Goal: Task Accomplishment & Management: Manage account settings

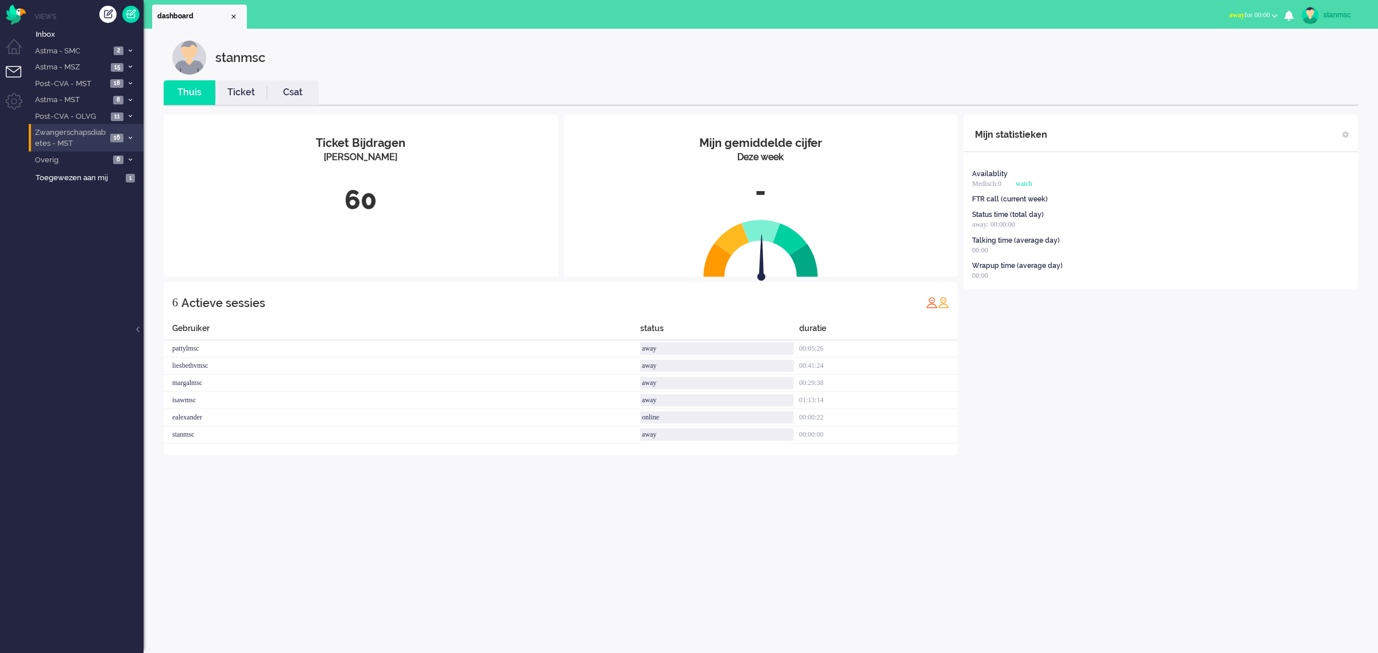
click at [88, 139] on span "Zwangerschapsdiabetes - MST" at bounding box center [70, 137] width 74 height 21
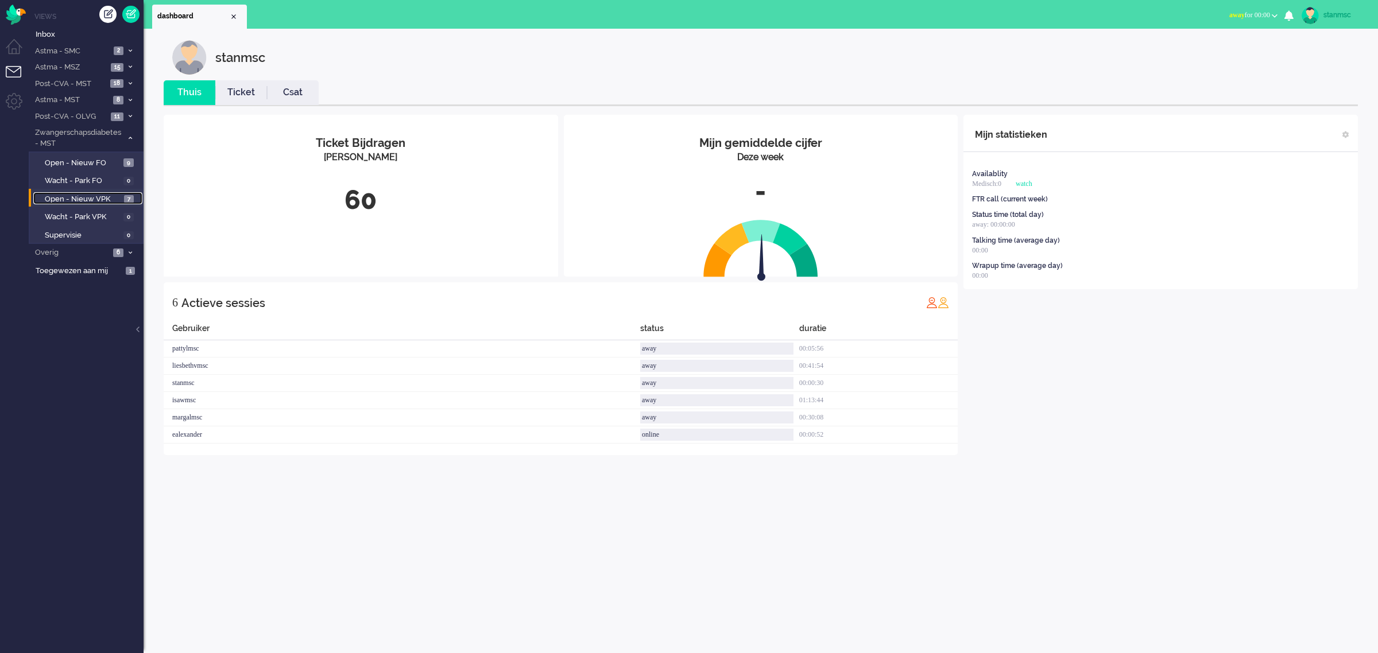
click at [90, 196] on span "Open - Nieuw VPK" at bounding box center [83, 199] width 76 height 11
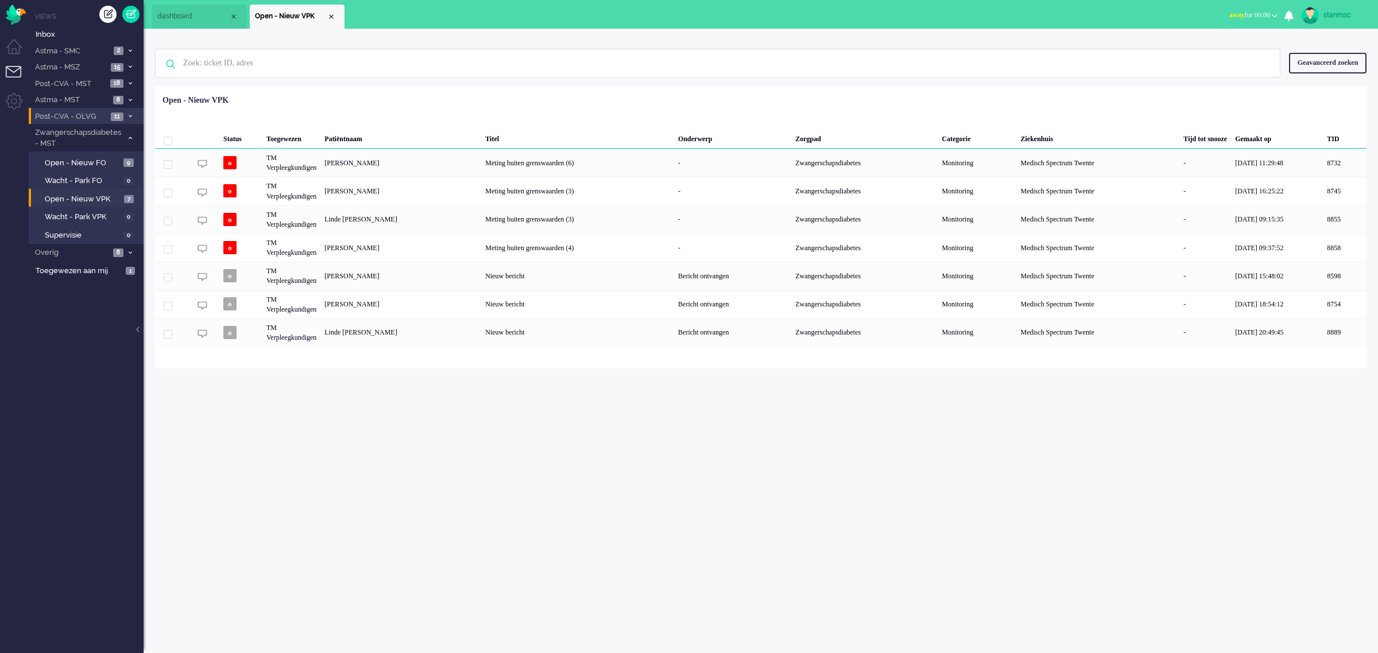
click at [80, 115] on span "Post-CVA - OLVG" at bounding box center [70, 116] width 74 height 11
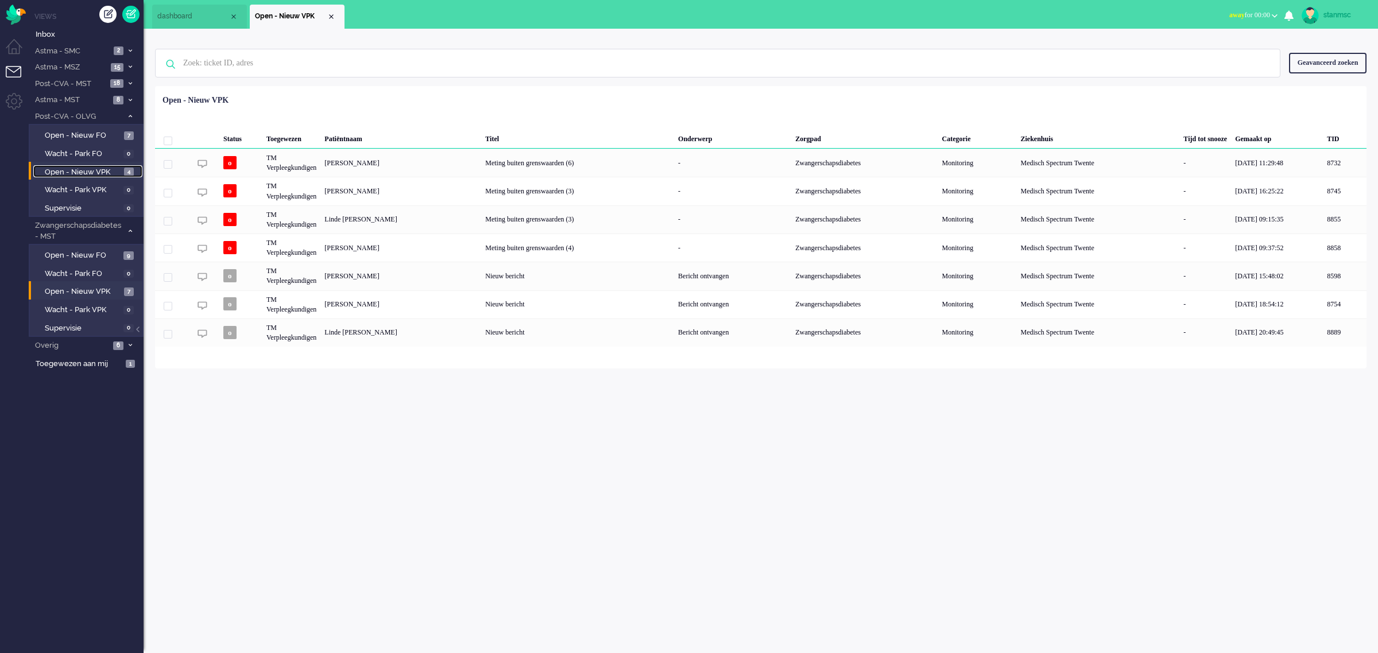
click at [82, 172] on span "Open - Nieuw VPK" at bounding box center [83, 172] width 76 height 11
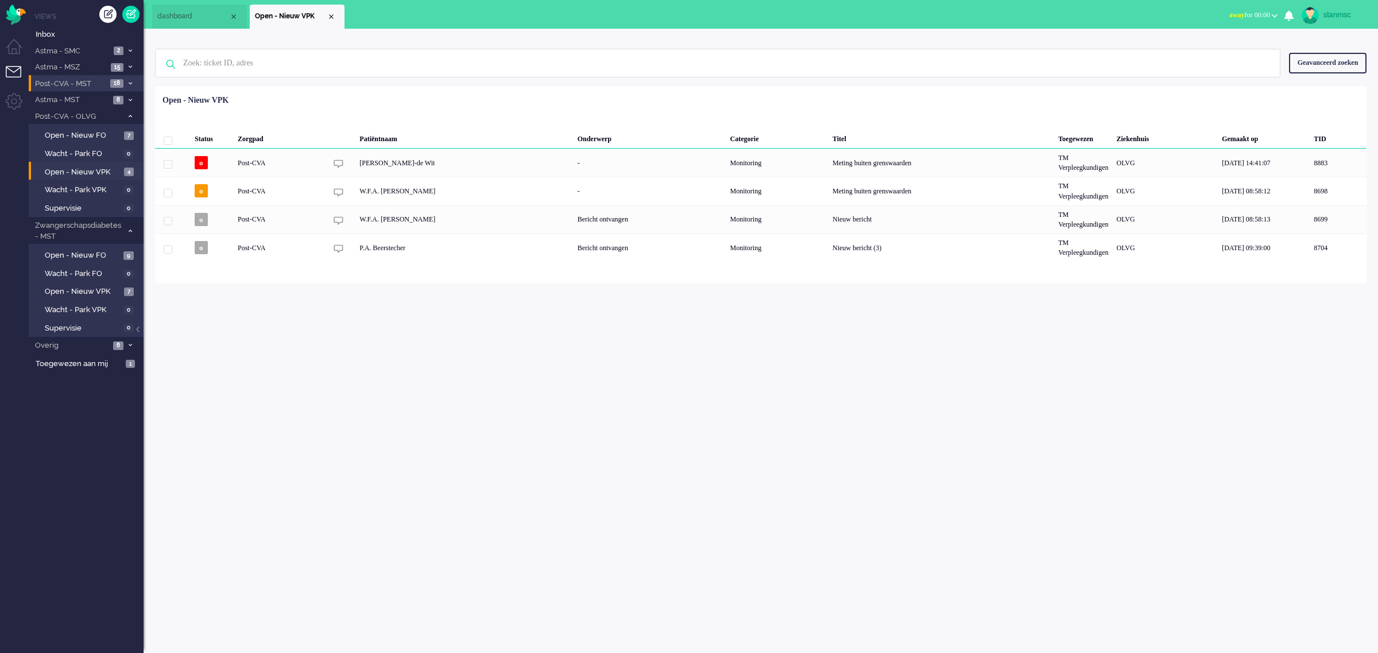
click at [82, 84] on span "Post-CVA - MST" at bounding box center [70, 84] width 74 height 11
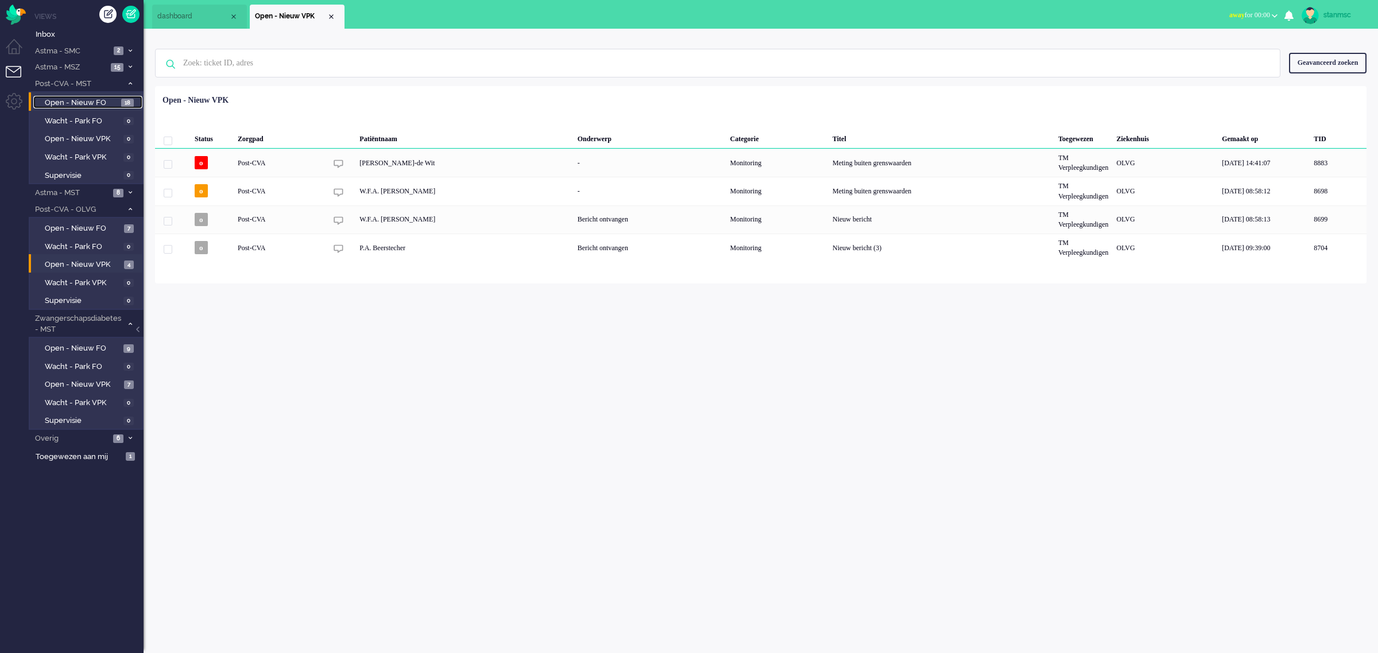
click at [87, 103] on span "Open - Nieuw FO" at bounding box center [82, 103] width 74 height 11
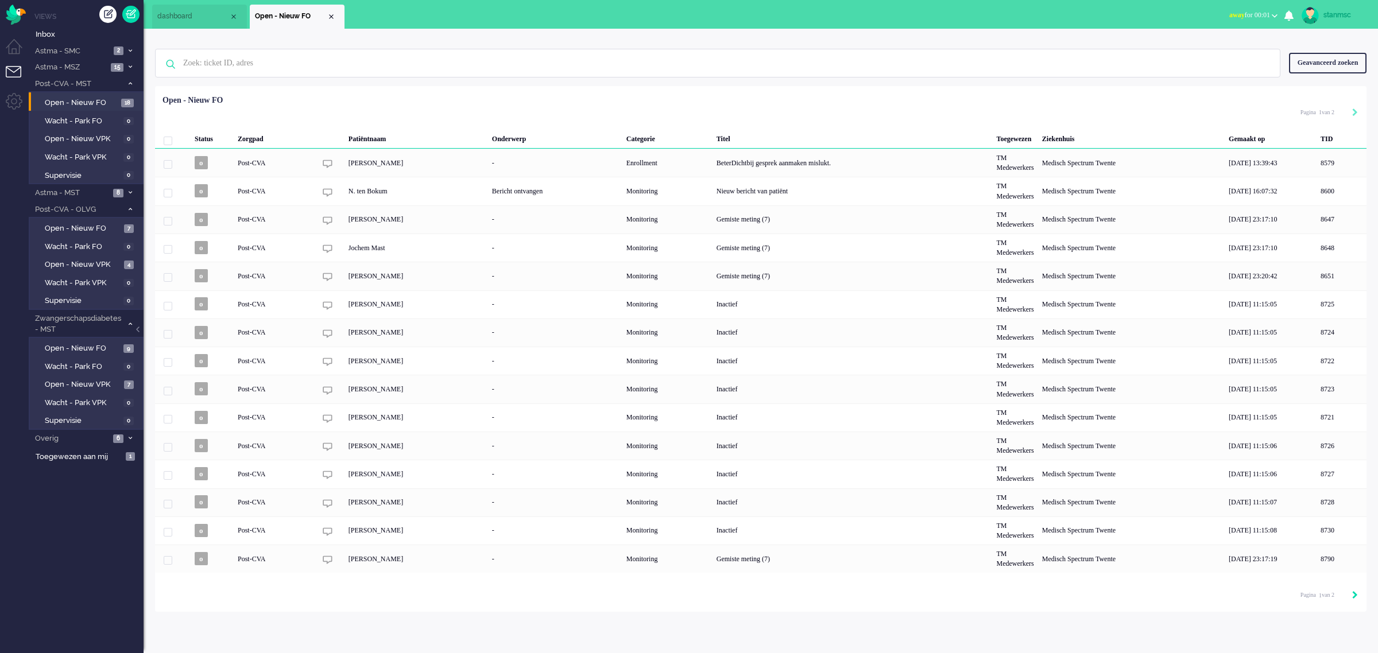
click at [1353, 600] on icon "Next" at bounding box center [1355, 595] width 6 height 8
type input "2"
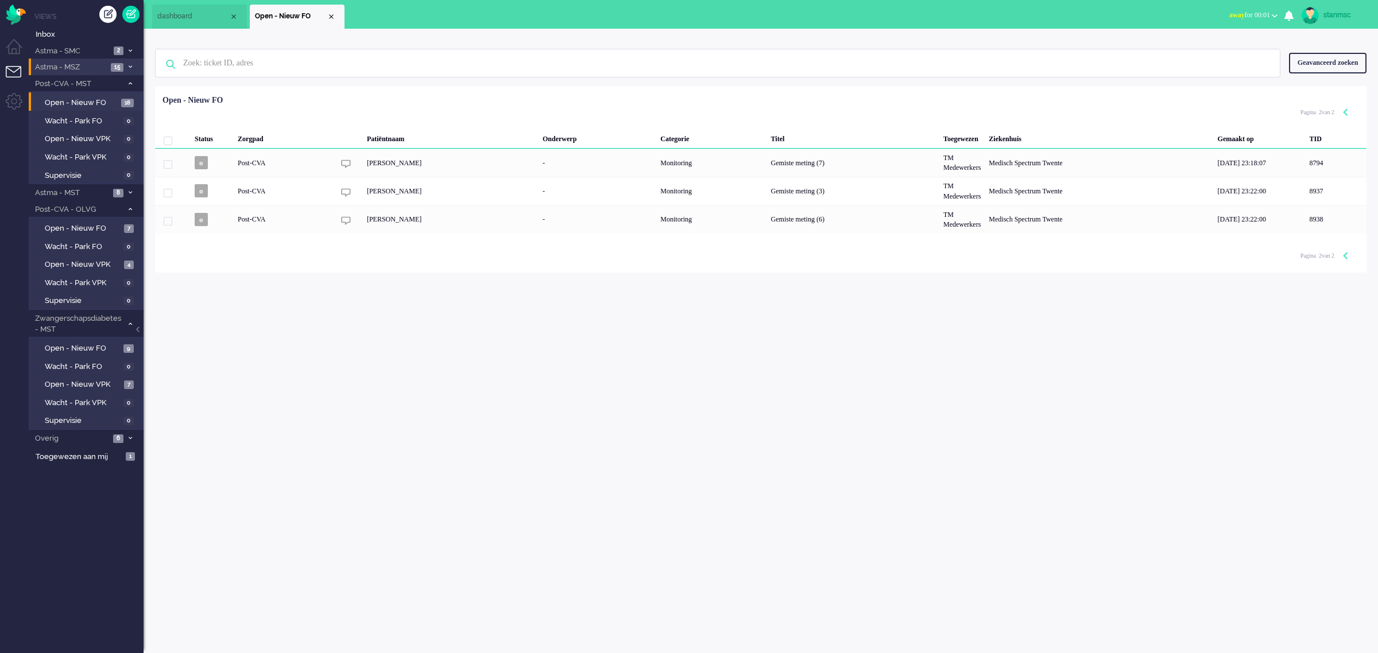
click at [79, 67] on span "Astma - MSZ" at bounding box center [70, 67] width 74 height 11
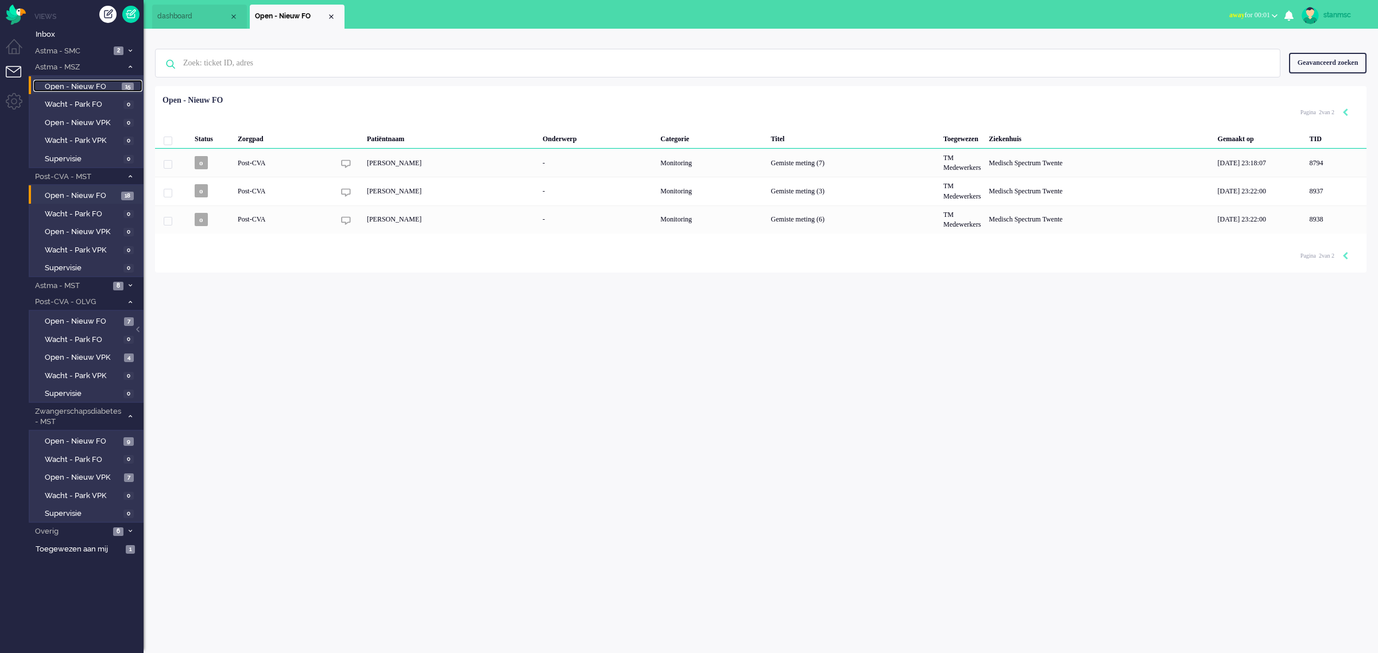
click at [76, 87] on span "Open - Nieuw FO" at bounding box center [82, 87] width 74 height 11
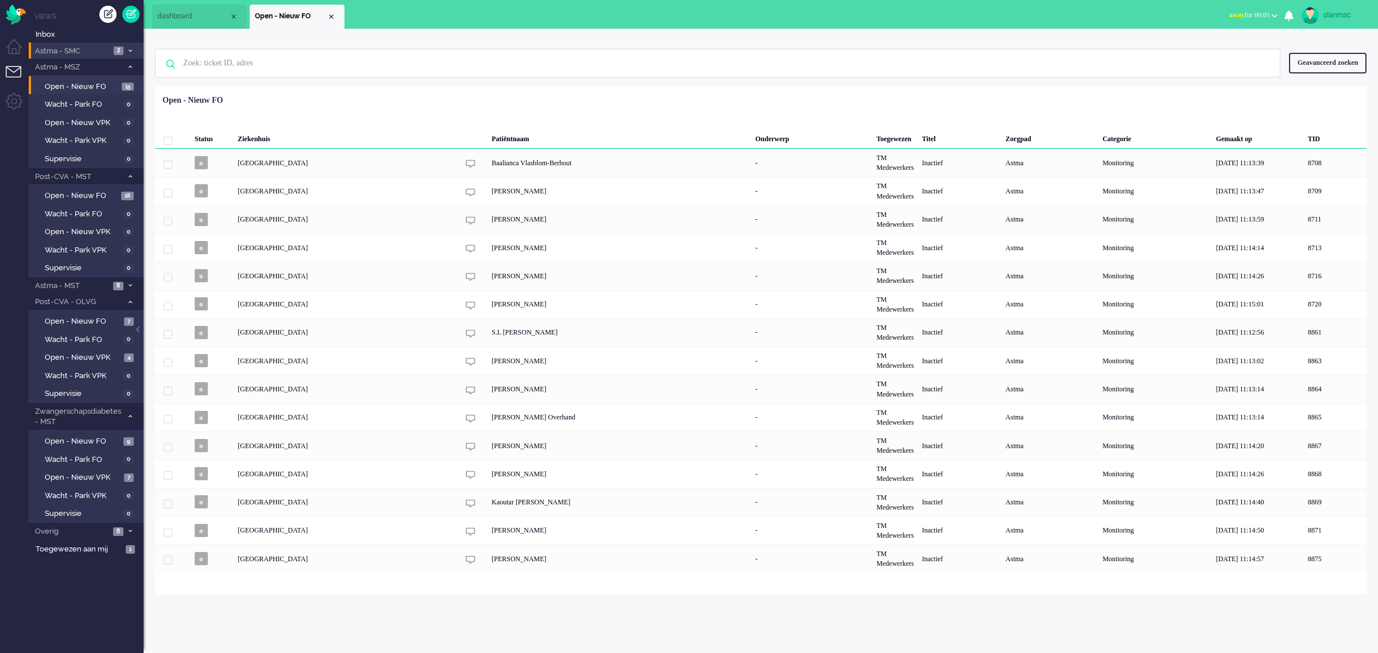
click at [81, 49] on span "Astma - SMC" at bounding box center [71, 51] width 77 height 11
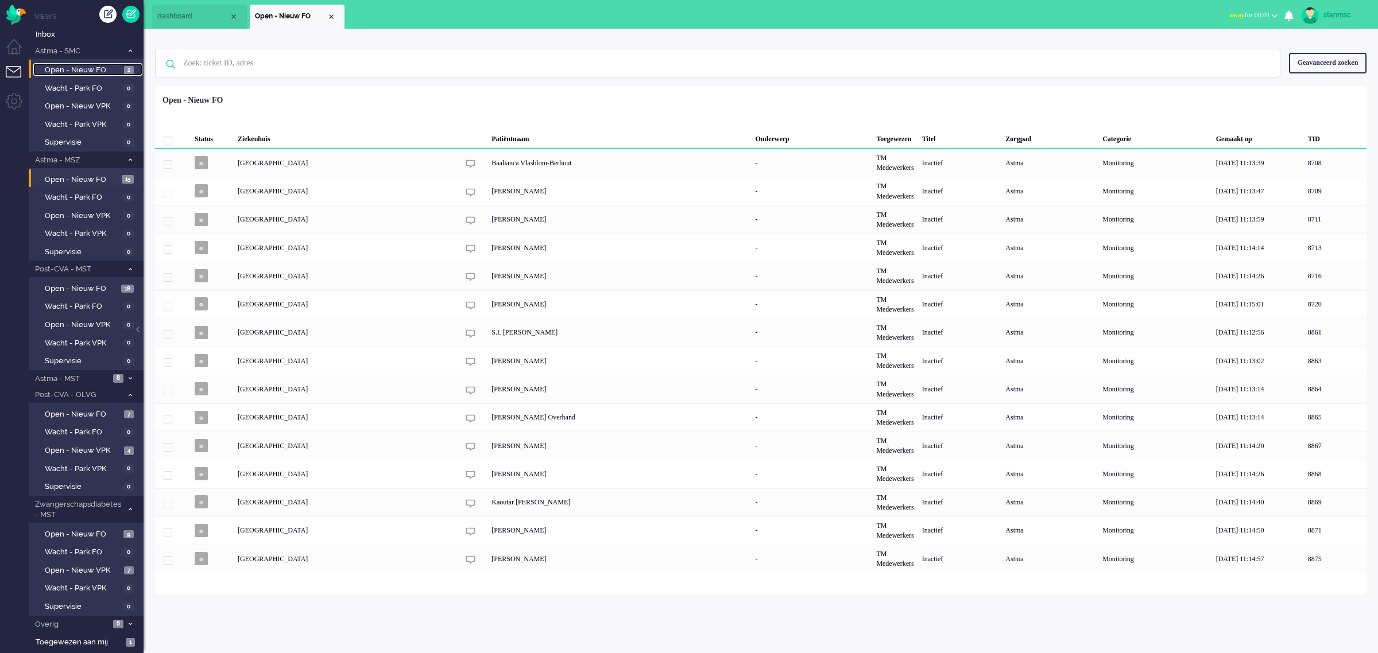
click at [85, 65] on span "Open - Nieuw FO" at bounding box center [83, 70] width 76 height 11
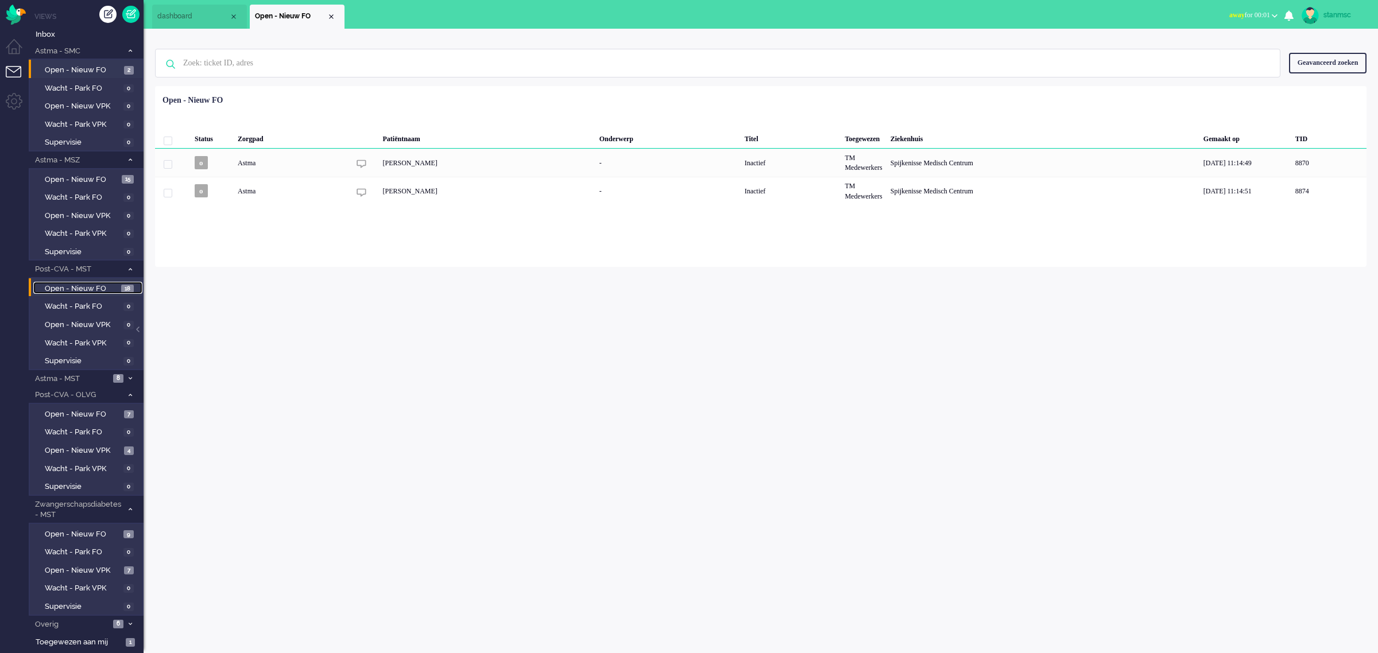
click at [92, 285] on span "Open - Nieuw FO" at bounding box center [82, 289] width 74 height 11
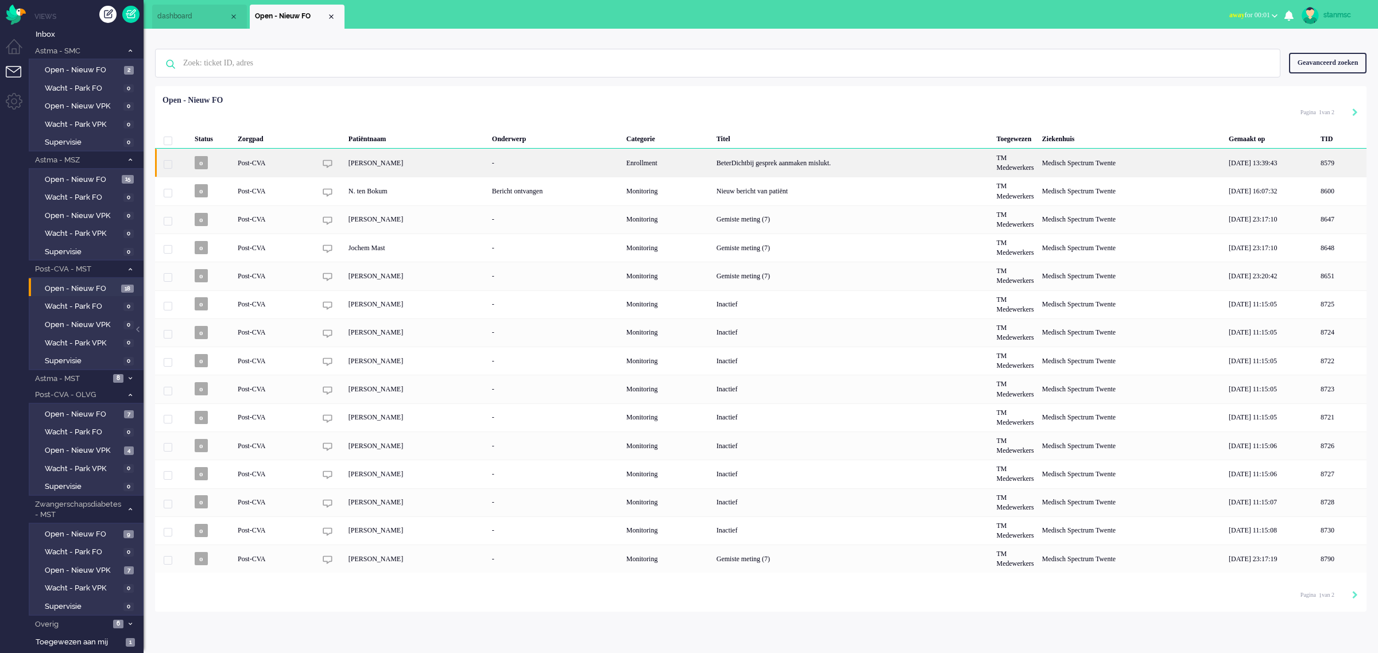
click at [354, 167] on div "[PERSON_NAME]" at bounding box center [417, 163] width 144 height 28
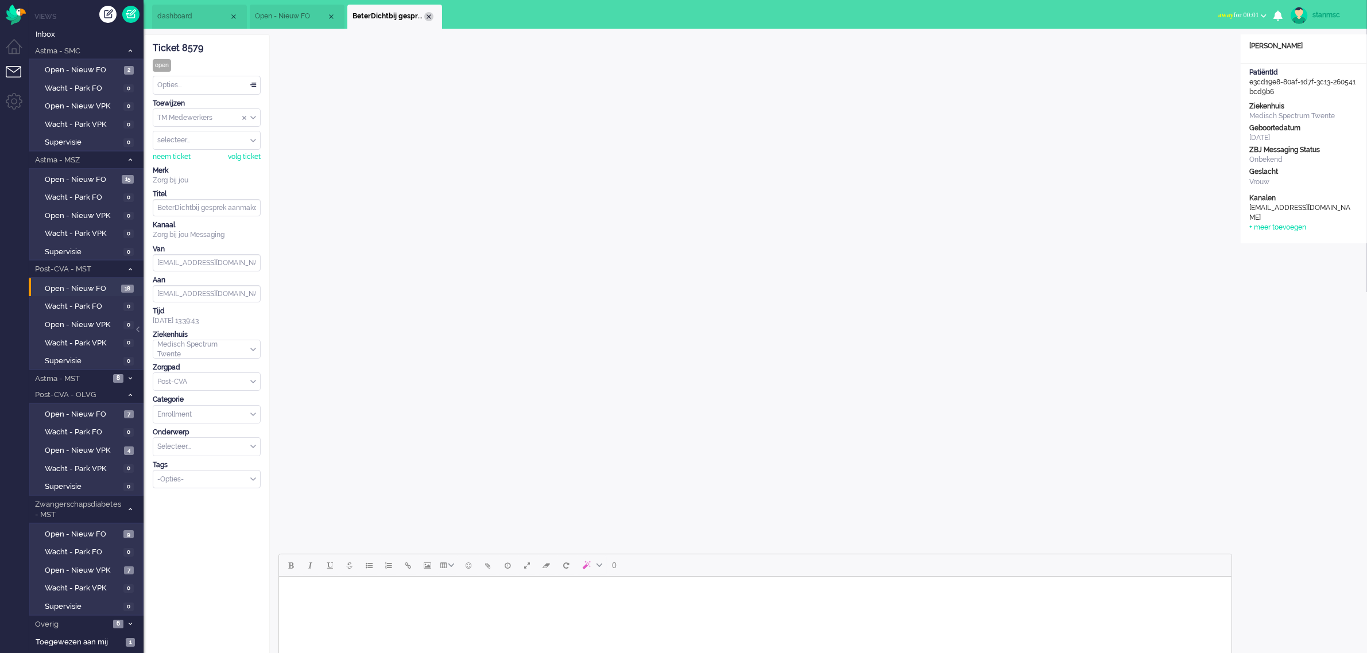
click at [426, 15] on div "Close tab" at bounding box center [428, 16] width 9 height 9
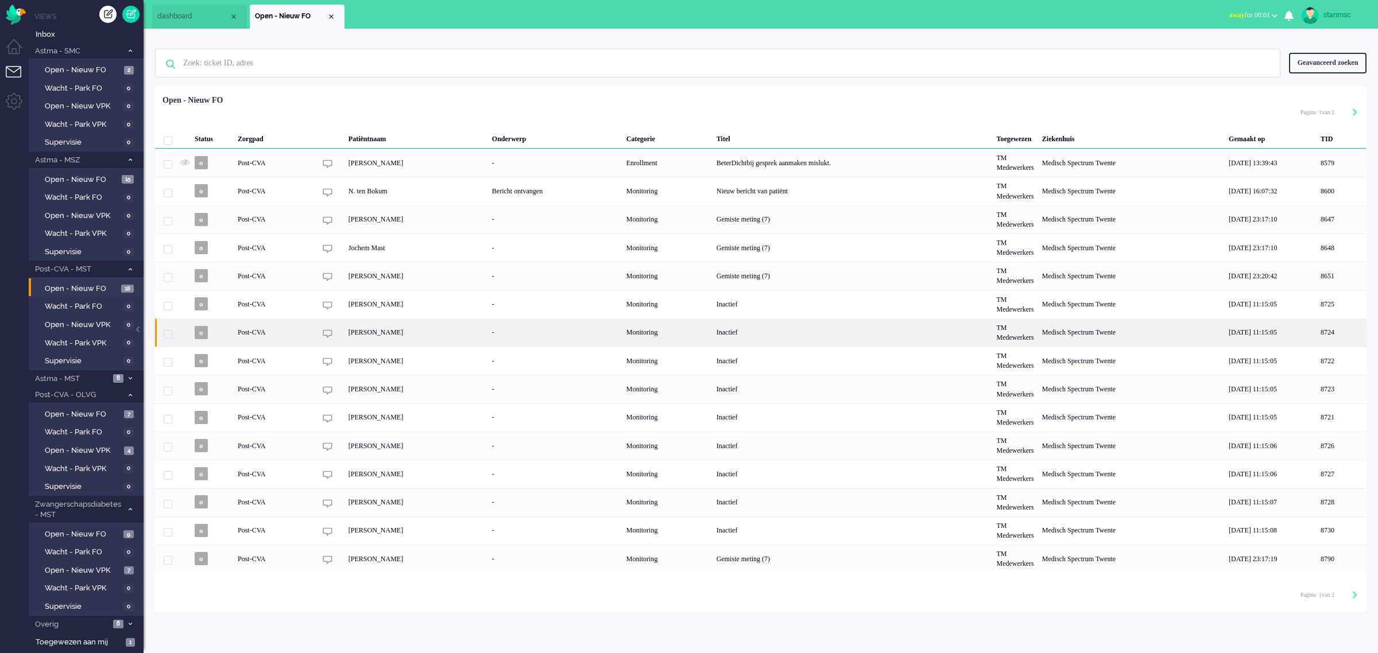
click at [401, 336] on div "[PERSON_NAME]" at bounding box center [417, 333] width 144 height 28
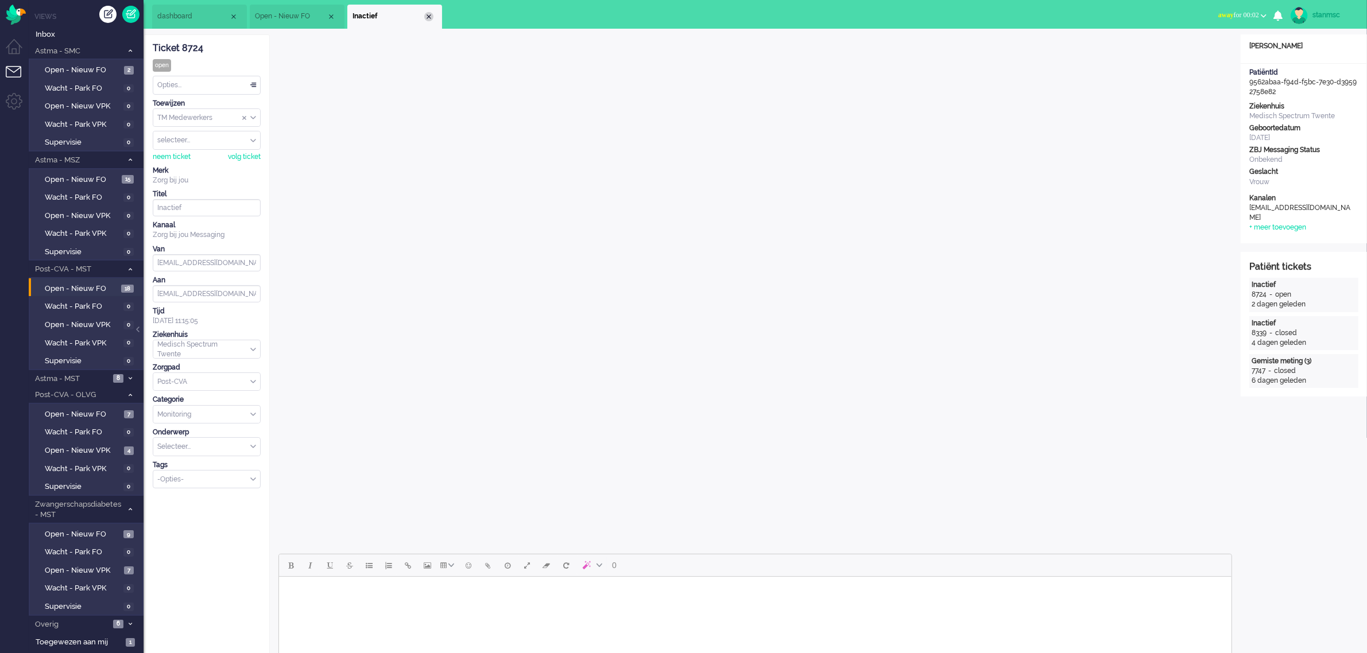
click at [432, 18] on div "Close tab" at bounding box center [428, 16] width 9 height 9
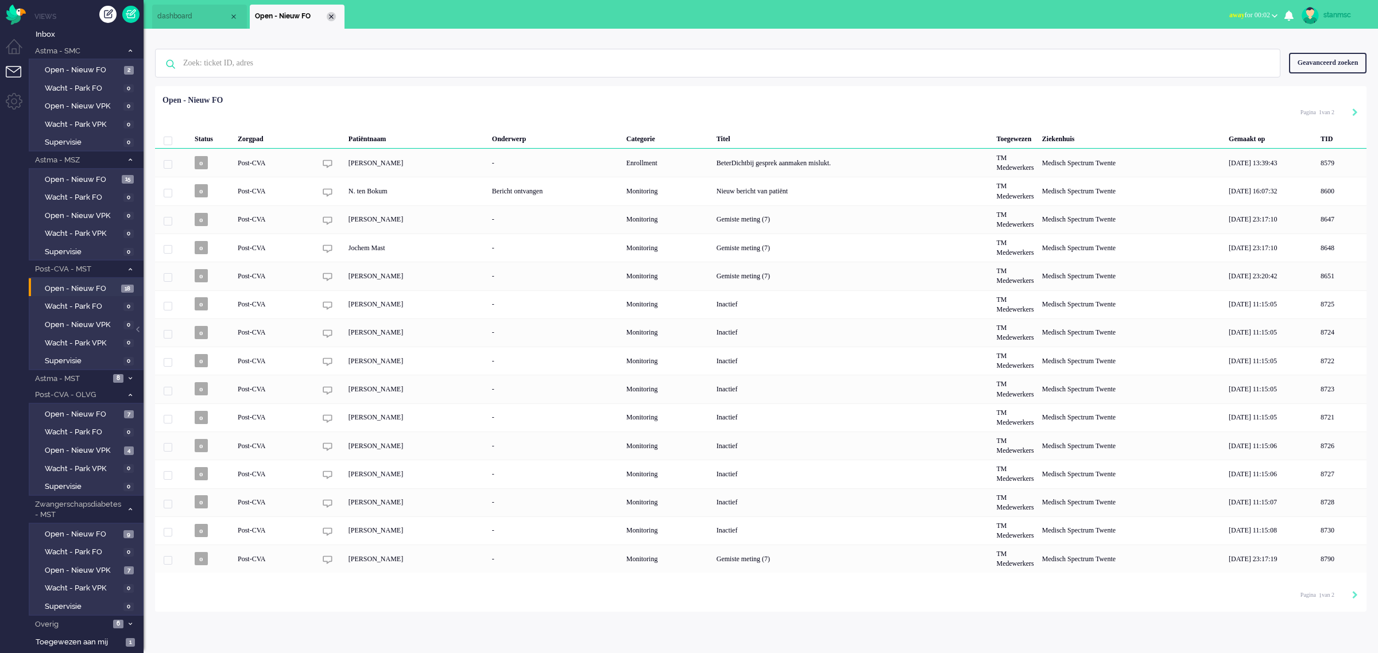
click at [330, 16] on div "Close tab" at bounding box center [331, 16] width 9 height 9
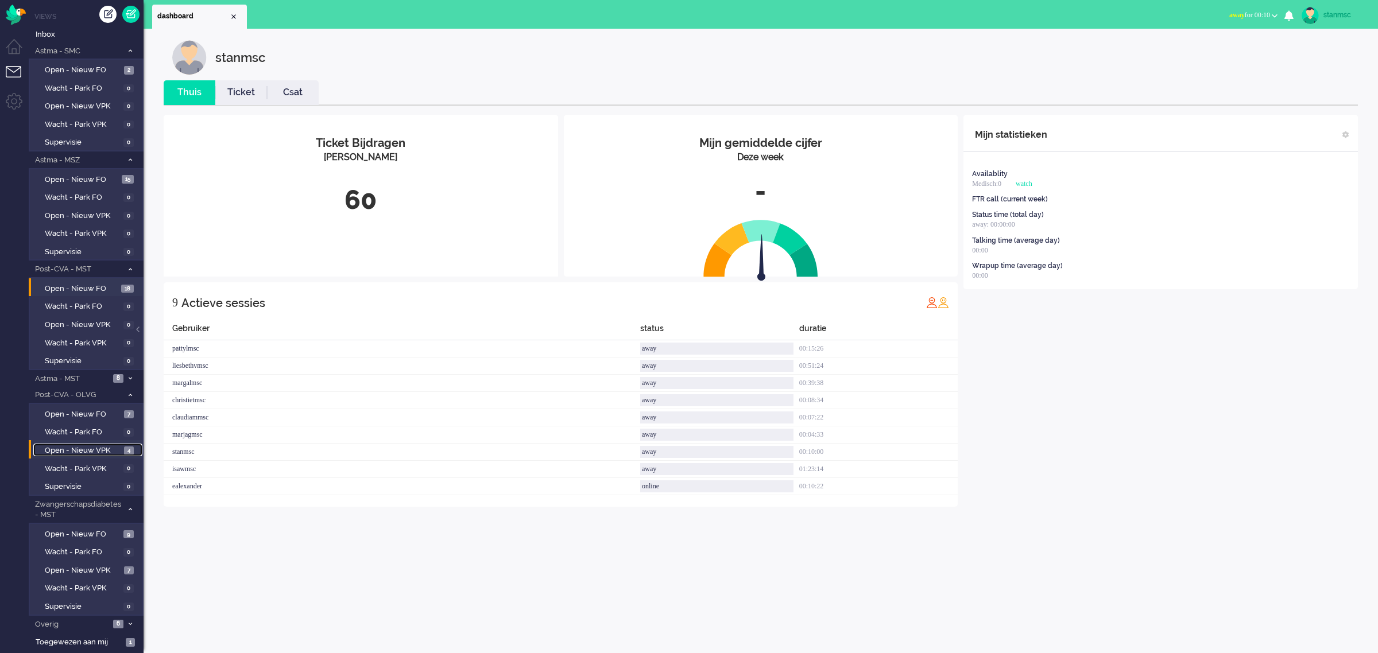
click at [89, 447] on span "Open - Nieuw VPK" at bounding box center [83, 451] width 76 height 11
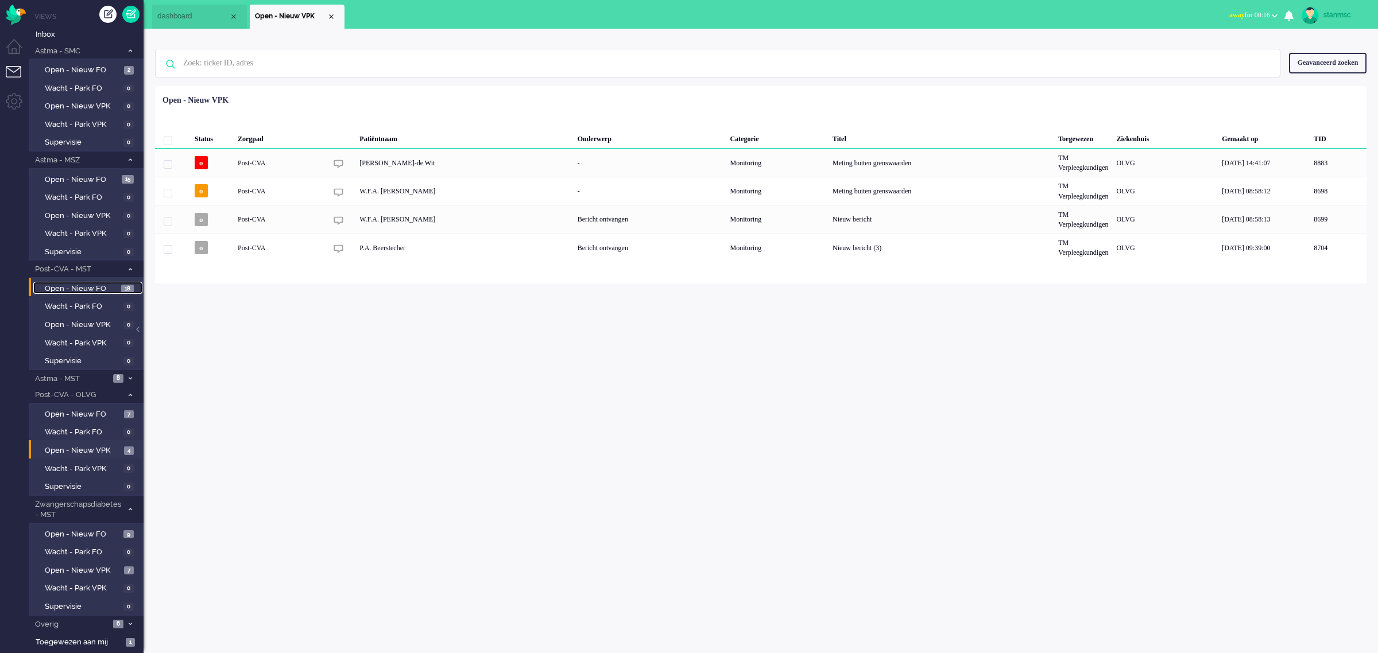
click at [84, 286] on span "Open - Nieuw FO" at bounding box center [82, 289] width 74 height 11
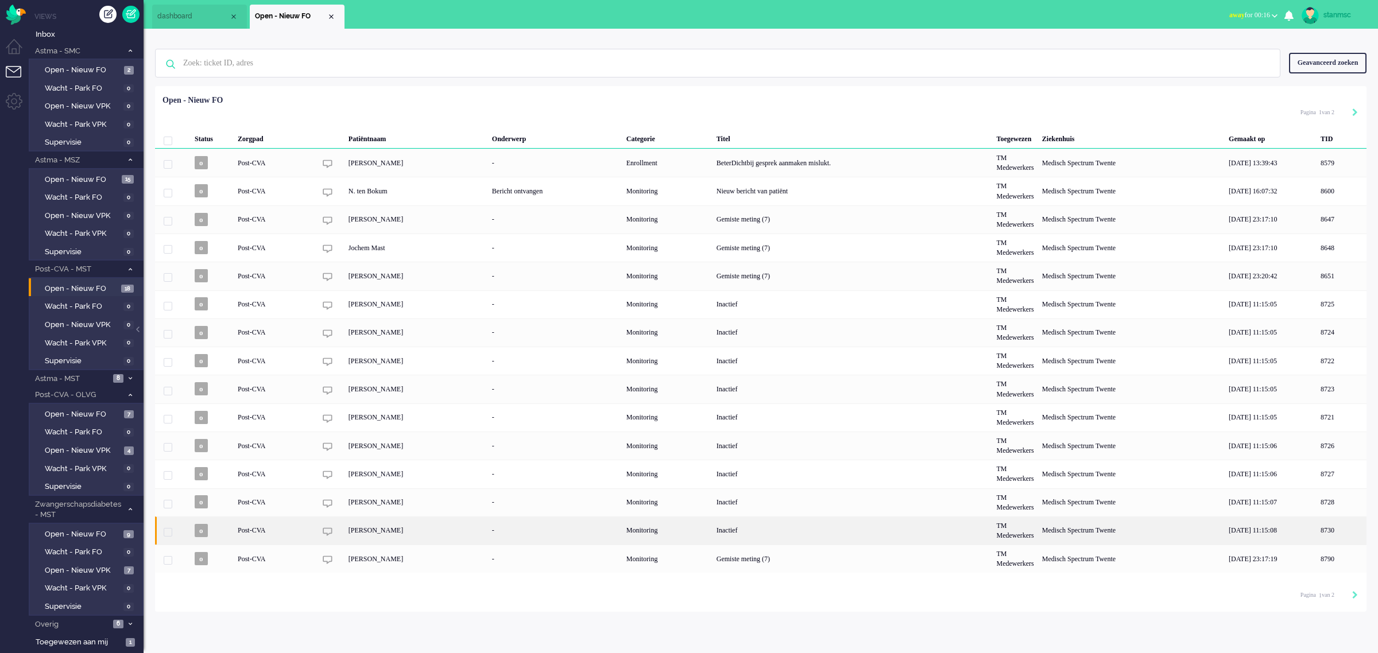
click at [404, 532] on div "[PERSON_NAME]" at bounding box center [417, 531] width 144 height 28
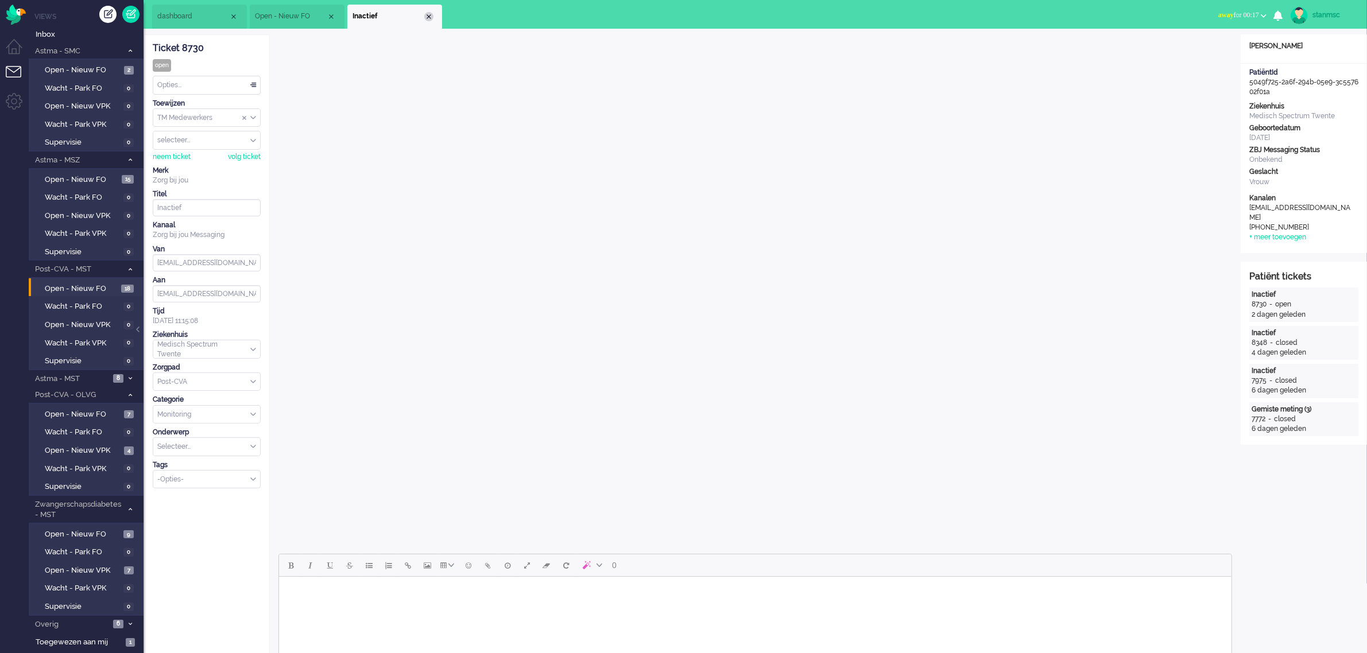
click at [426, 18] on div "Close tab" at bounding box center [428, 16] width 9 height 9
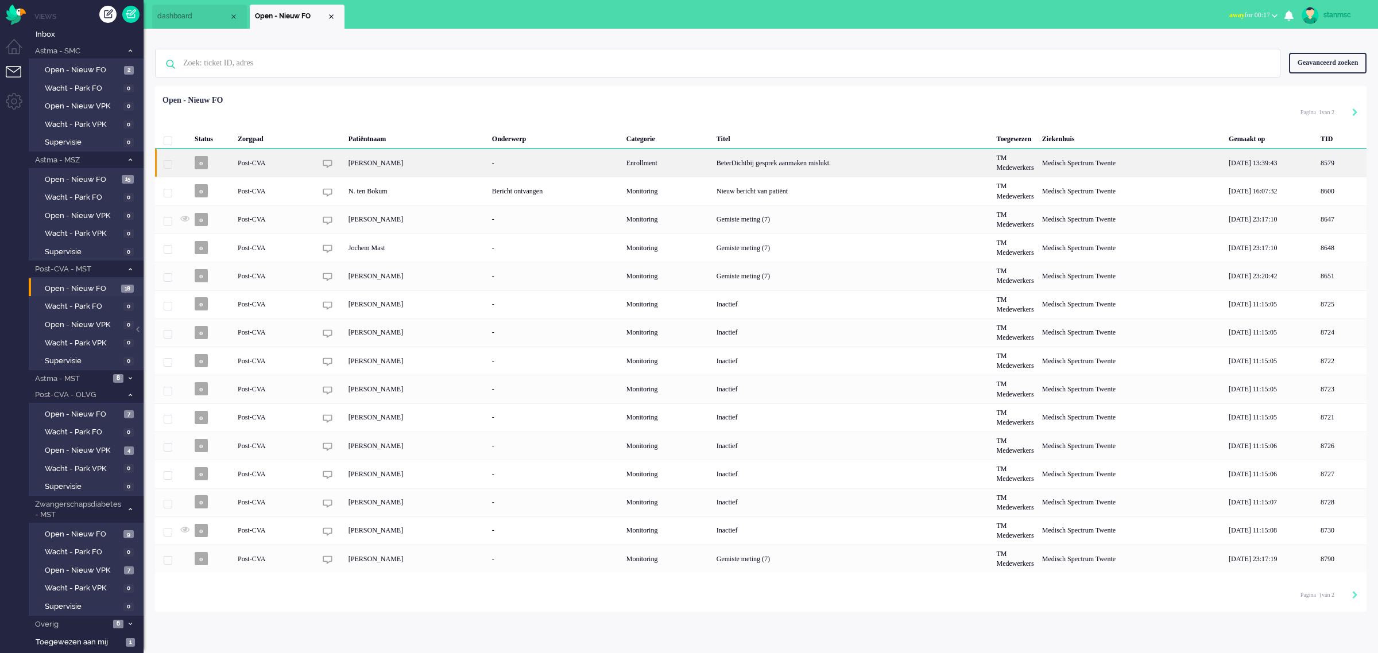
click at [400, 165] on div "[PERSON_NAME]" at bounding box center [417, 163] width 144 height 28
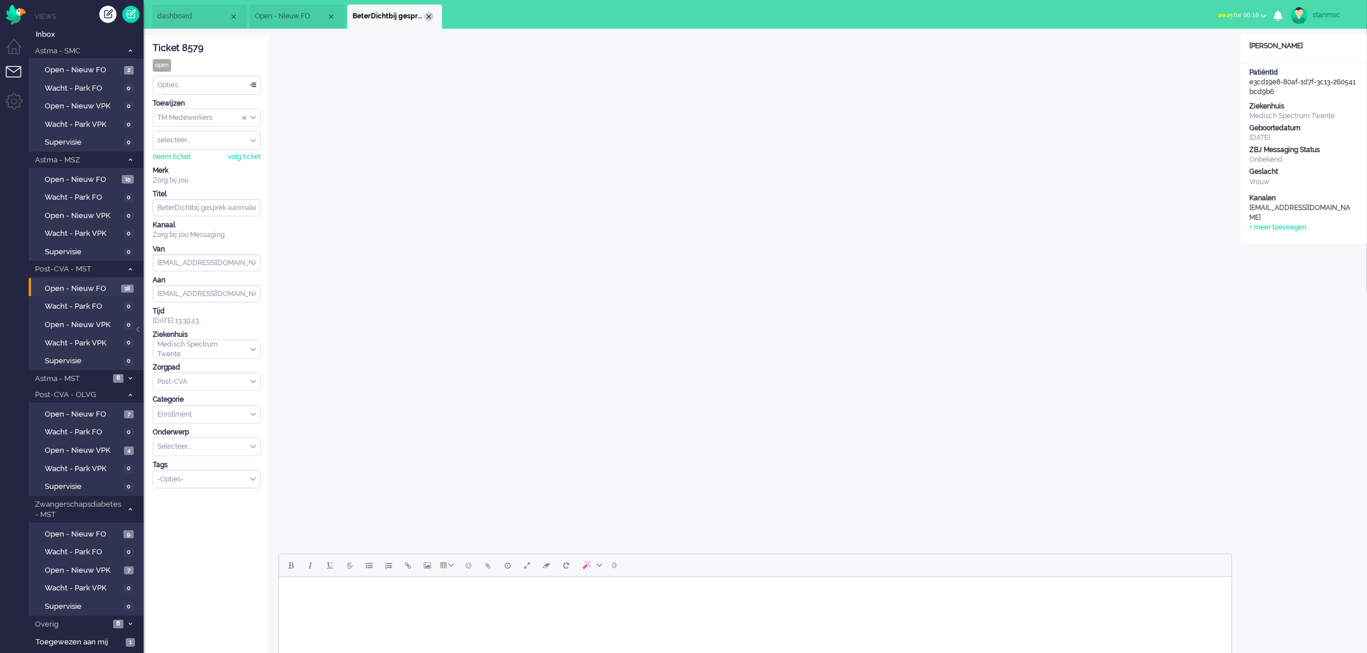
click at [429, 15] on div "Close tab" at bounding box center [428, 16] width 9 height 9
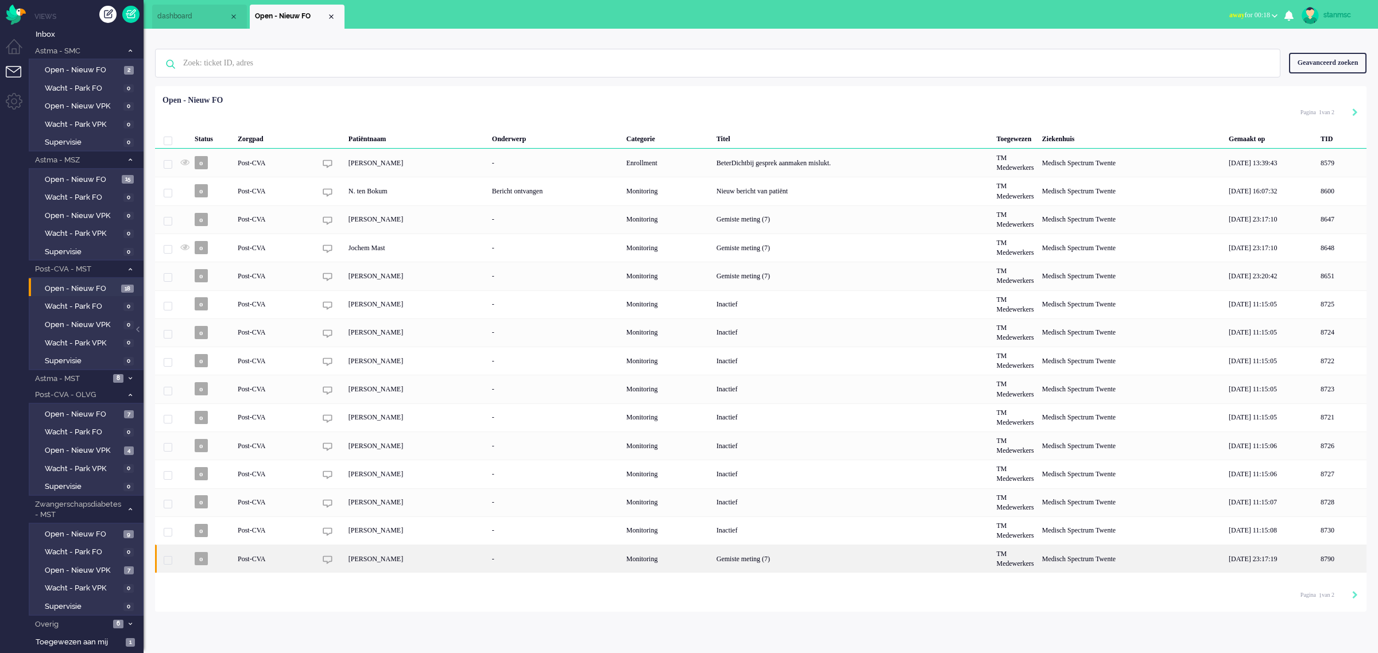
click at [419, 560] on div "[PERSON_NAME]" at bounding box center [417, 559] width 144 height 28
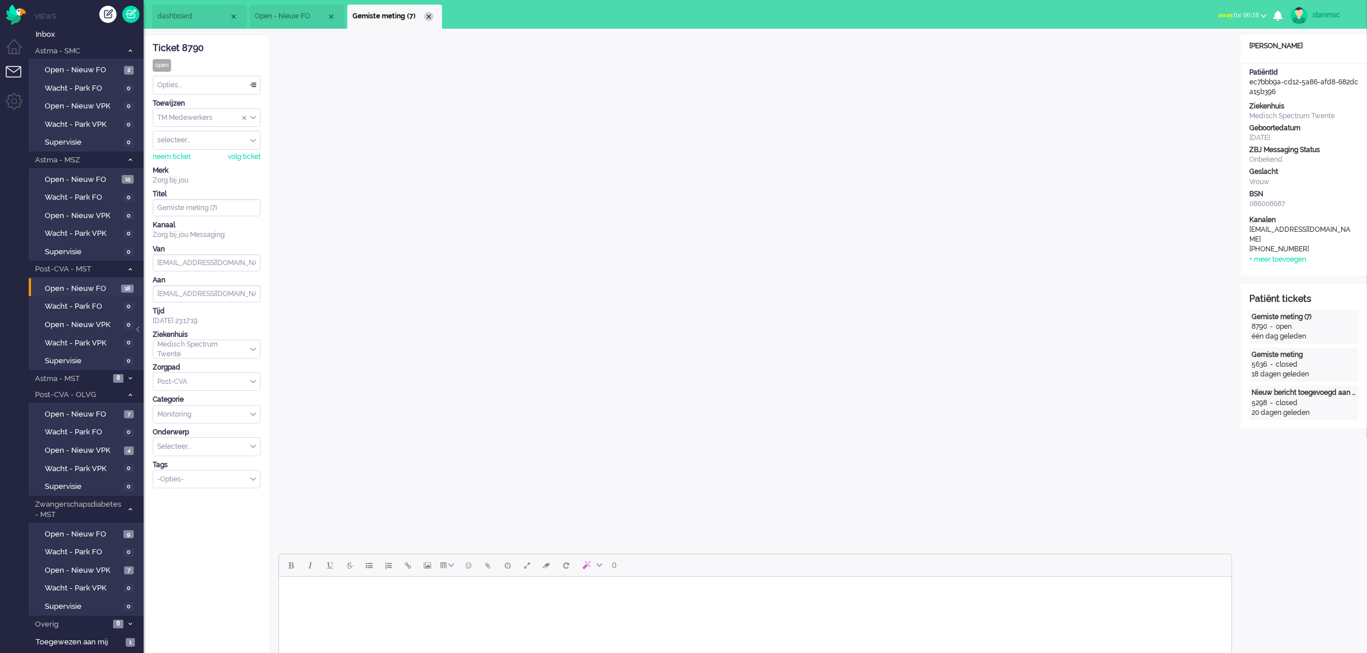
click at [426, 17] on div "Close tab" at bounding box center [428, 16] width 9 height 9
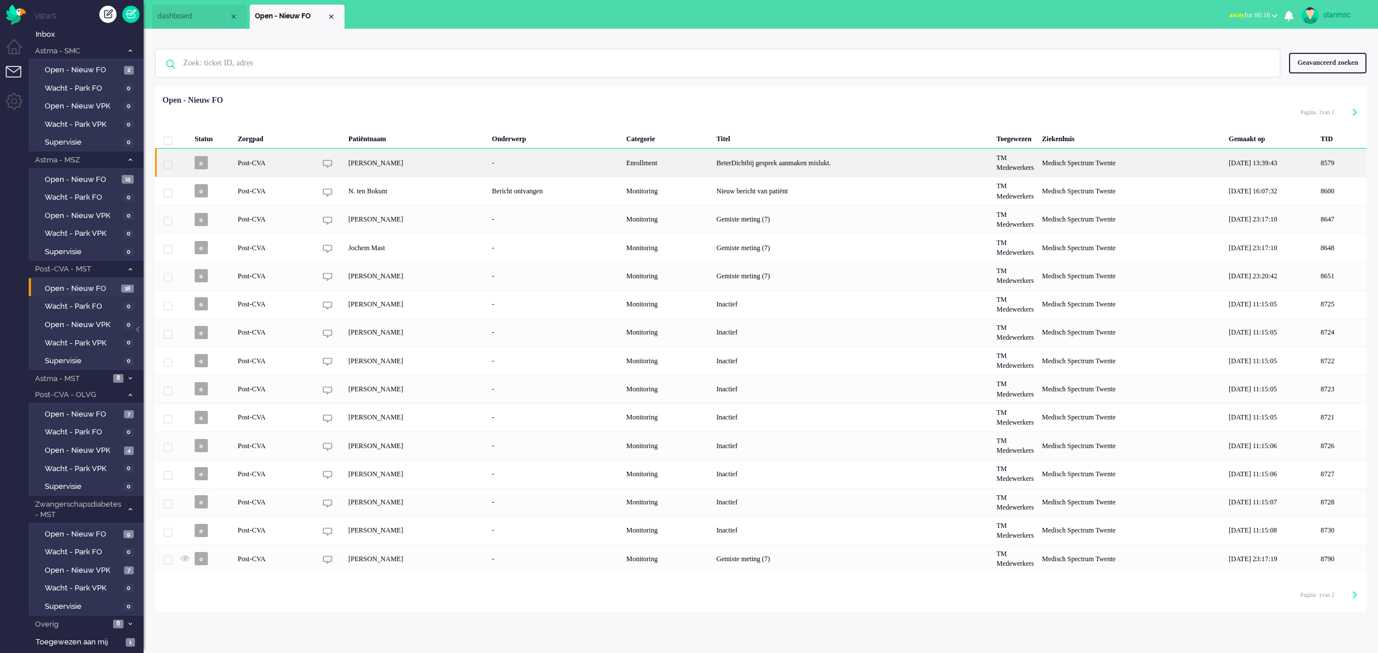
click at [380, 165] on div "[PERSON_NAME]" at bounding box center [417, 163] width 144 height 28
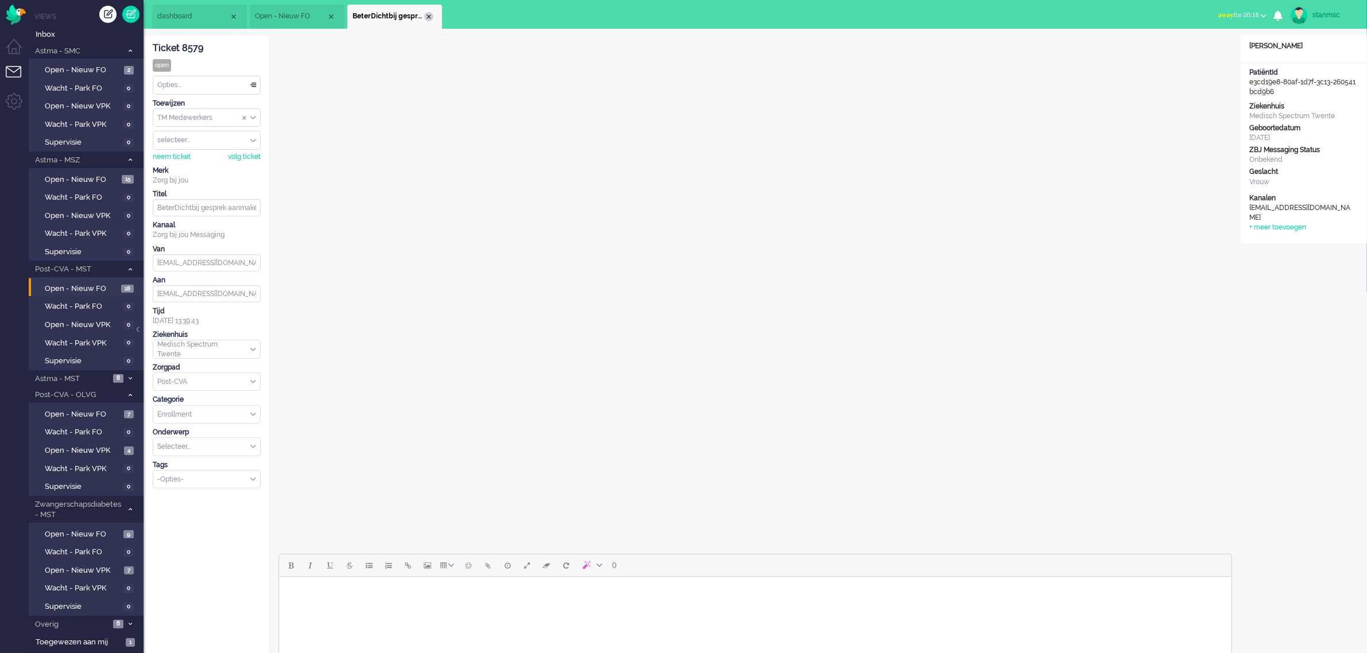
click at [428, 14] on div "Close tab" at bounding box center [428, 16] width 9 height 9
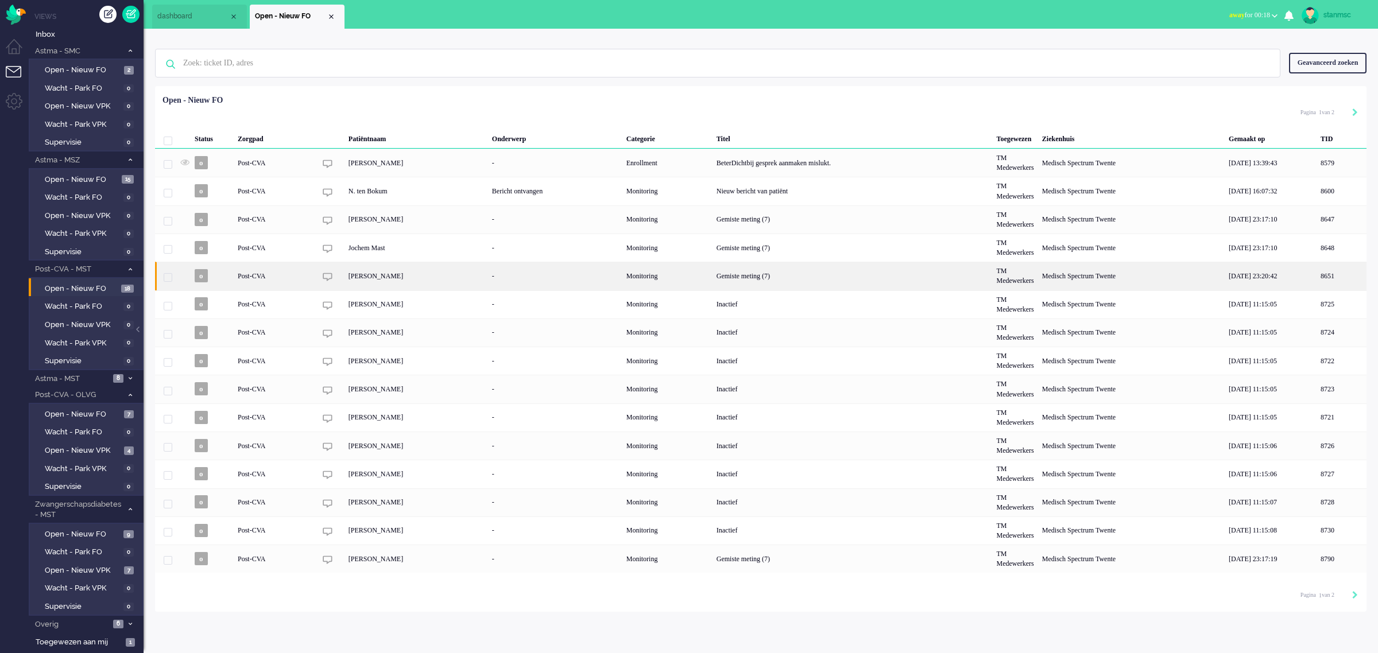
click at [374, 273] on div "[PERSON_NAME]" at bounding box center [417, 276] width 144 height 28
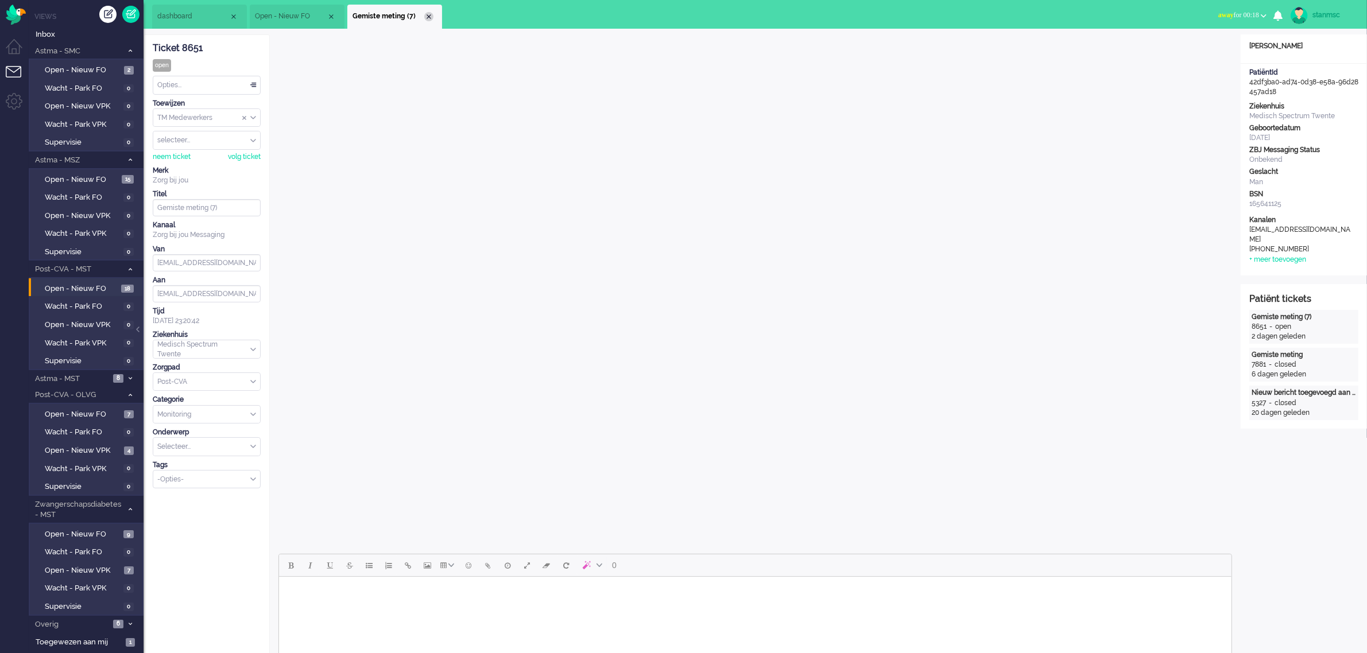
click at [426, 16] on div "Close tab" at bounding box center [428, 16] width 9 height 9
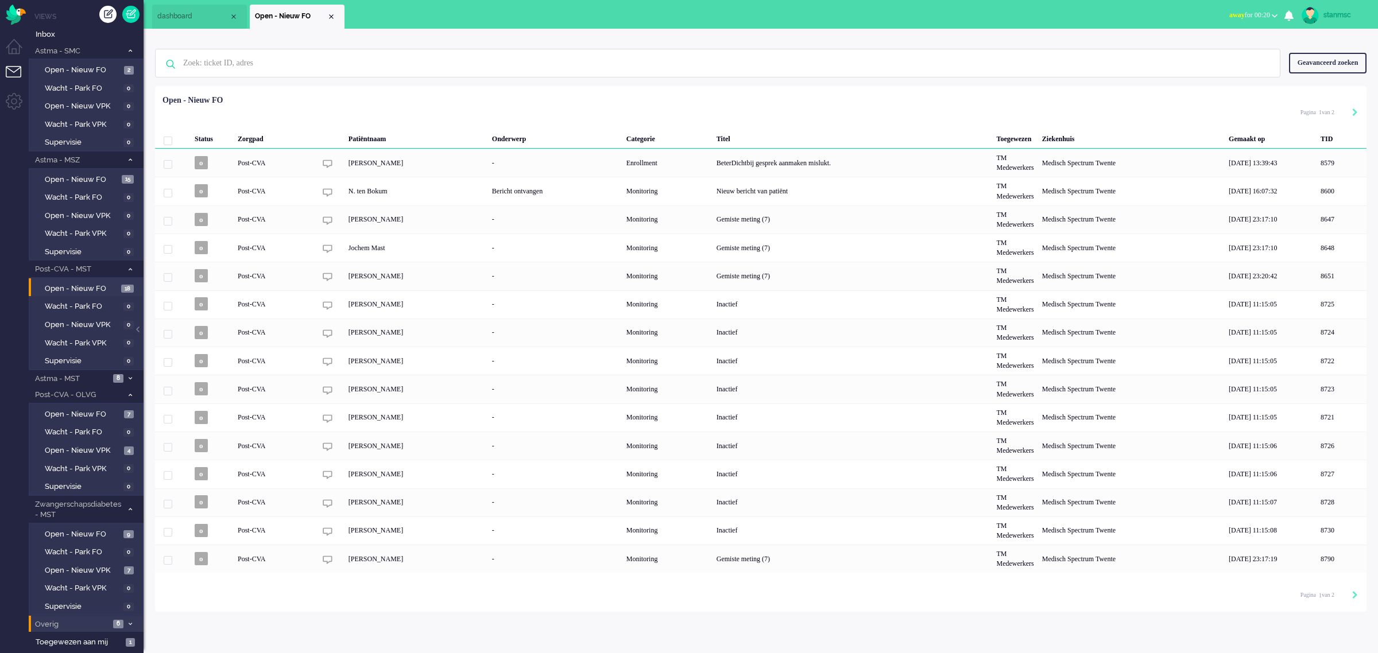
click at [62, 620] on span "Overig" at bounding box center [71, 625] width 76 height 11
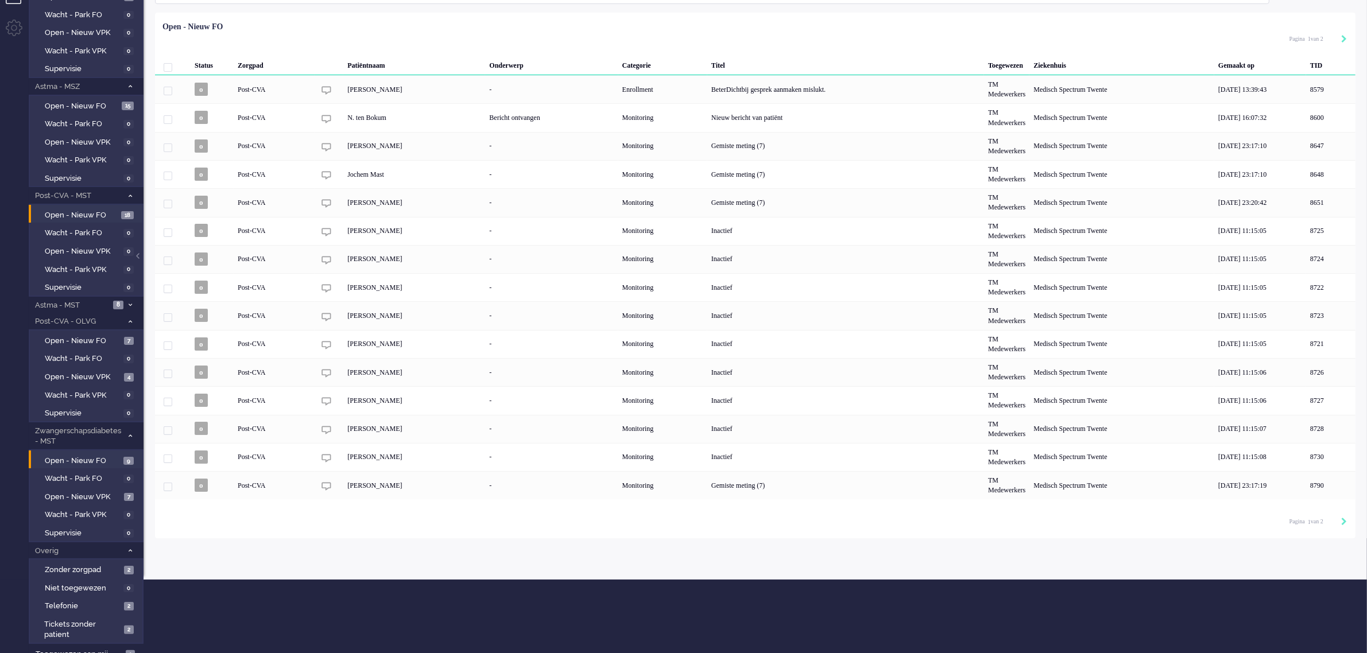
scroll to position [76, 0]
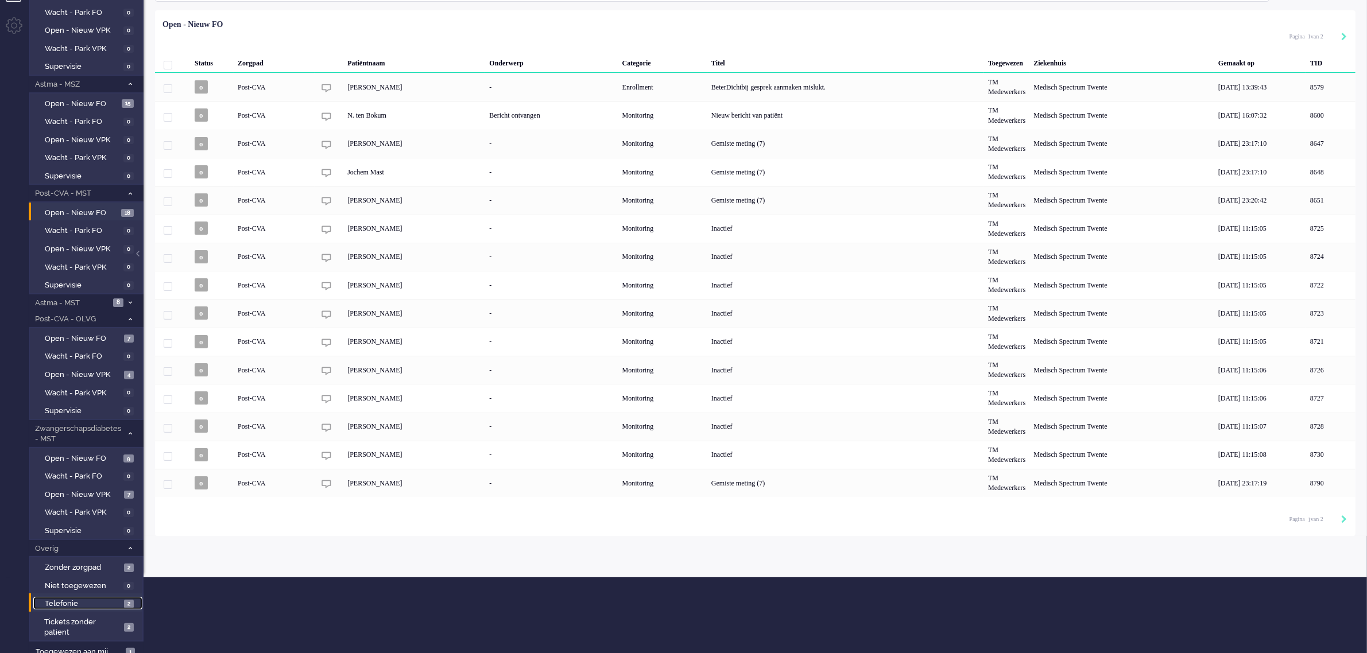
click at [76, 599] on span "Telefonie" at bounding box center [83, 604] width 76 height 11
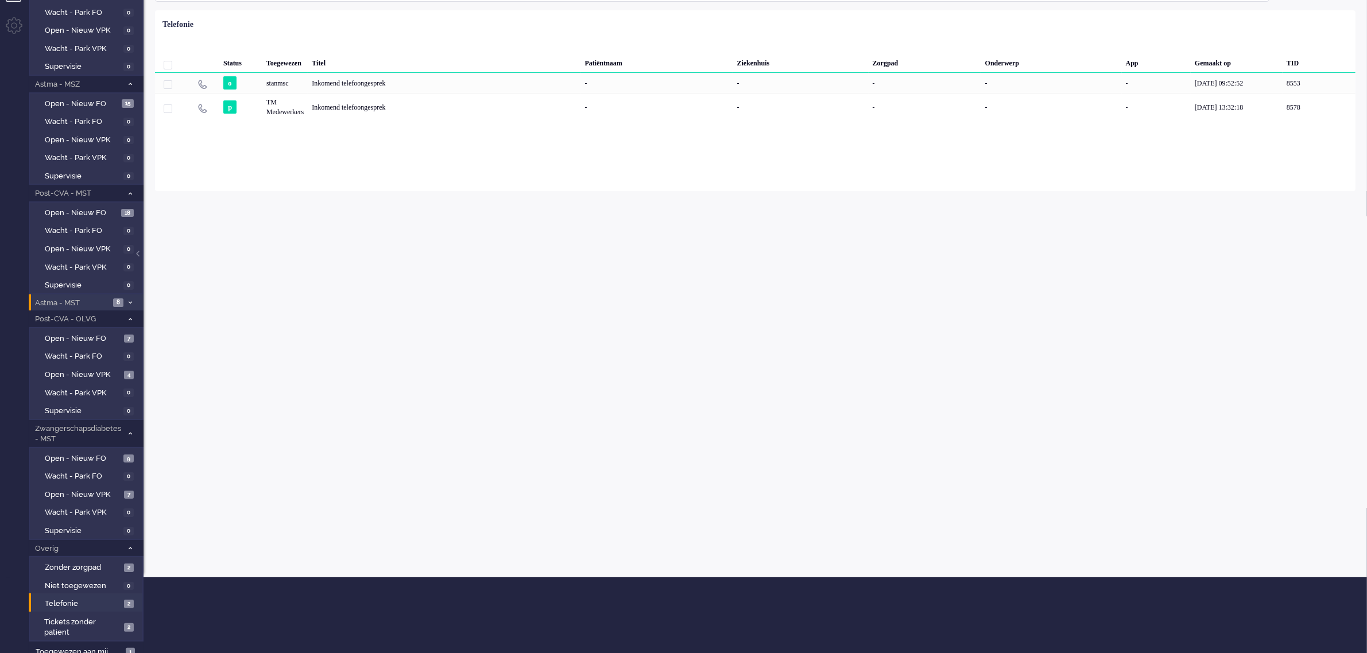
click at [96, 300] on span "Astma - MST" at bounding box center [71, 303] width 76 height 11
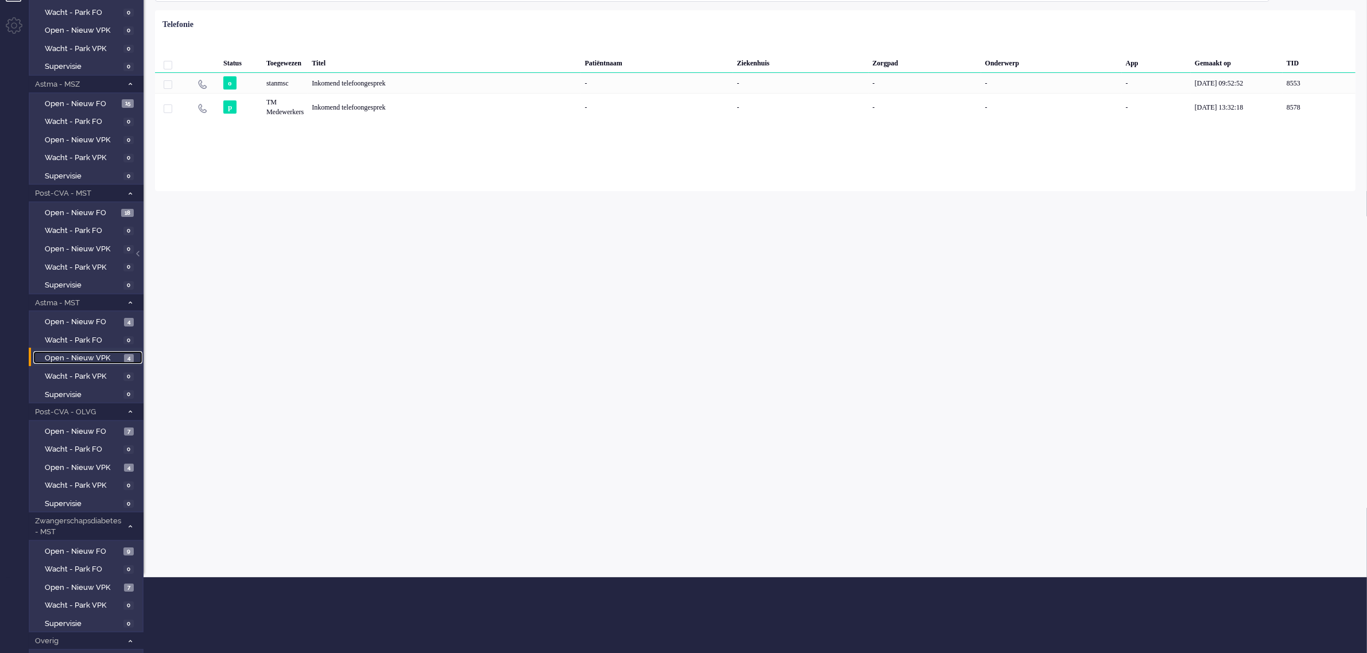
click at [95, 358] on span "Open - Nieuw VPK" at bounding box center [83, 358] width 76 height 11
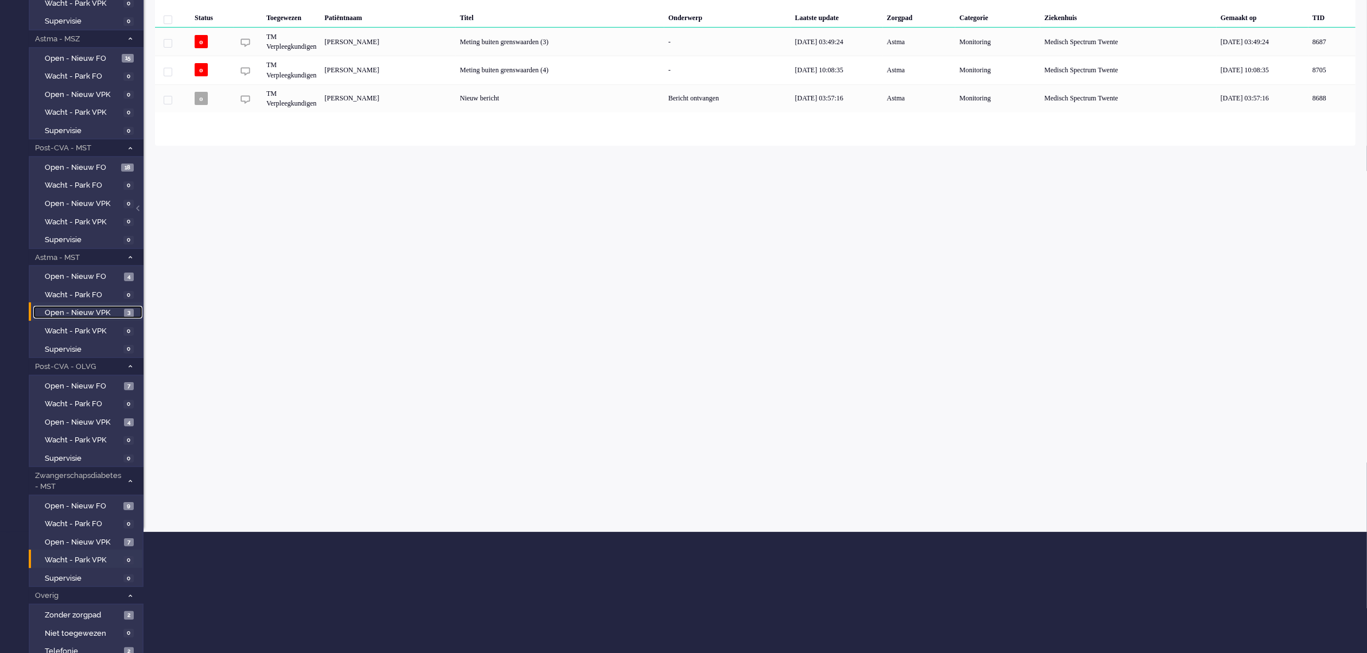
scroll to position [168, 0]
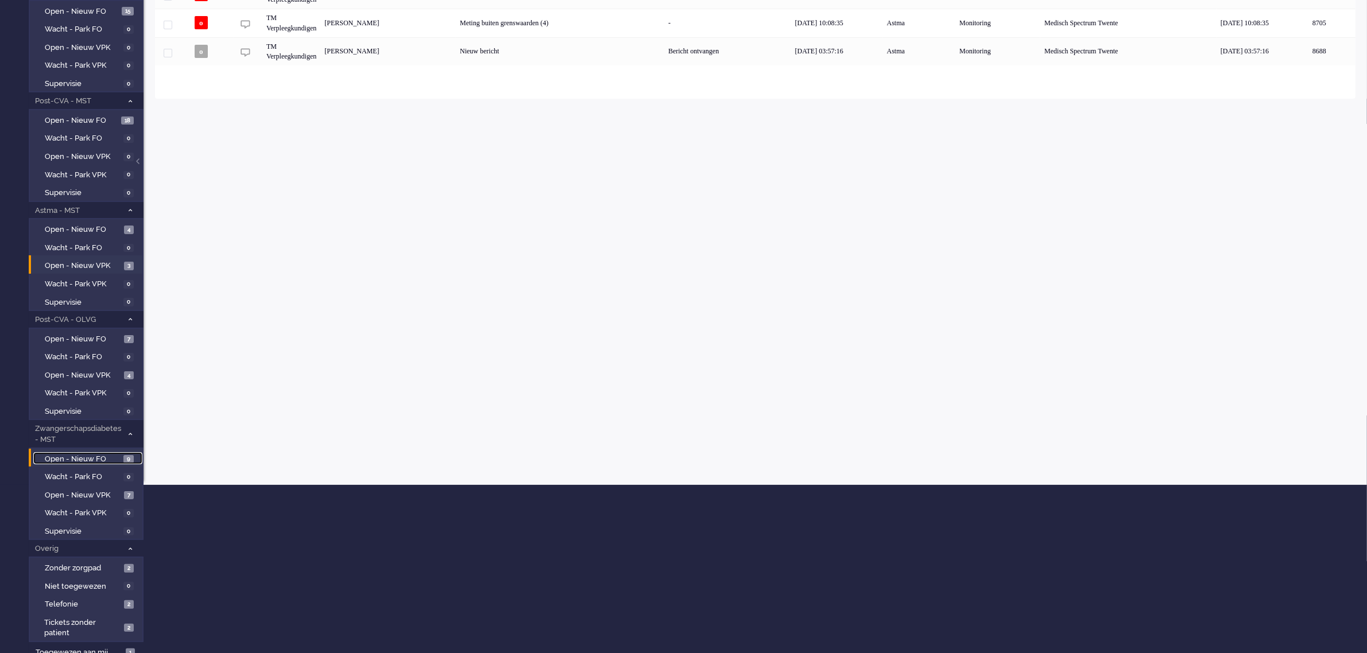
click at [88, 454] on span "Open - Nieuw FO" at bounding box center [83, 459] width 76 height 11
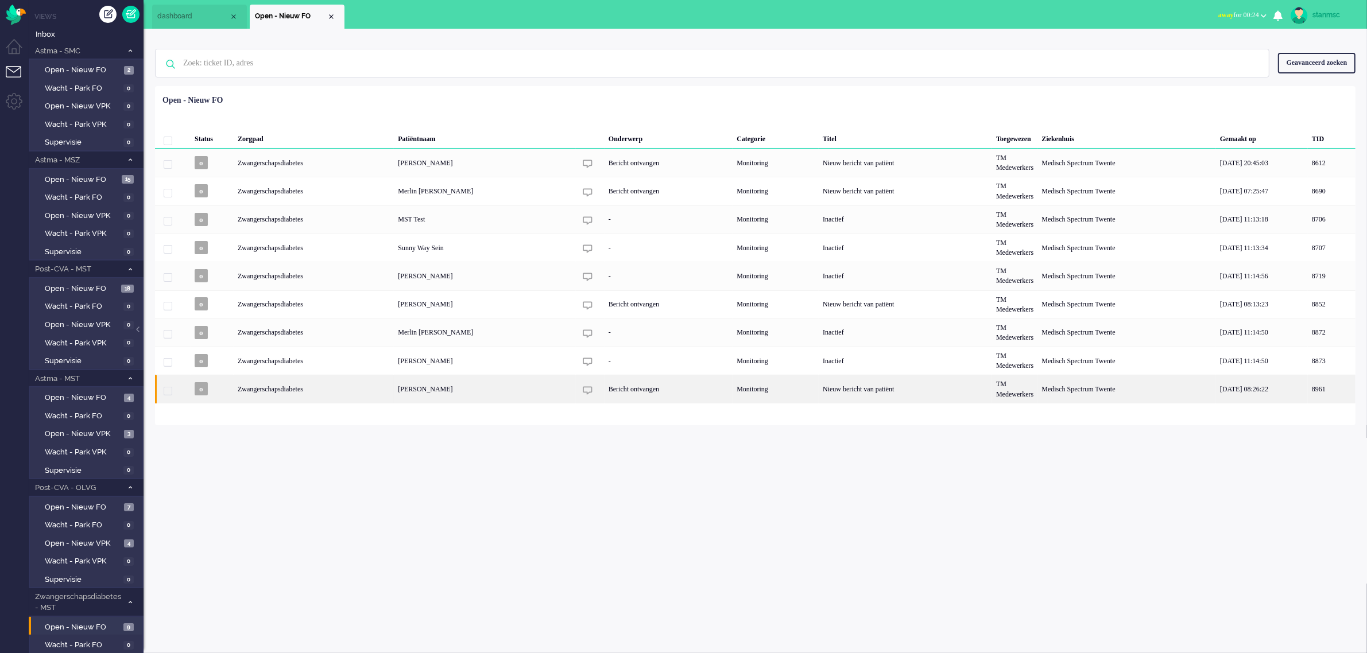
click at [1038, 392] on div "[PERSON_NAME]" at bounding box center [1127, 389] width 179 height 28
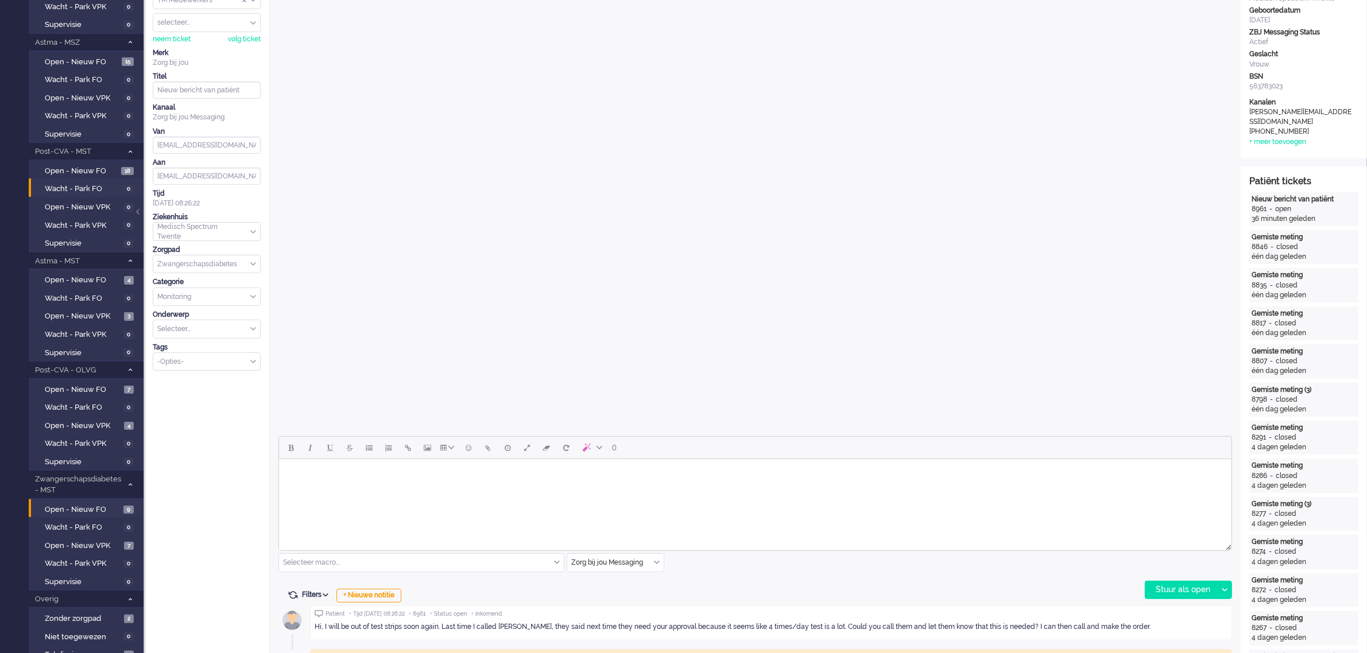
scroll to position [144, 0]
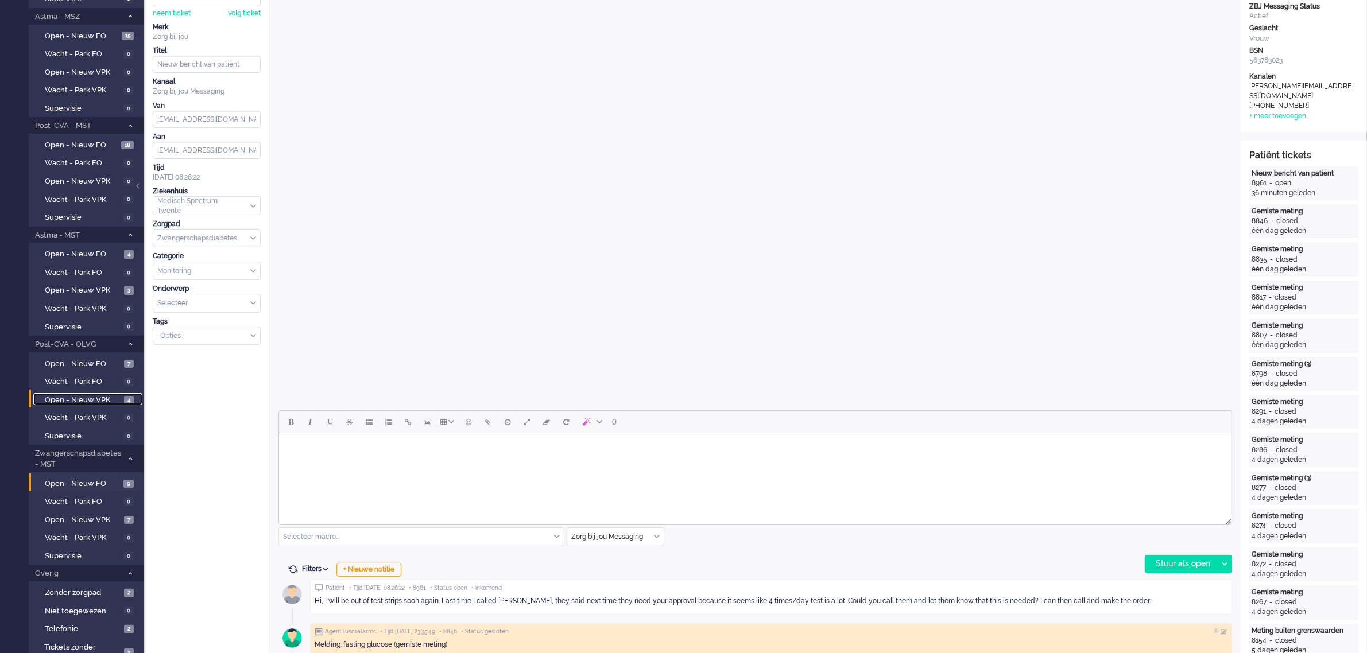
click at [79, 395] on span "Open - Nieuw VPK" at bounding box center [83, 400] width 76 height 11
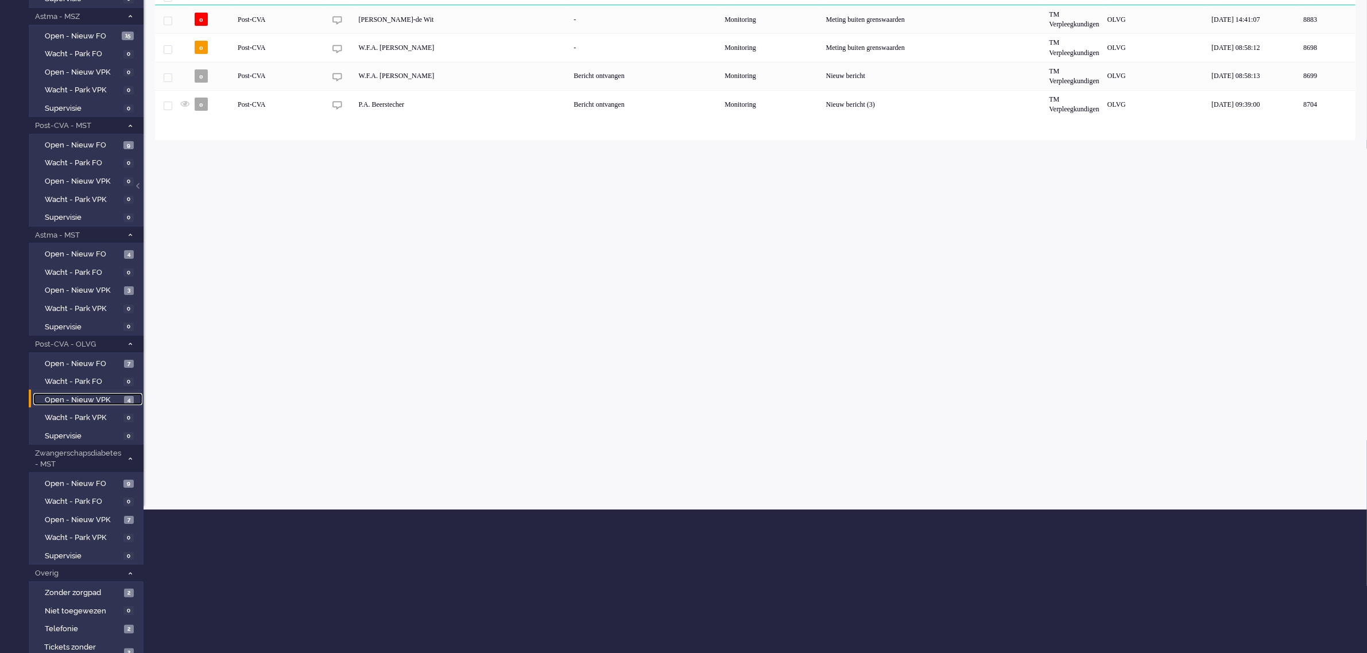
scroll to position [168, 0]
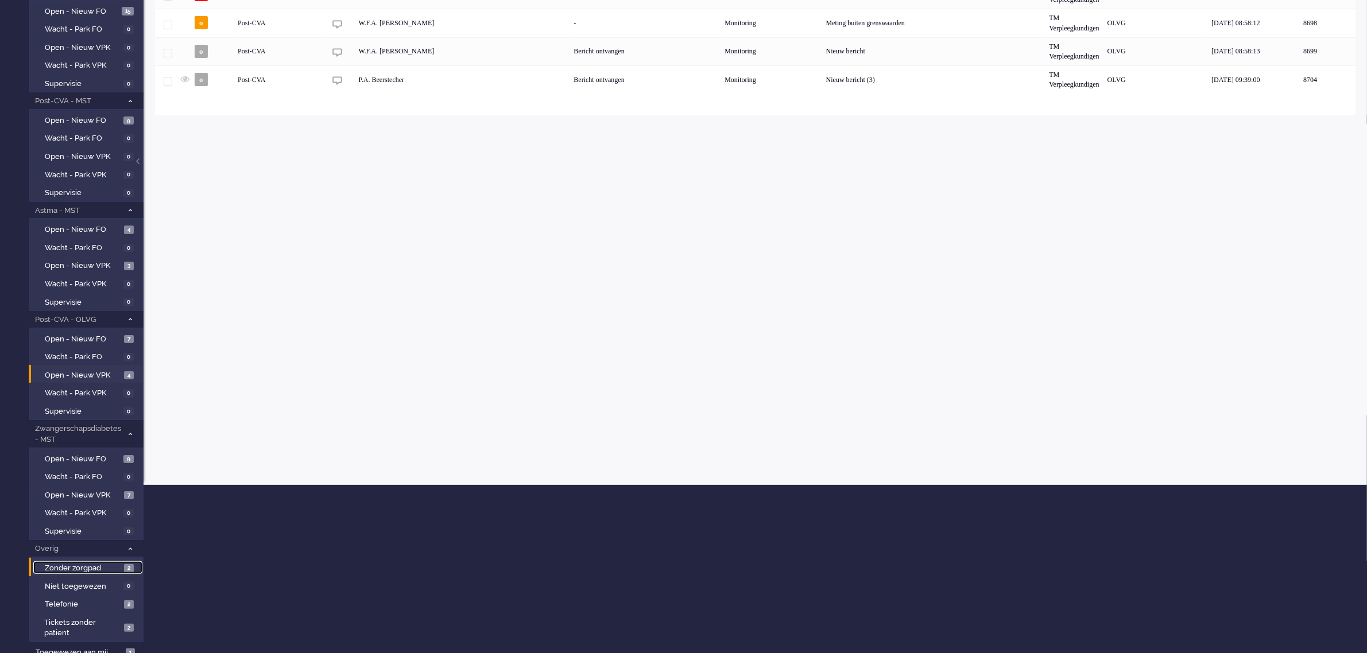
click at [109, 563] on span "Zonder zorgpad" at bounding box center [83, 568] width 76 height 11
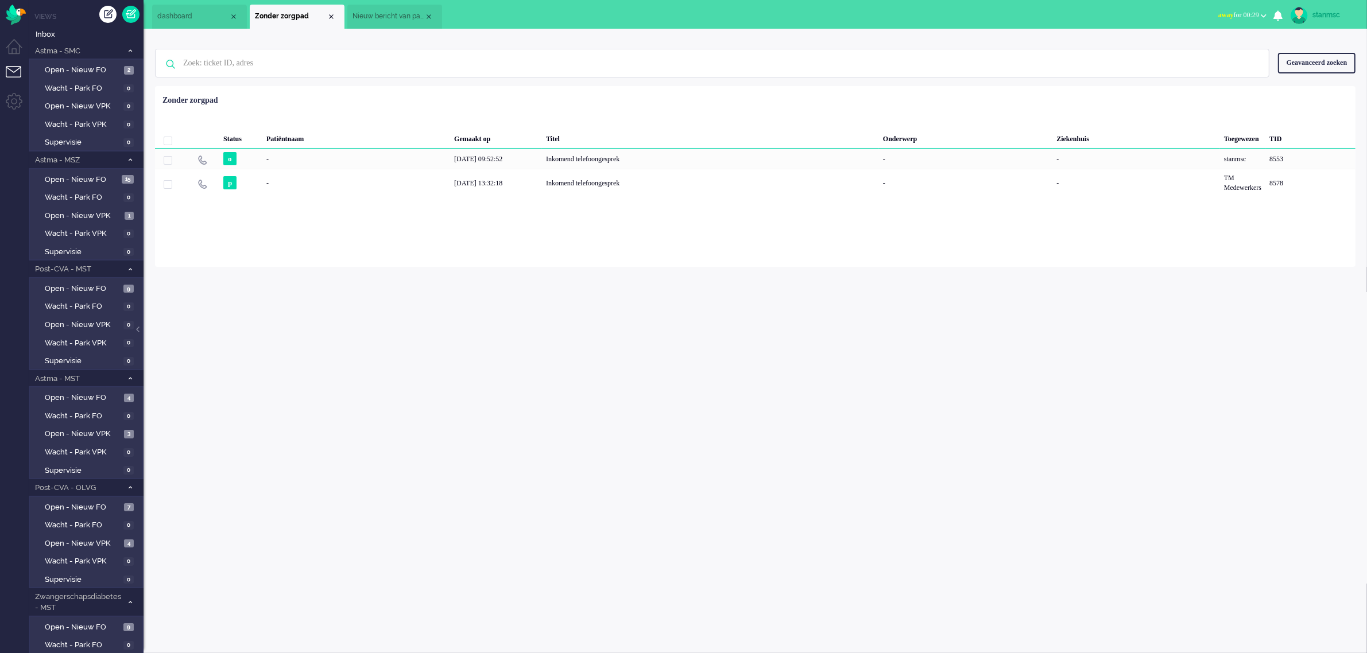
scroll to position [168, 0]
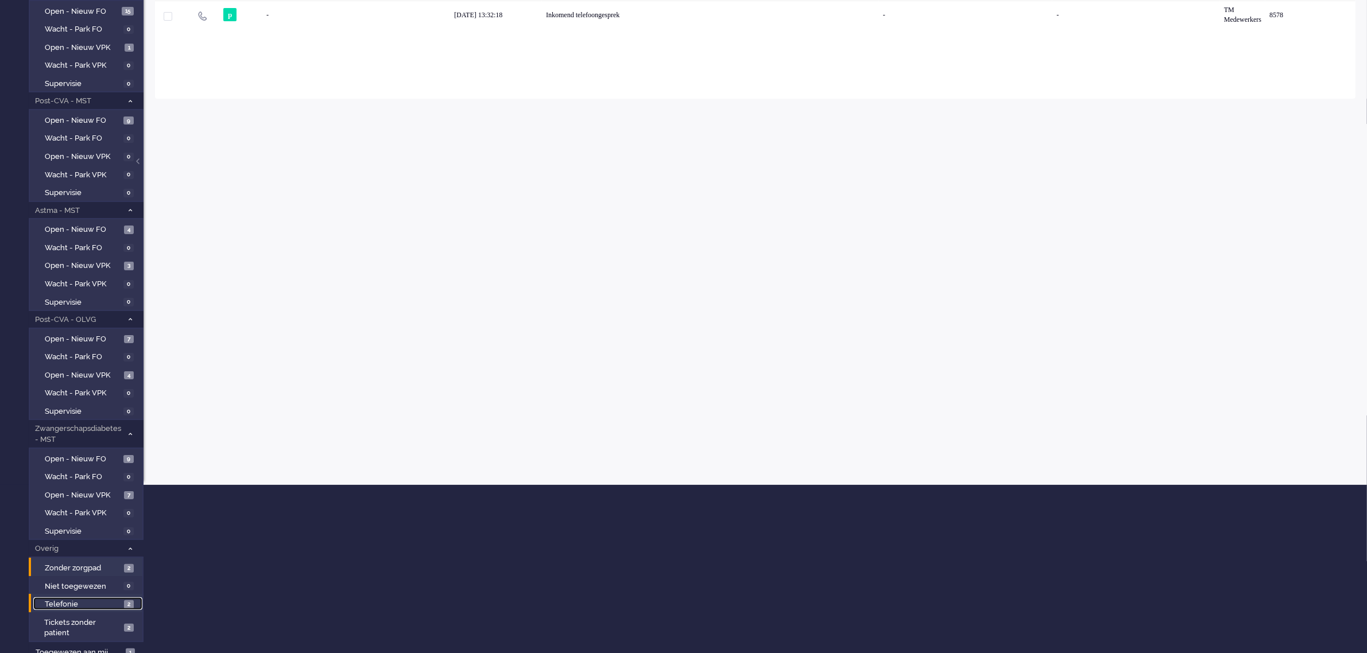
click at [95, 600] on span "Telefonie" at bounding box center [83, 605] width 76 height 11
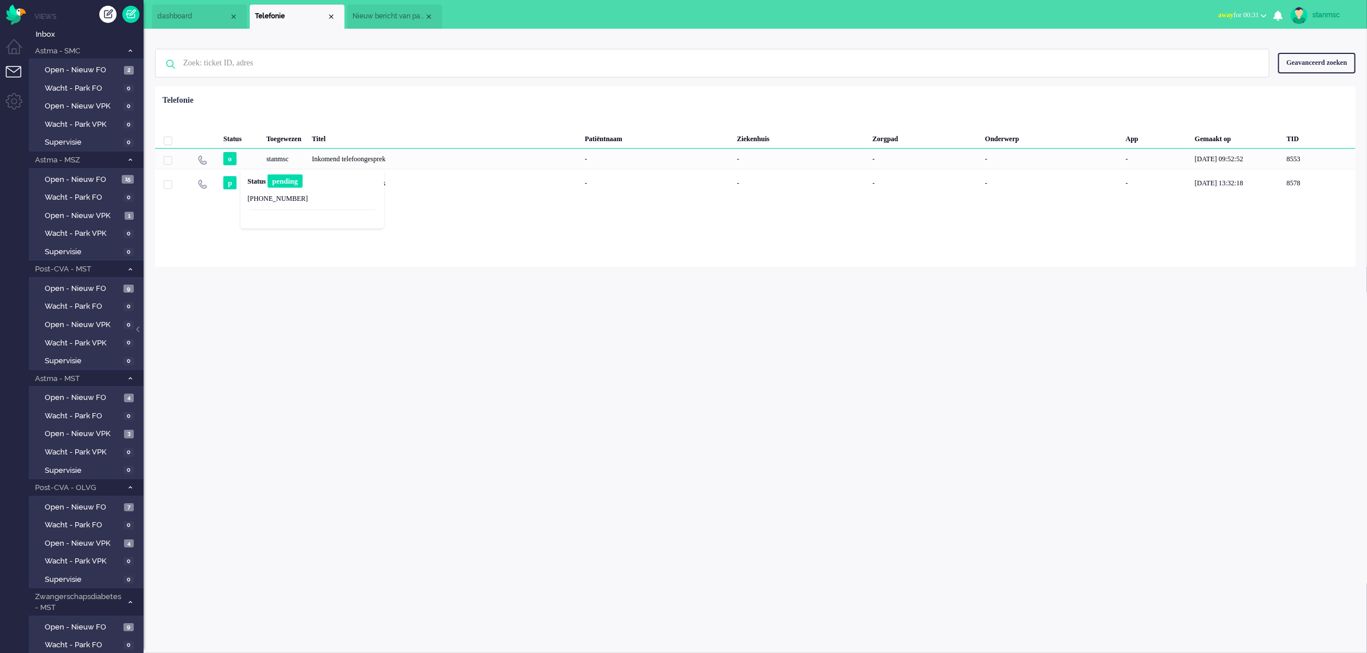
click at [254, 183] on b "Status" at bounding box center [256, 181] width 18 height 8
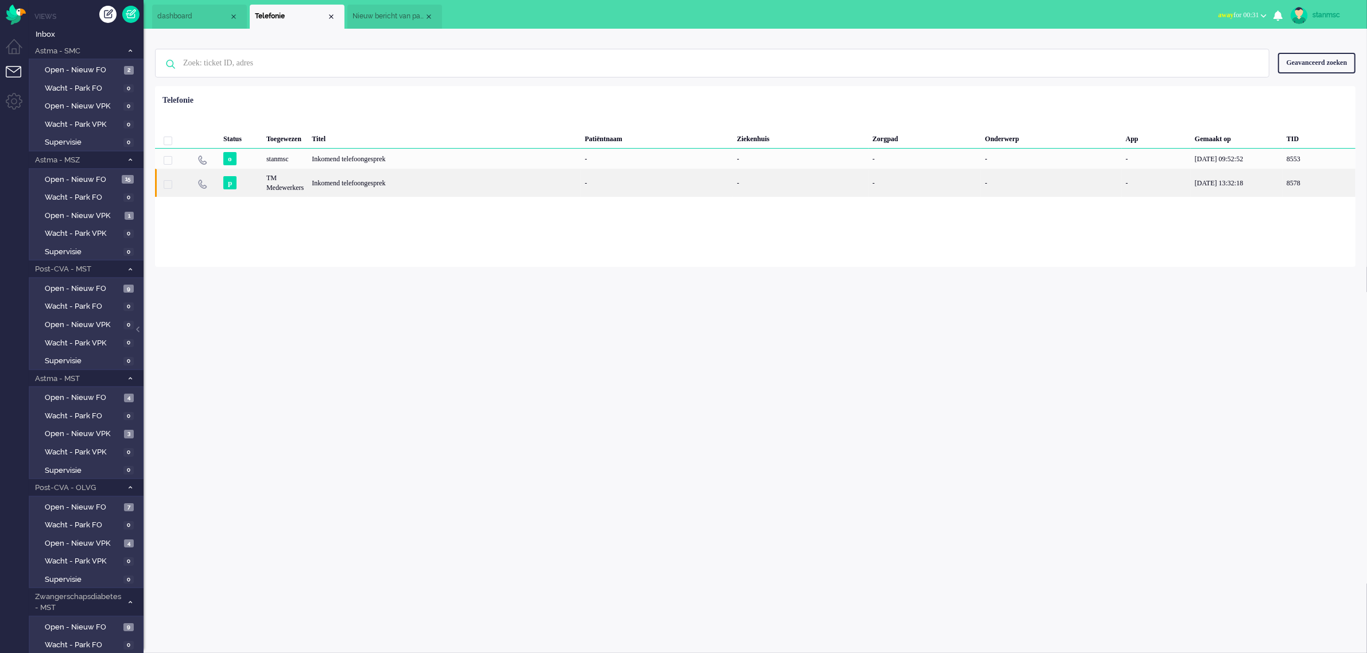
click at [474, 184] on div "Inkomend telefoongesprek" at bounding box center [444, 183] width 273 height 28
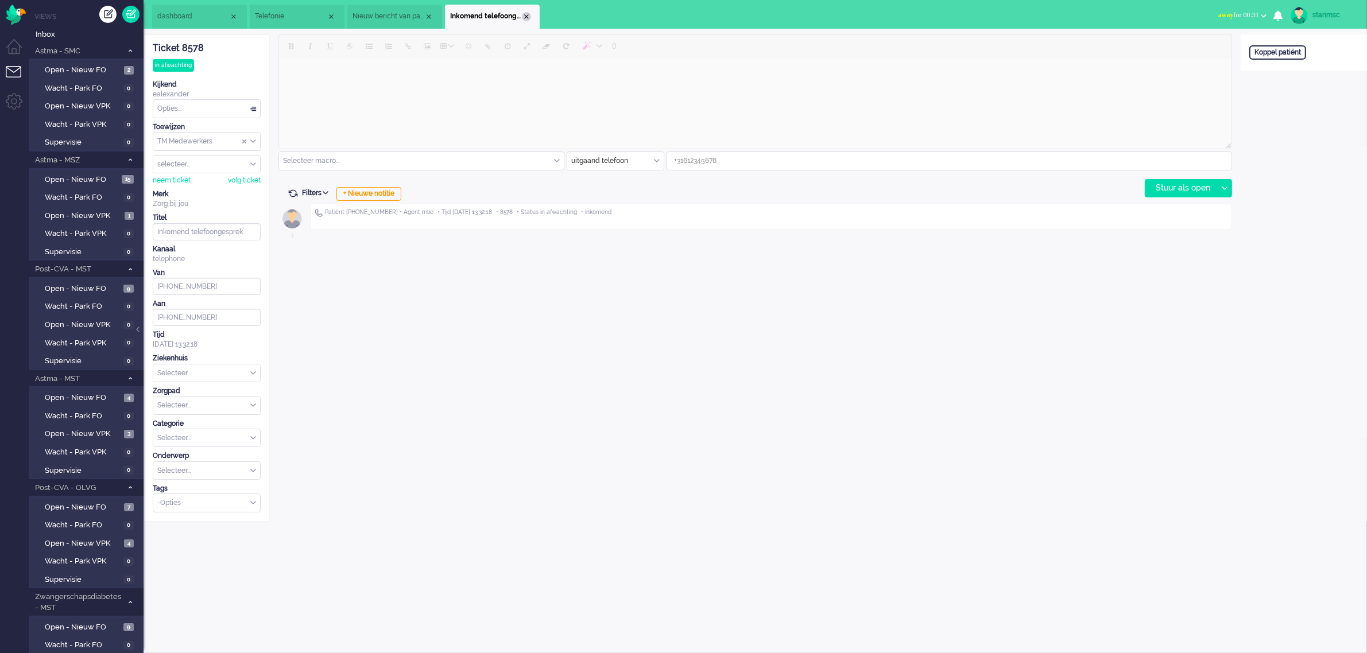
click at [524, 14] on div "Close tab" at bounding box center [526, 16] width 9 height 9
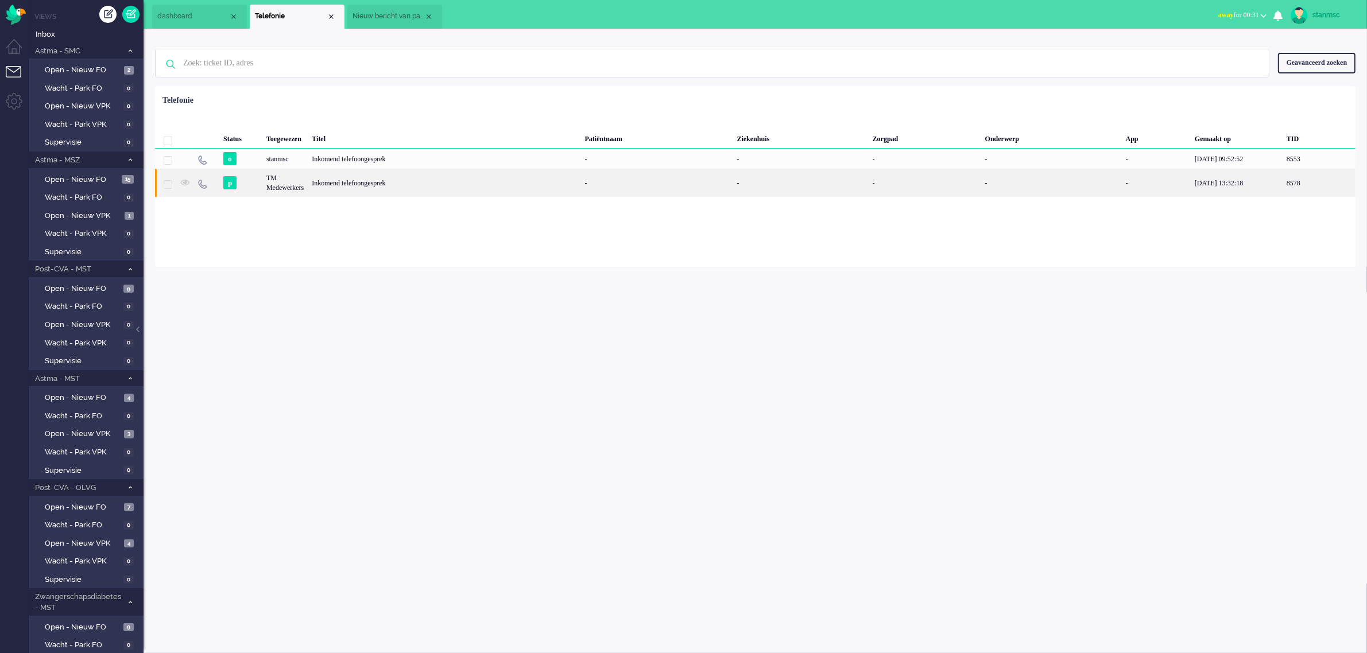
click at [436, 183] on div "Inkomend telefoongesprek" at bounding box center [444, 183] width 273 height 28
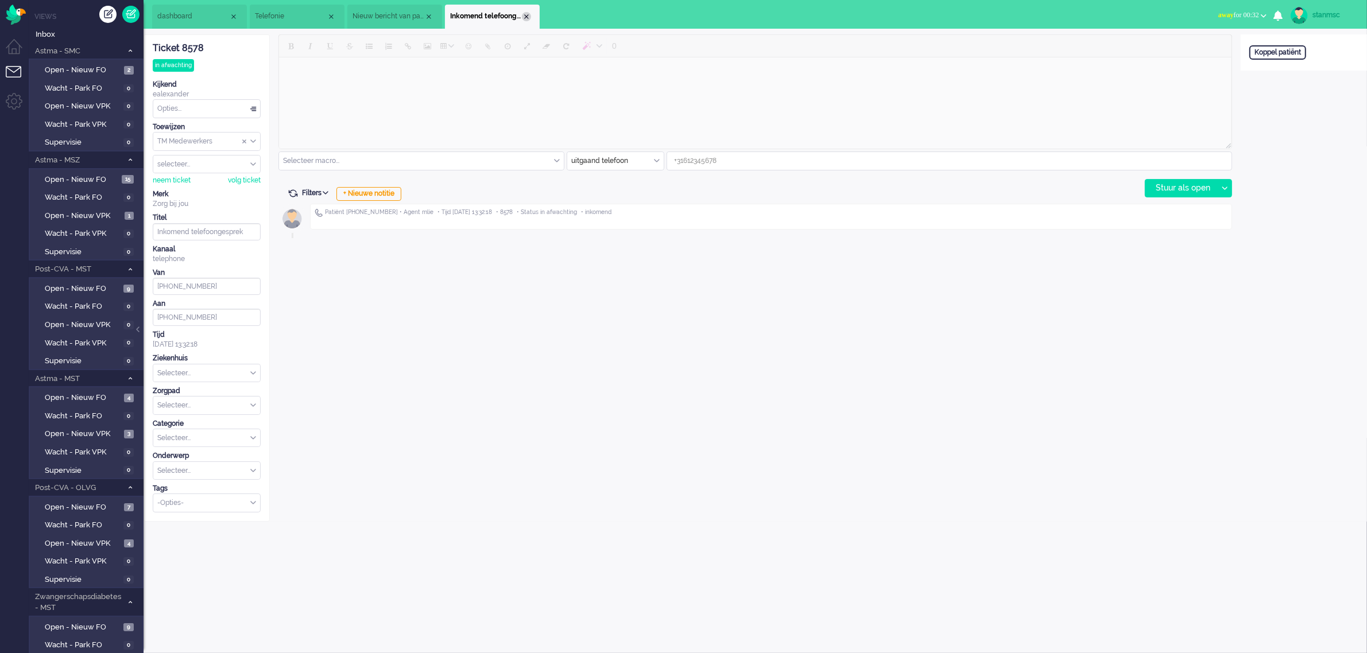
click at [527, 16] on div "Close tab" at bounding box center [526, 16] width 9 height 9
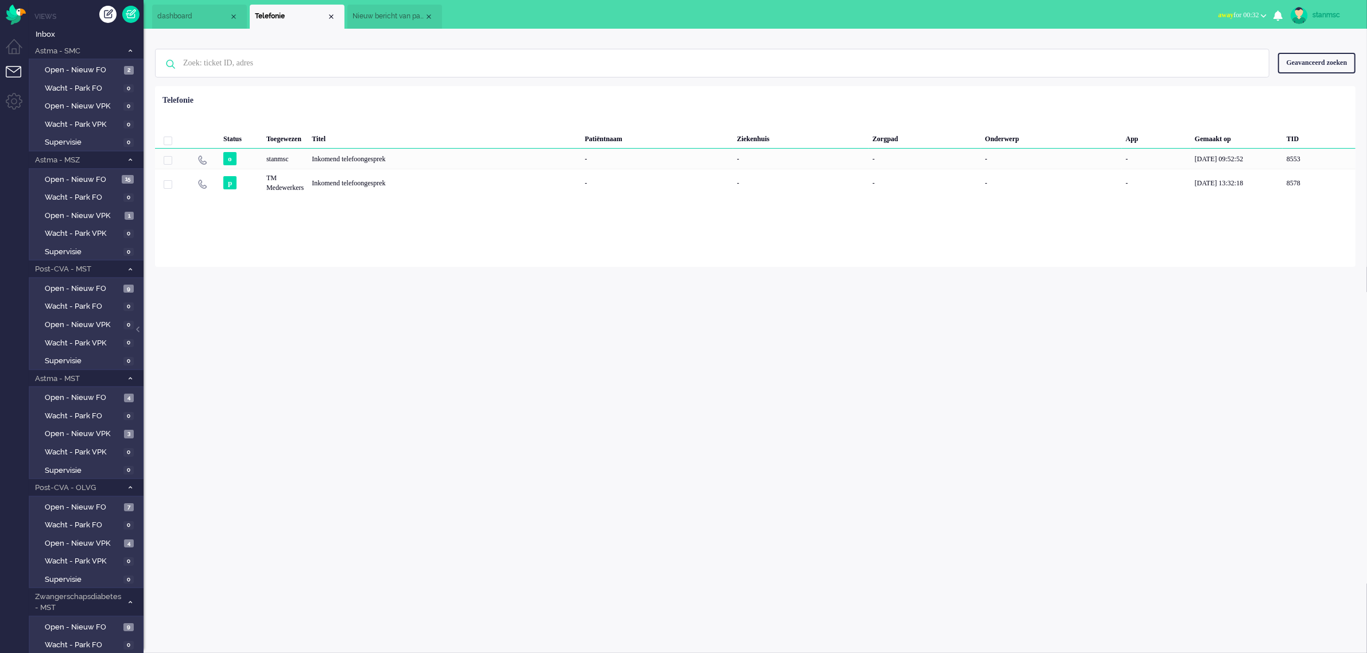
click at [389, 14] on span "Nieuw bericht van patiënt" at bounding box center [389, 16] width 72 height 10
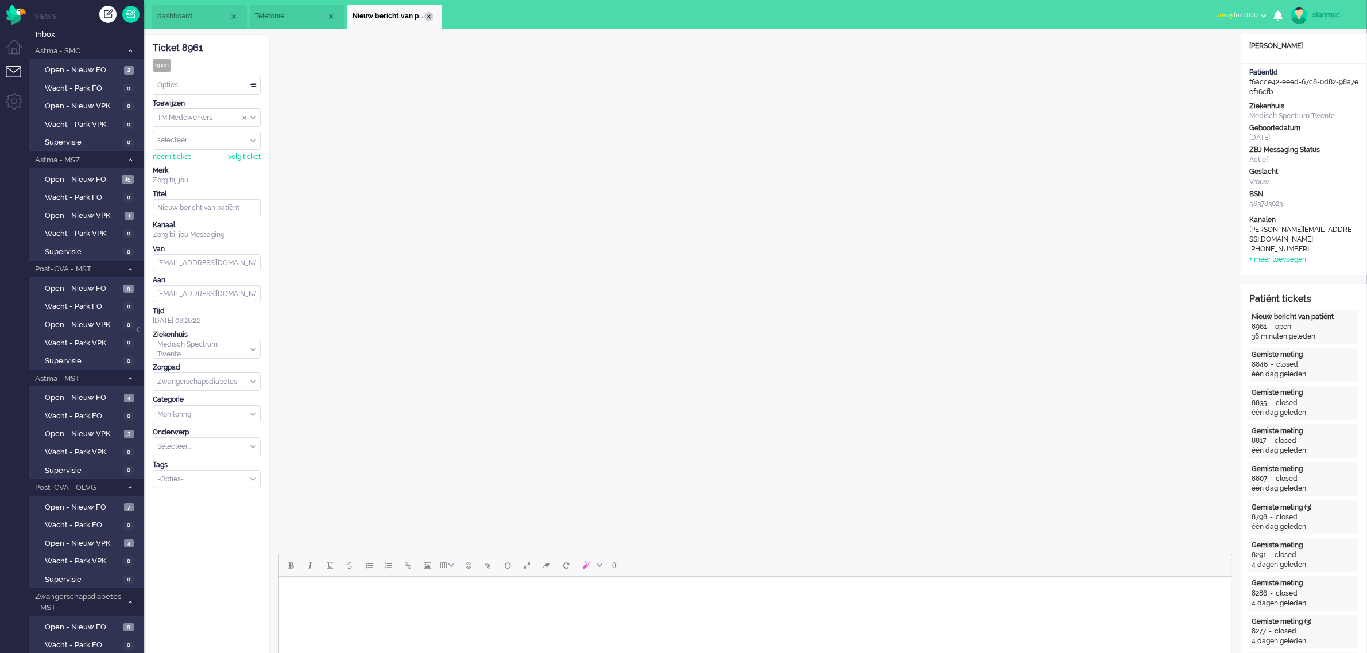
click at [432, 17] on div "Close tab" at bounding box center [428, 16] width 9 height 9
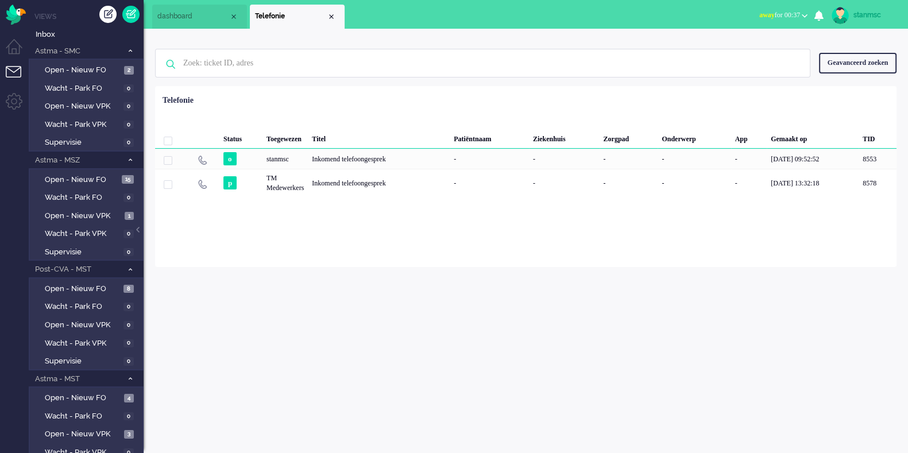
click at [784, 14] on span "away for 00:37" at bounding box center [779, 15] width 41 height 8
click at [747, 50] on label "Online" at bounding box center [759, 52] width 91 height 10
click at [102, 213] on span "Open - Nieuw VPK" at bounding box center [83, 216] width 77 height 11
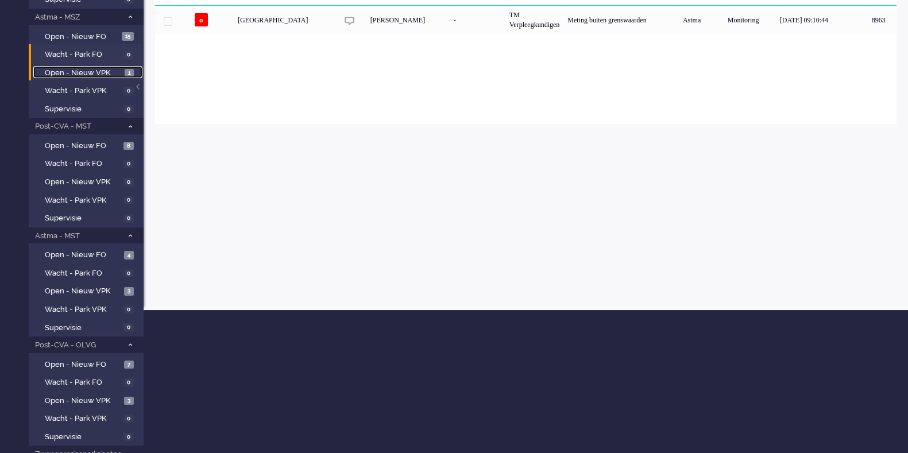
scroll to position [215, 0]
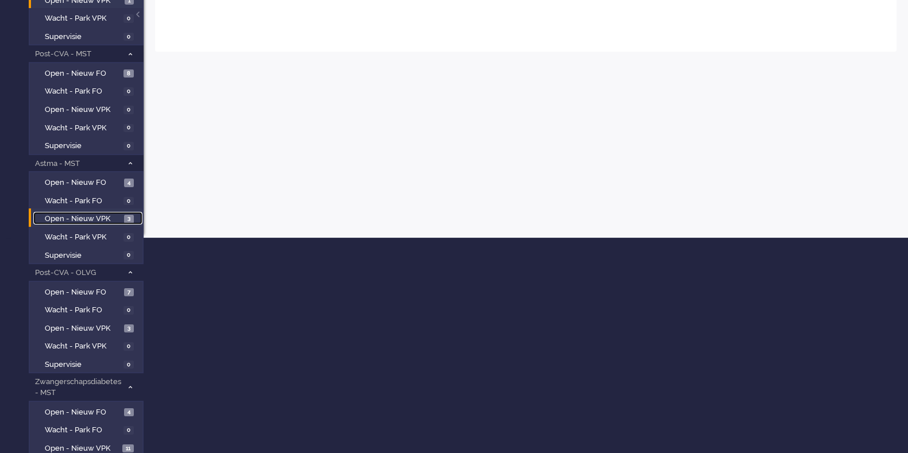
click at [91, 214] on span "Open - Nieuw VPK" at bounding box center [83, 219] width 76 height 11
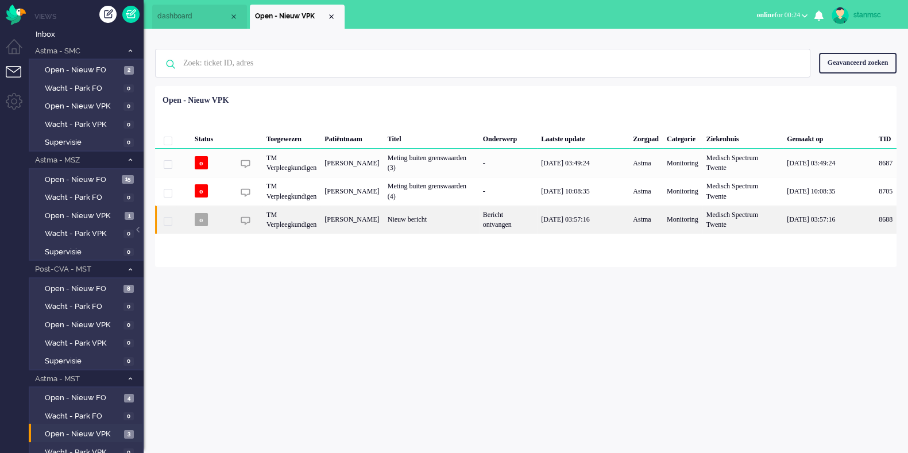
click at [460, 234] on div "Nieuw bericht" at bounding box center [431, 220] width 95 height 28
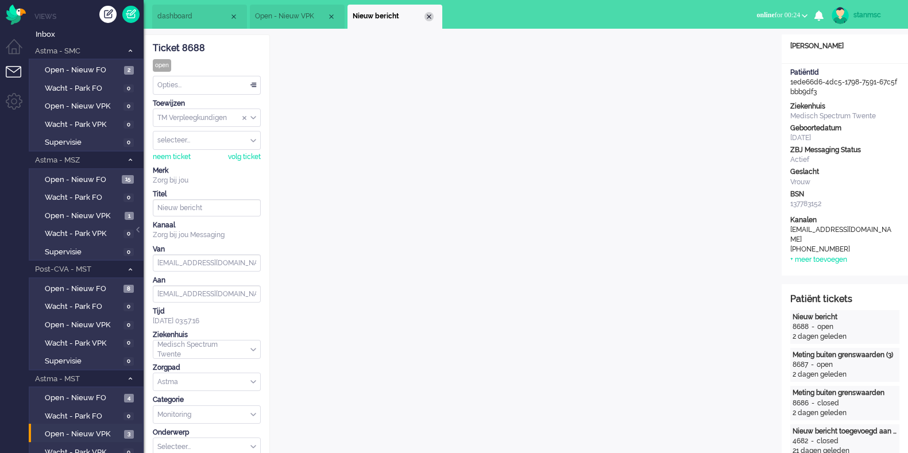
click at [430, 15] on div "Close tab" at bounding box center [428, 16] width 9 height 9
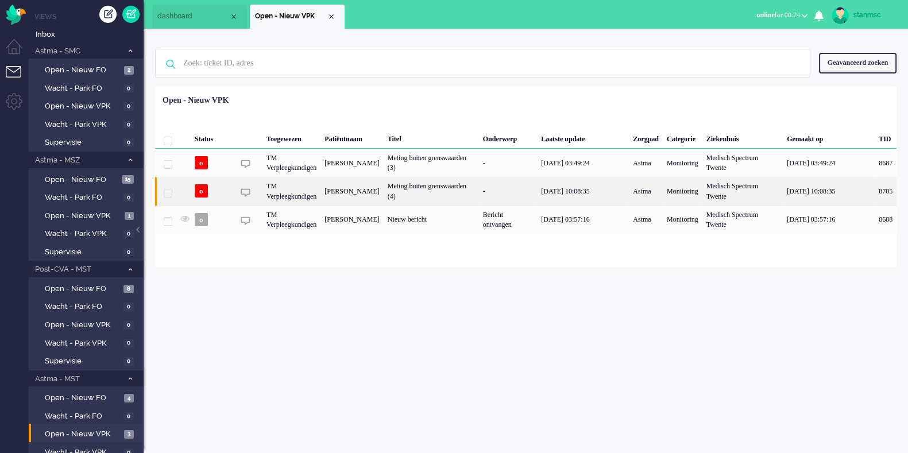
click at [663, 200] on div "TM Verpleegkundigen" at bounding box center [683, 191] width 40 height 28
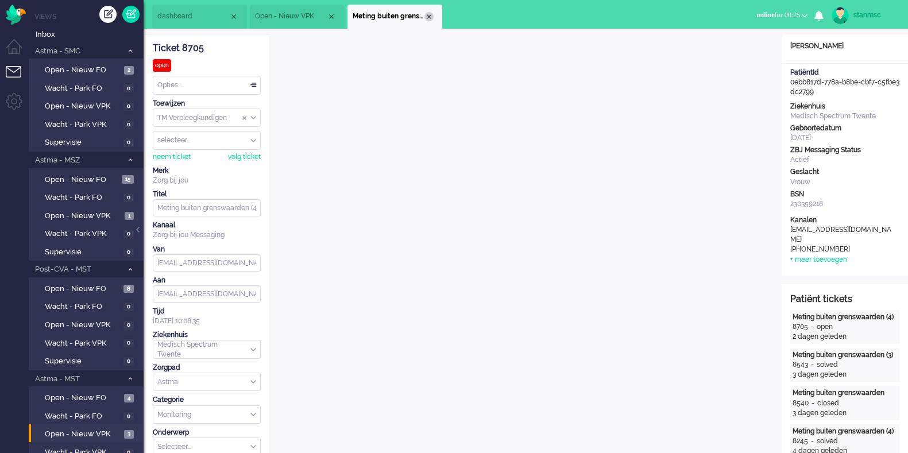
click at [429, 16] on div "Close tab" at bounding box center [428, 16] width 9 height 9
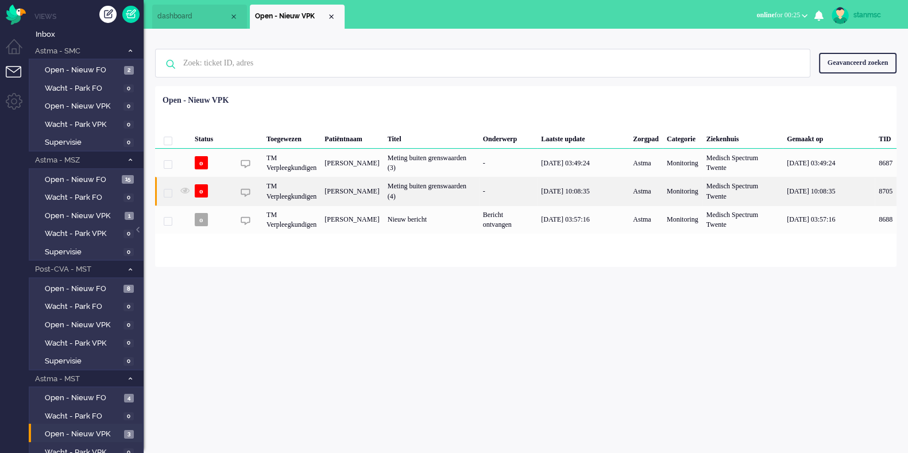
click at [663, 205] on div "TM Verpleegkundigen" at bounding box center [683, 191] width 40 height 28
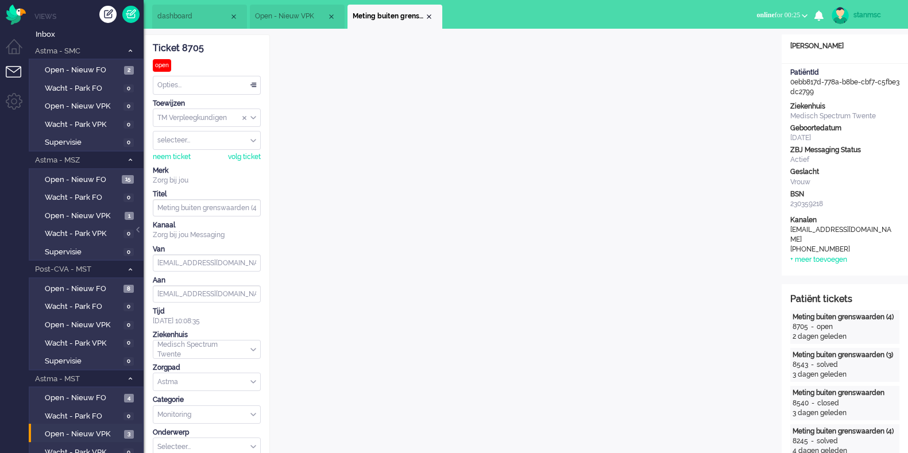
scroll to position [34, 0]
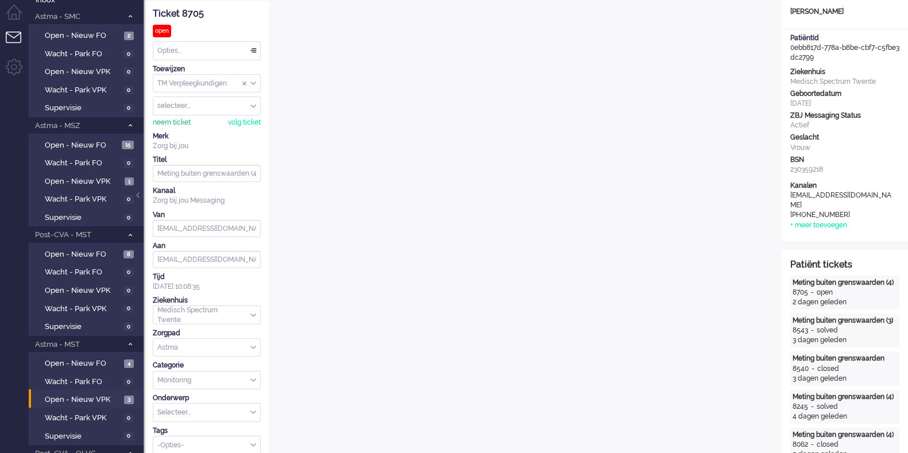
click at [176, 120] on div "neem ticket" at bounding box center [172, 123] width 38 height 10
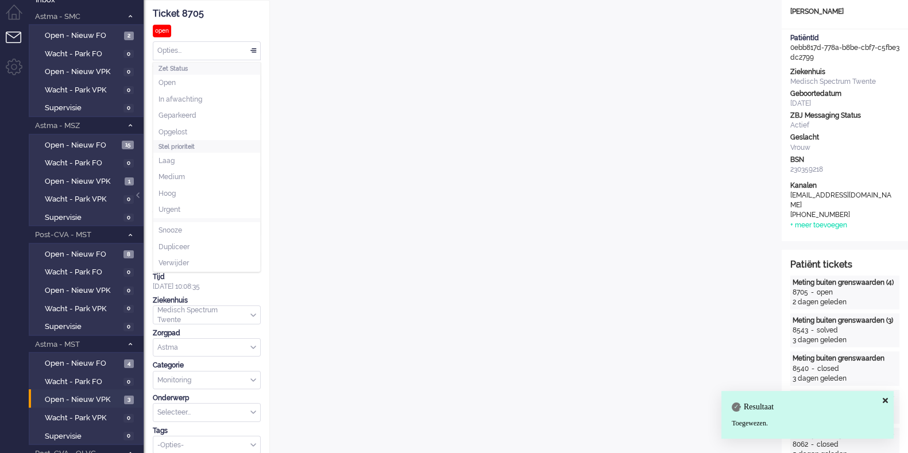
click at [252, 49] on div "Opties..." at bounding box center [206, 51] width 107 height 18
click at [188, 131] on li "Opgelost" at bounding box center [206, 132] width 107 height 17
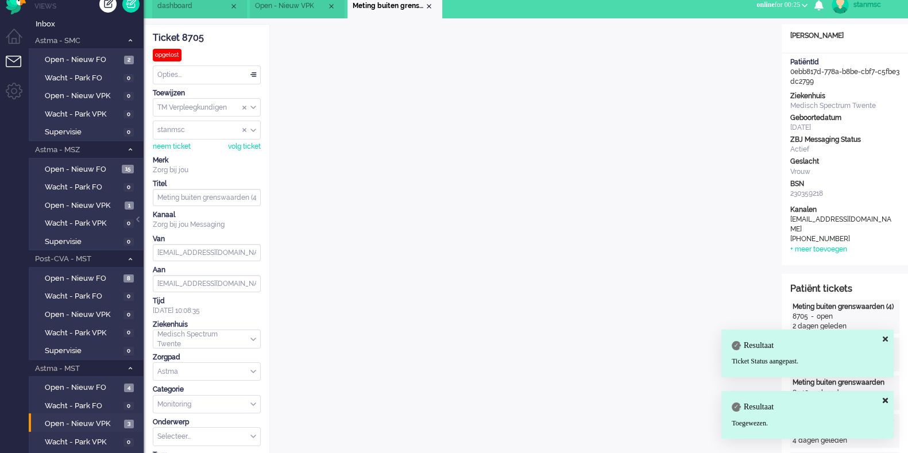
scroll to position [0, 0]
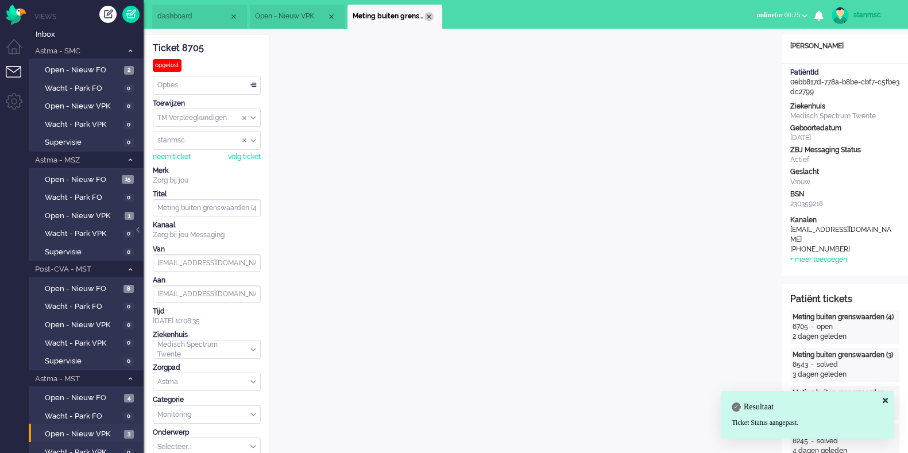
click at [427, 19] on div "Close tab" at bounding box center [428, 16] width 9 height 9
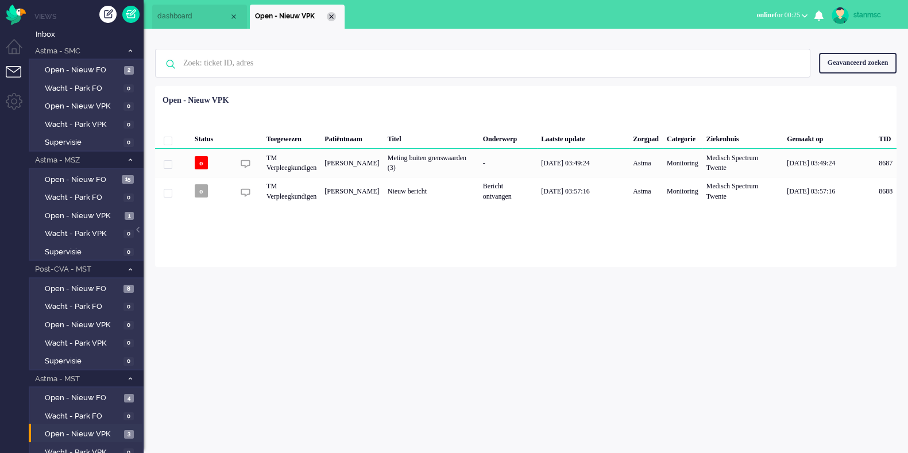
click at [330, 15] on div "Close tab" at bounding box center [331, 16] width 9 height 9
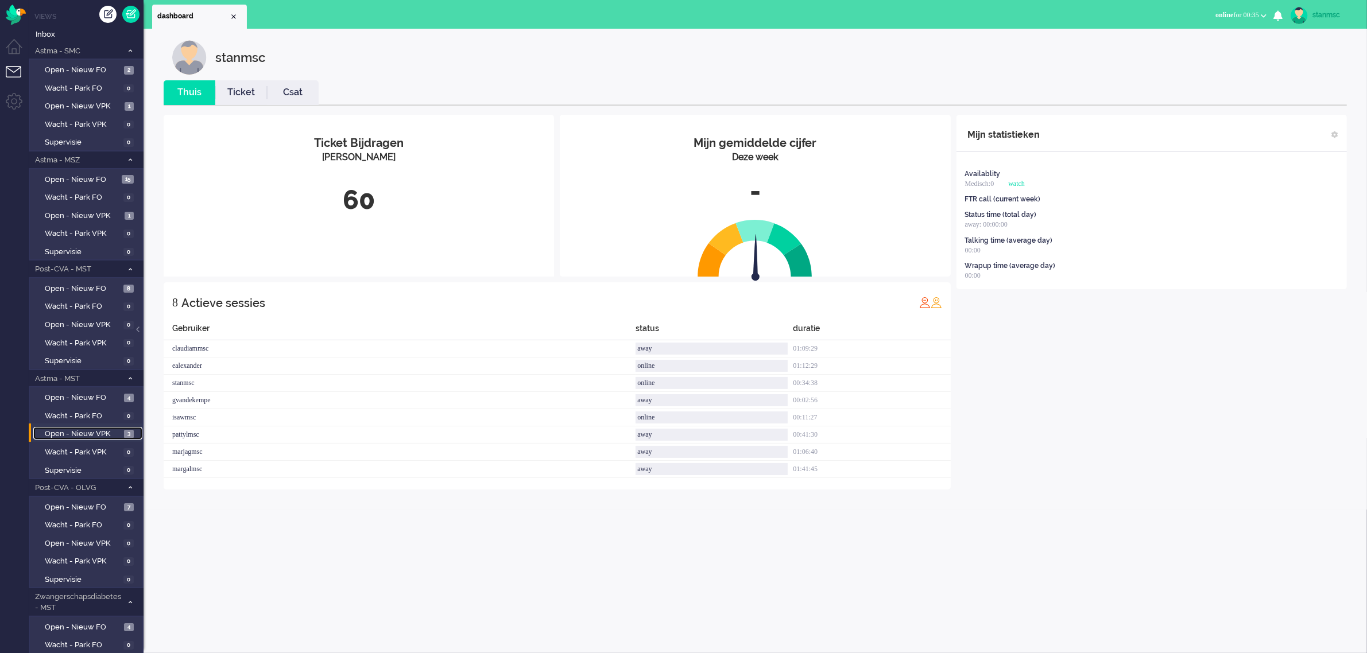
click at [80, 430] on span "Open - Nieuw VPK" at bounding box center [83, 434] width 76 height 11
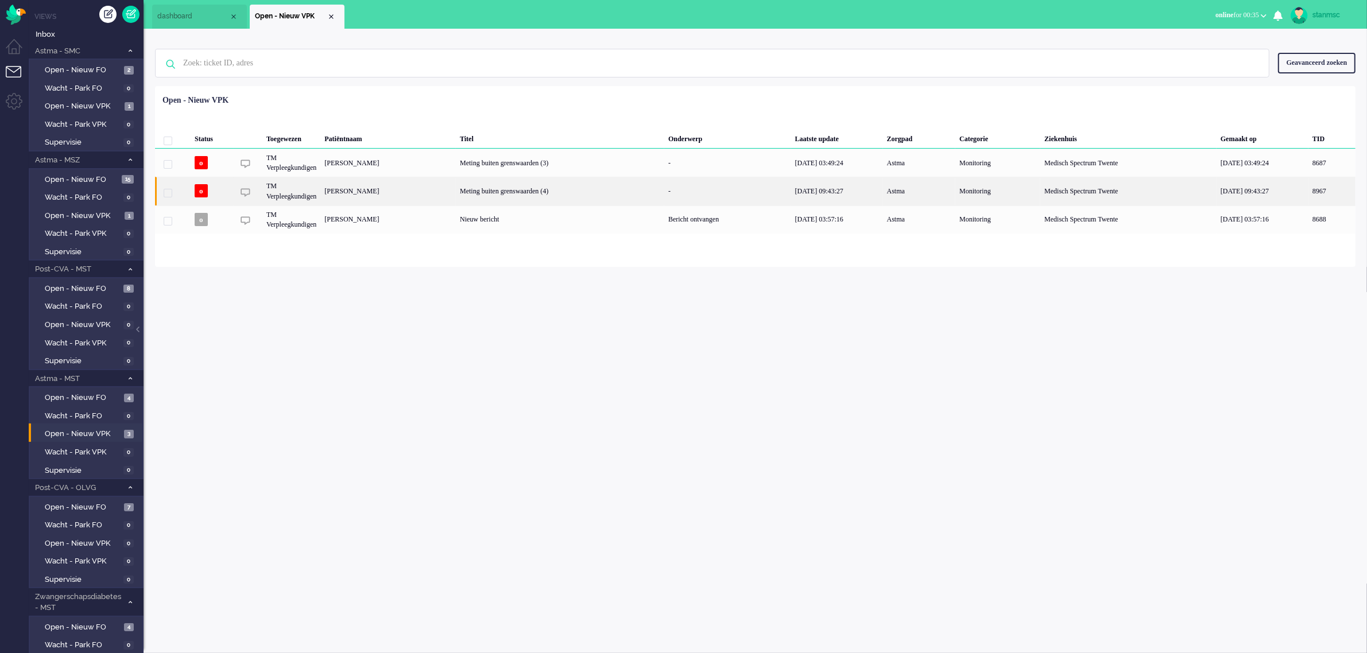
click at [1309, 192] on div "[PERSON_NAME]" at bounding box center [1332, 191] width 47 height 28
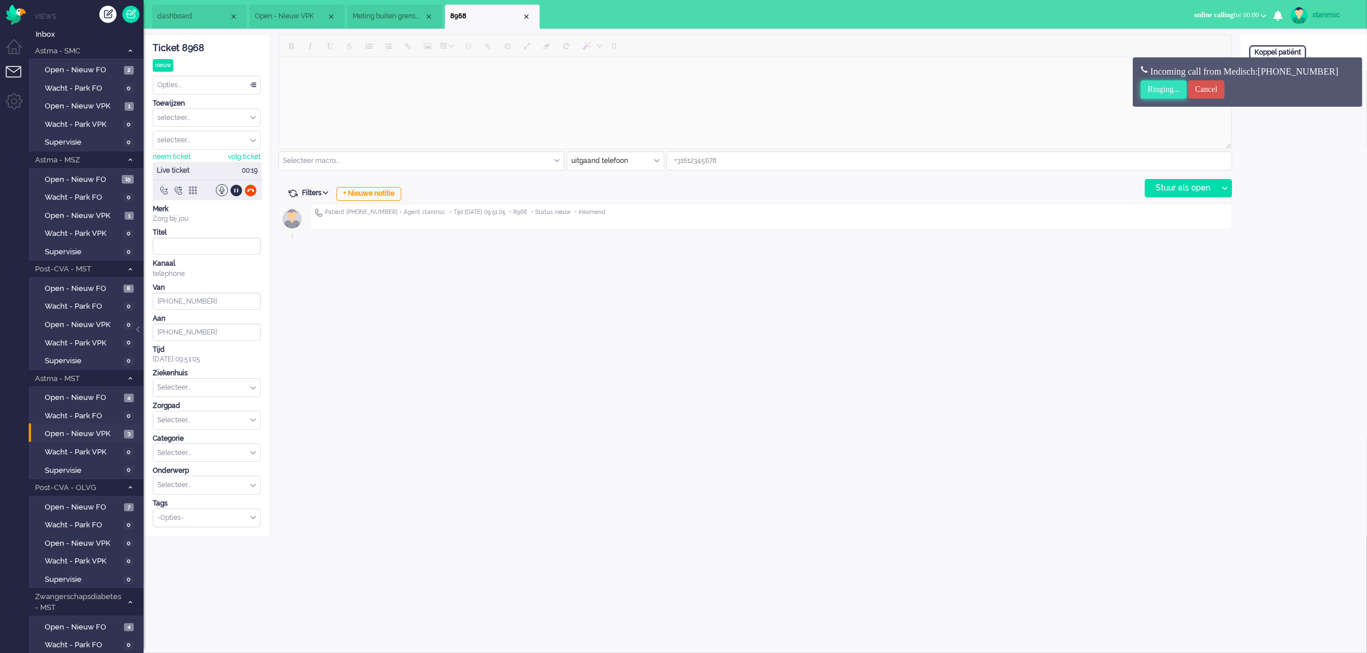
click at [1160, 89] on input "Ringing..." at bounding box center [1164, 89] width 46 height 18
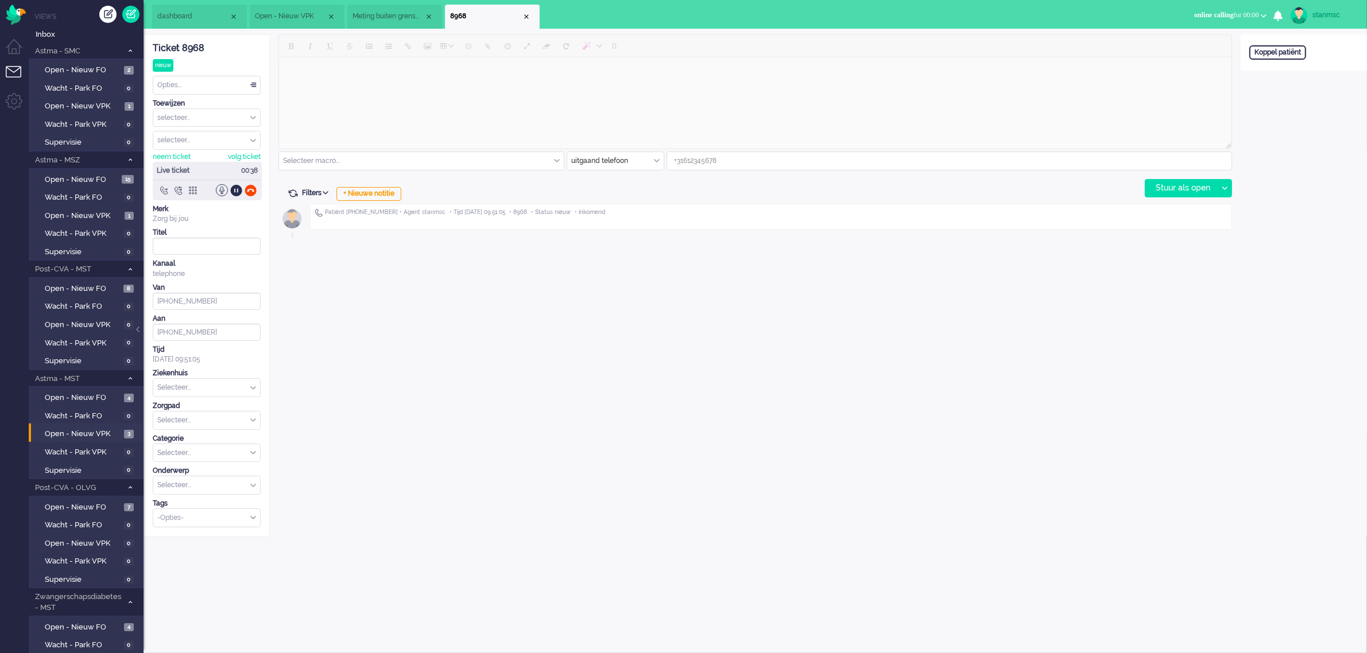
click at [279, 13] on span "Open - Nieuw VPK" at bounding box center [291, 16] width 72 height 10
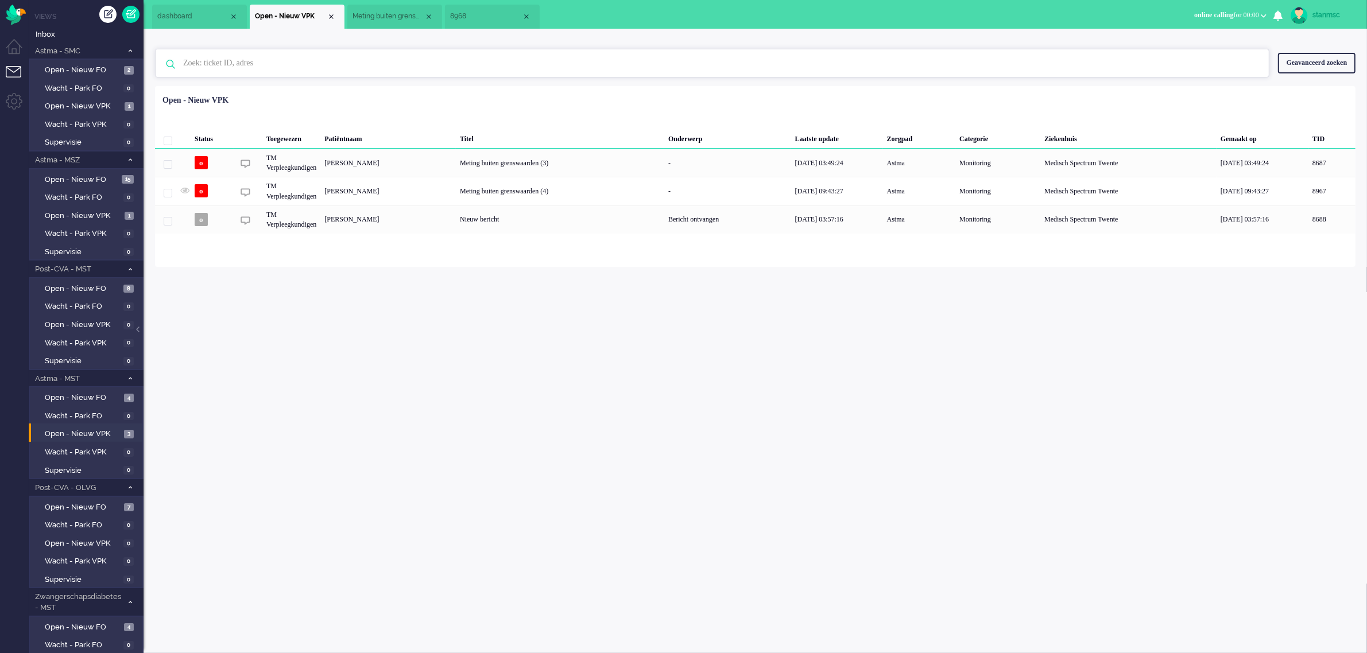
click at [250, 64] on input "text" at bounding box center [714, 63] width 1079 height 28
click at [474, 18] on span "8968" at bounding box center [486, 16] width 72 height 10
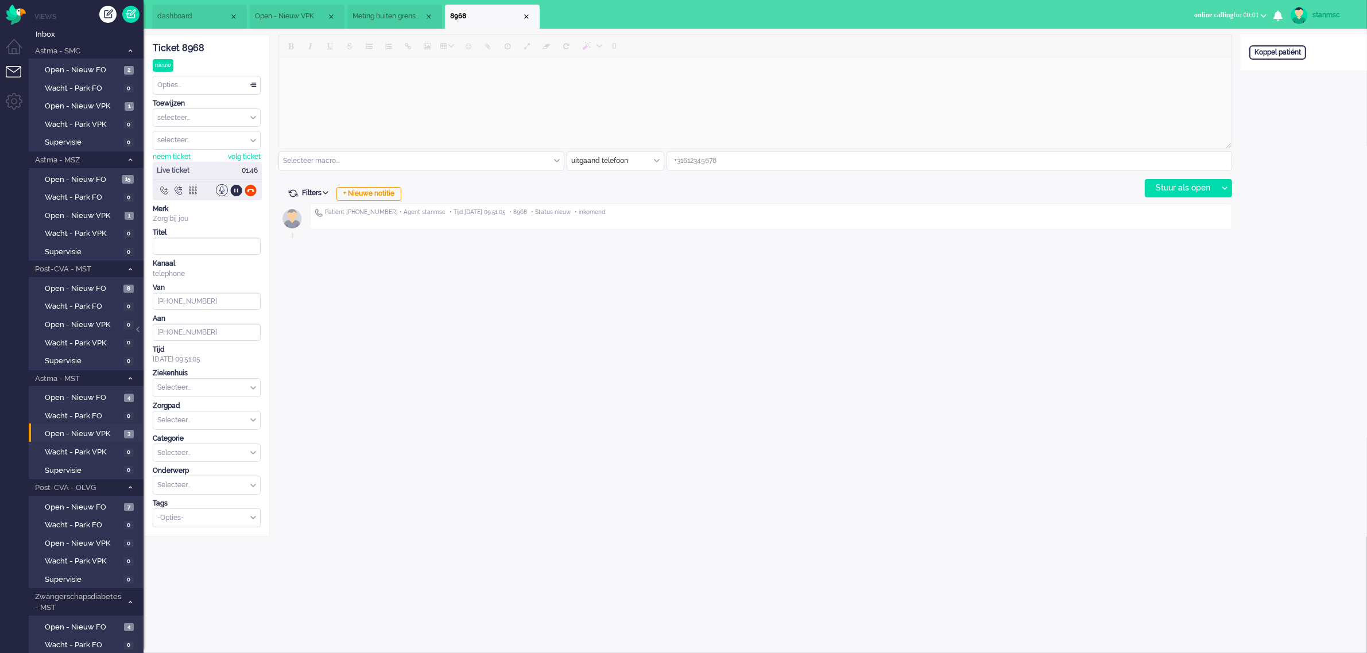
click at [284, 16] on span "Open - Nieuw VPK" at bounding box center [291, 16] width 72 height 10
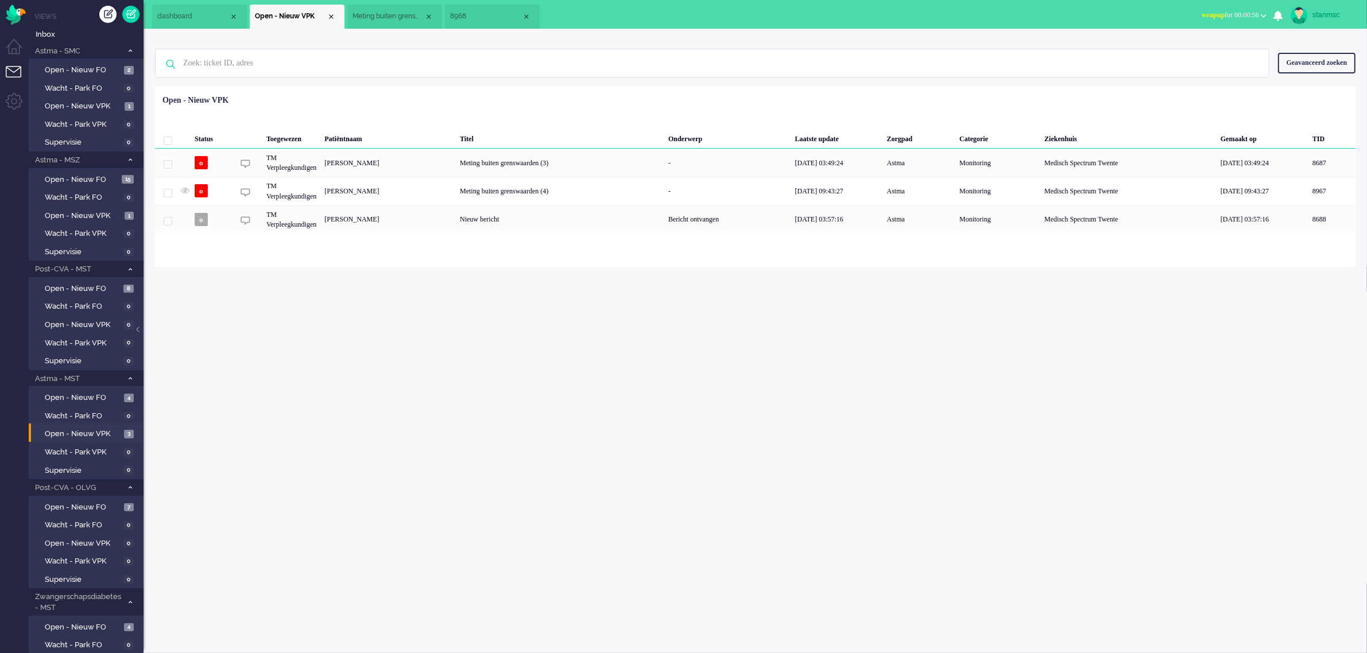
click at [1254, 13] on span "wrapup for 00:00:56" at bounding box center [1230, 15] width 57 height 8
click at [1187, 51] on label "Online" at bounding box center [1219, 52] width 91 height 10
click at [396, 16] on span "Meting buiten grenswaarden (4)" at bounding box center [389, 16] width 72 height 10
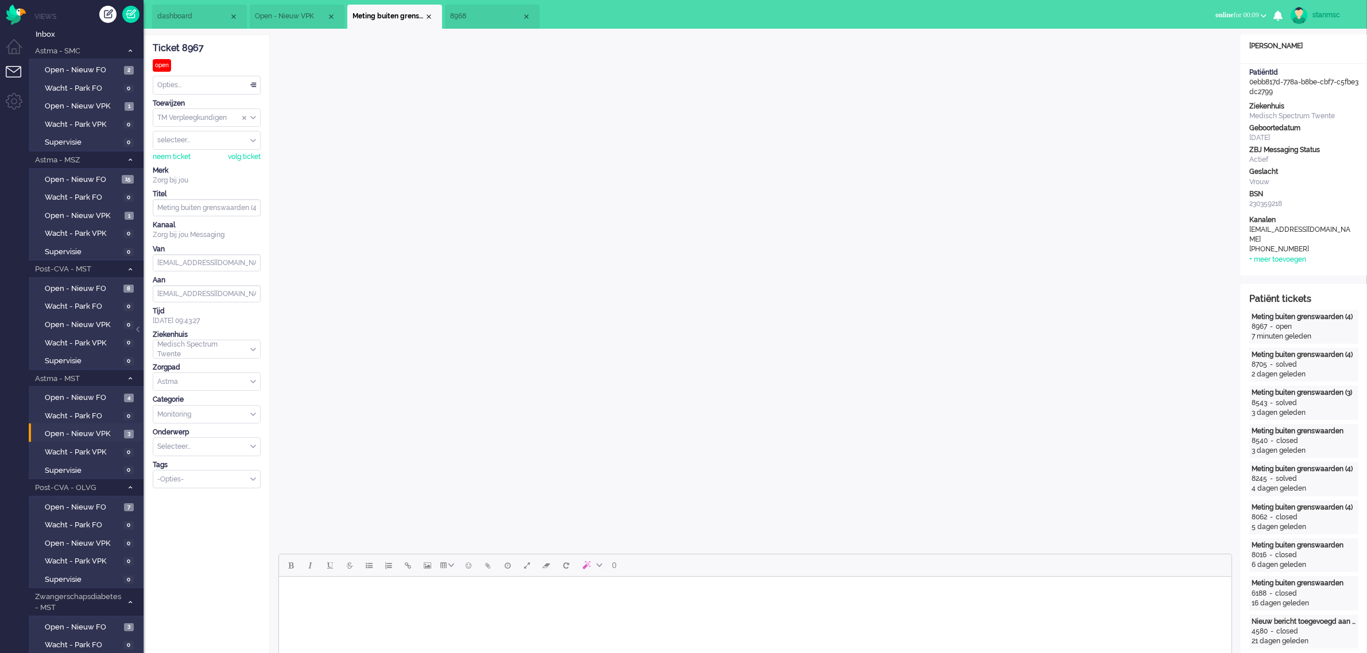
click at [503, 12] on span "8968" at bounding box center [486, 16] width 72 height 10
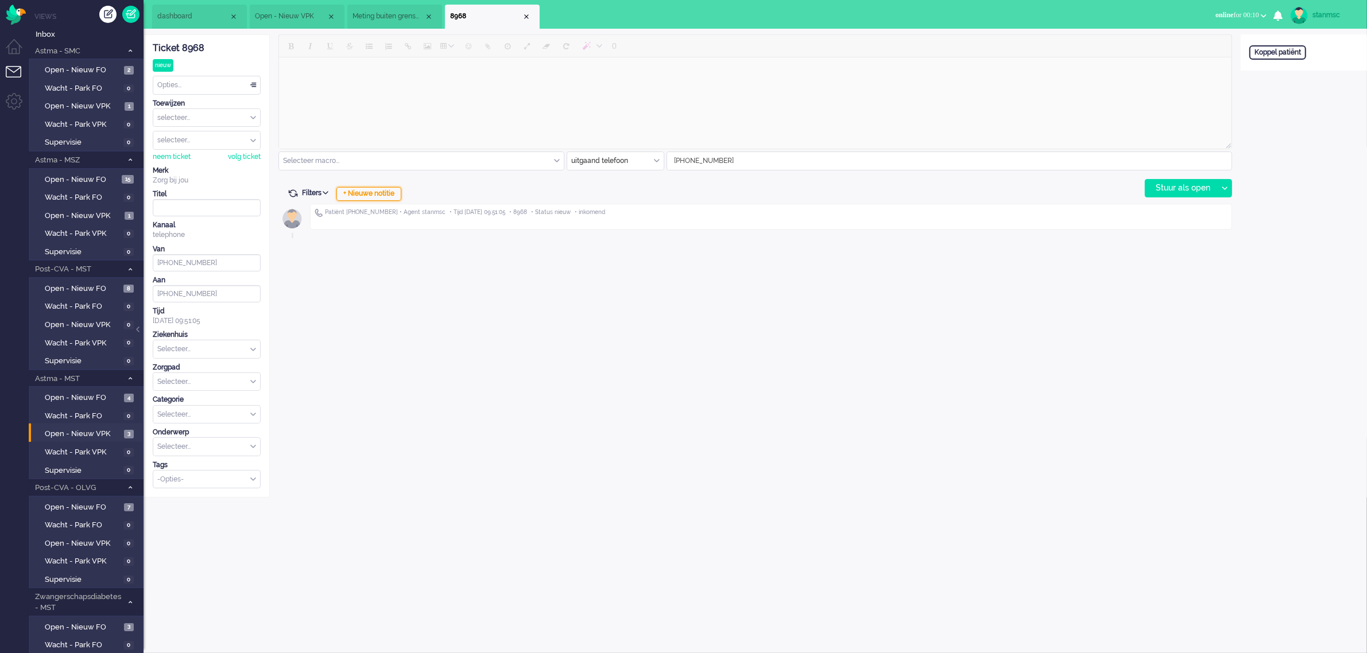
click at [363, 192] on div "+ Nieuwe notitie" at bounding box center [369, 194] width 65 height 14
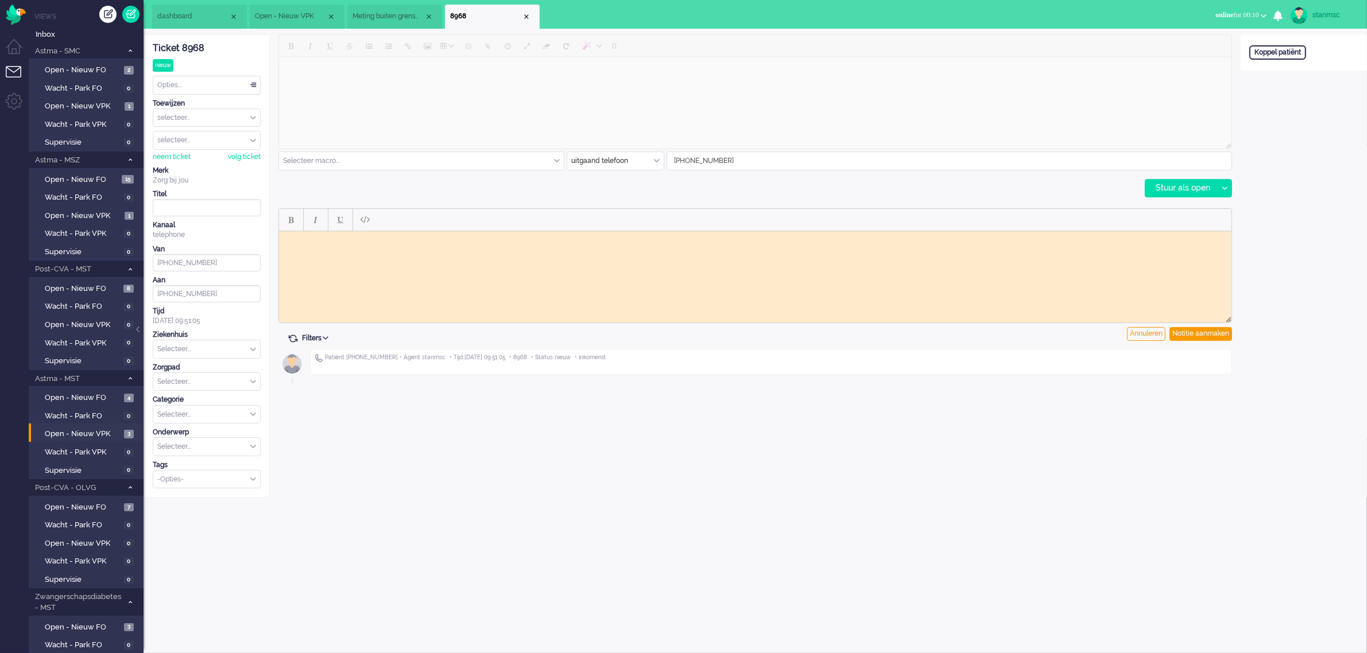
click at [361, 249] on html at bounding box center [755, 240] width 953 height 18
click at [1192, 335] on div "Notitie aanmaken" at bounding box center [1201, 334] width 63 height 14
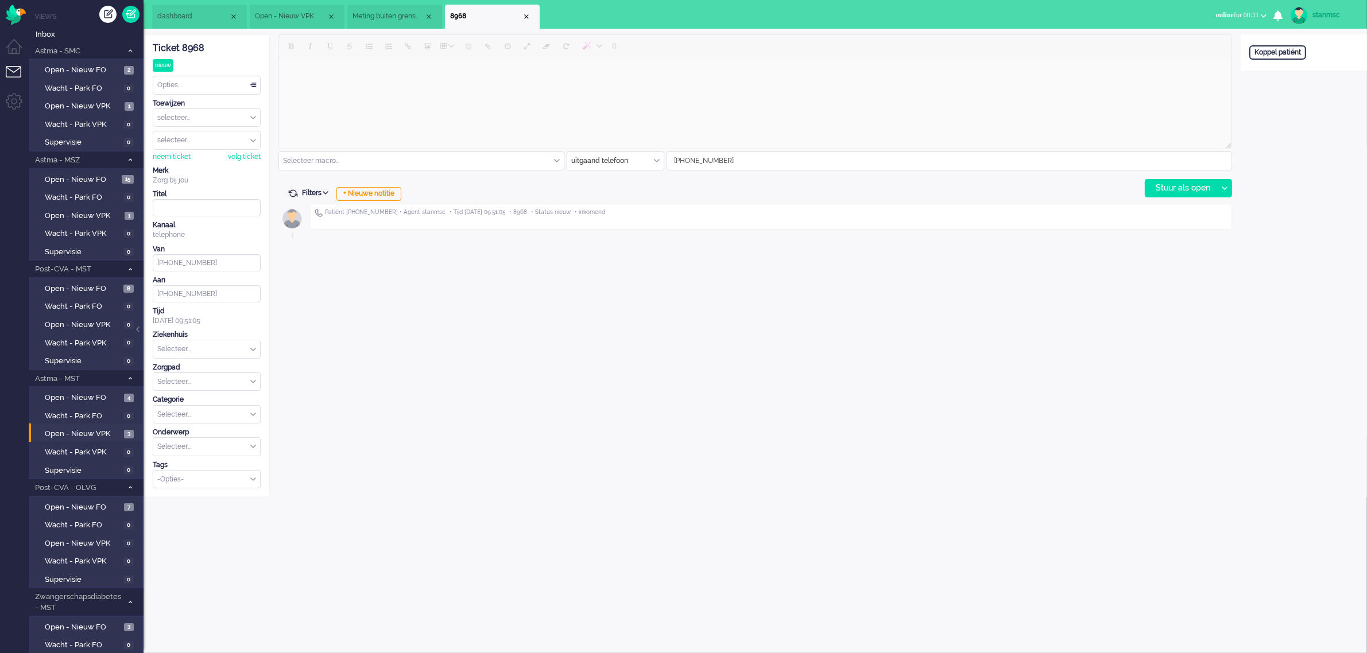
type input "Inkomend telefoongesprek"
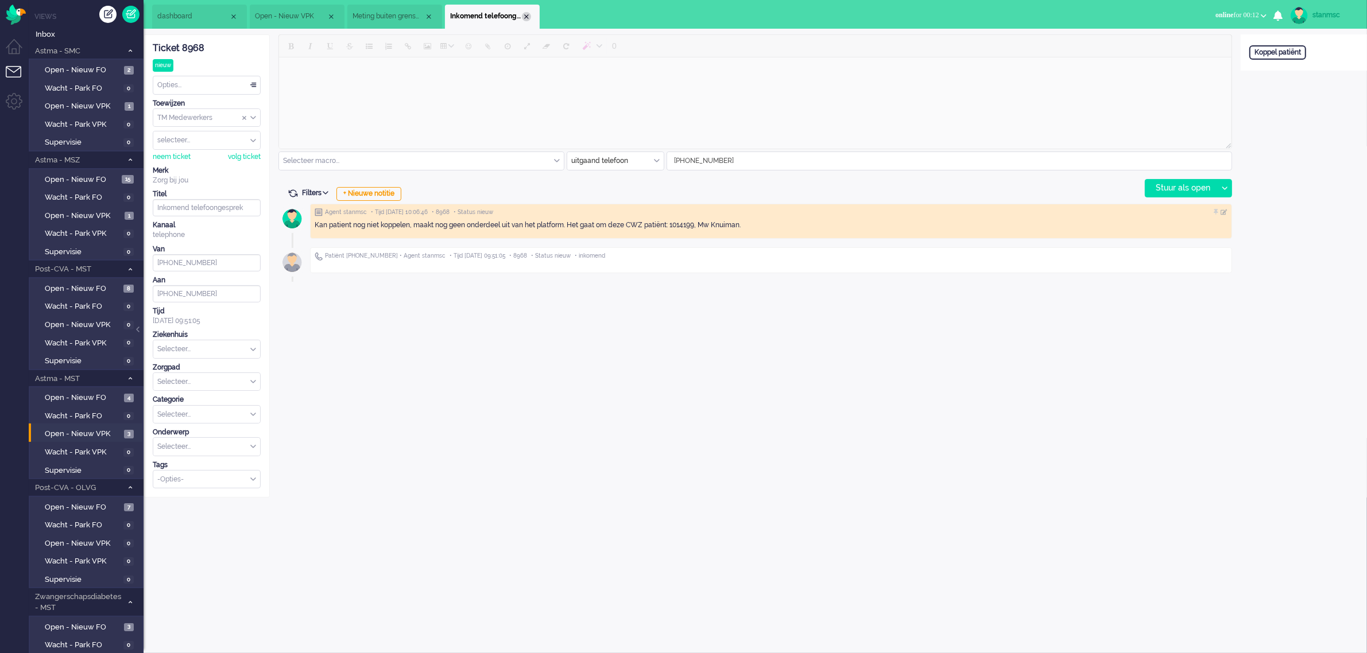
click at [527, 18] on div "Close tab" at bounding box center [526, 16] width 9 height 9
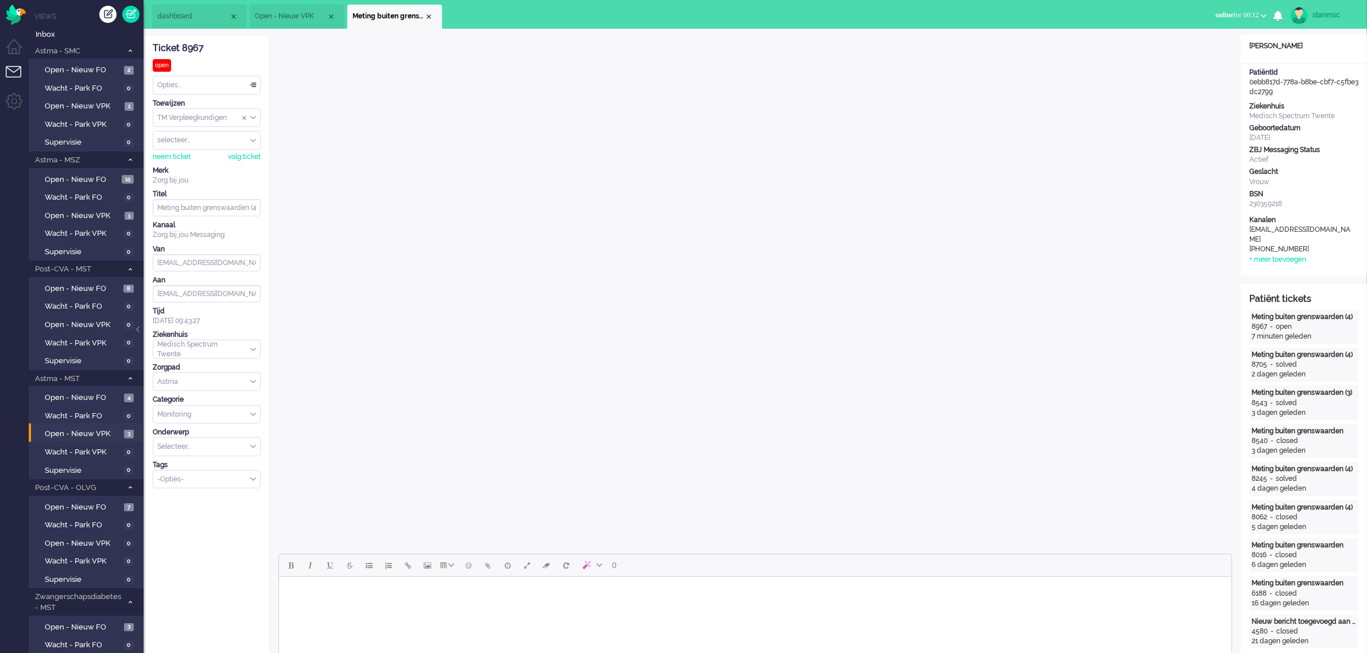
click at [185, 80] on div "Opties..." at bounding box center [206, 85] width 107 height 18
click at [179, 158] on div "neem ticket" at bounding box center [172, 157] width 38 height 10
click at [207, 85] on div "Opties..." at bounding box center [206, 85] width 107 height 18
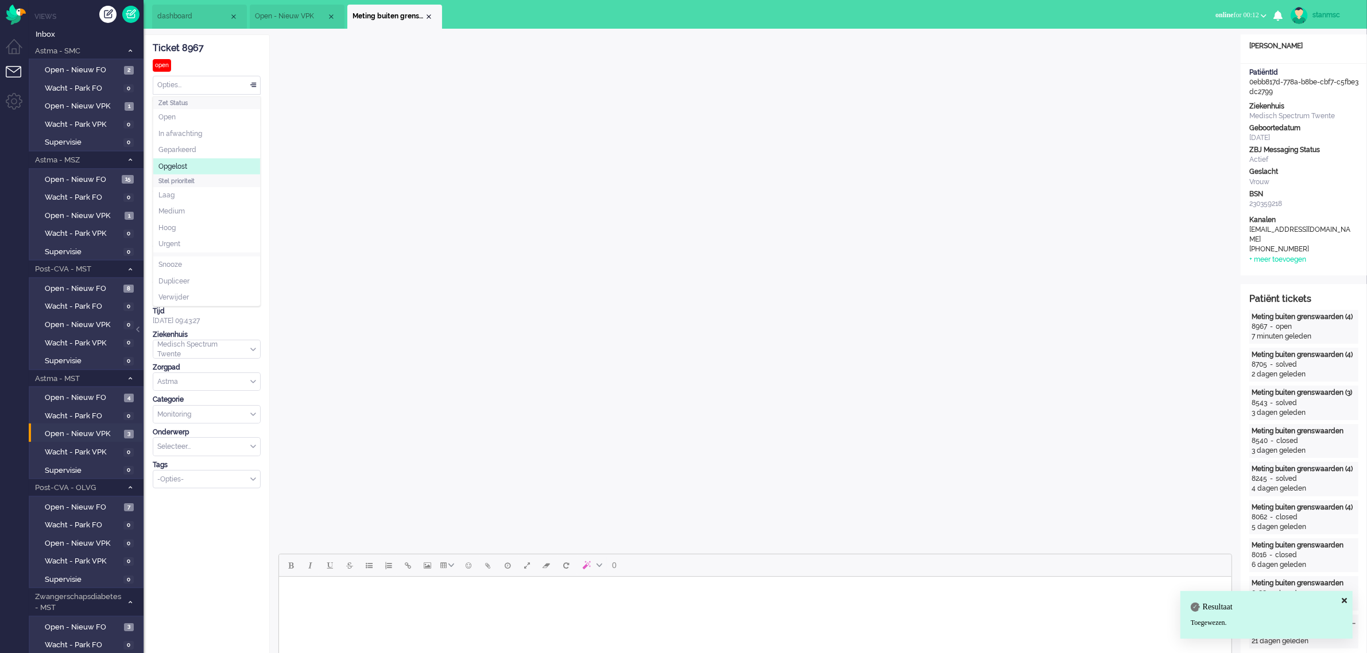
click at [198, 165] on li "Opgelost" at bounding box center [206, 166] width 107 height 17
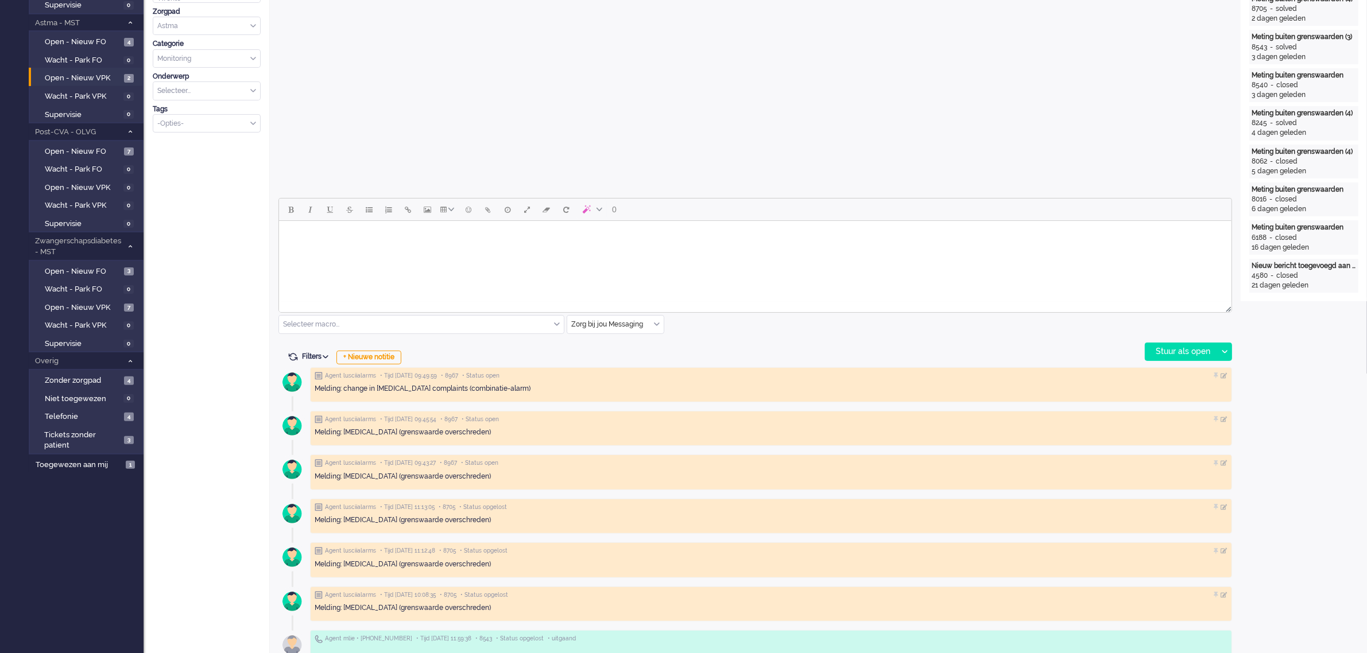
scroll to position [287, 0]
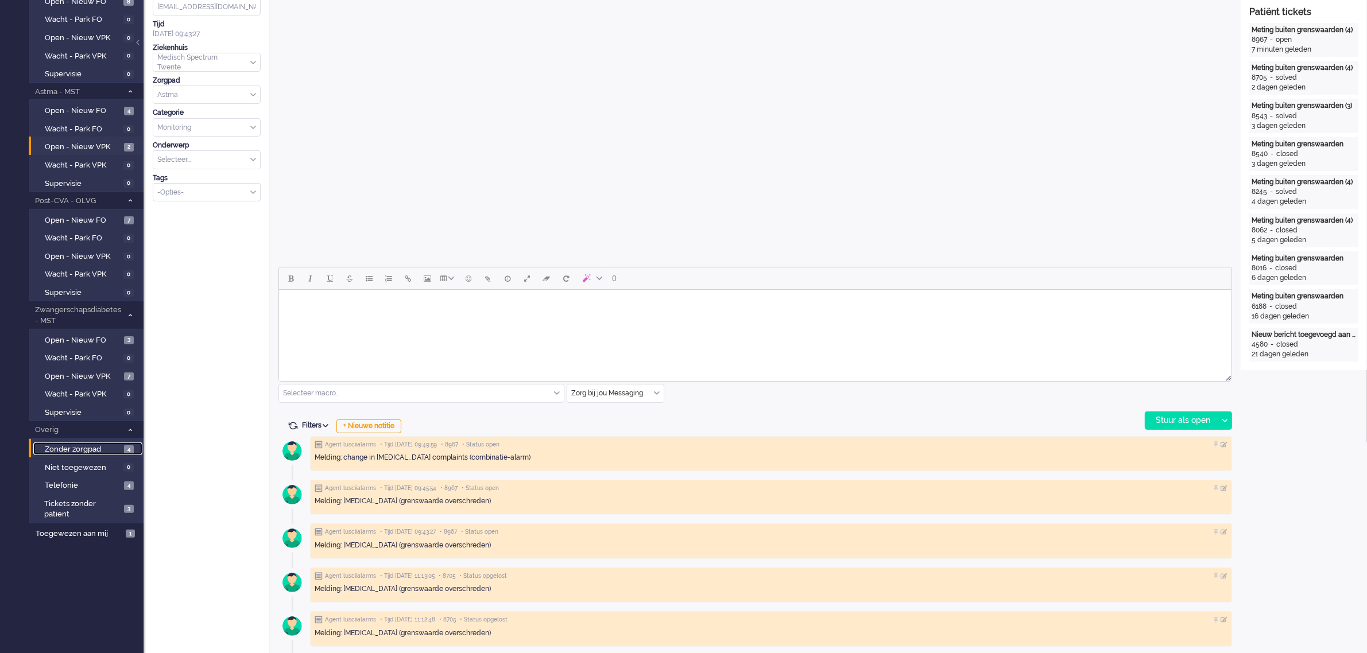
click at [99, 444] on span "Zonder zorgpad" at bounding box center [83, 449] width 76 height 11
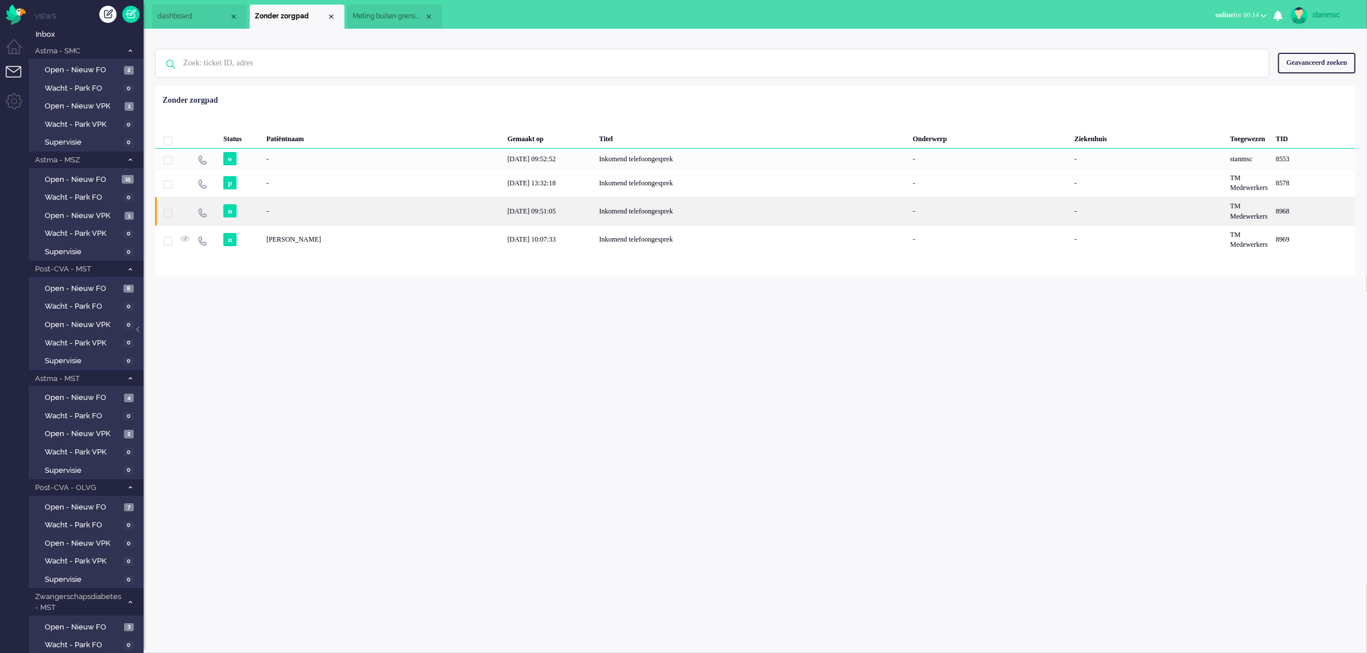
click at [260, 212] on div "n" at bounding box center [240, 211] width 43 height 28
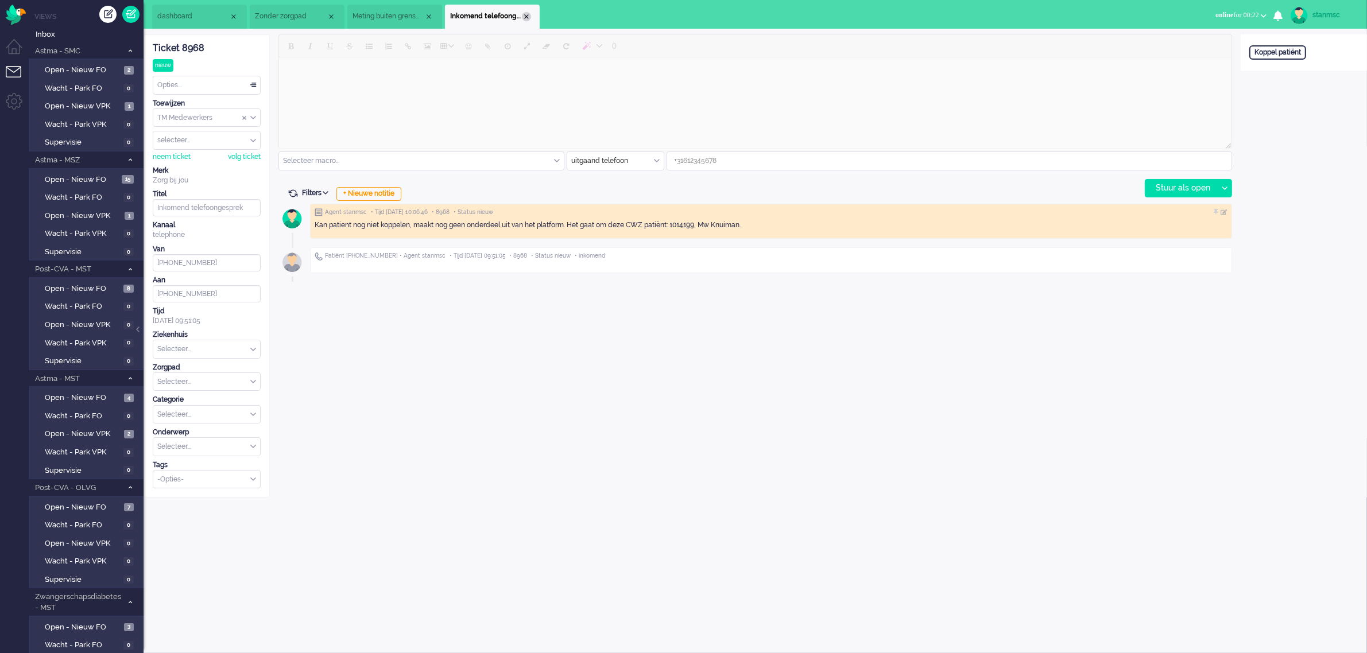
click at [527, 15] on div "Close tab" at bounding box center [526, 16] width 9 height 9
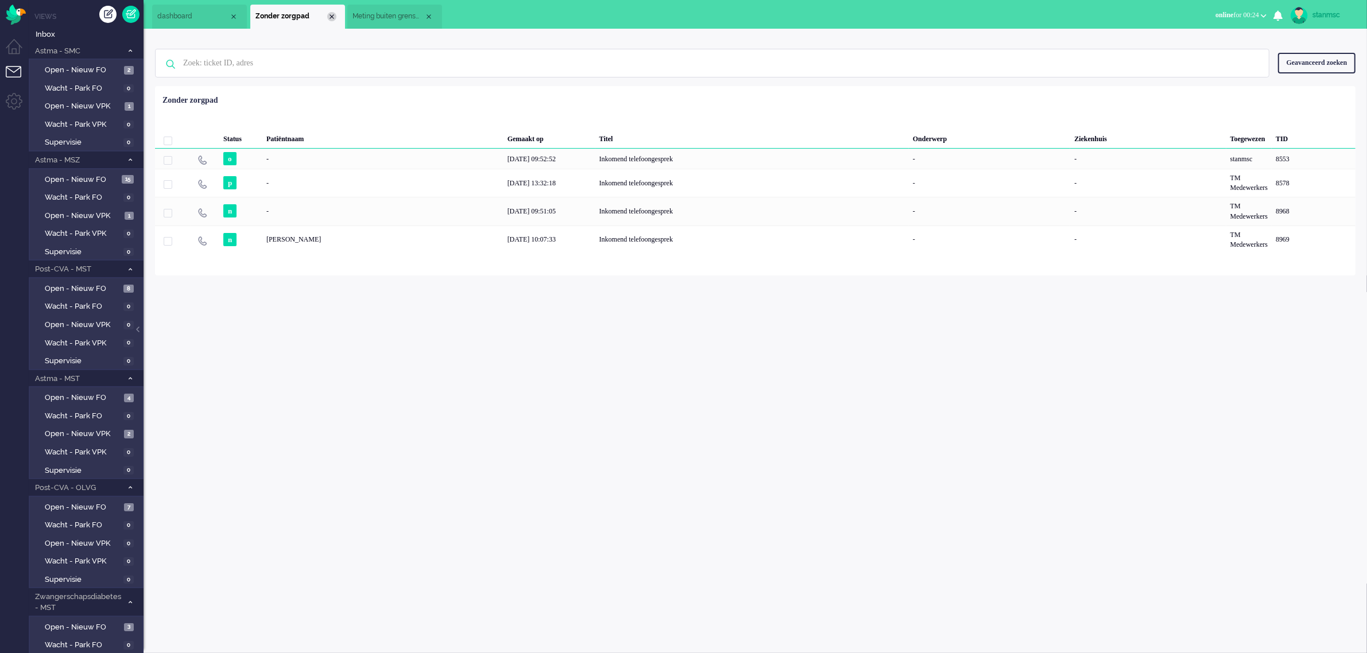
click at [328, 14] on div "Close tab" at bounding box center [331, 16] width 9 height 9
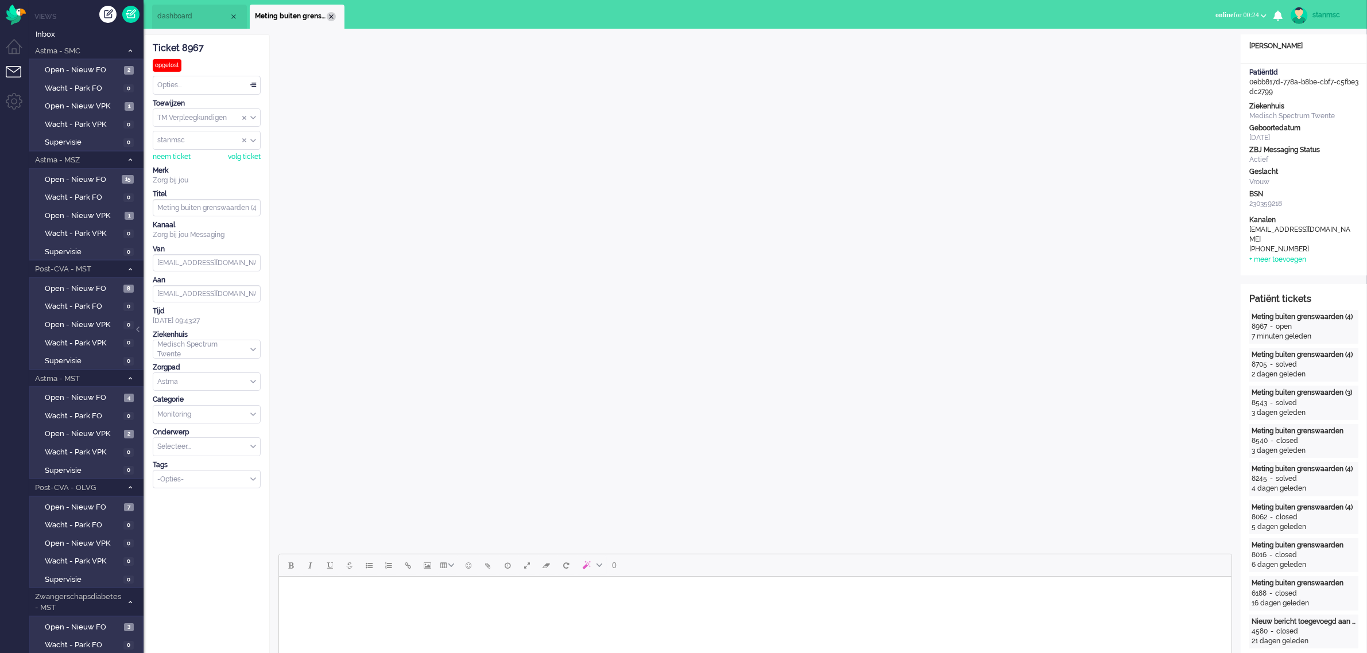
click at [330, 17] on div "Close tab" at bounding box center [331, 16] width 9 height 9
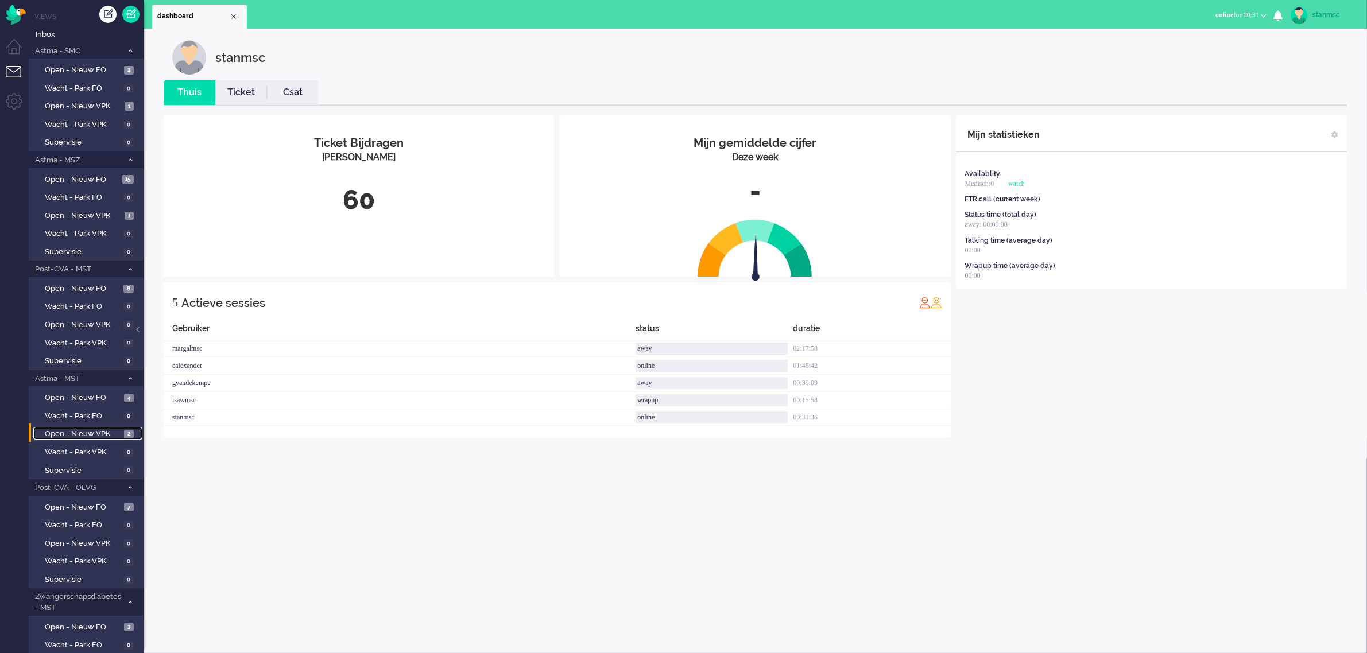
click at [84, 432] on span "Open - Nieuw VPK" at bounding box center [83, 434] width 76 height 11
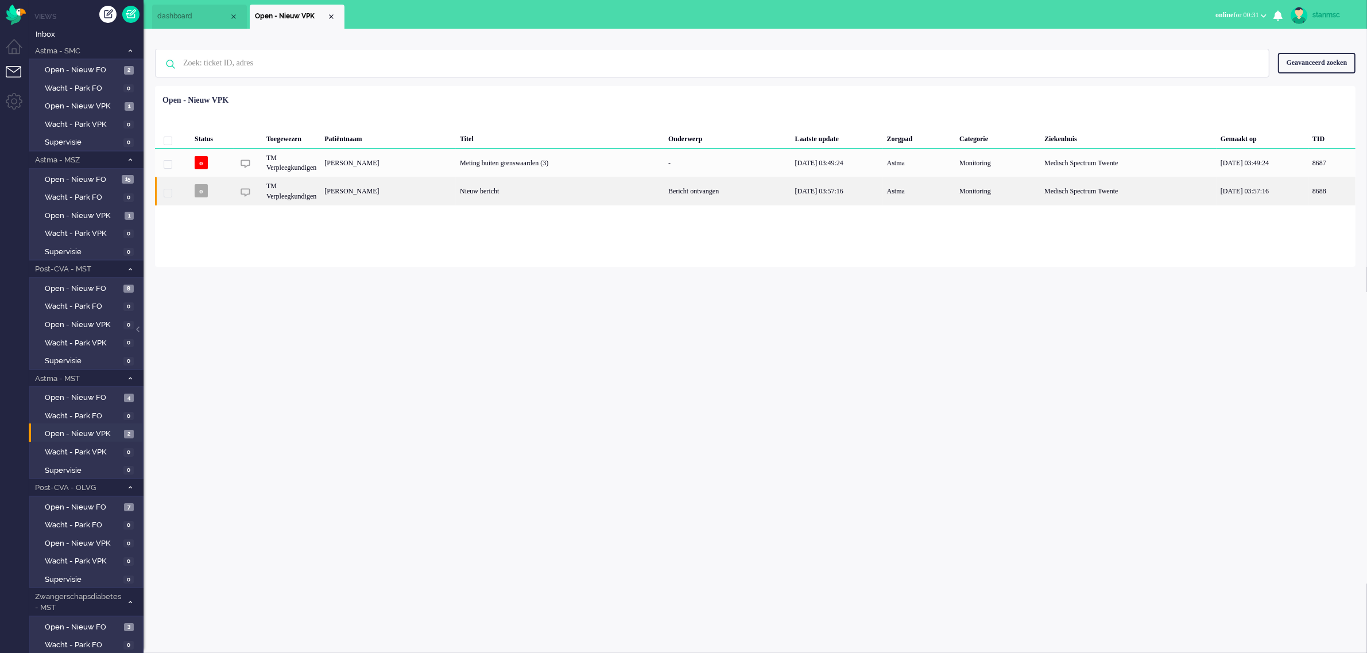
click at [1309, 188] on div "[PERSON_NAME]" at bounding box center [1332, 191] width 47 height 28
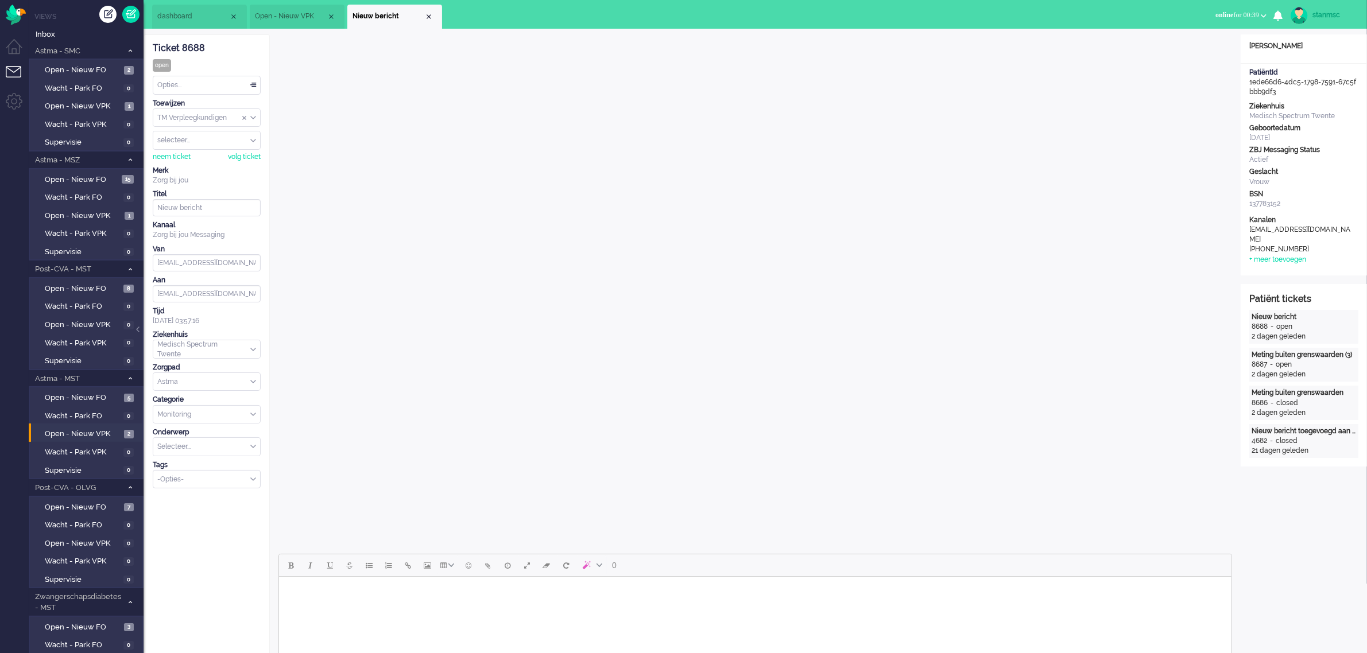
click at [208, 15] on span "dashboard" at bounding box center [193, 16] width 72 height 10
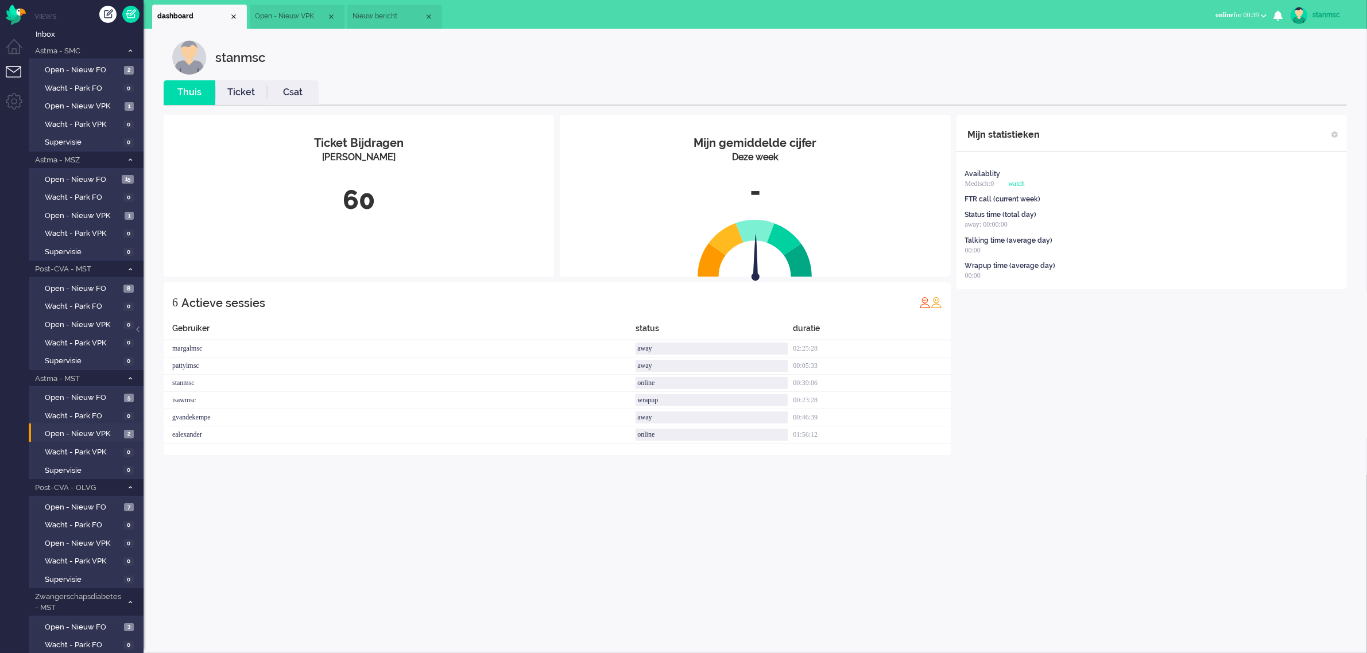
click at [370, 16] on span "Nieuw bericht" at bounding box center [389, 16] width 72 height 10
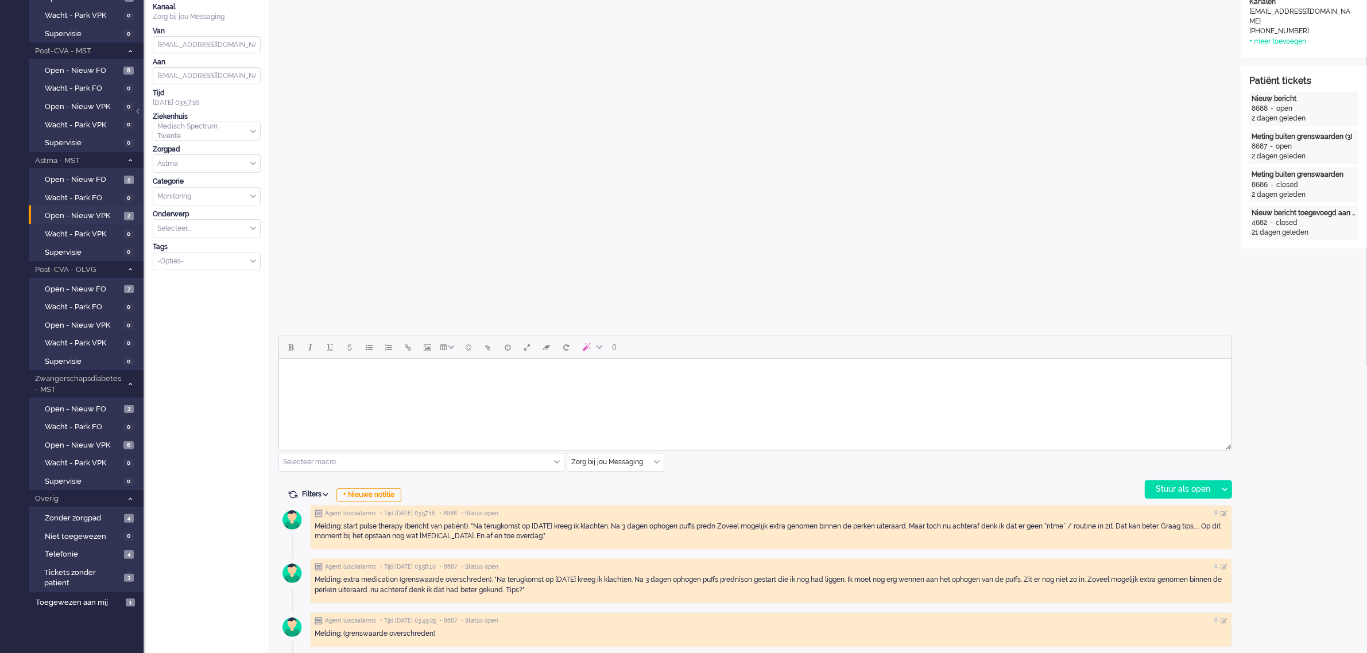
scroll to position [287, 0]
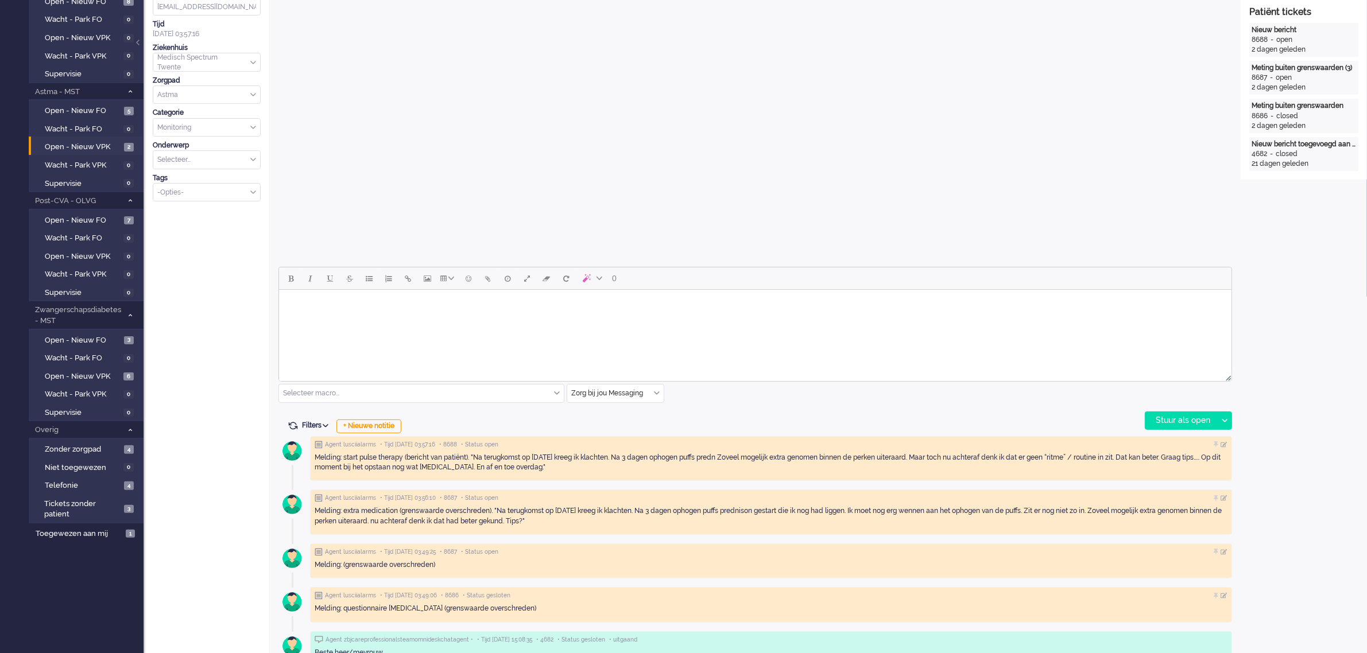
click at [658, 393] on div "Zorg bij jou Messaging" at bounding box center [615, 394] width 96 height 18
click at [605, 426] on span "uitgaand telefoon" at bounding box center [601, 428] width 57 height 10
click at [1189, 418] on div "Stuur als open" at bounding box center [1182, 420] width 72 height 17
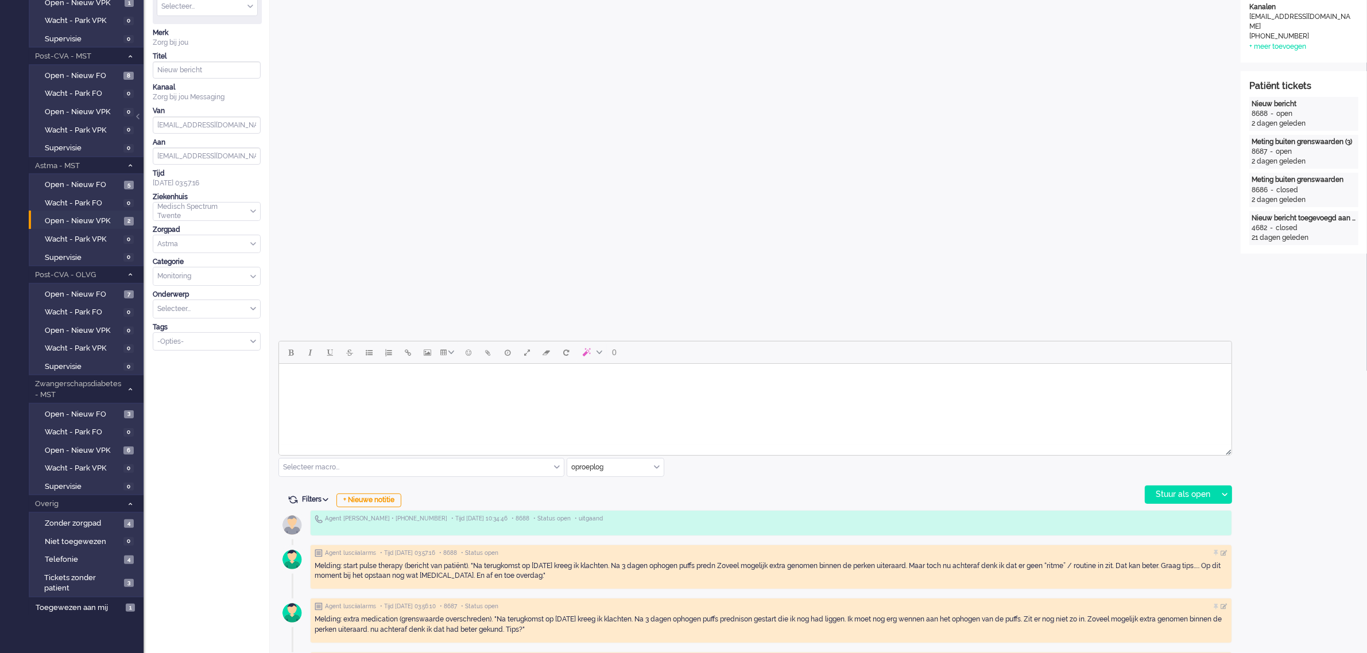
scroll to position [0, 0]
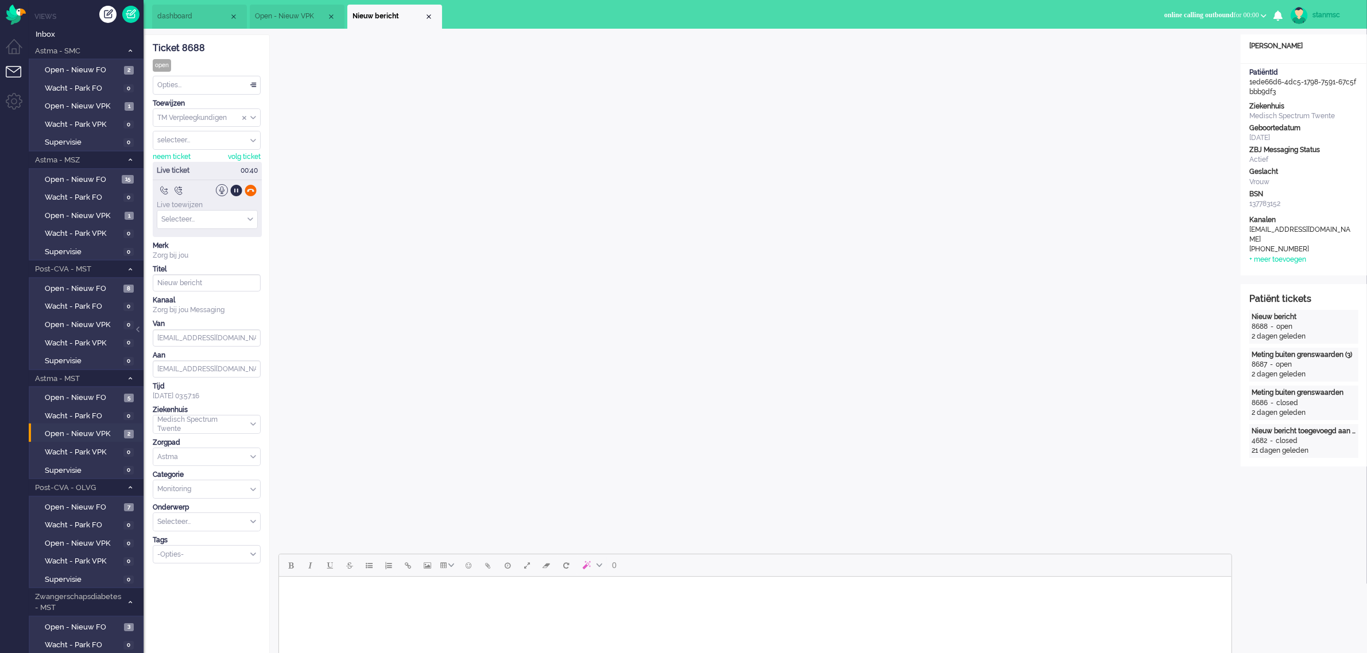
click at [252, 192] on div at bounding box center [251, 190] width 12 height 12
click at [164, 158] on div "neem ticket" at bounding box center [172, 157] width 38 height 10
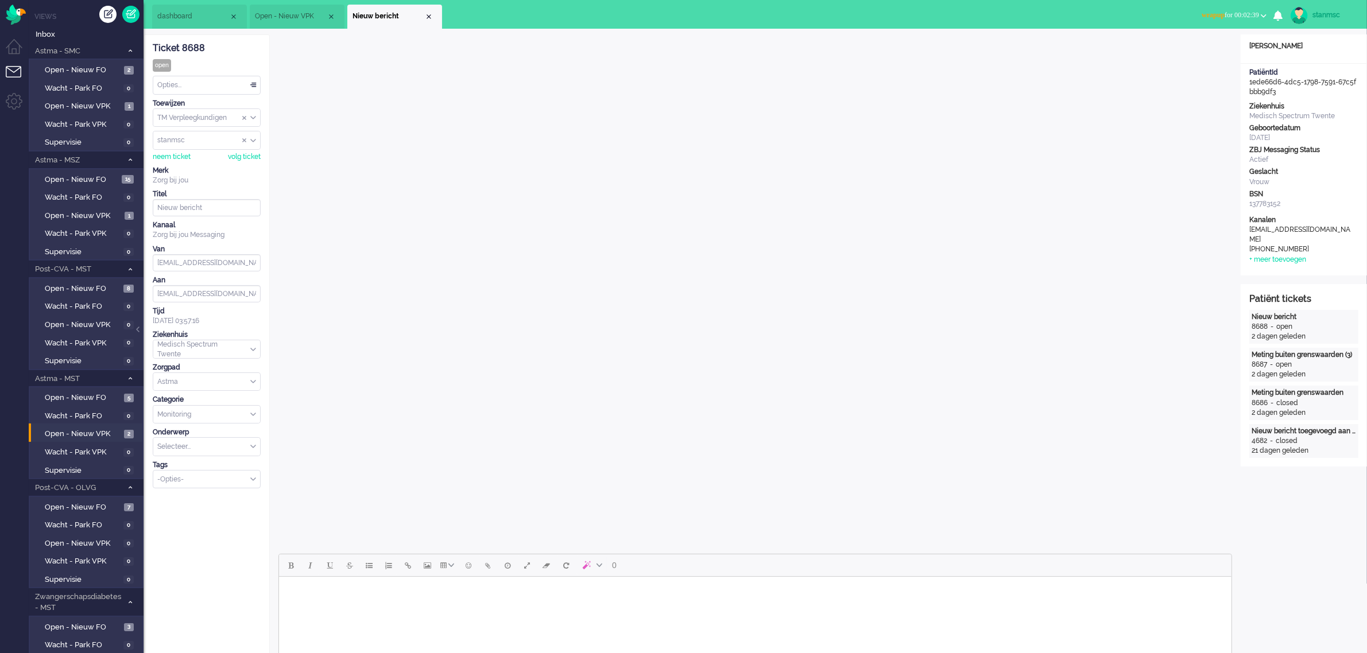
click at [183, 13] on span "dashboard" at bounding box center [193, 16] width 72 height 10
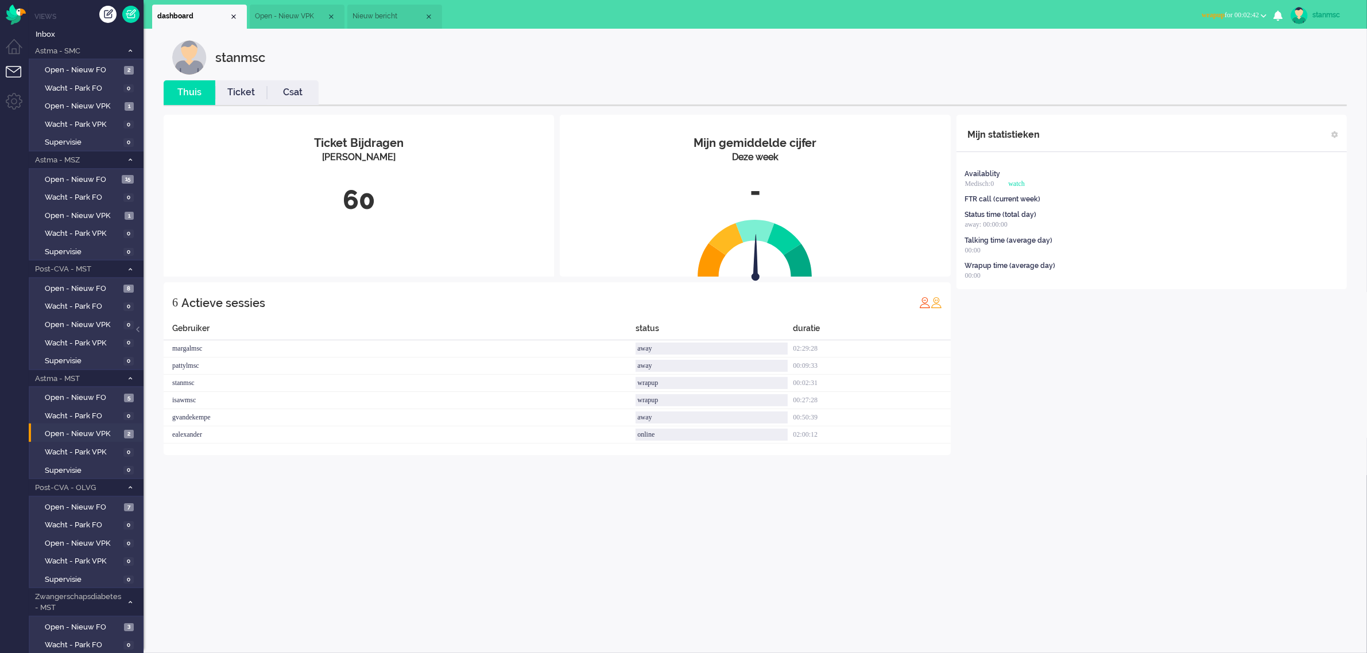
click at [383, 18] on span "Nieuw bericht" at bounding box center [389, 16] width 72 height 10
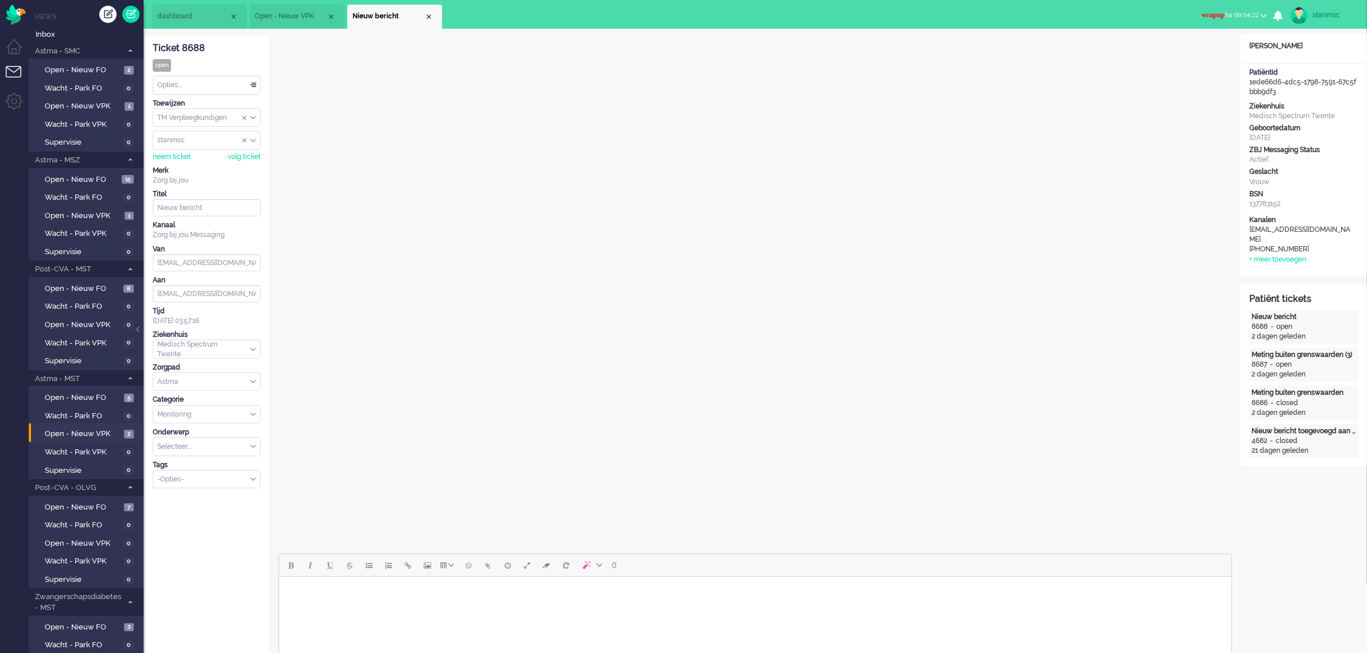
click at [1239, 13] on span "wrapup for 00:04:22" at bounding box center [1230, 15] width 57 height 8
click at [1189, 49] on label "Online" at bounding box center [1219, 52] width 91 height 10
click at [1235, 12] on span "Select status" at bounding box center [1242, 15] width 34 height 8
click at [1200, 35] on label "Away" at bounding box center [1219, 39] width 91 height 10
click at [373, 606] on html at bounding box center [755, 591] width 953 height 29
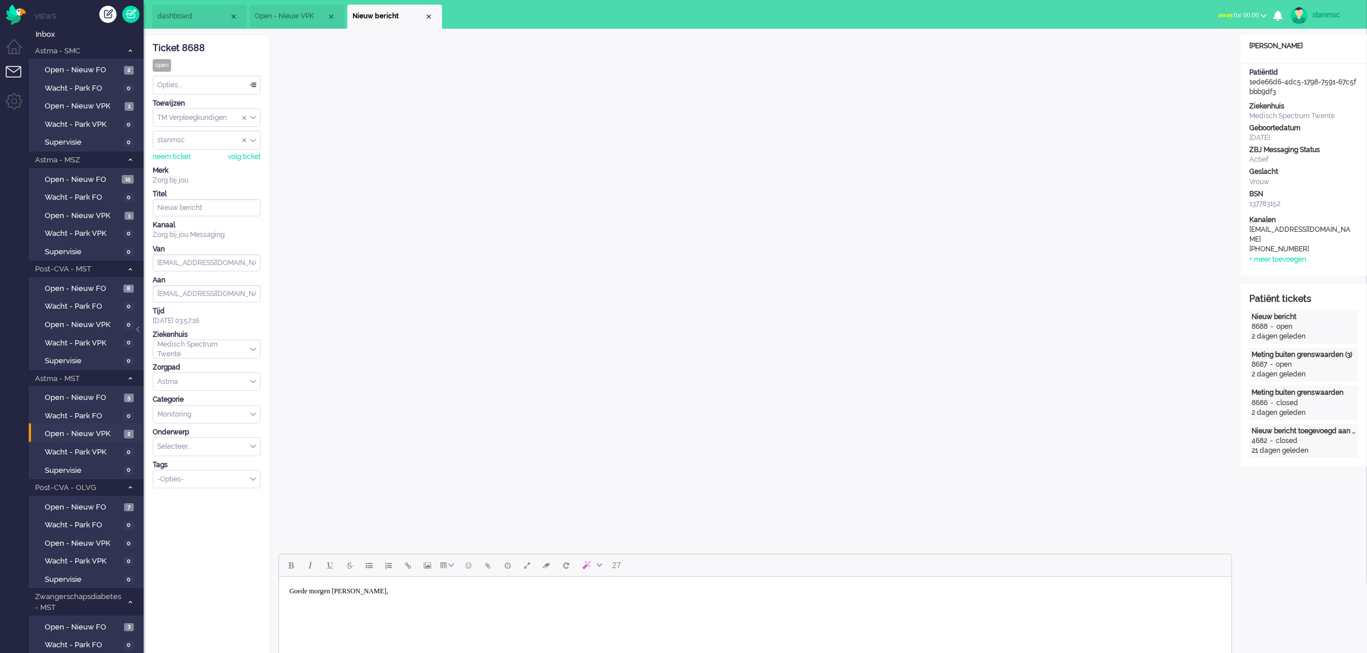
click at [420, 591] on body "Goede morgen [PERSON_NAME]," at bounding box center [754, 592] width 943 height 20
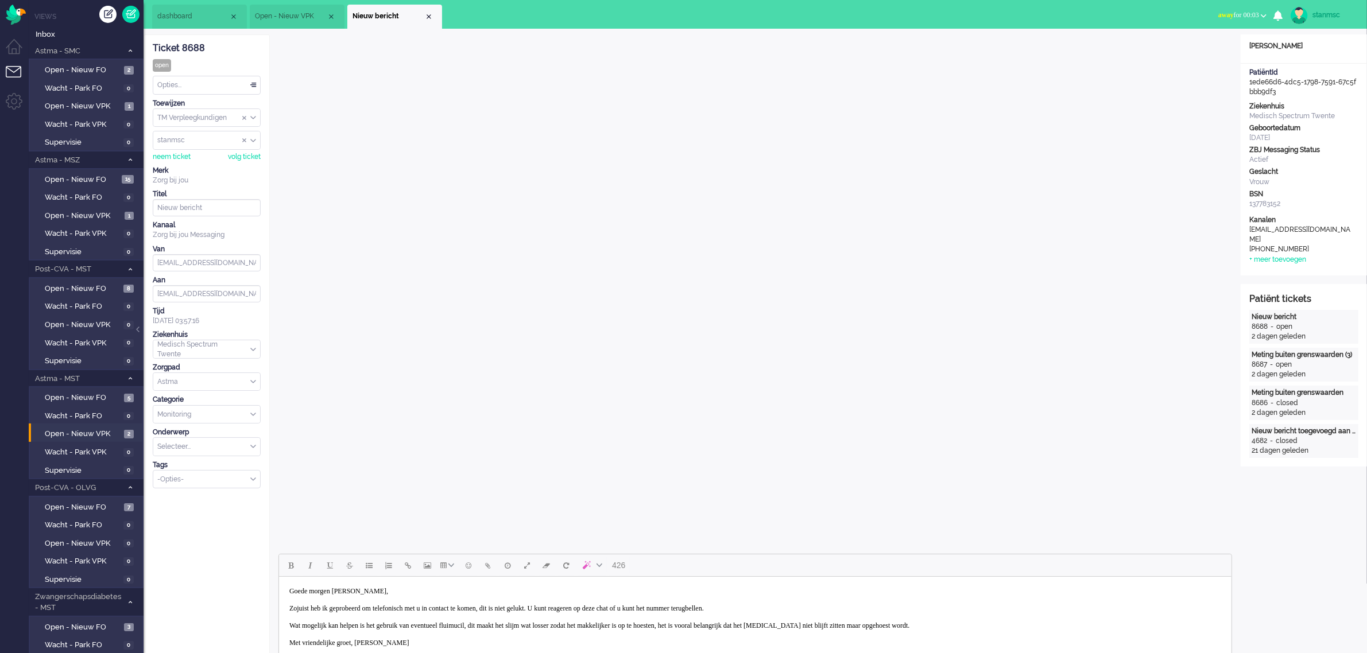
click at [211, 86] on div "Opties..." at bounding box center [206, 85] width 107 height 18
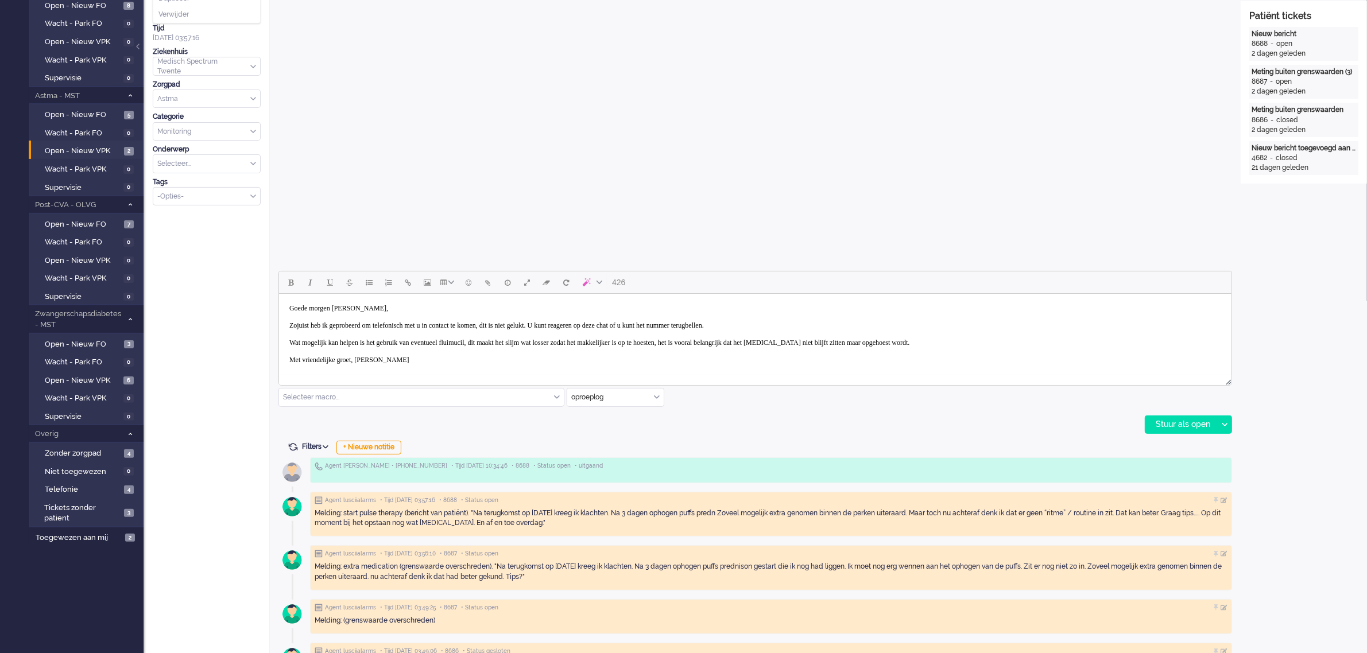
scroll to position [287, 0]
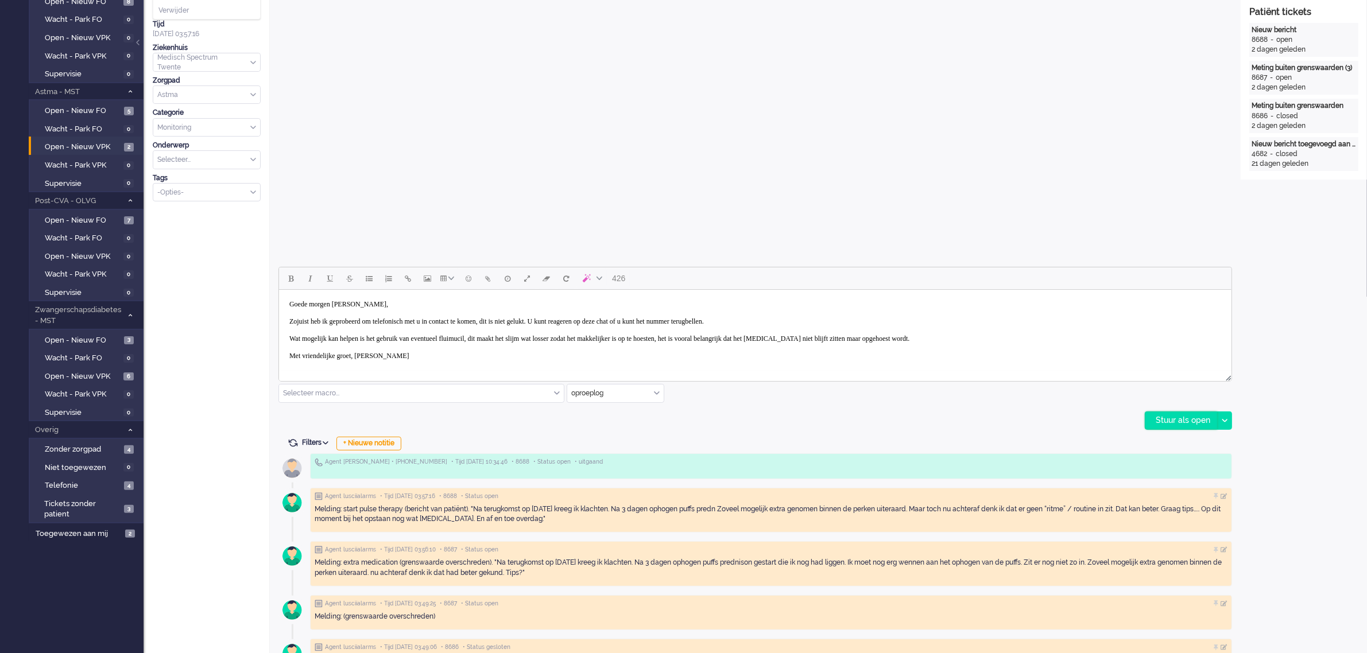
click at [1158, 417] on div "Stuur als open" at bounding box center [1182, 420] width 72 height 17
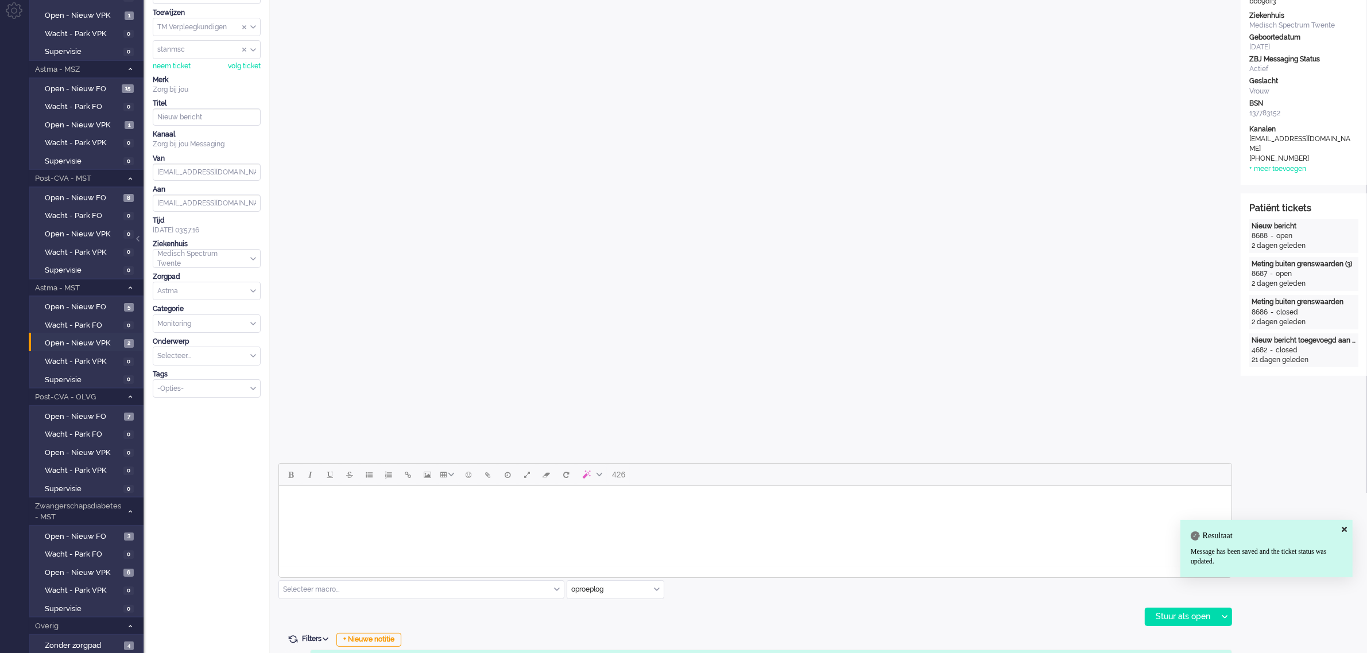
scroll to position [0, 0]
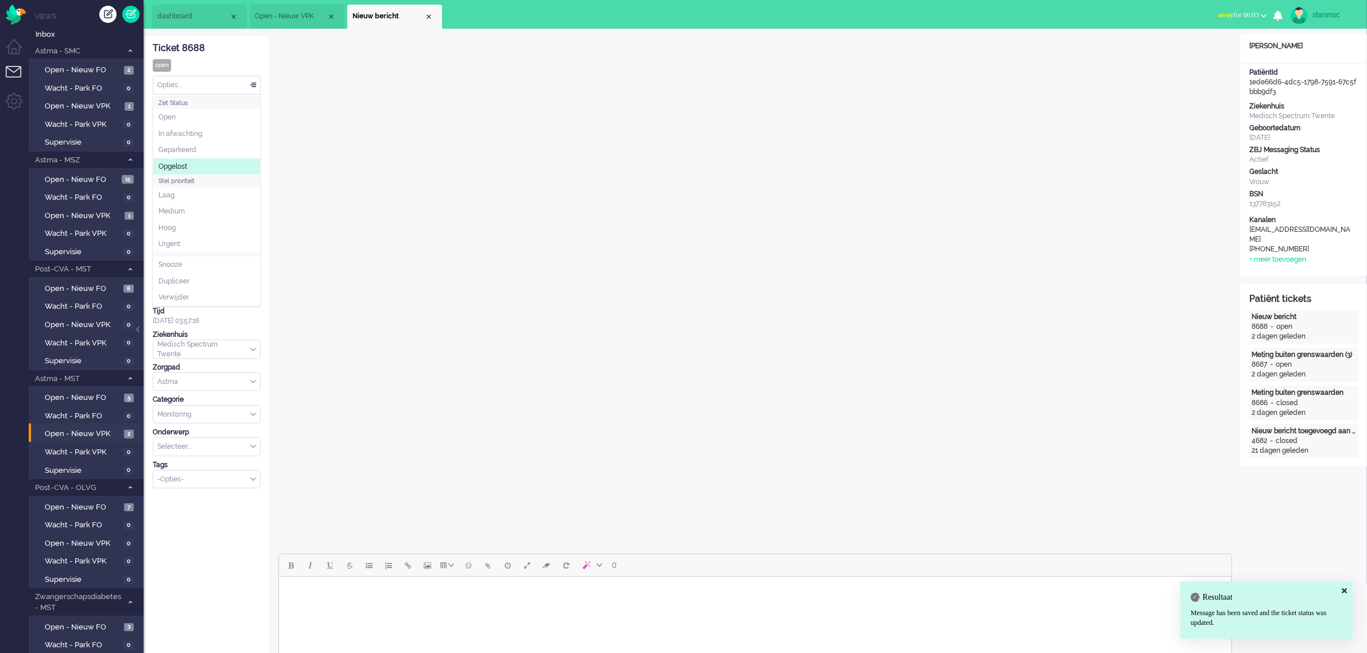
click at [191, 84] on div "Opties..." at bounding box center [206, 85] width 107 height 18
click at [192, 162] on li "Opgelost" at bounding box center [206, 166] width 107 height 17
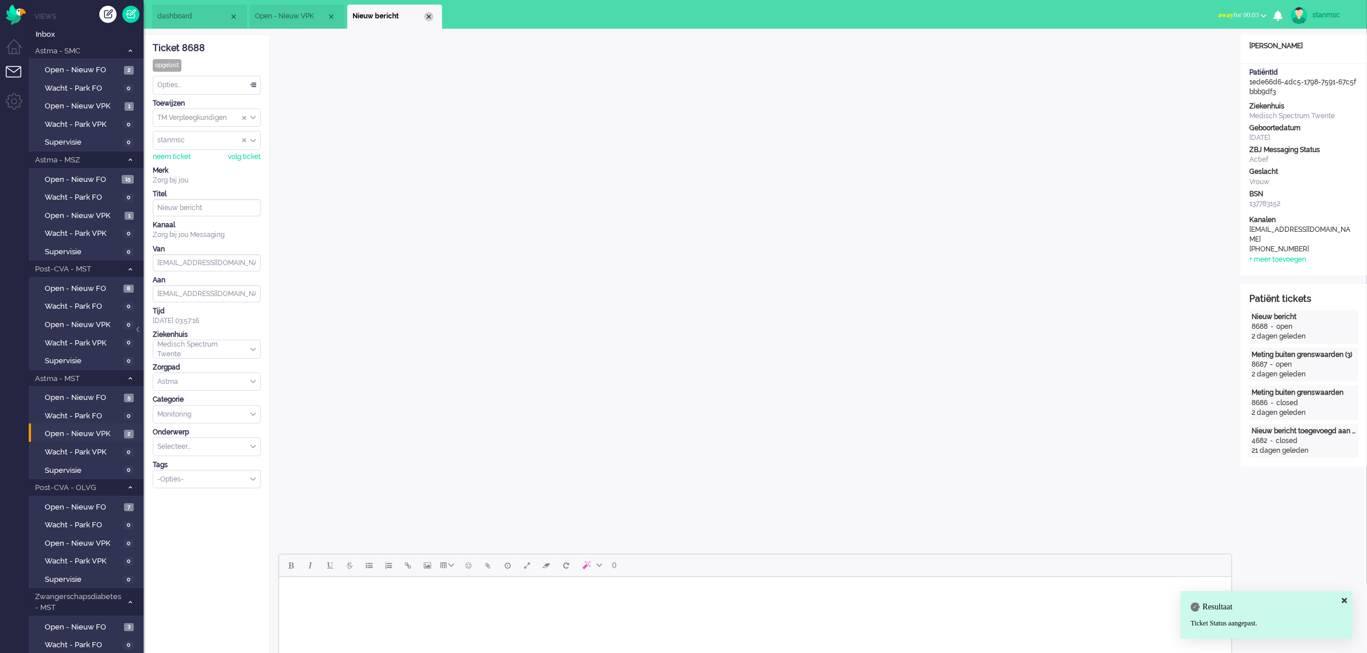
click at [428, 16] on div "Close tab" at bounding box center [428, 16] width 9 height 9
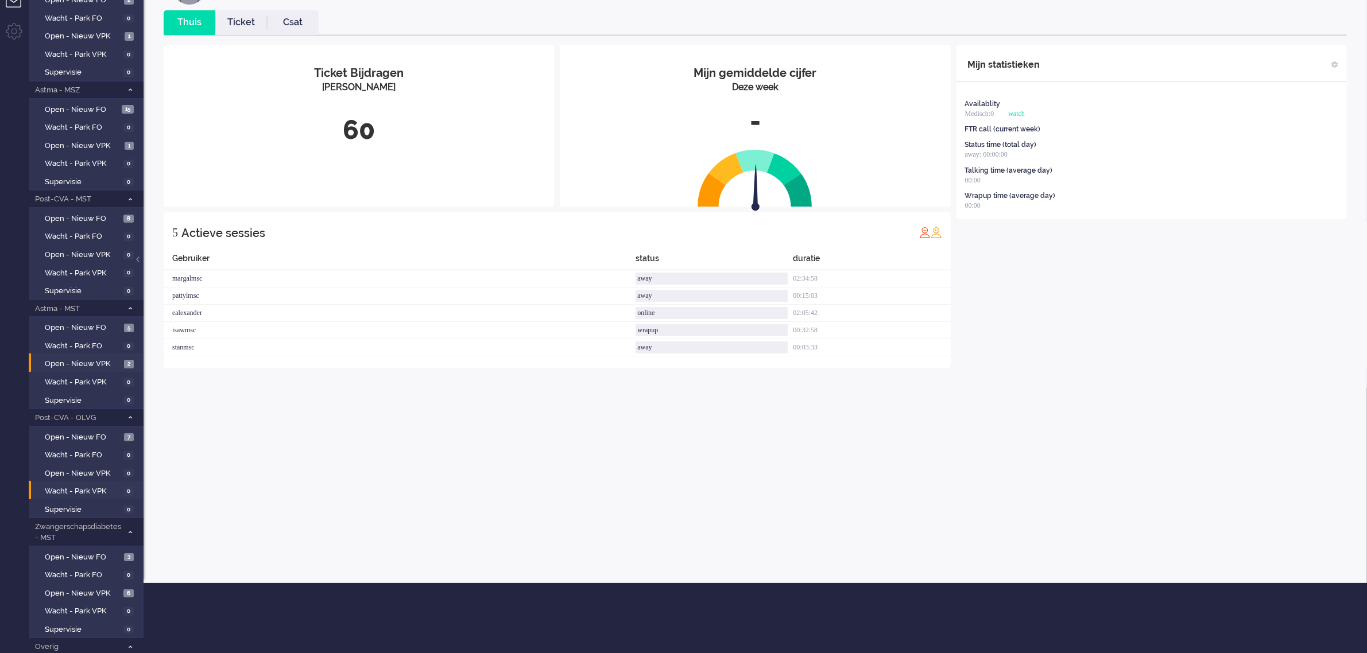
scroll to position [25, 0]
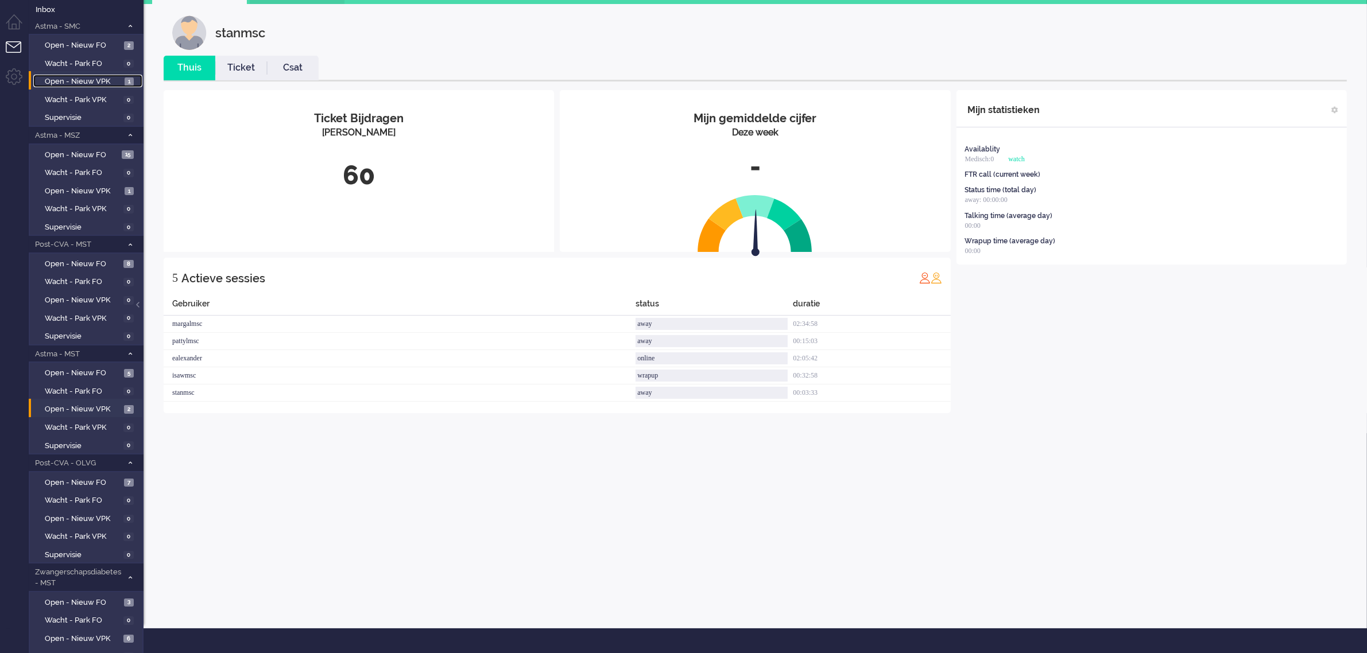
click at [86, 83] on span "Open - Nieuw VPK" at bounding box center [83, 81] width 77 height 11
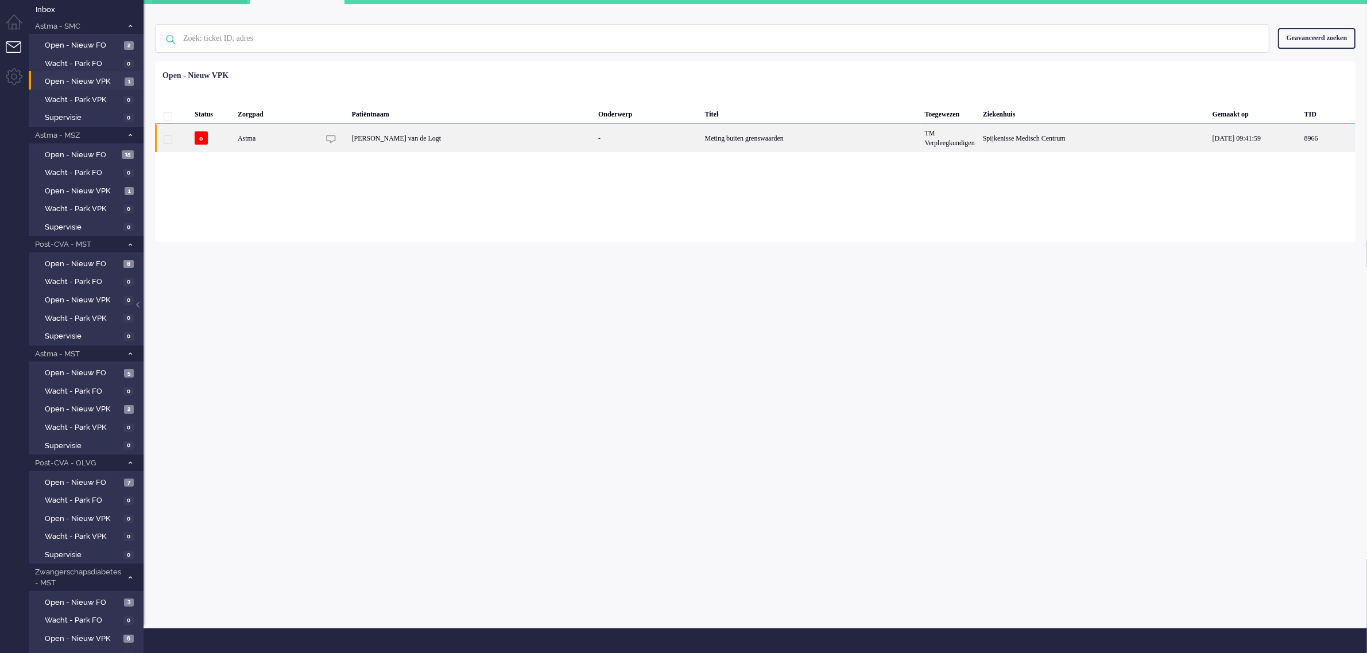
click at [439, 135] on div "[PERSON_NAME] van de Logt" at bounding box center [471, 138] width 246 height 28
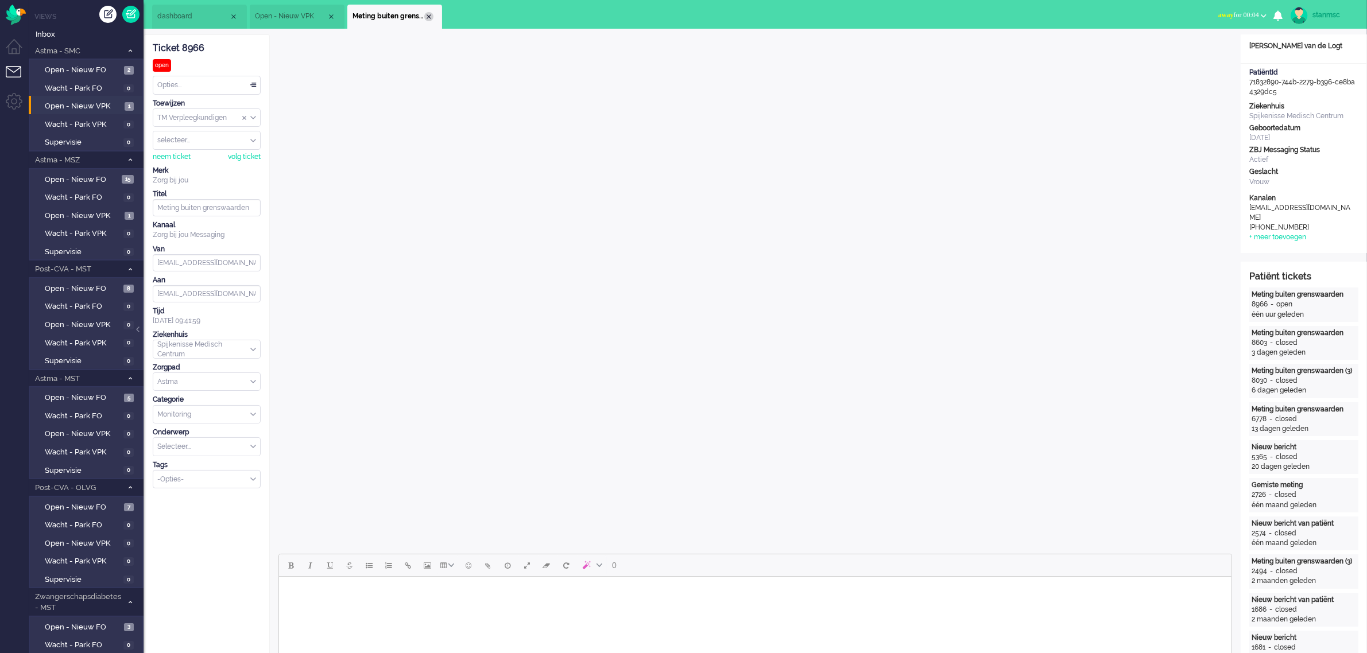
click at [429, 16] on div "Close tab" at bounding box center [428, 16] width 9 height 9
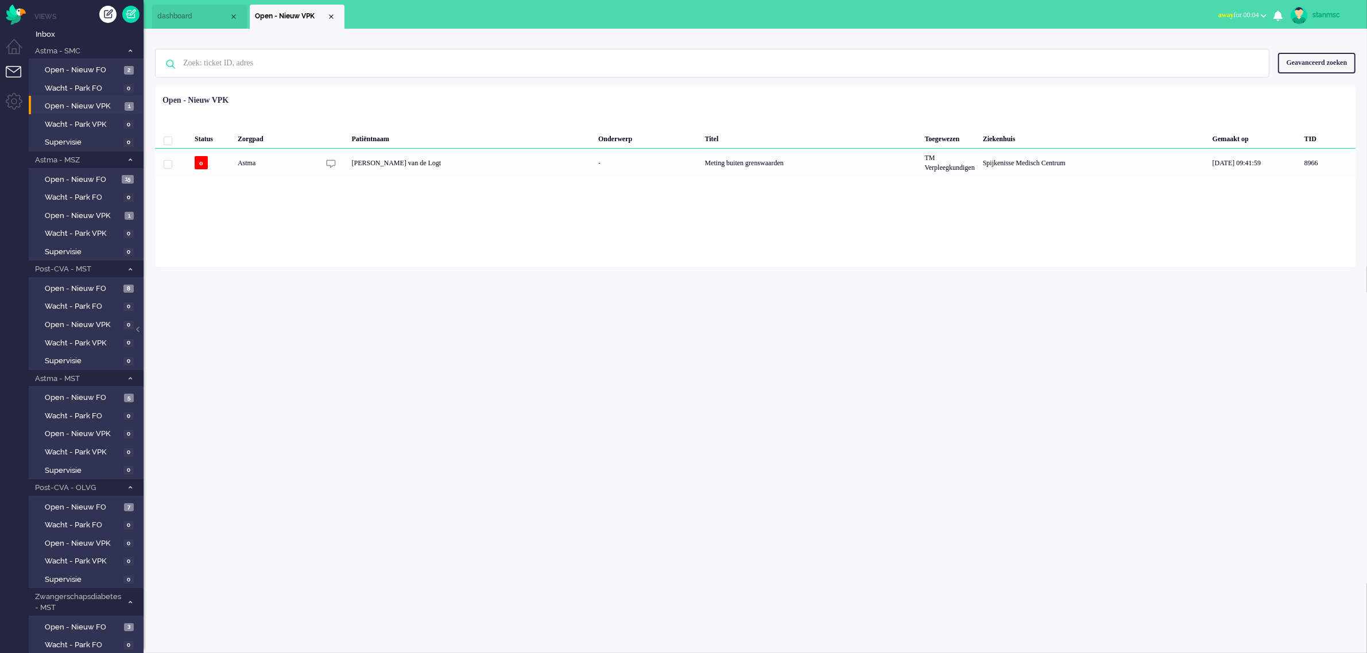
click at [1224, 17] on span "away for 00:04" at bounding box center [1239, 15] width 41 height 8
click at [1192, 48] on label "Online" at bounding box center [1219, 52] width 91 height 10
click at [329, 20] on div "Close tab" at bounding box center [331, 16] width 9 height 9
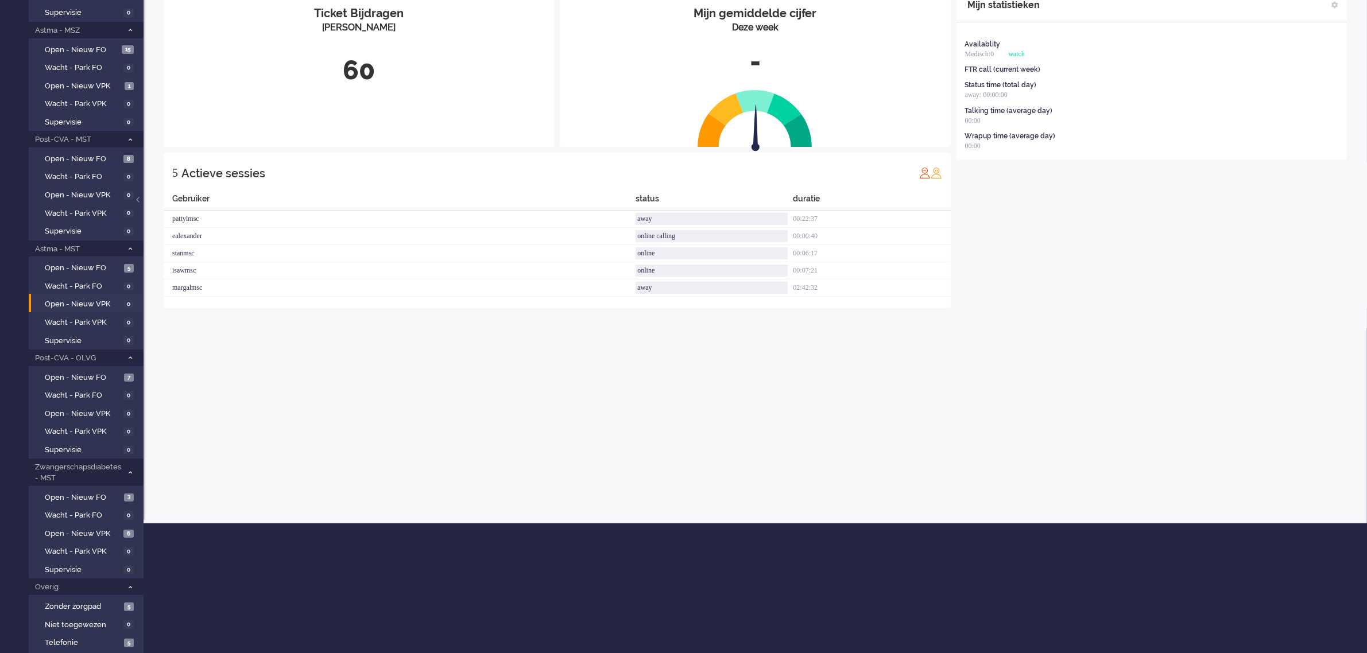
scroll to position [168, 0]
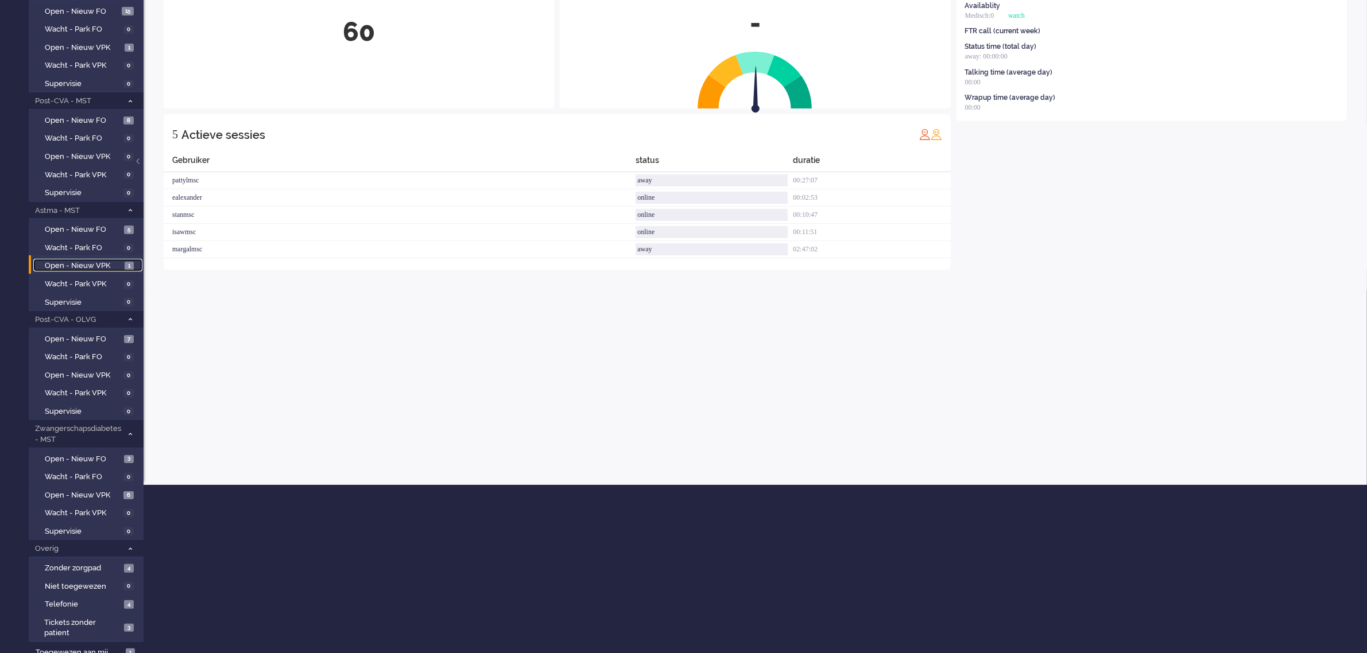
click at [95, 261] on span "Open - Nieuw VPK" at bounding box center [83, 266] width 77 height 11
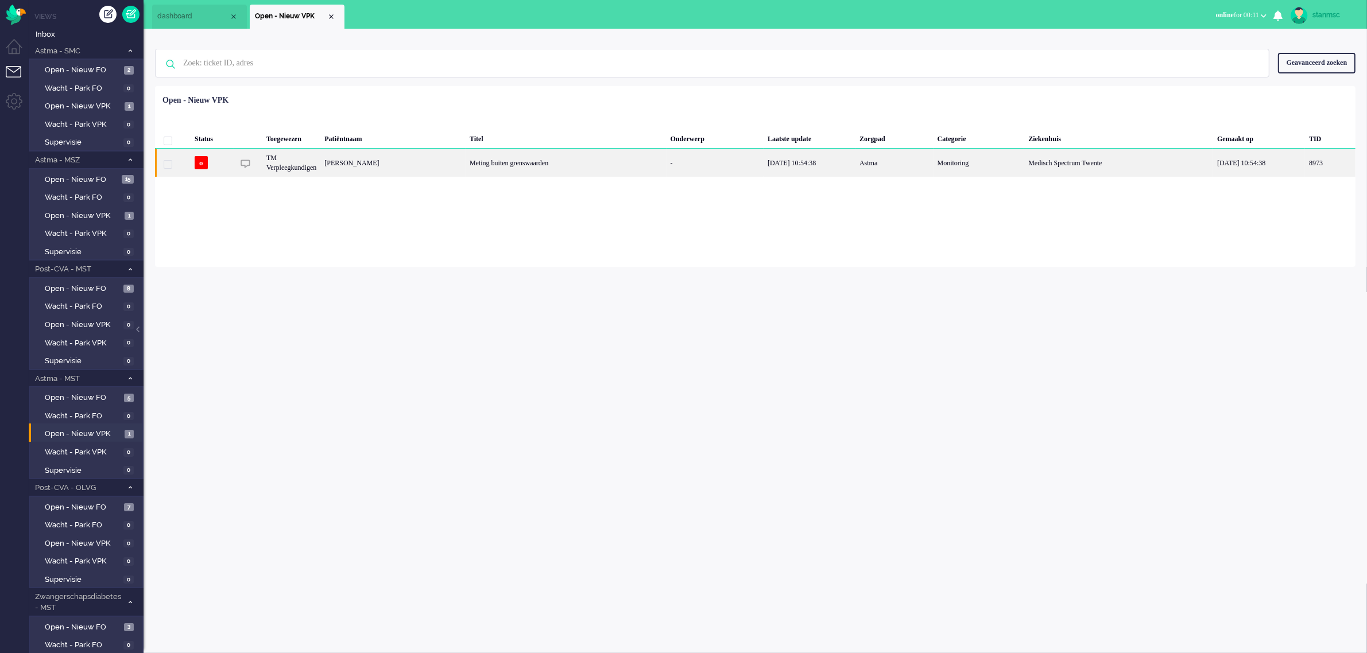
click at [1305, 164] on div "[PERSON_NAME]" at bounding box center [1330, 163] width 51 height 28
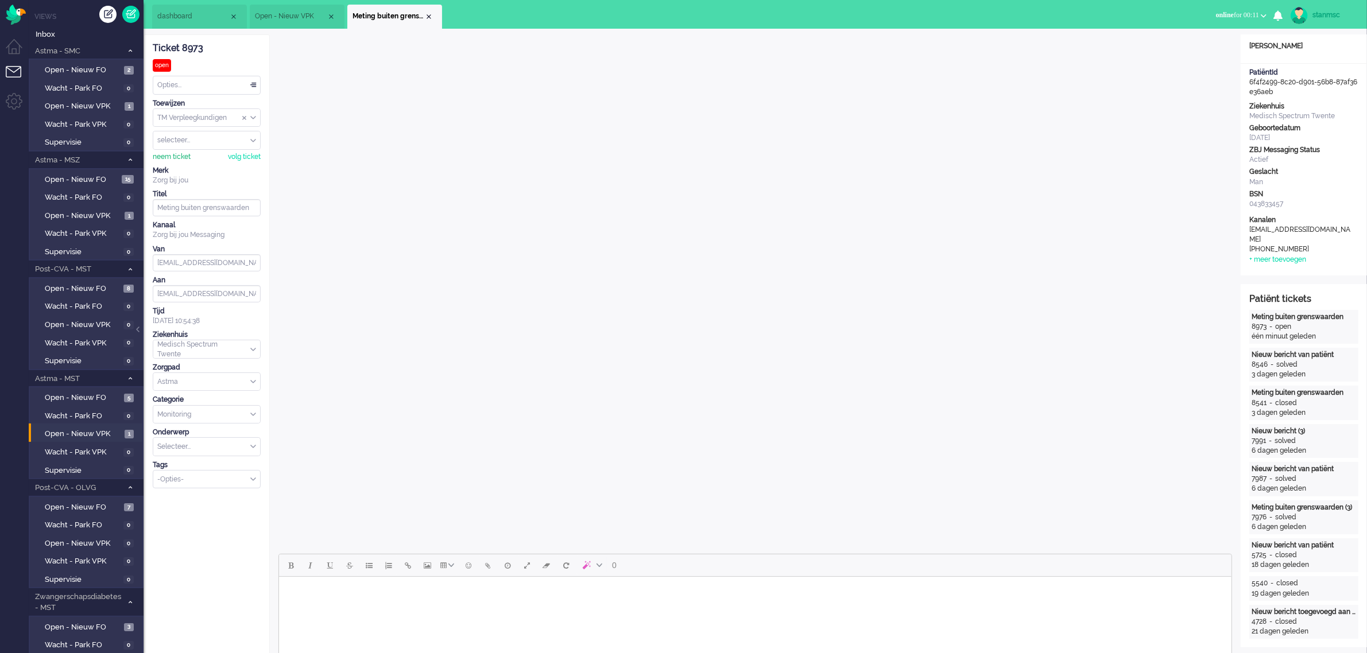
click at [180, 155] on div "neem ticket" at bounding box center [172, 157] width 38 height 10
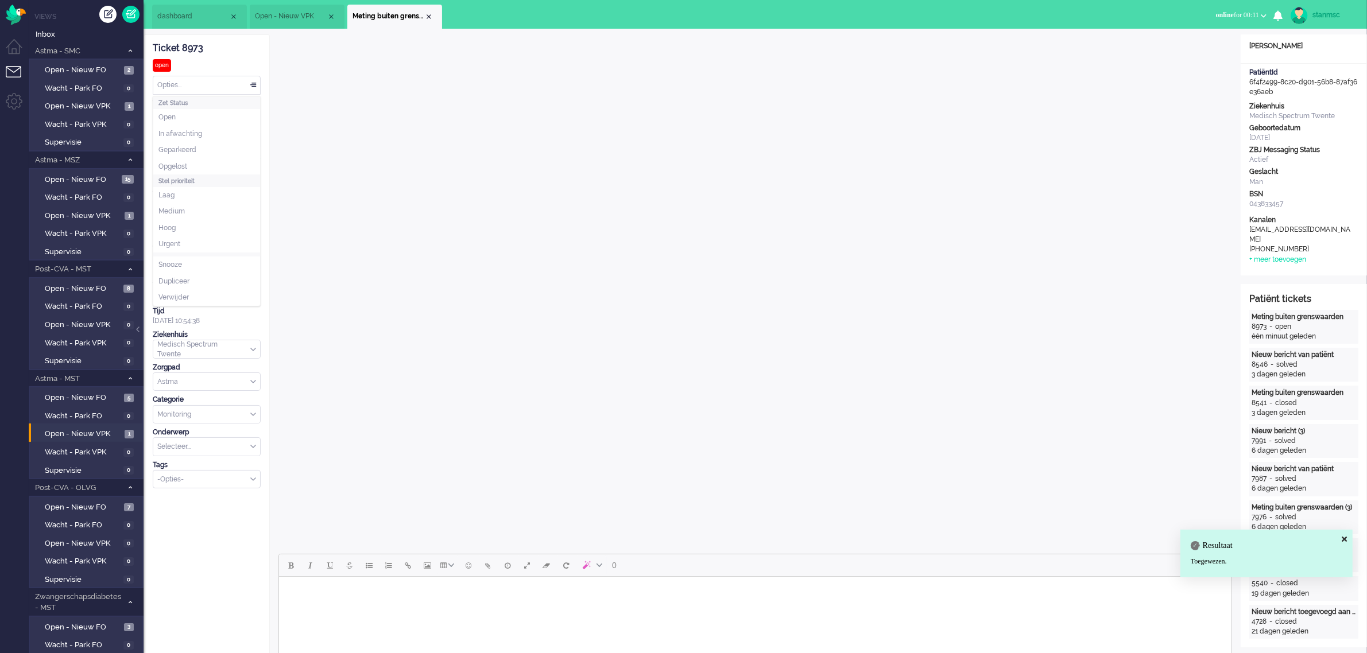
click at [193, 89] on div "Opties..." at bounding box center [206, 85] width 107 height 18
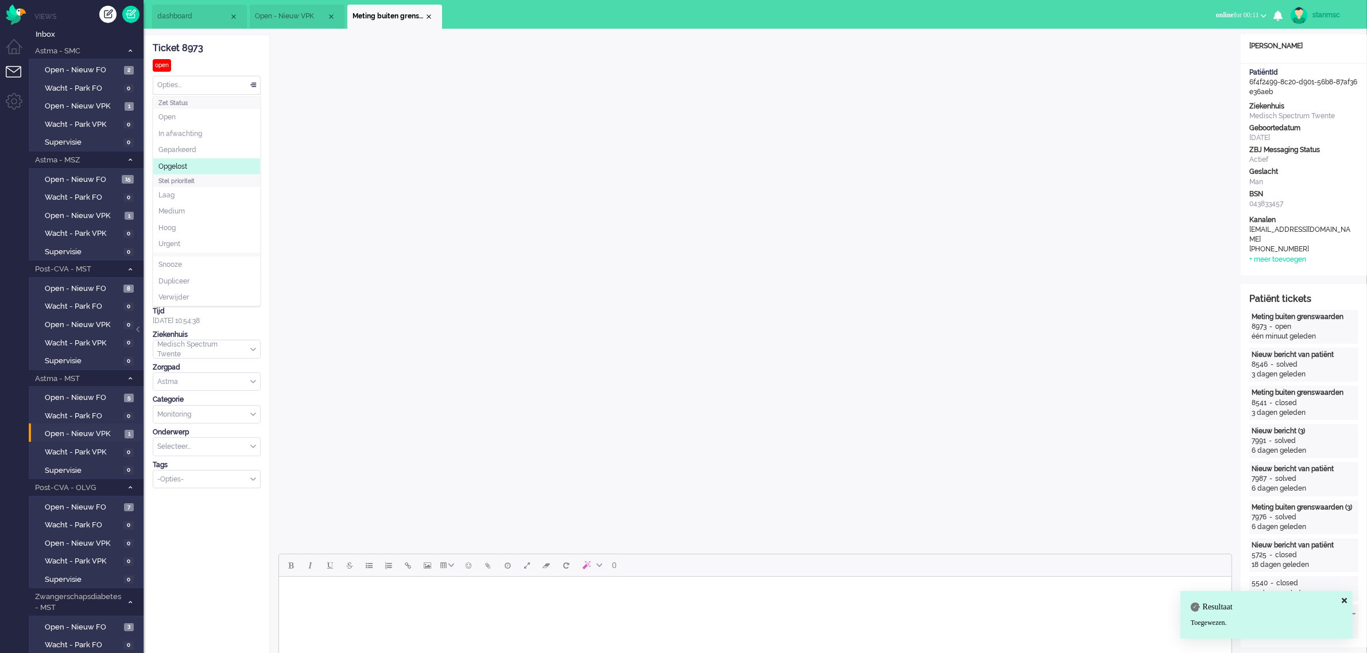
click at [184, 160] on li "Opgelost" at bounding box center [206, 166] width 107 height 17
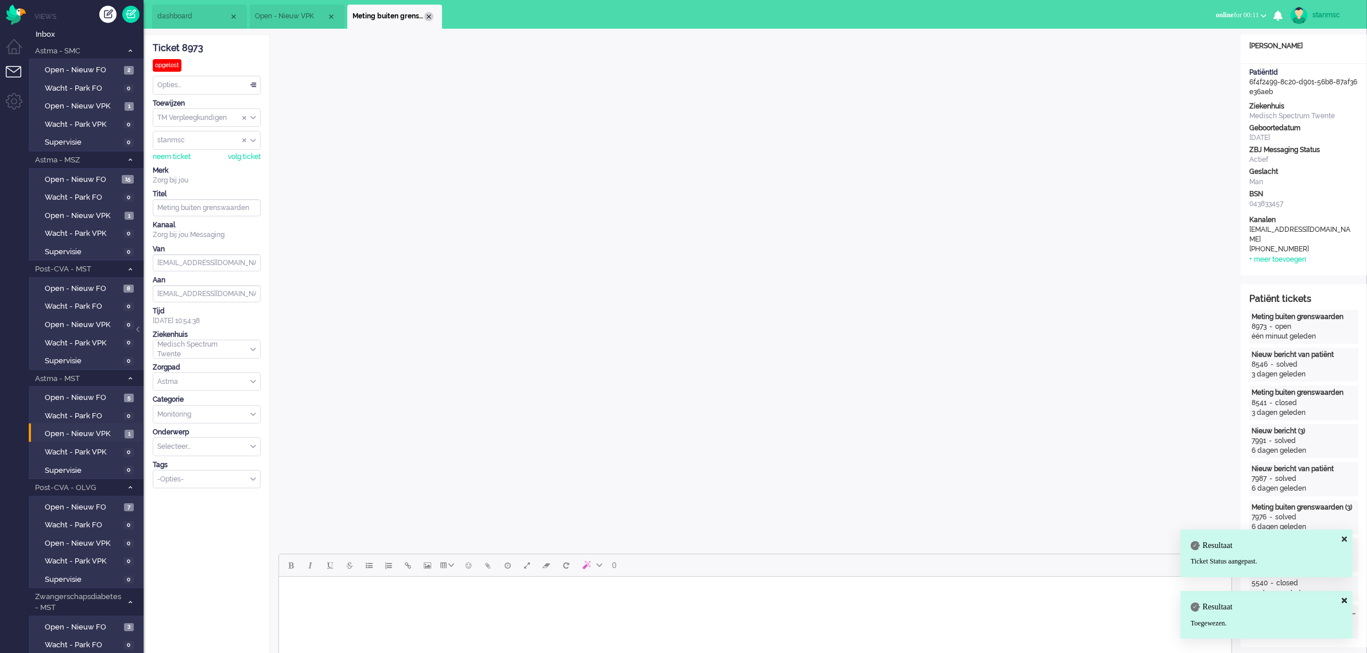
click at [428, 14] on div "Close tab" at bounding box center [428, 16] width 9 height 9
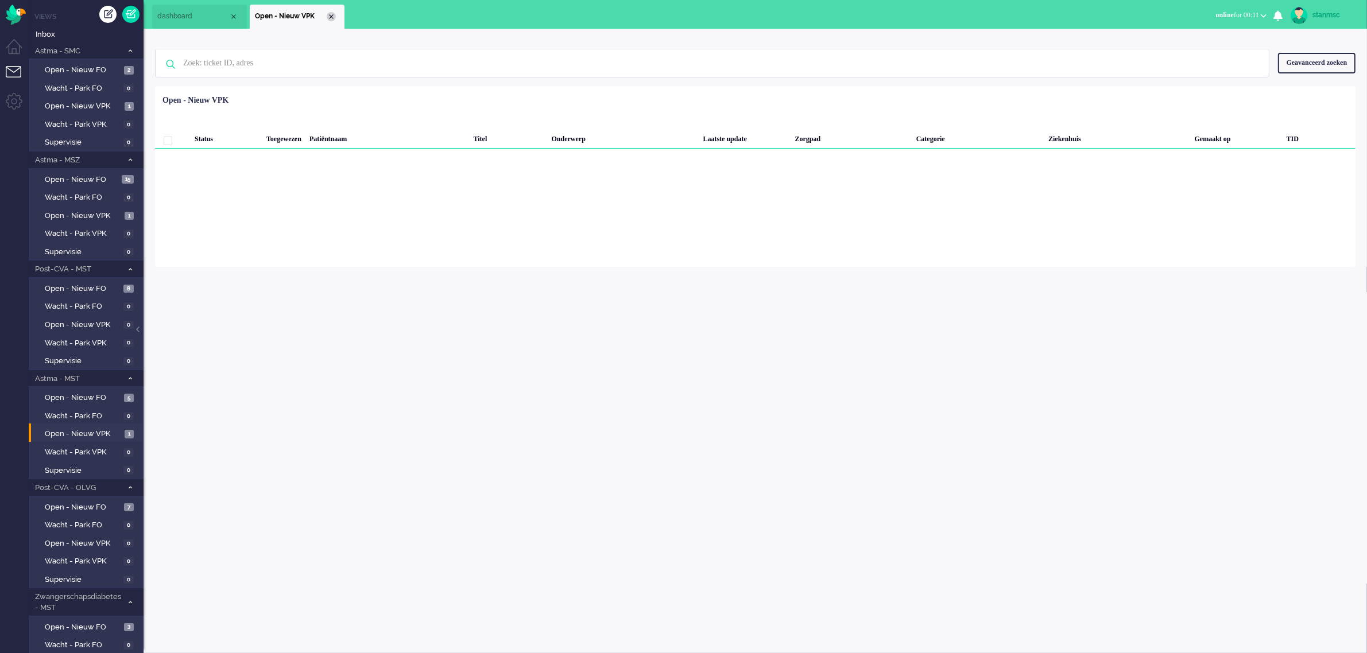
click at [331, 16] on div "Close tab" at bounding box center [331, 16] width 9 height 9
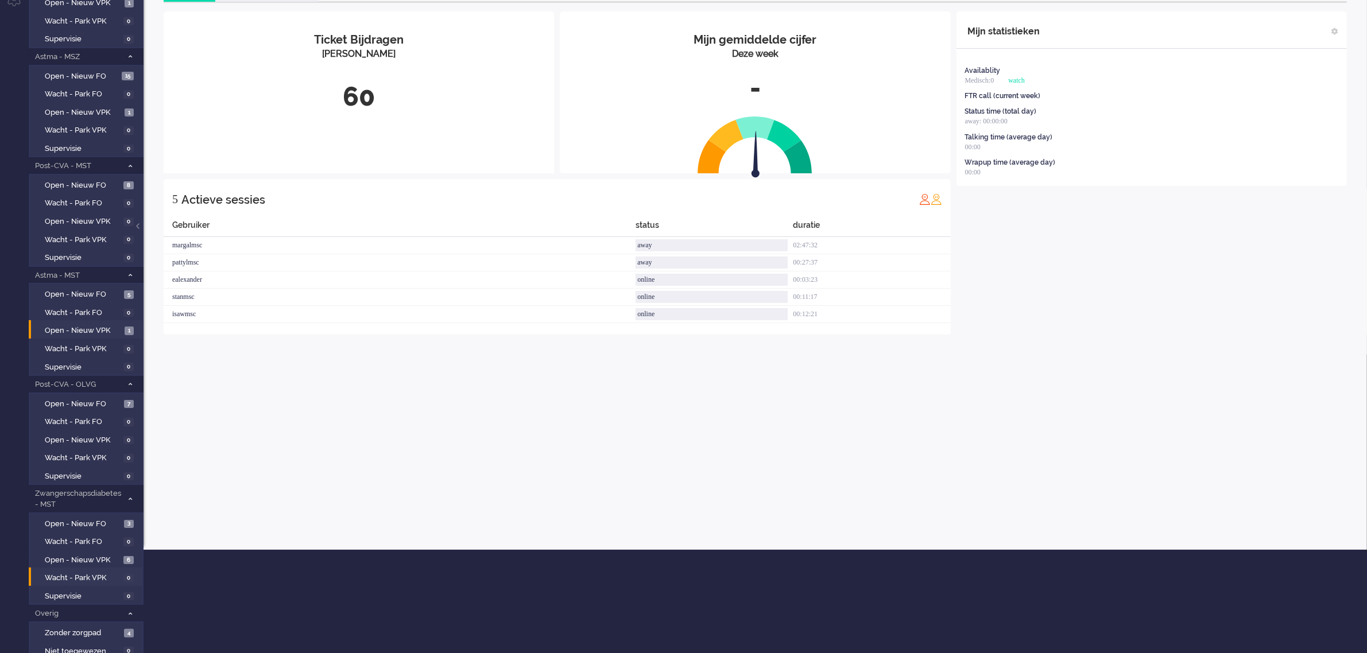
scroll to position [168, 0]
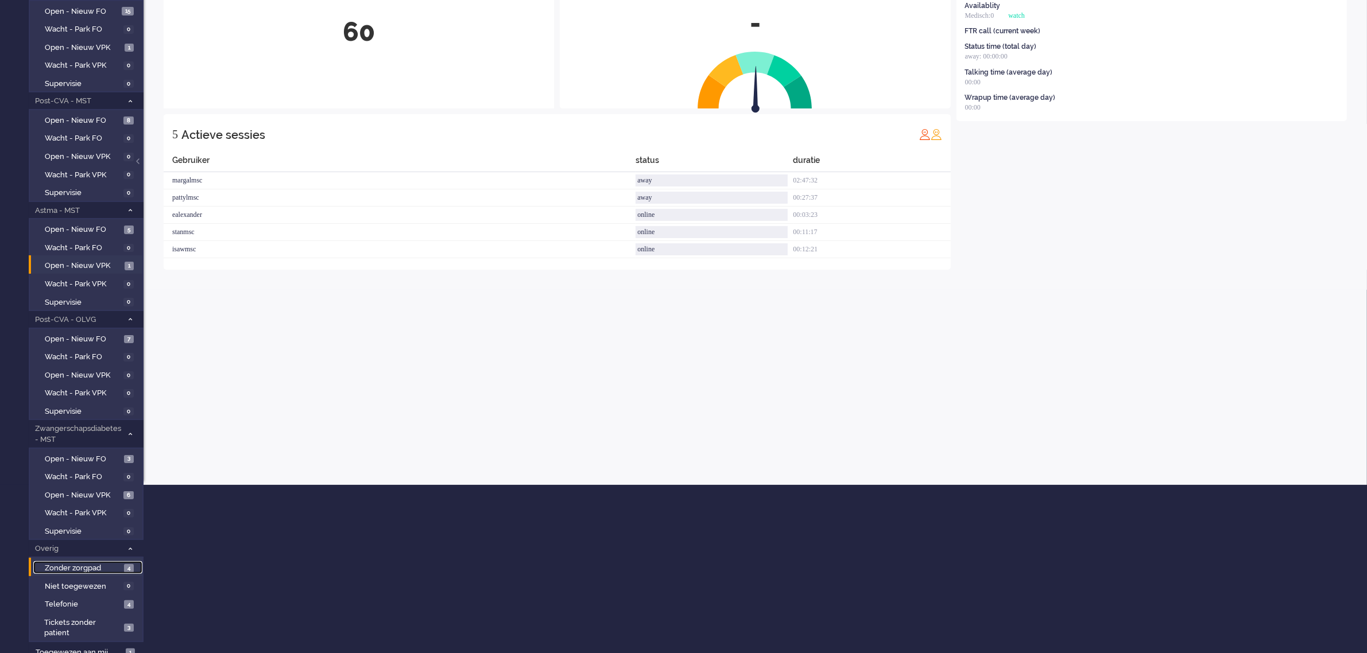
click at [98, 564] on span "Zonder zorgpad" at bounding box center [83, 568] width 76 height 11
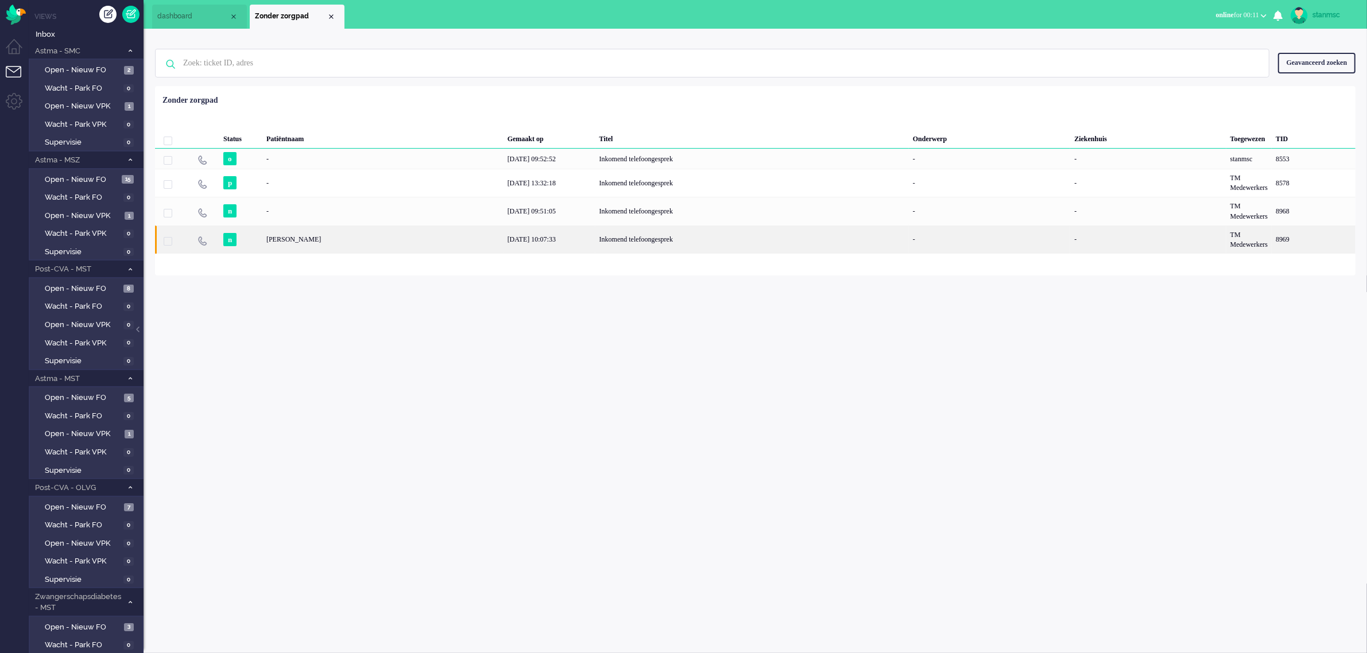
click at [258, 238] on div "n" at bounding box center [240, 240] width 43 height 28
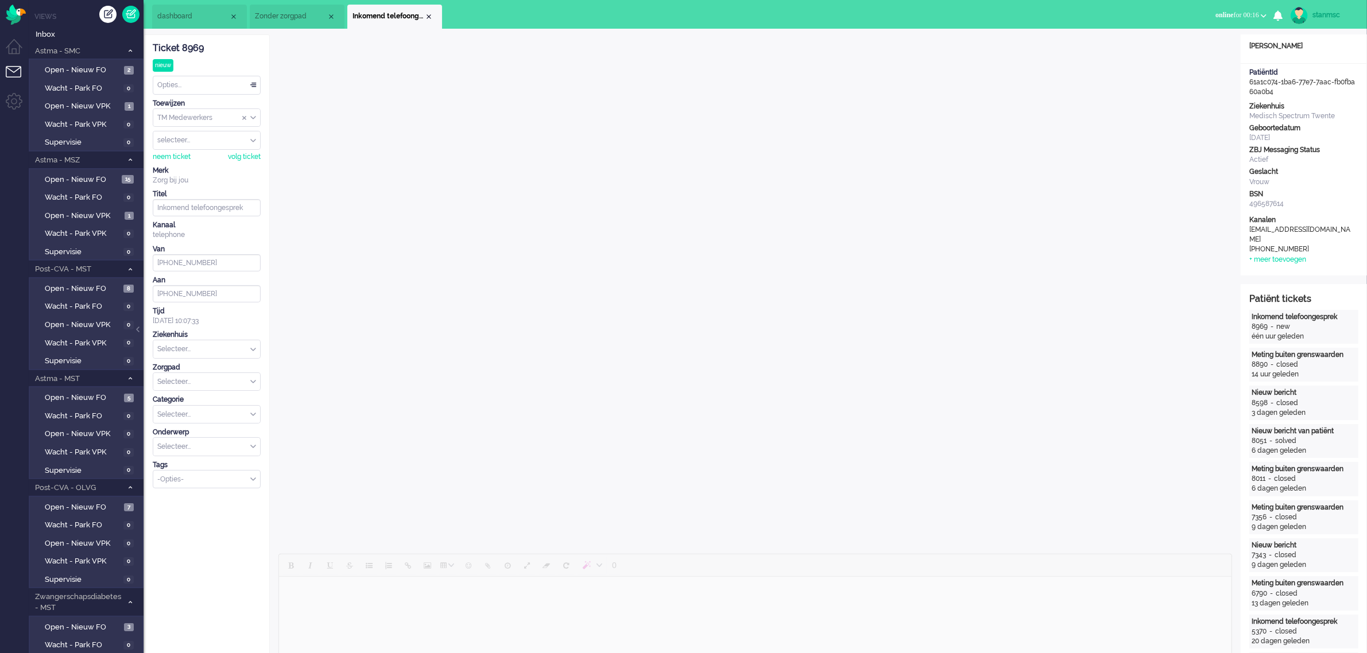
click at [253, 349] on div "Selecteer..." at bounding box center [206, 350] width 107 height 18
click at [210, 380] on span "Medisch Spectrum Twente" at bounding box center [201, 377] width 86 height 10
type input "[PHONE_NUMBER]"
click at [249, 381] on input "text" at bounding box center [206, 382] width 107 height 18
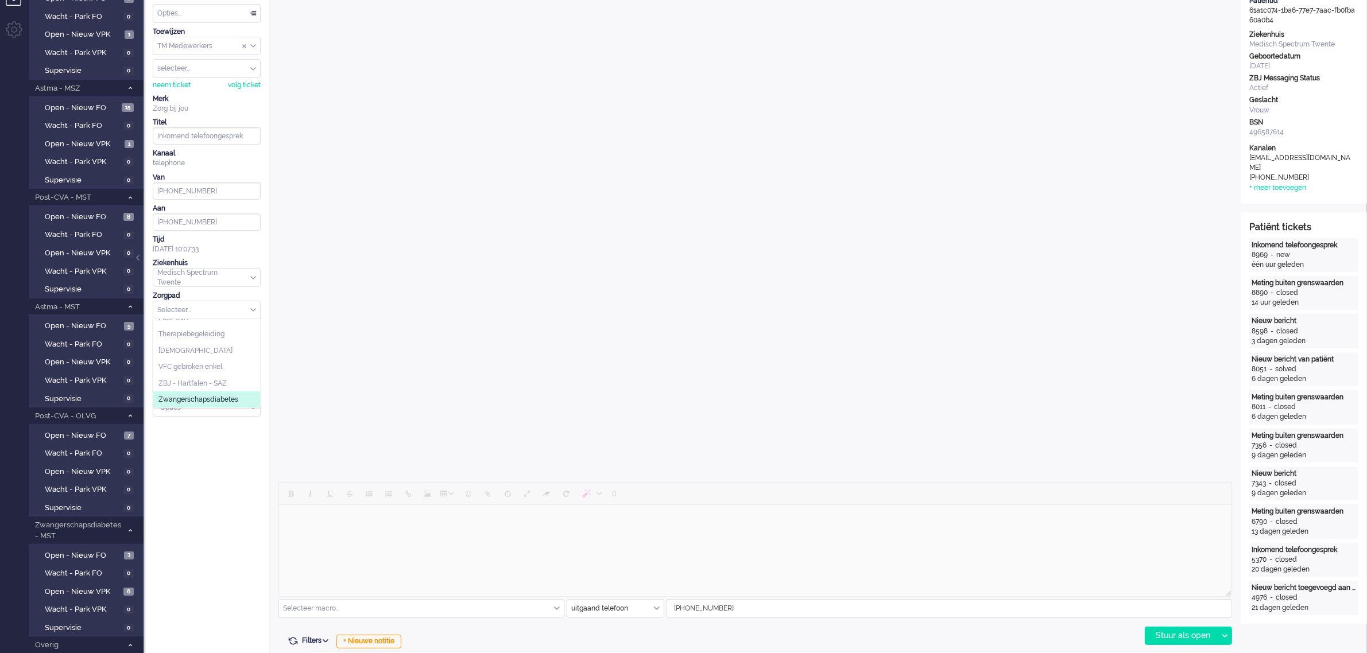
click at [216, 400] on span "Zwangerschapsdiabetes" at bounding box center [198, 400] width 80 height 10
click at [250, 346] on div "Selecteer..." at bounding box center [206, 343] width 107 height 18
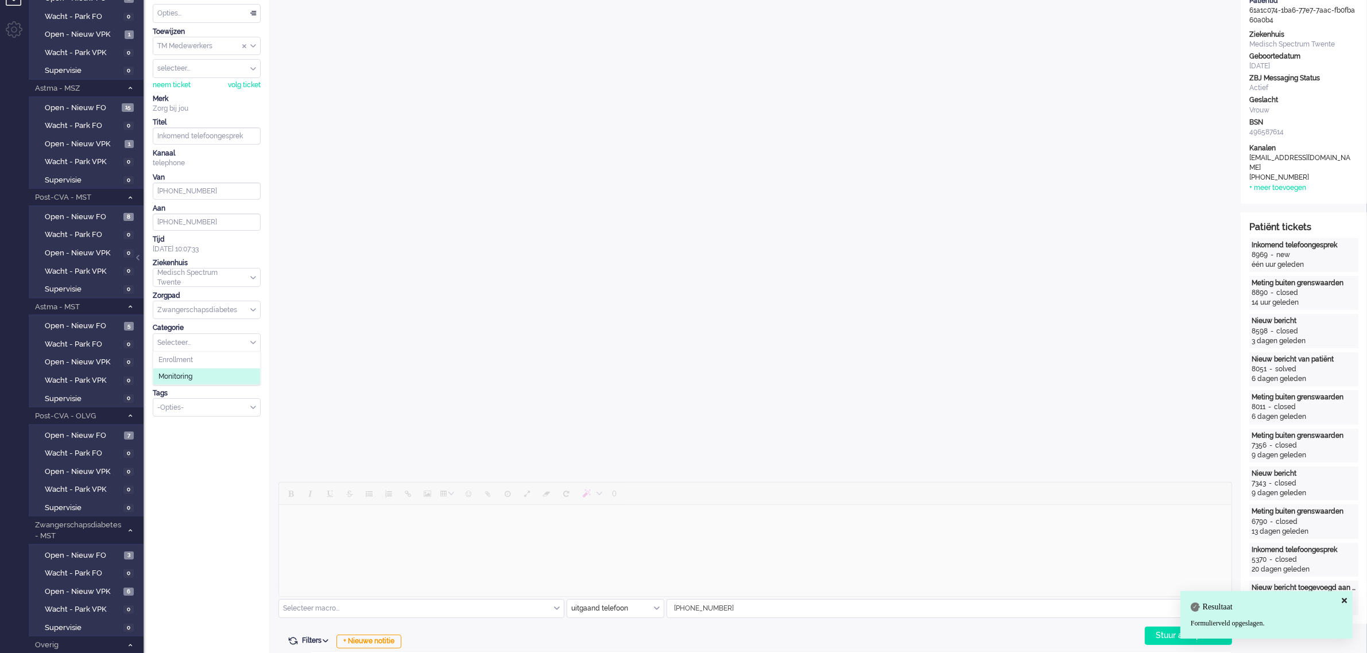
click at [192, 374] on span "Monitoring" at bounding box center [175, 377] width 34 height 10
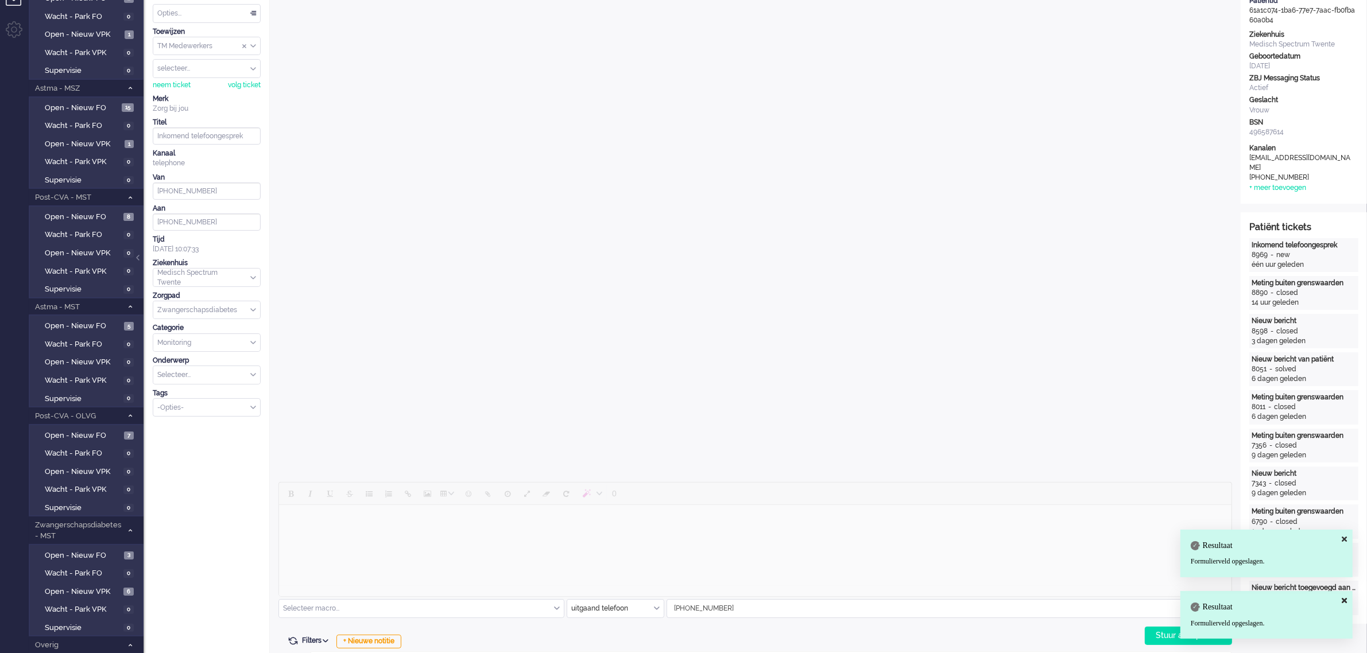
click at [250, 375] on div "Selecteer..." at bounding box center [206, 375] width 107 height 18
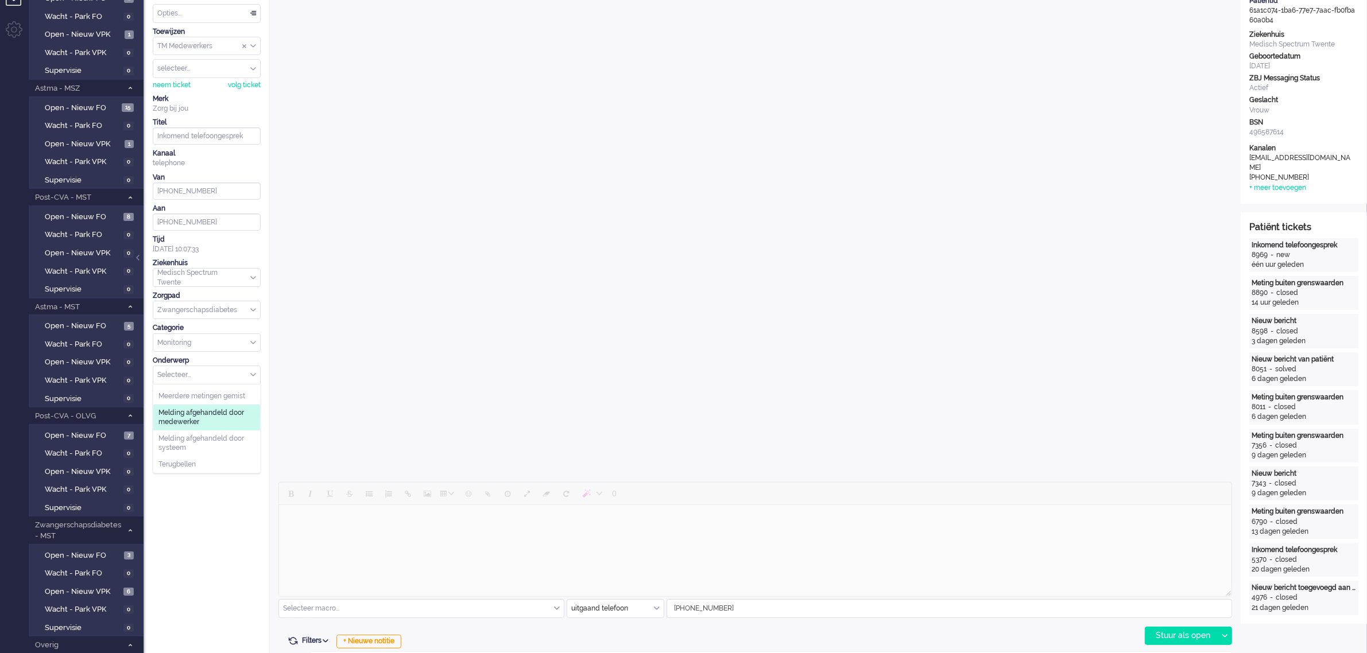
scroll to position [145, 0]
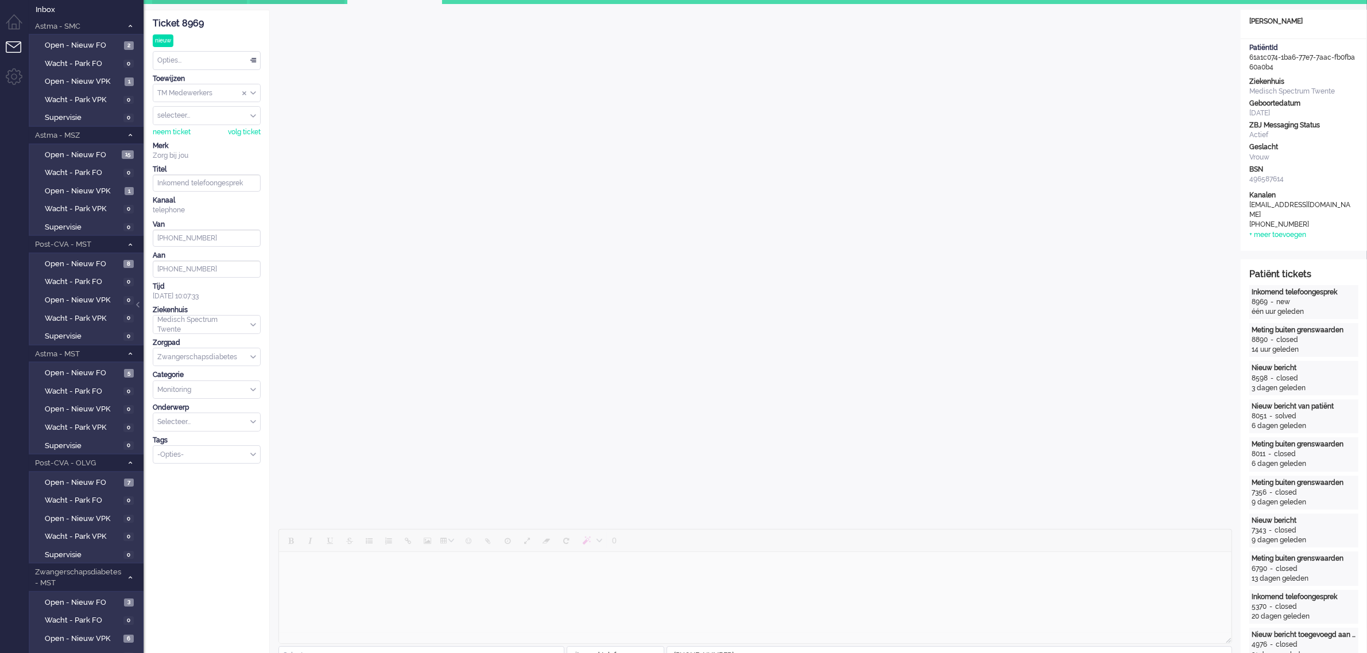
scroll to position [0, 0]
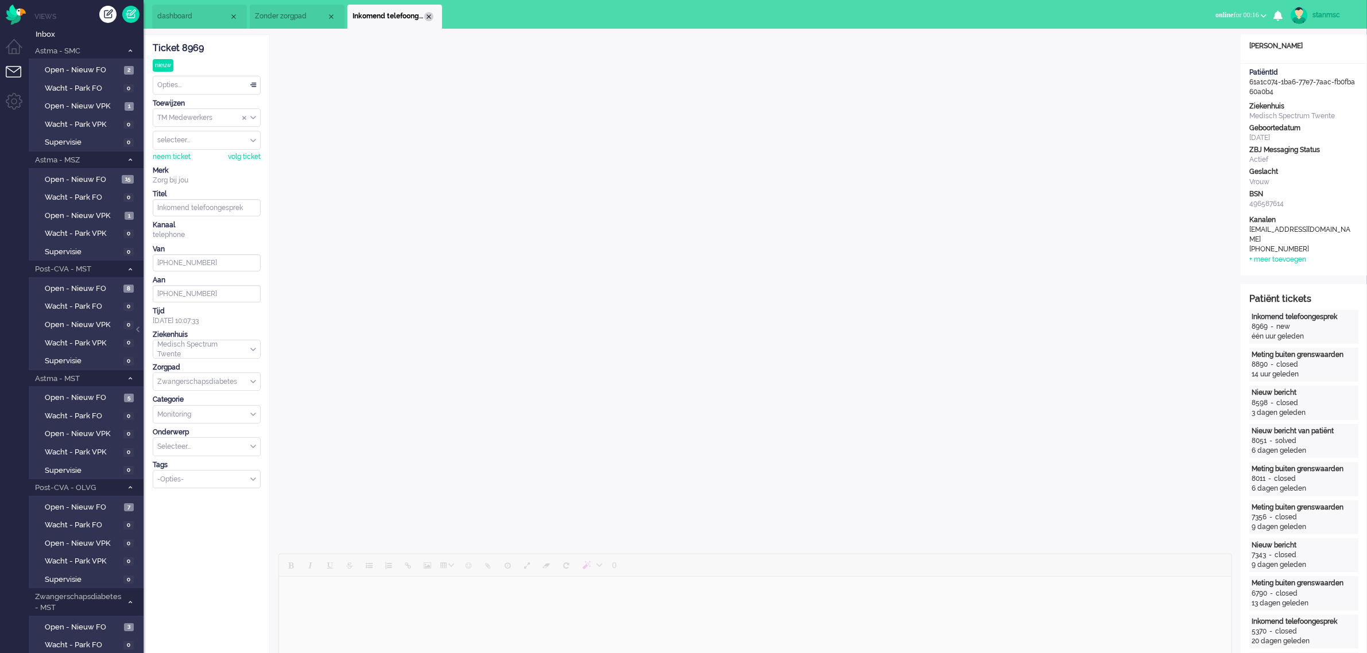
click at [427, 16] on div "Close tab" at bounding box center [428, 16] width 9 height 9
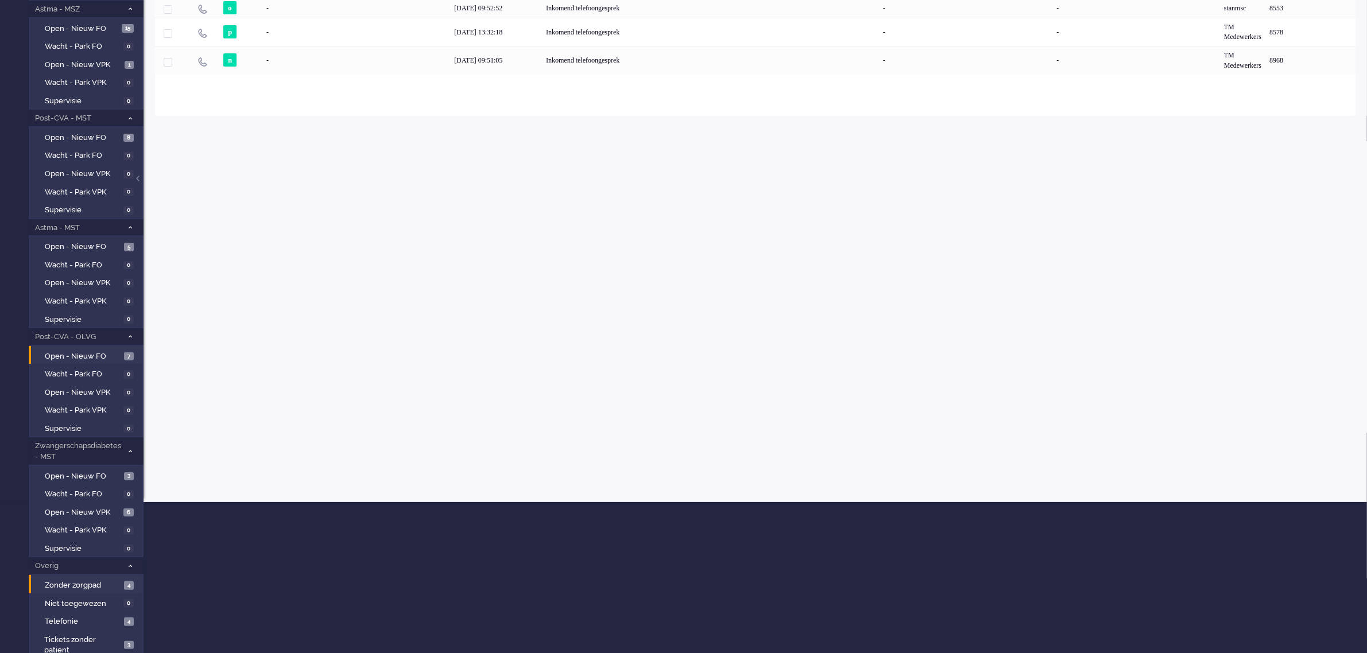
scroll to position [168, 0]
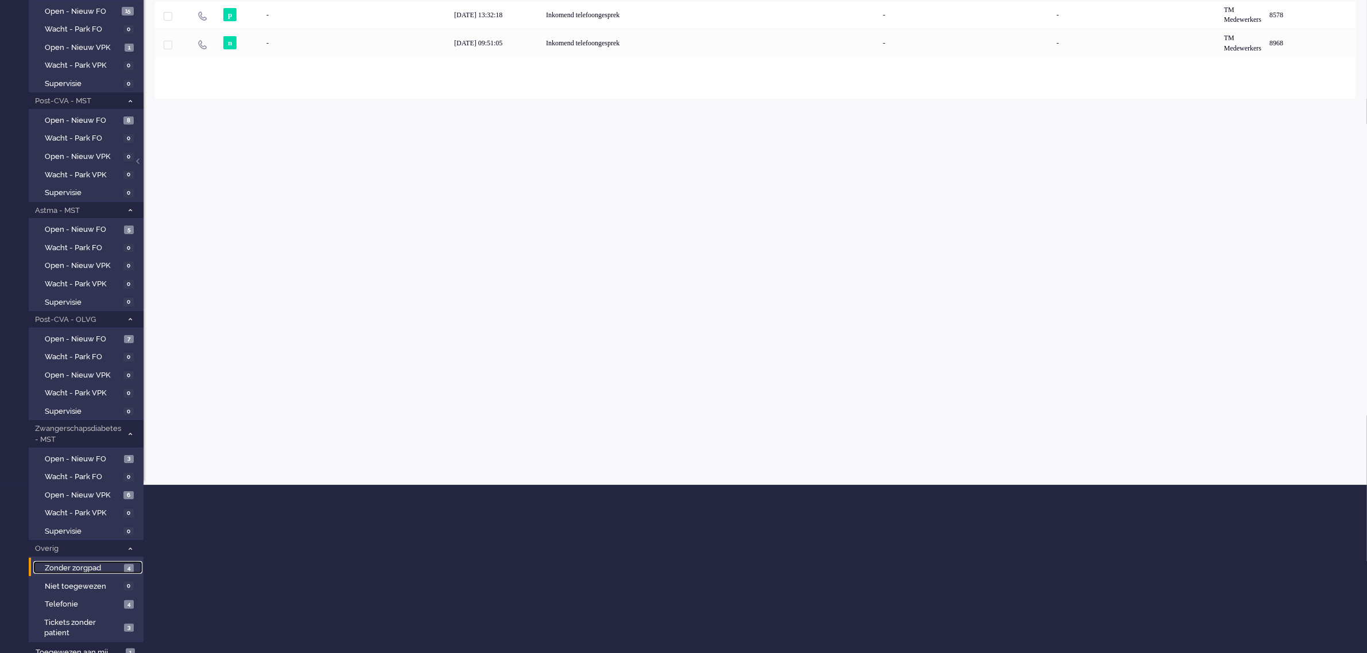
click at [96, 563] on span "Zonder zorgpad" at bounding box center [83, 568] width 76 height 11
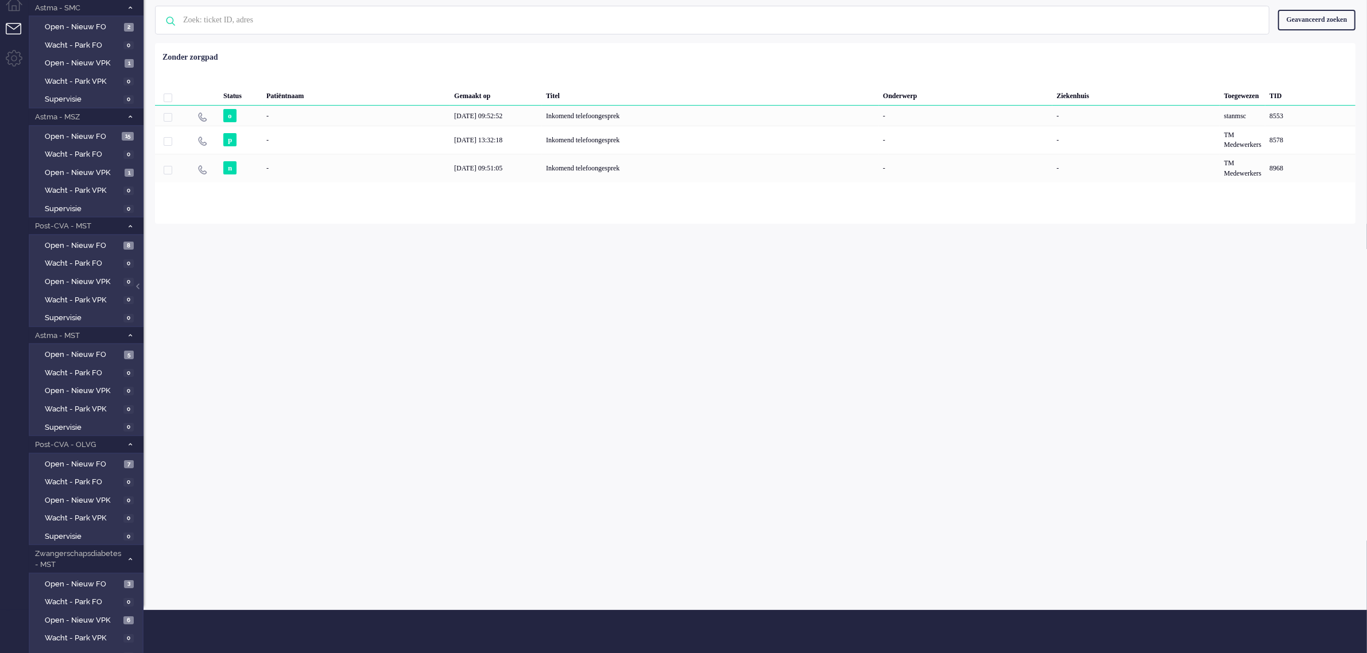
scroll to position [0, 0]
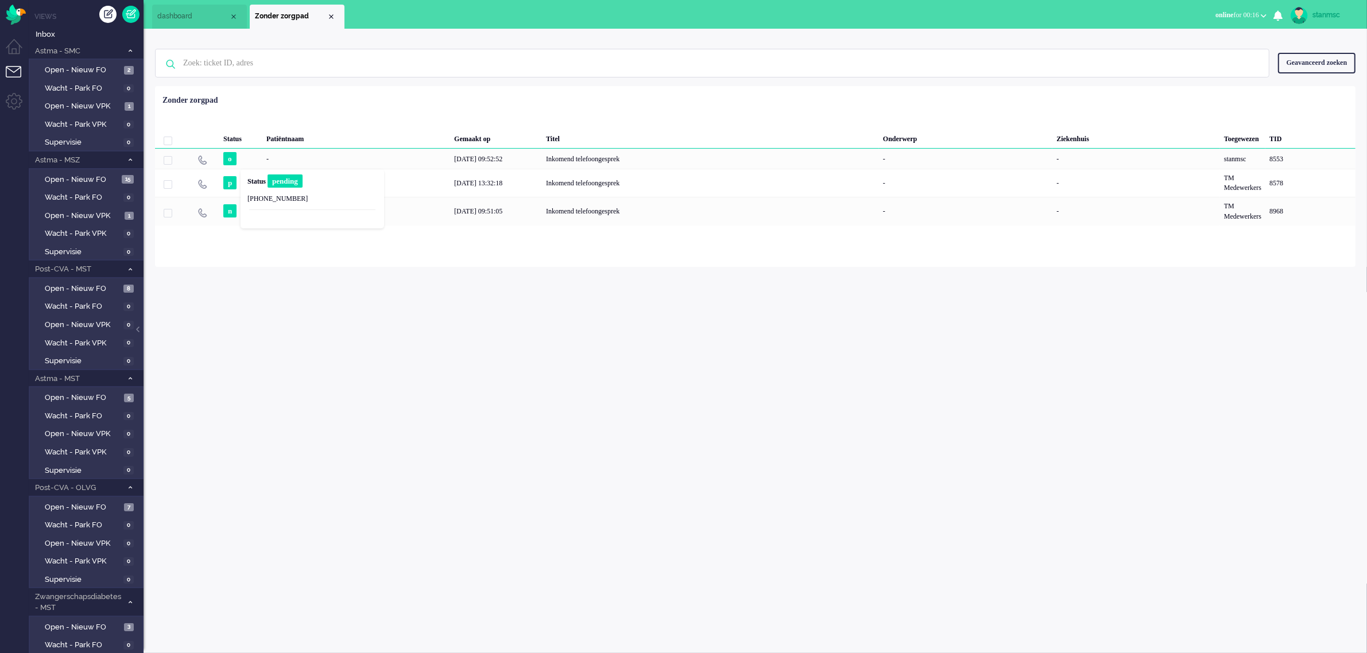
click at [254, 182] on b "Status" at bounding box center [256, 181] width 18 height 8
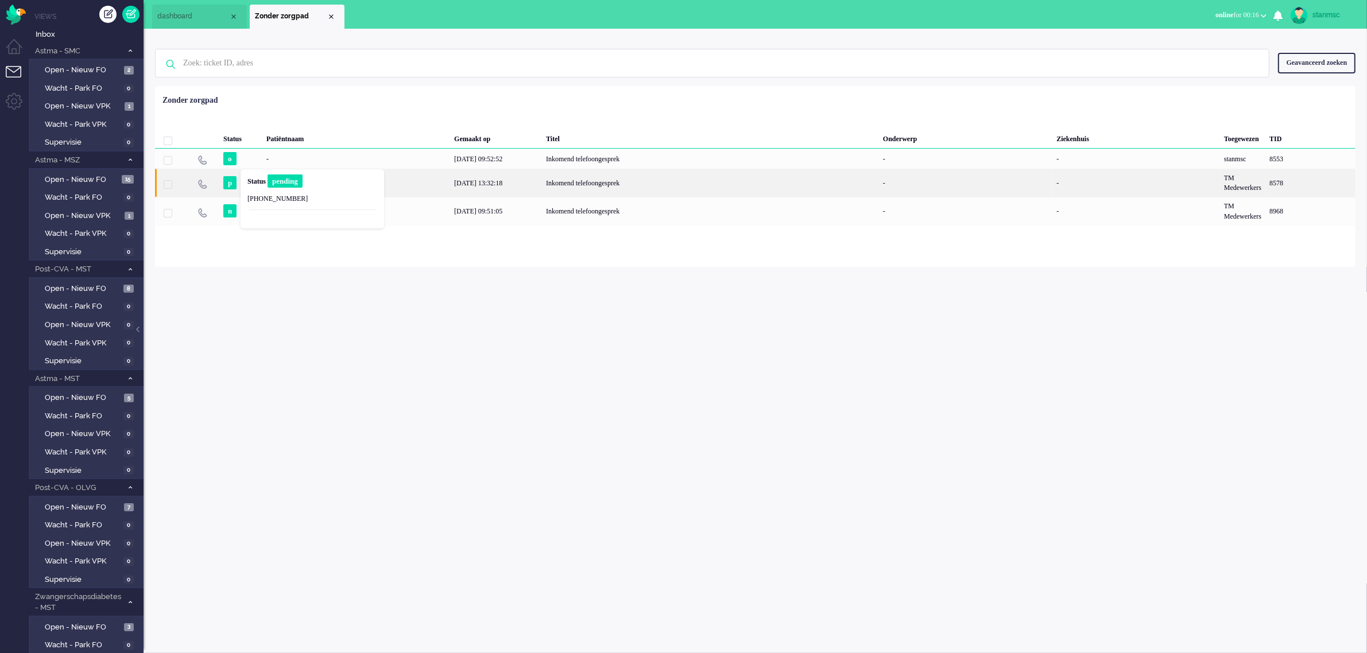
click at [1266, 184] on div "-" at bounding box center [1311, 183] width 90 height 28
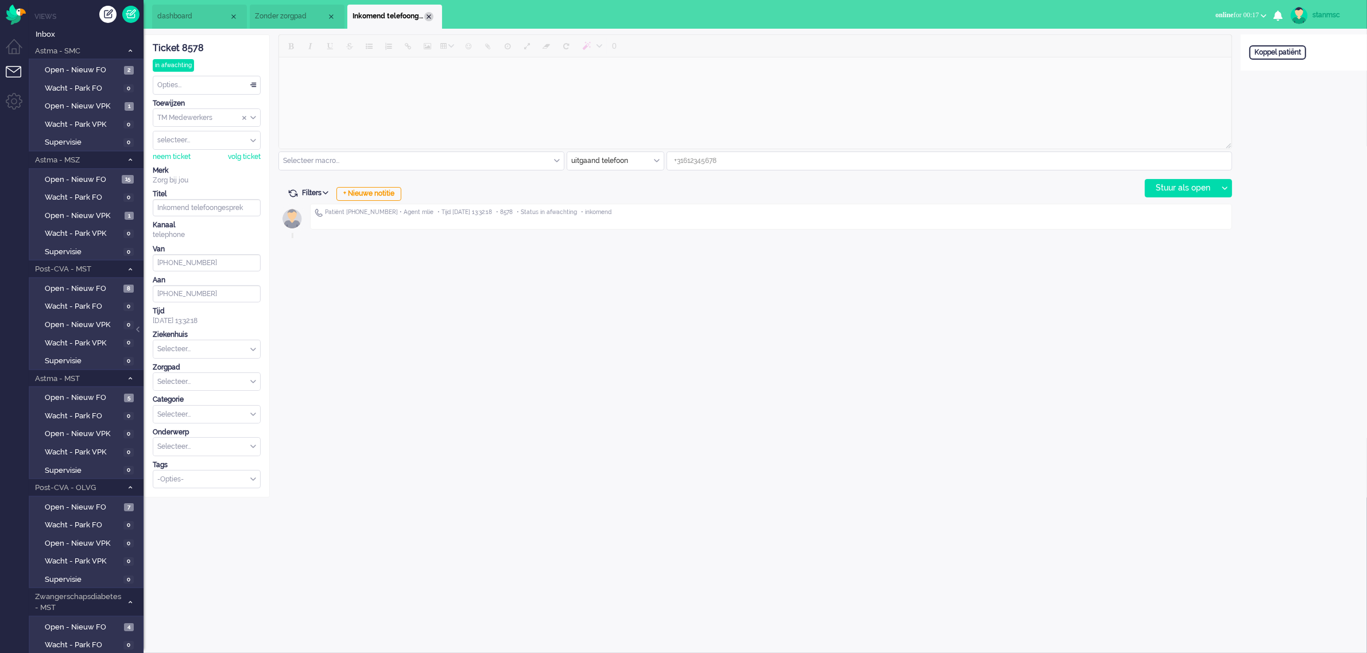
click at [426, 18] on div "Close tab" at bounding box center [428, 16] width 9 height 9
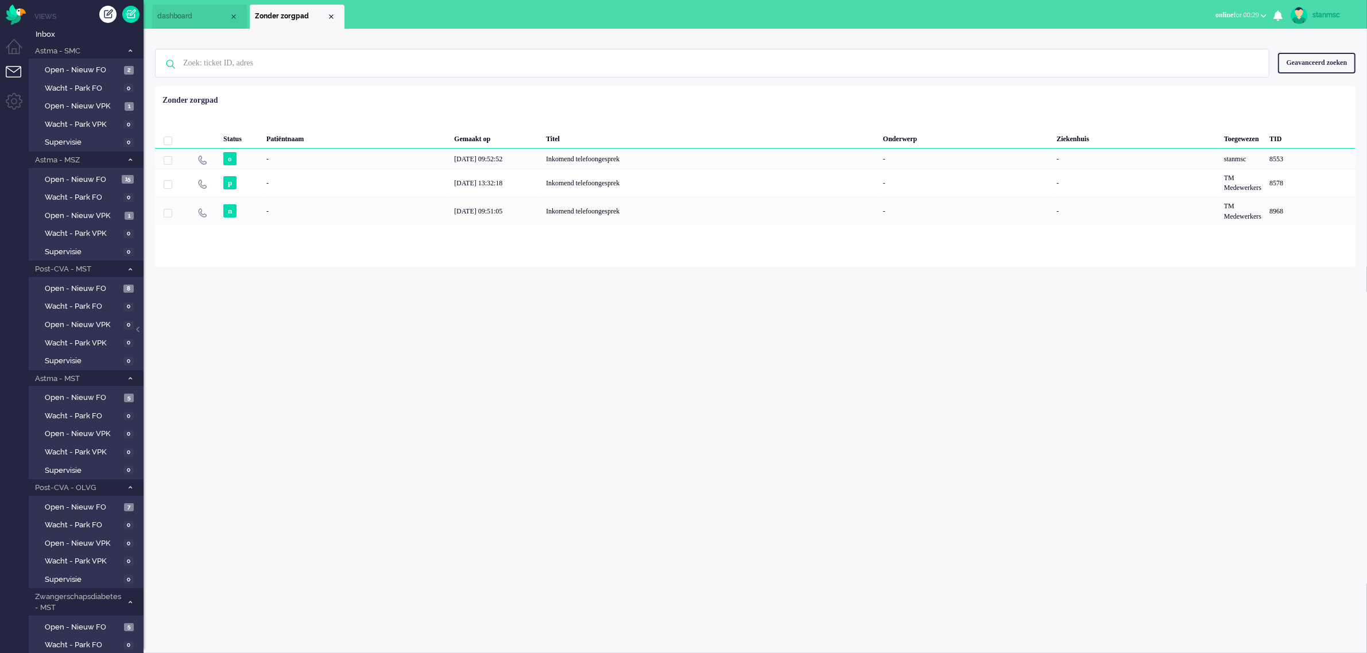
click at [332, 17] on div "Close tab" at bounding box center [331, 16] width 9 height 9
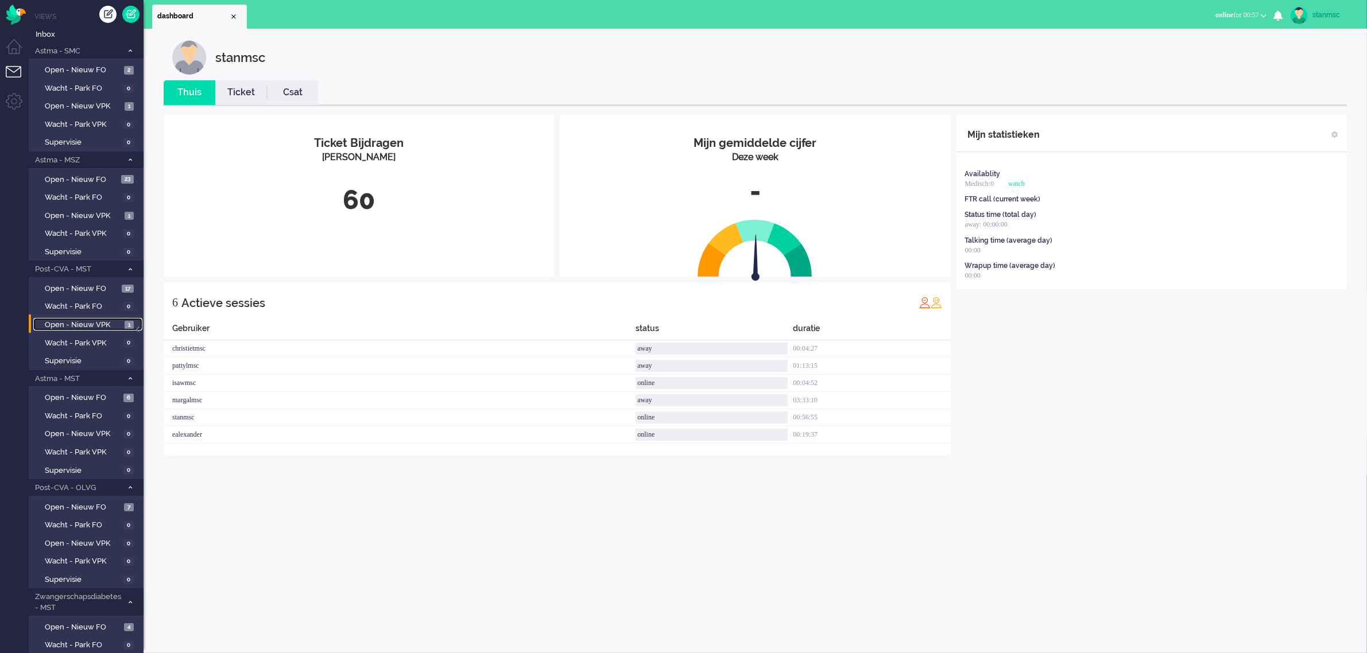
click at [90, 320] on span "Open - Nieuw VPK" at bounding box center [83, 325] width 77 height 11
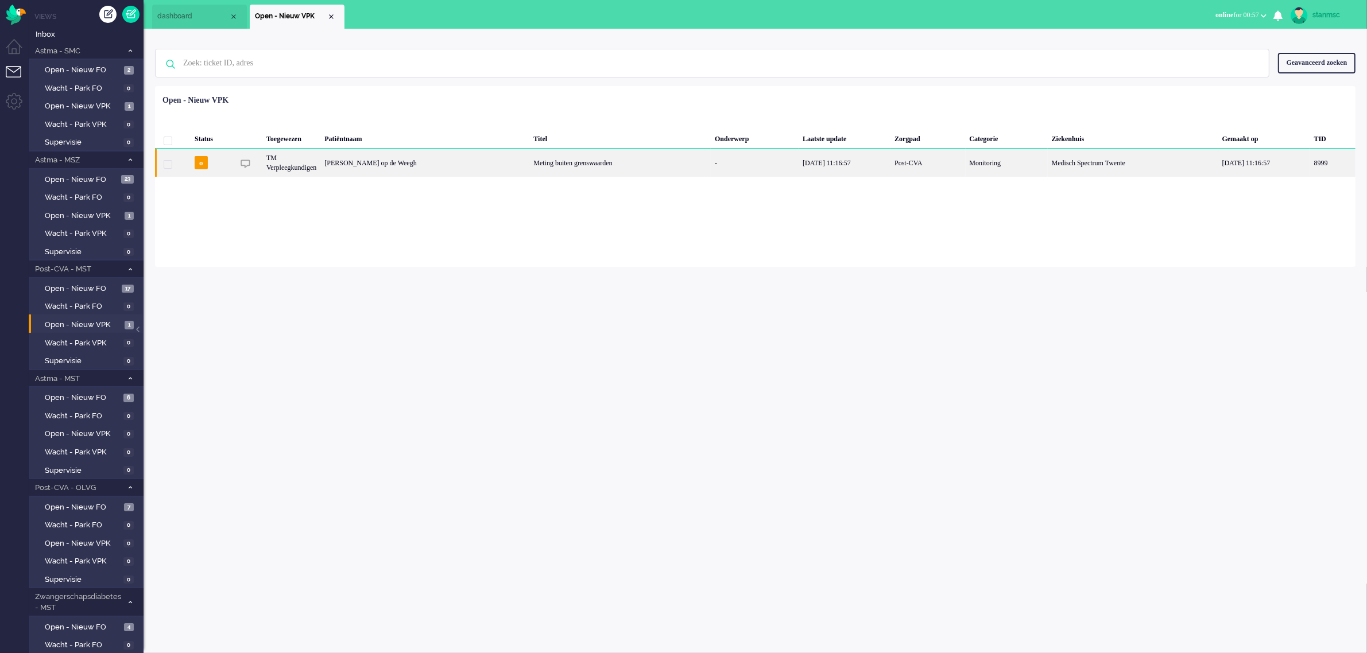
click at [1310, 165] on div "[PERSON_NAME] op de Weegh" at bounding box center [1332, 163] width 45 height 28
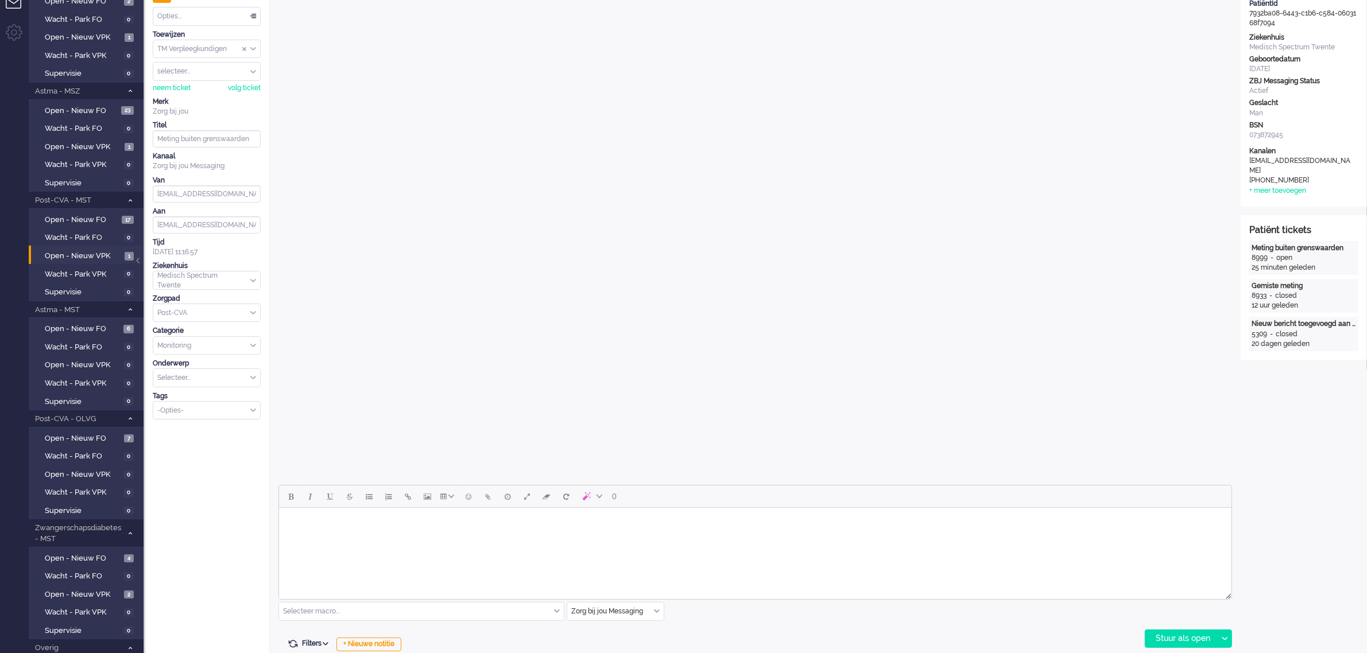
scroll to position [359, 0]
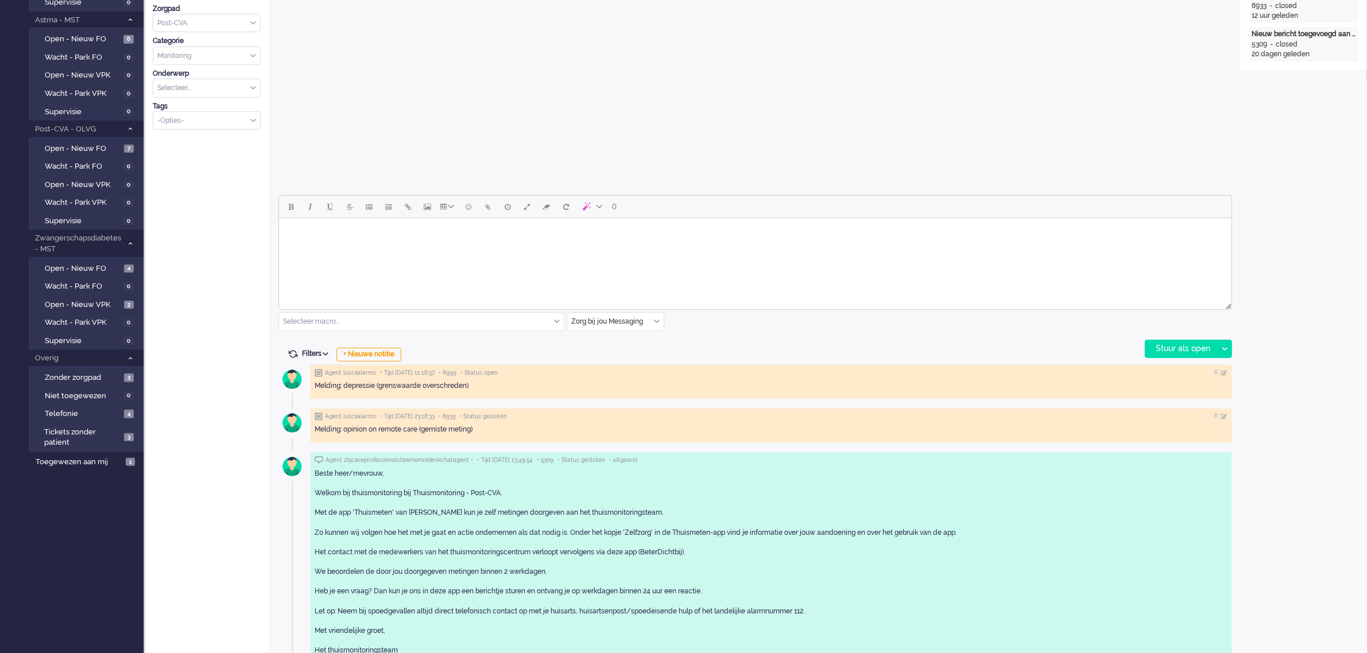
click at [328, 235] on body "Rich Text Area. Press ALT-0 for help." at bounding box center [754, 233] width 943 height 20
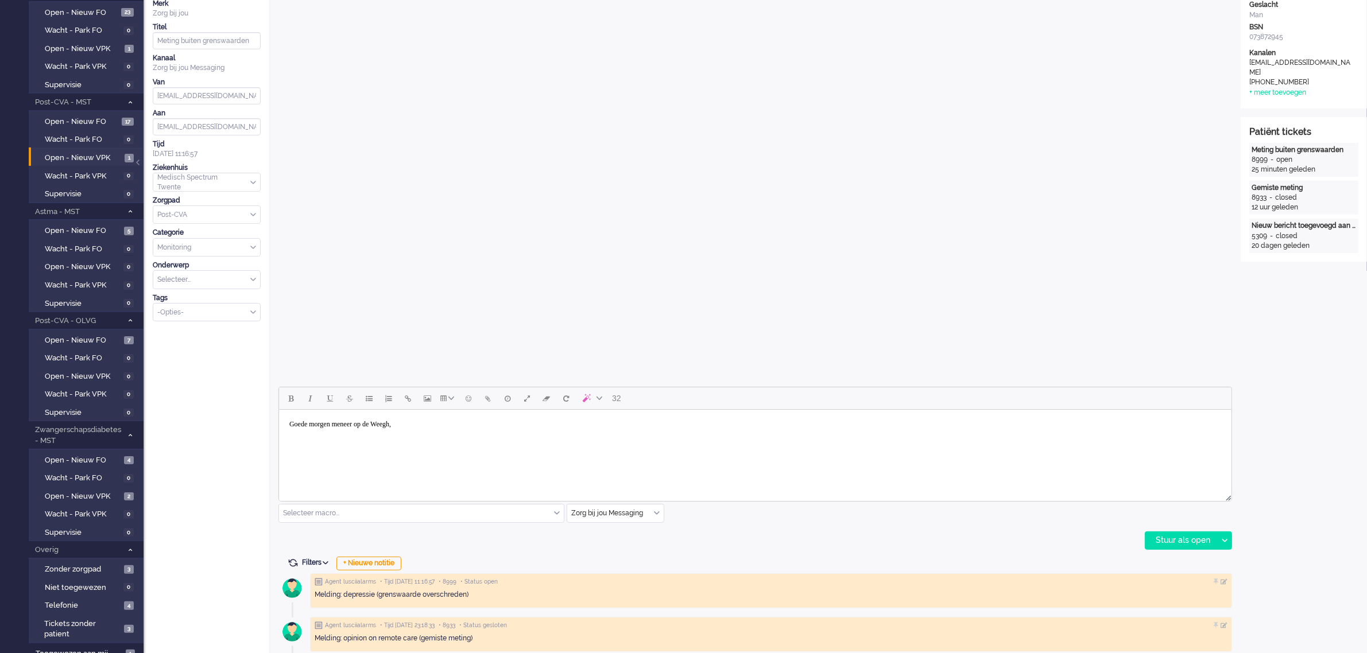
scroll to position [396, 0]
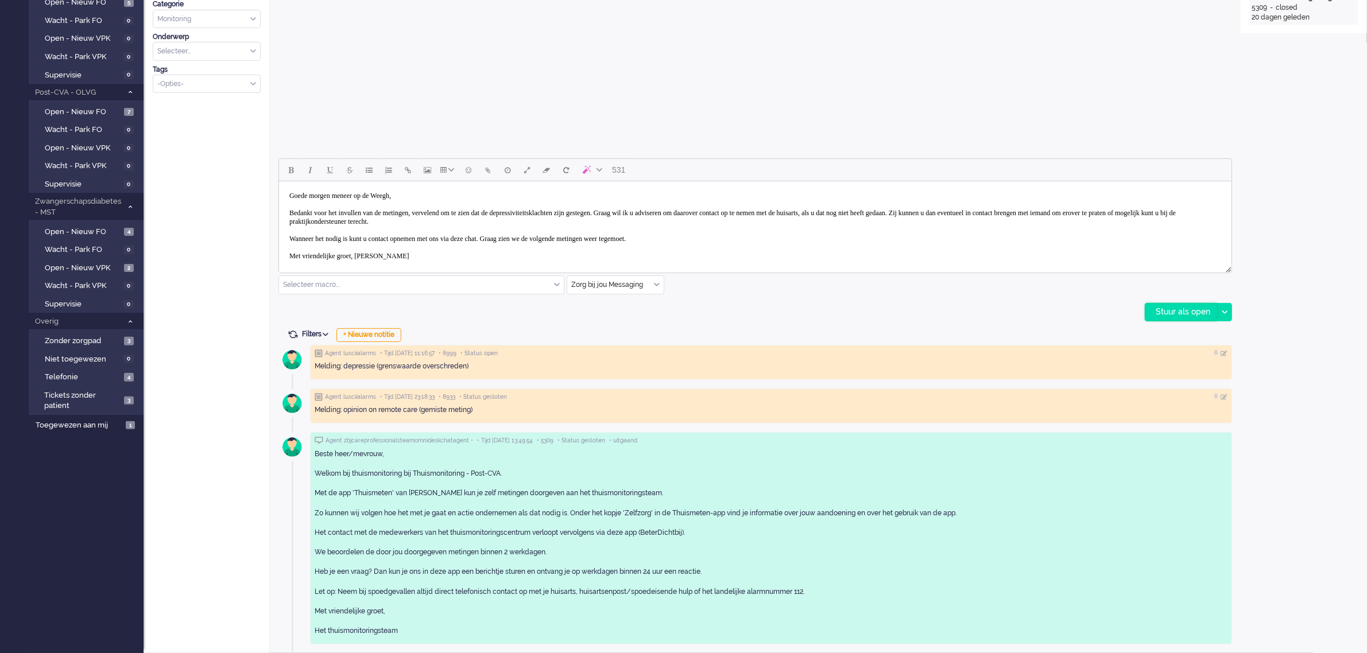
click at [1169, 308] on div "Stuur als open" at bounding box center [1182, 312] width 72 height 17
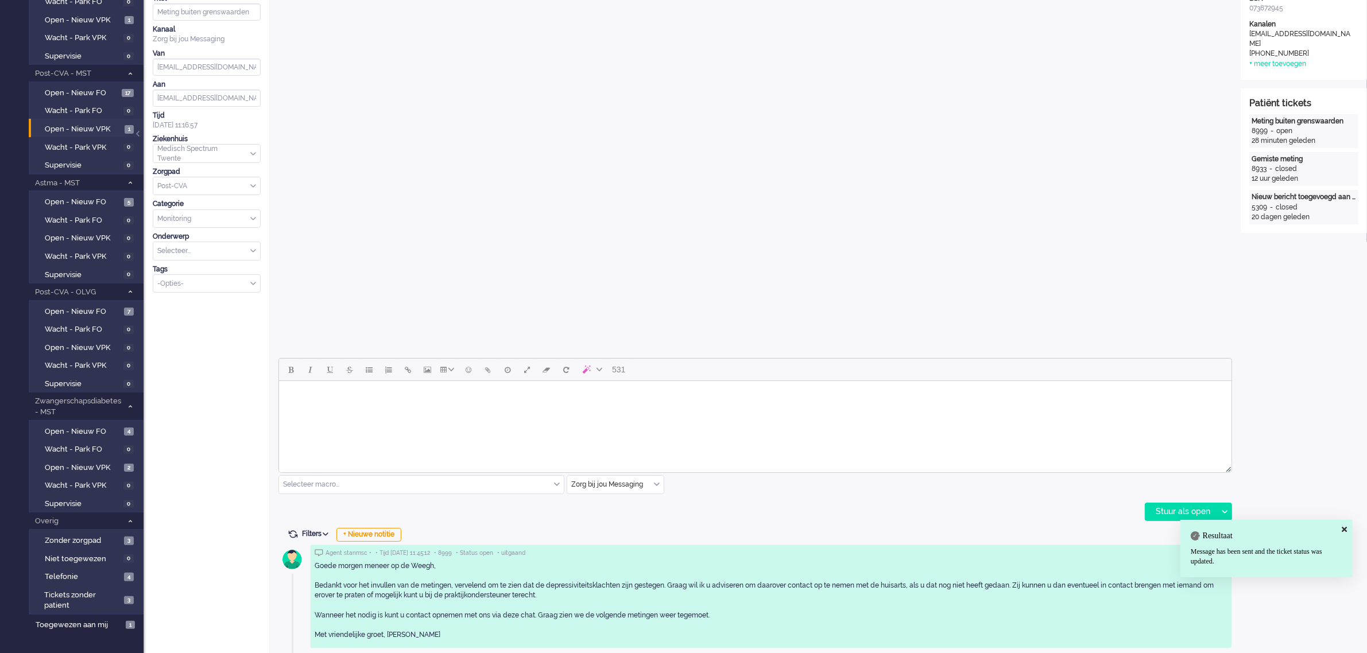
scroll to position [0, 0]
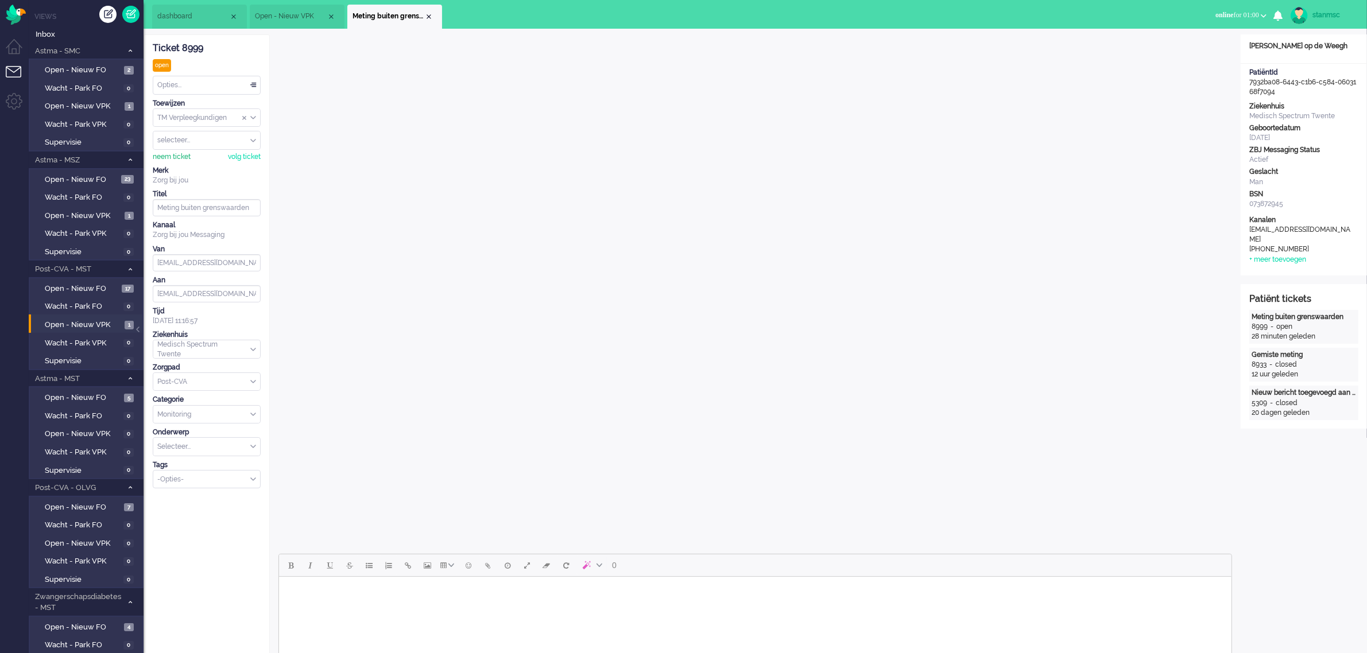
click at [177, 154] on div "neem ticket" at bounding box center [172, 157] width 38 height 10
click at [194, 75] on div "Ticket 8999 open Kijkend Opties... Zet Status Open In afwachting Geparkeerd Opg…" at bounding box center [207, 262] width 108 height 454
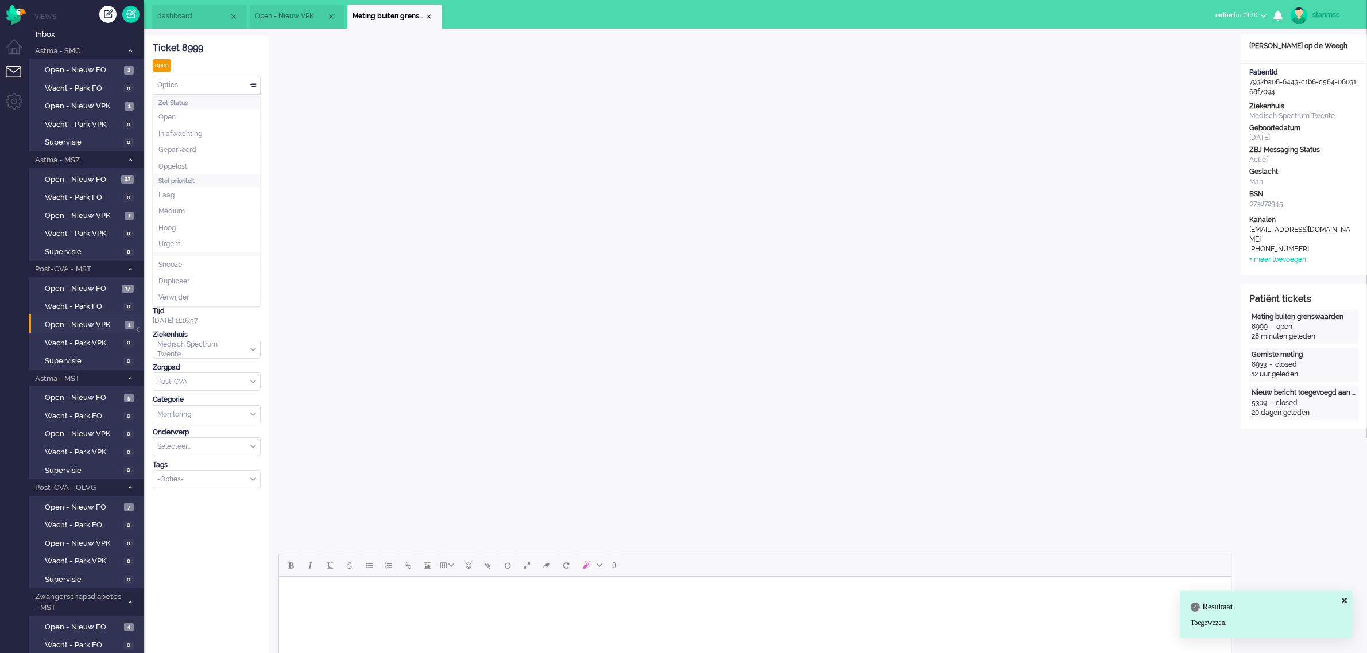
click at [194, 82] on div "Opties..." at bounding box center [206, 85] width 107 height 18
click at [187, 164] on span "Opgelost" at bounding box center [172, 167] width 29 height 10
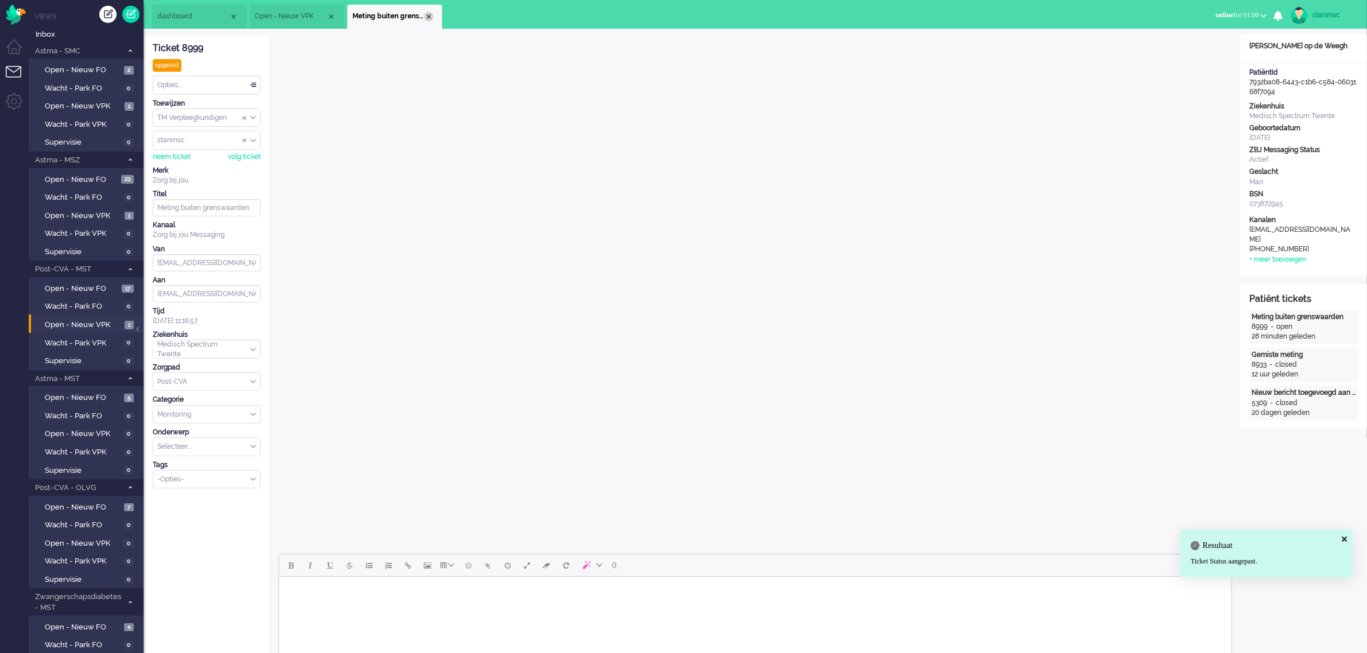
click at [428, 16] on div "Close tab" at bounding box center [428, 16] width 9 height 9
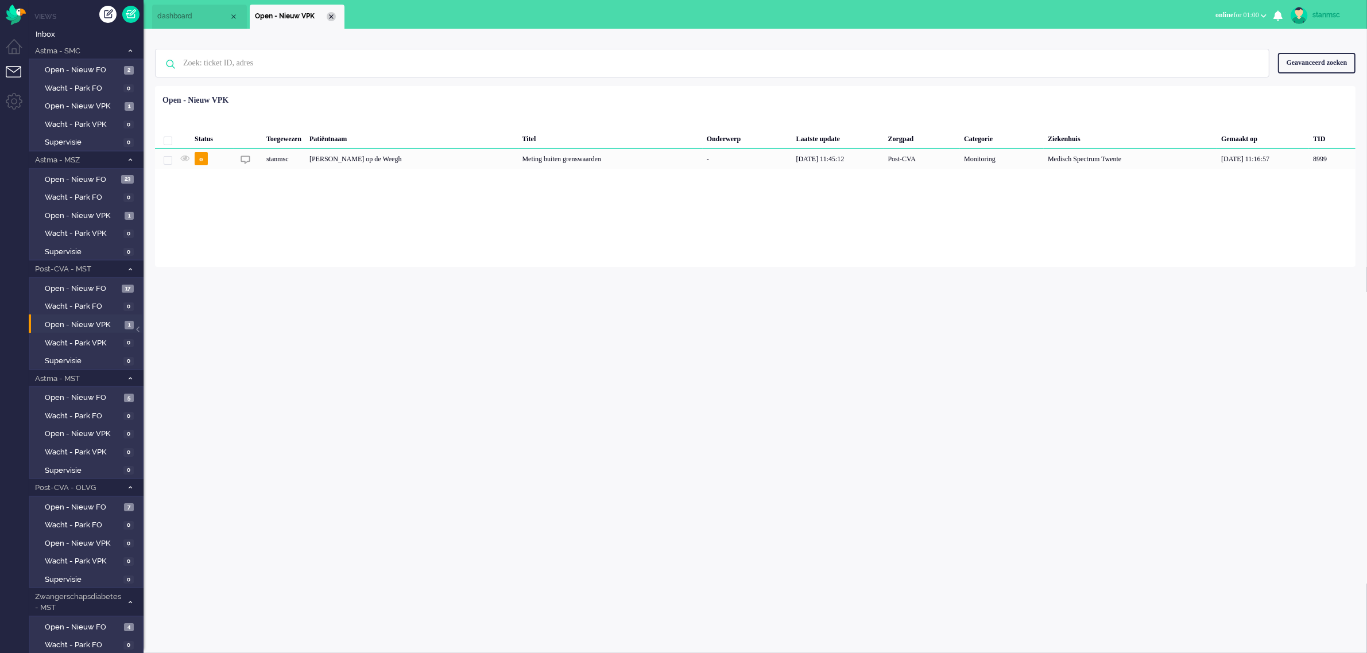
click at [330, 14] on div "Close tab" at bounding box center [331, 16] width 9 height 9
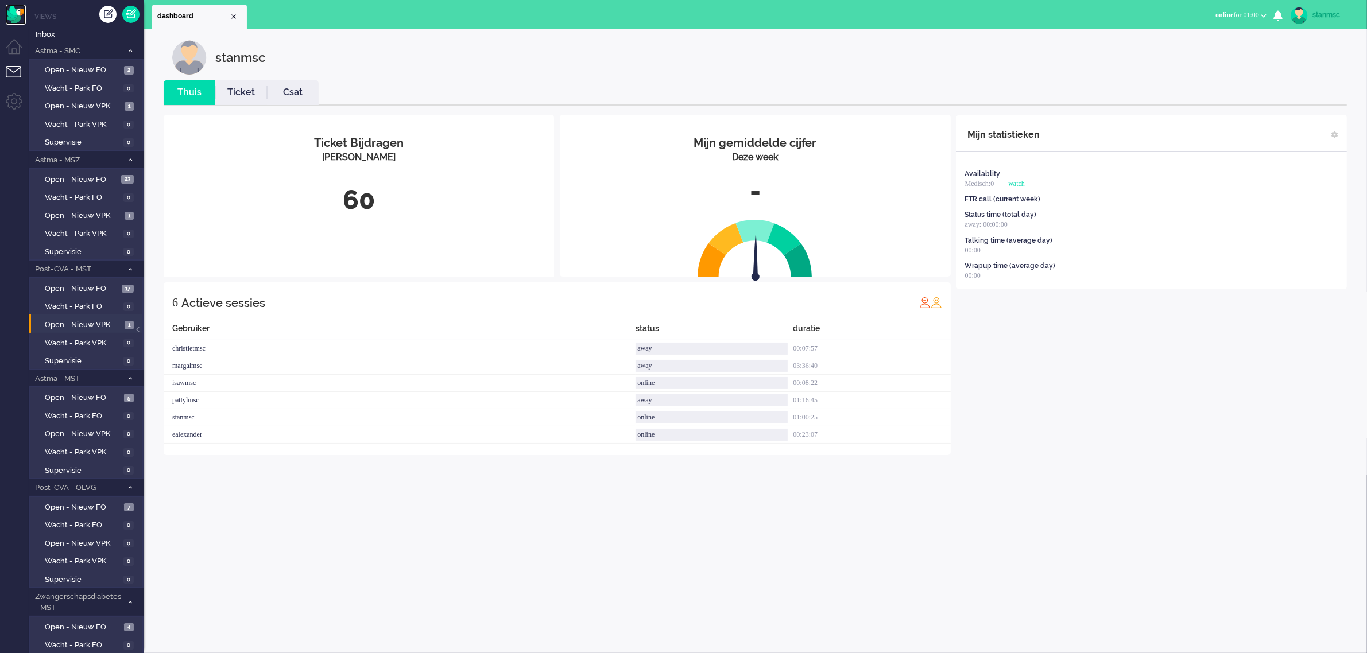
click at [16, 17] on img "Omnidesk" at bounding box center [16, 15] width 20 height 20
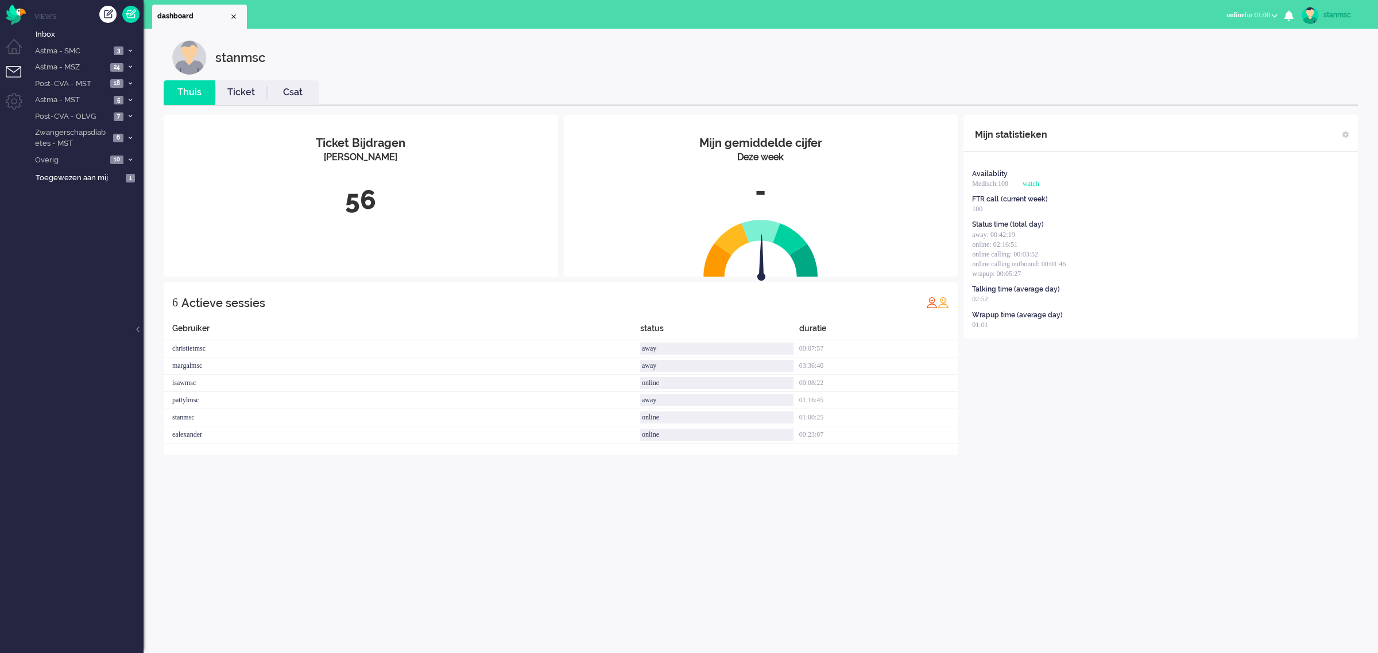
click at [244, 89] on link "Ticket" at bounding box center [241, 92] width 52 height 13
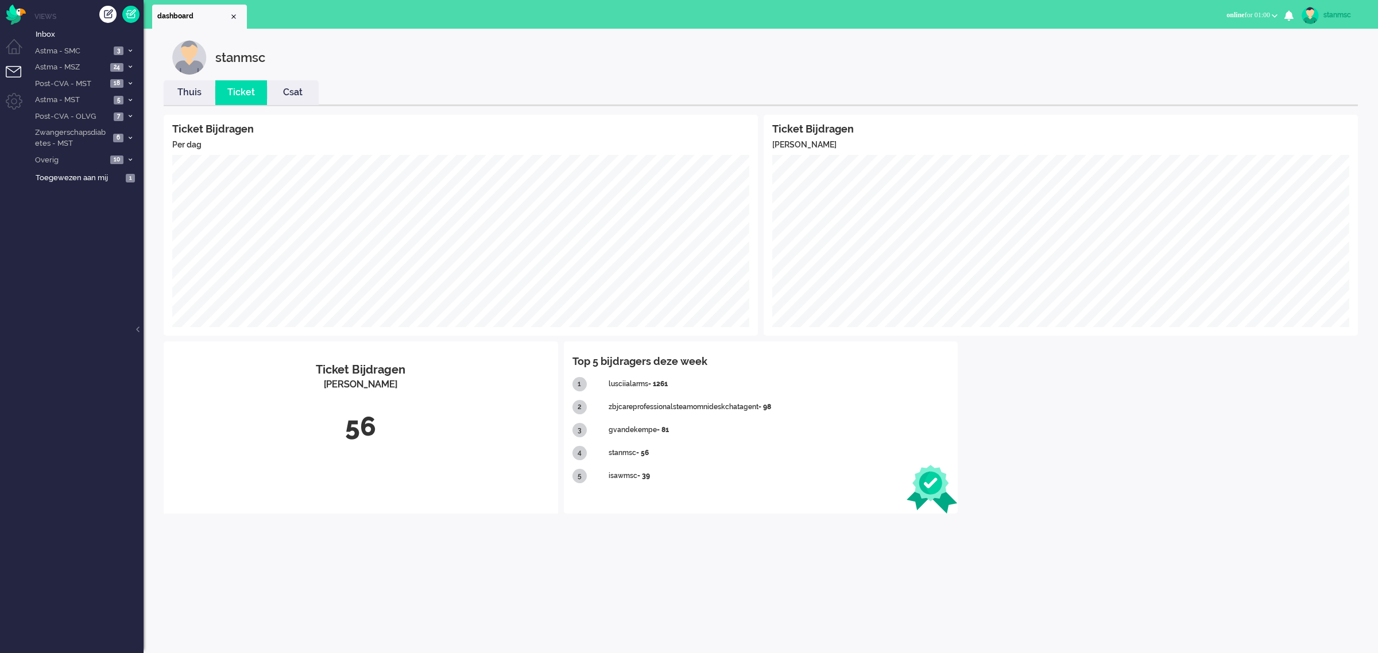
click at [185, 91] on link "Thuis" at bounding box center [190, 92] width 52 height 13
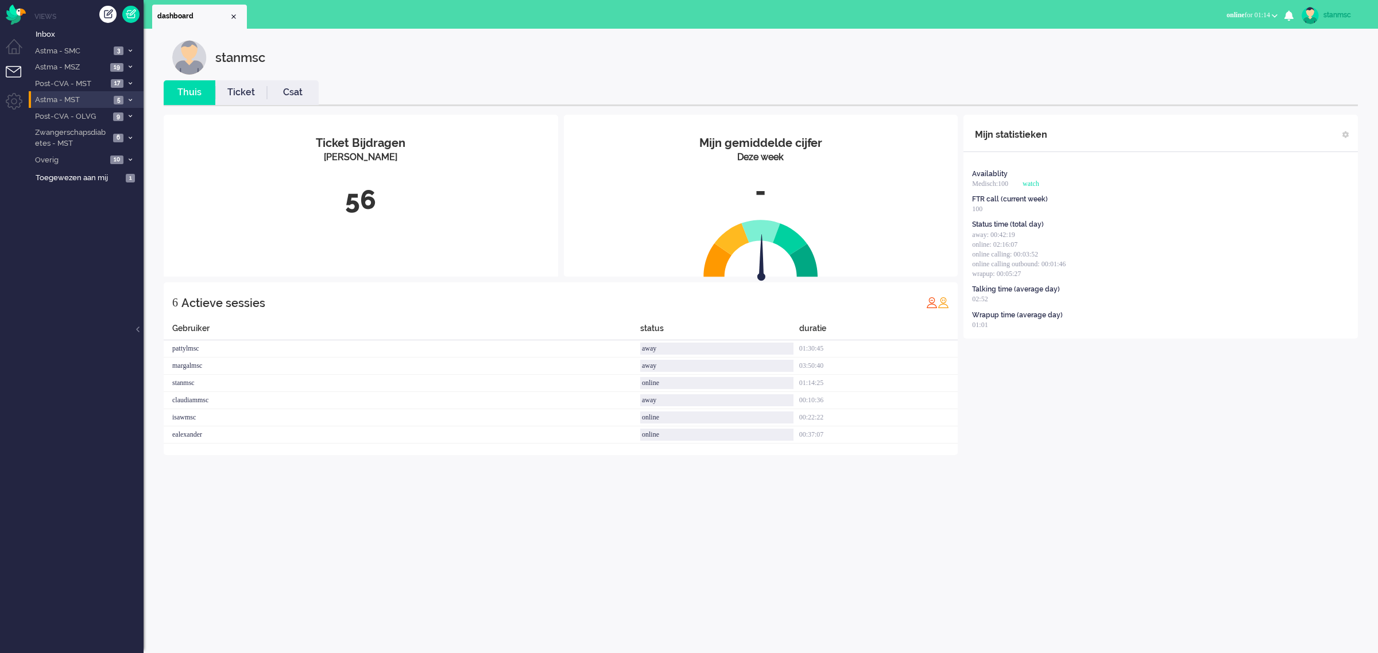
click at [89, 98] on span "Astma - MST" at bounding box center [71, 100] width 77 height 11
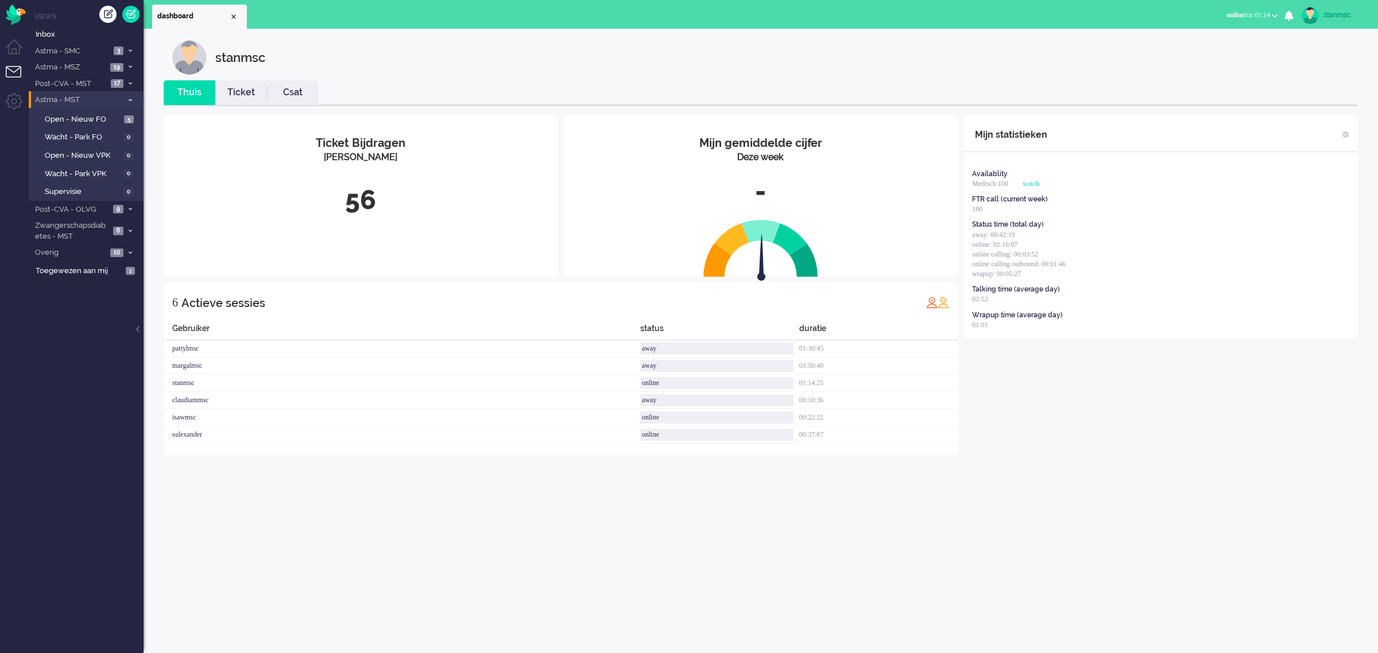
click at [78, 98] on span "Astma - MST" at bounding box center [77, 100] width 89 height 11
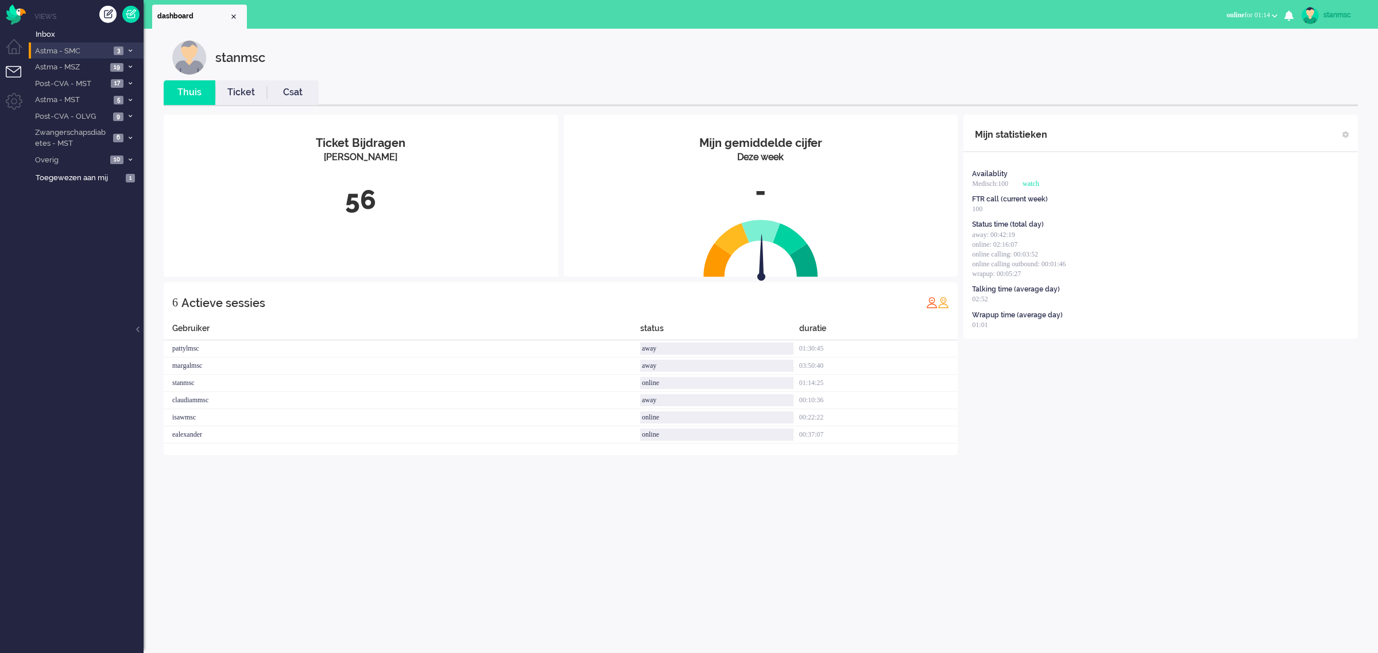
click at [81, 50] on span "Astma - SMC" at bounding box center [71, 51] width 77 height 11
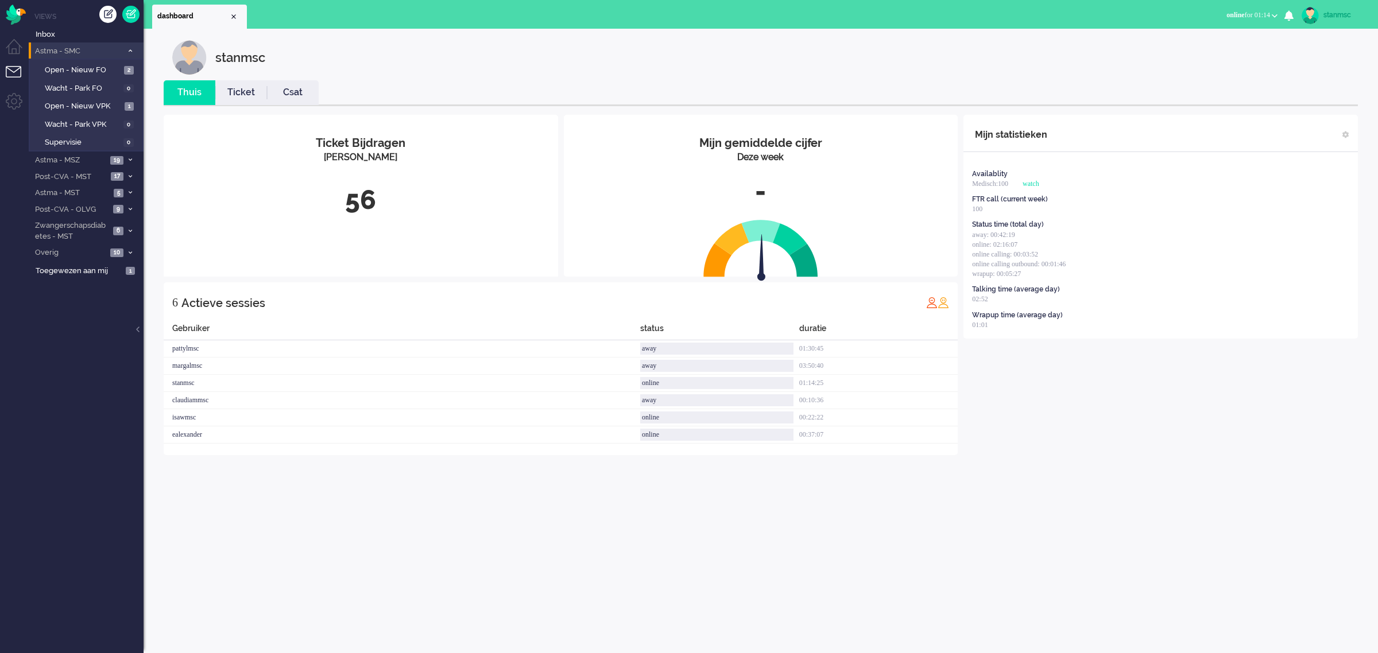
click at [81, 50] on span "Astma - SMC" at bounding box center [77, 51] width 89 height 11
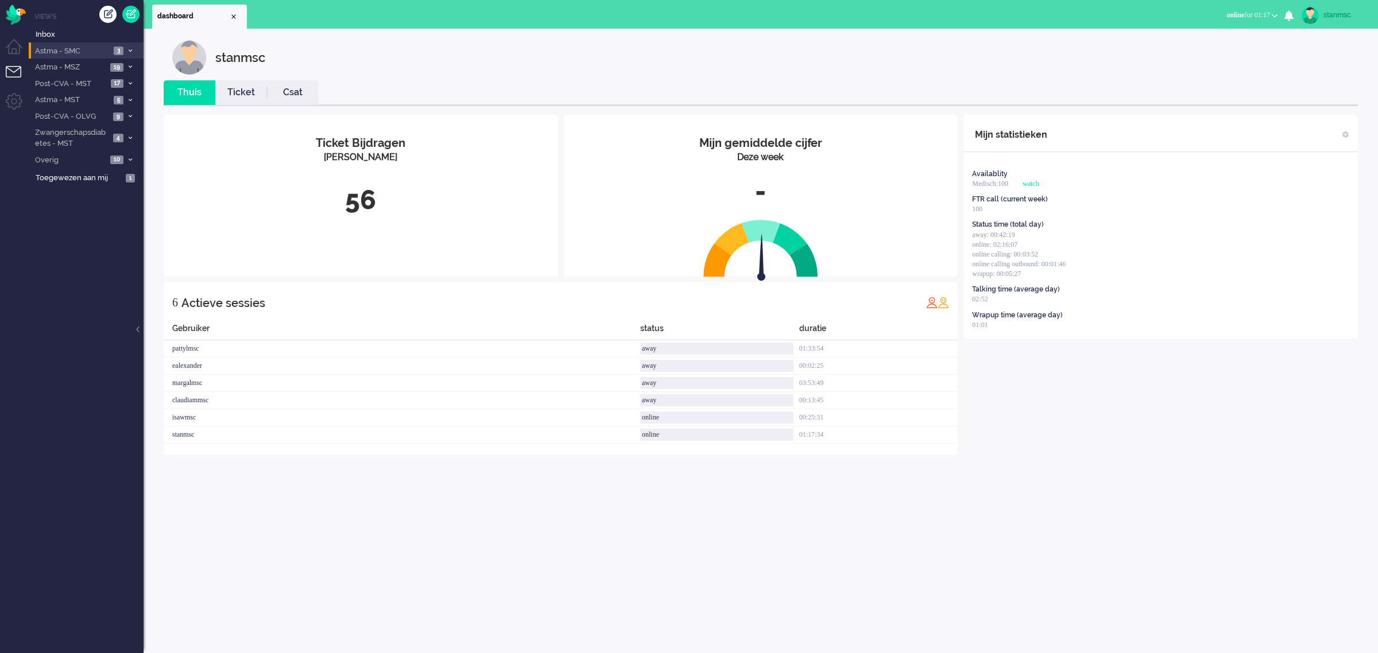
click at [64, 53] on span "Astma - SMC" at bounding box center [71, 51] width 77 height 11
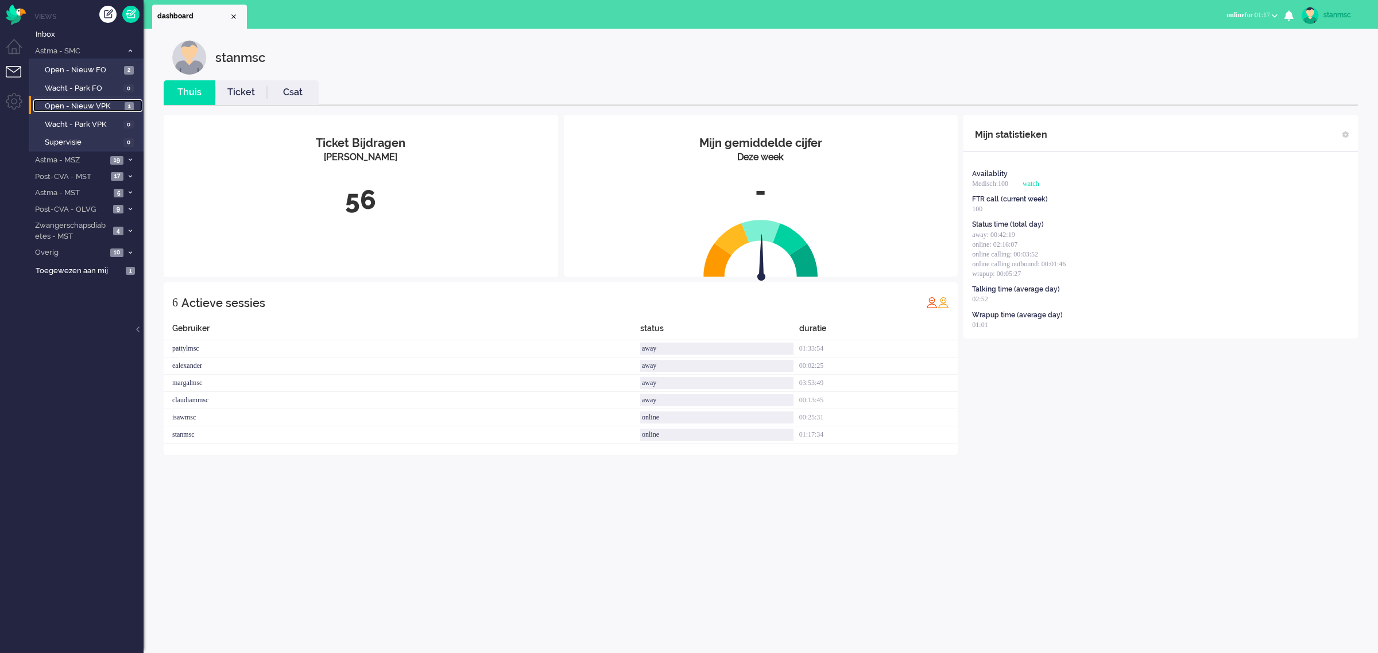
click at [68, 108] on span "Open - Nieuw VPK" at bounding box center [83, 106] width 77 height 11
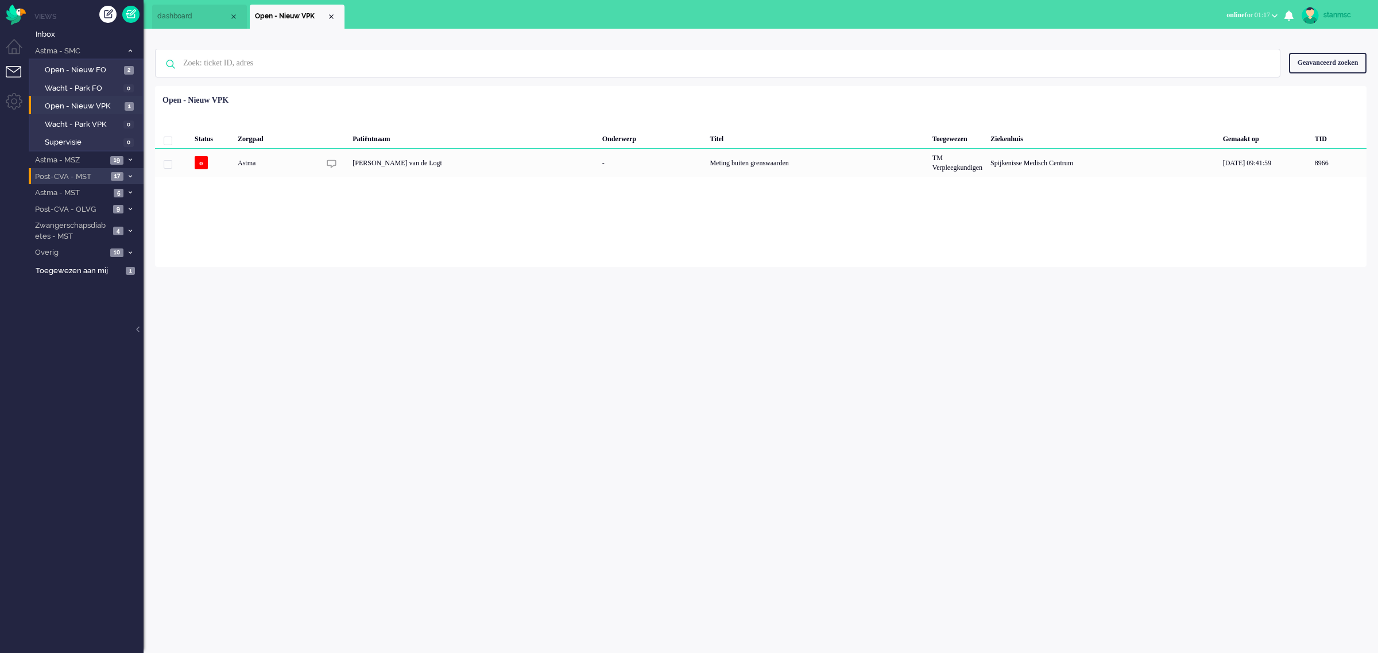
click at [72, 172] on span "Post-CVA - MST" at bounding box center [70, 177] width 74 height 11
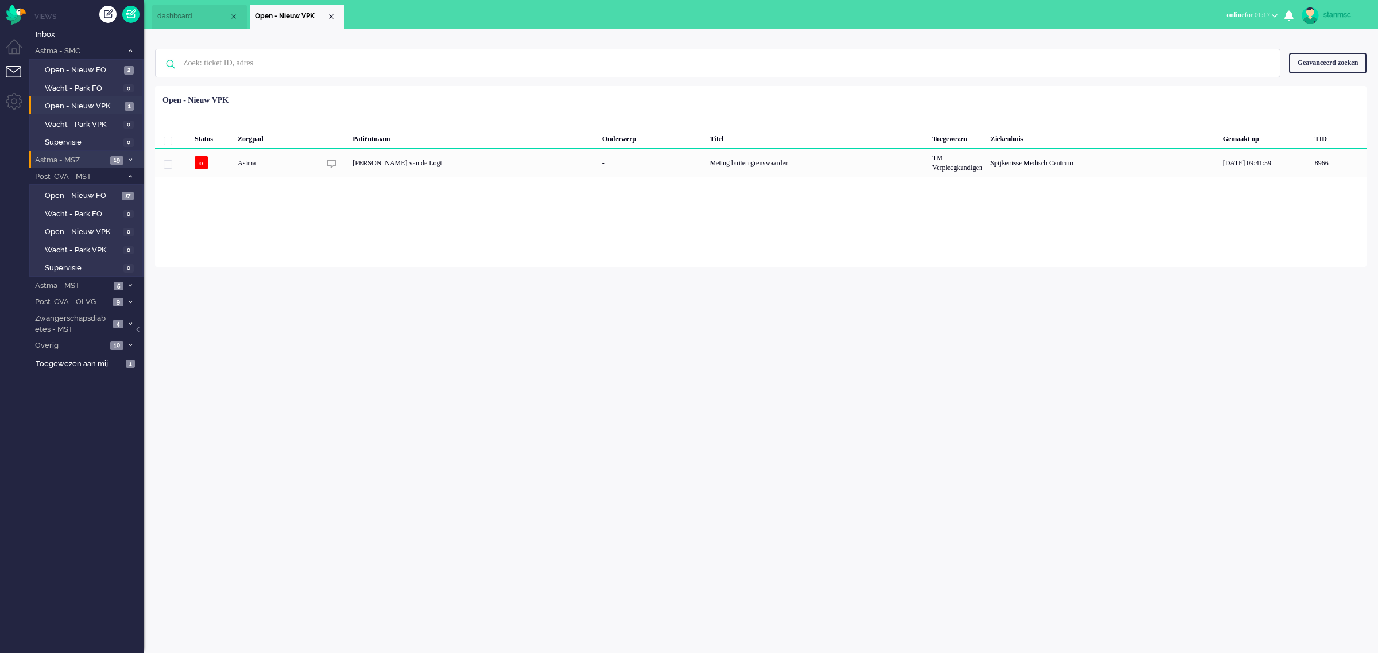
click at [76, 158] on span "Astma - MSZ" at bounding box center [70, 160] width 74 height 11
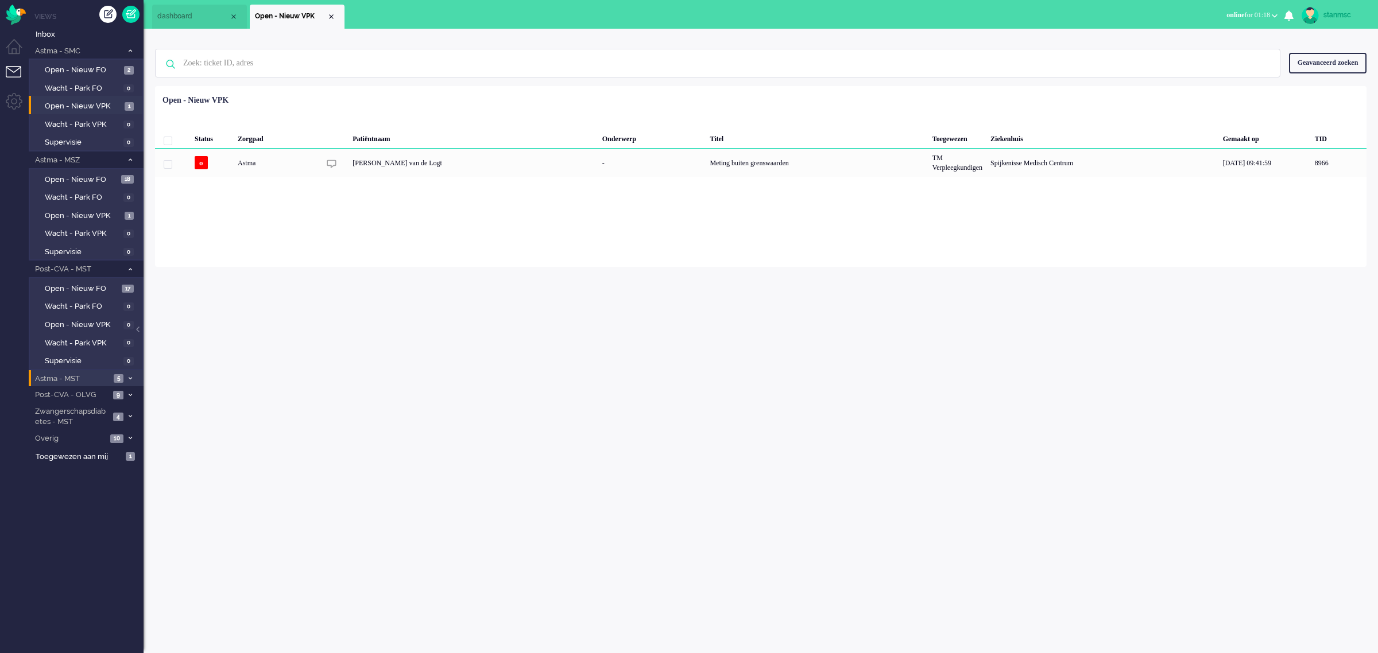
click at [71, 377] on span "Astma - MST" at bounding box center [71, 379] width 77 height 11
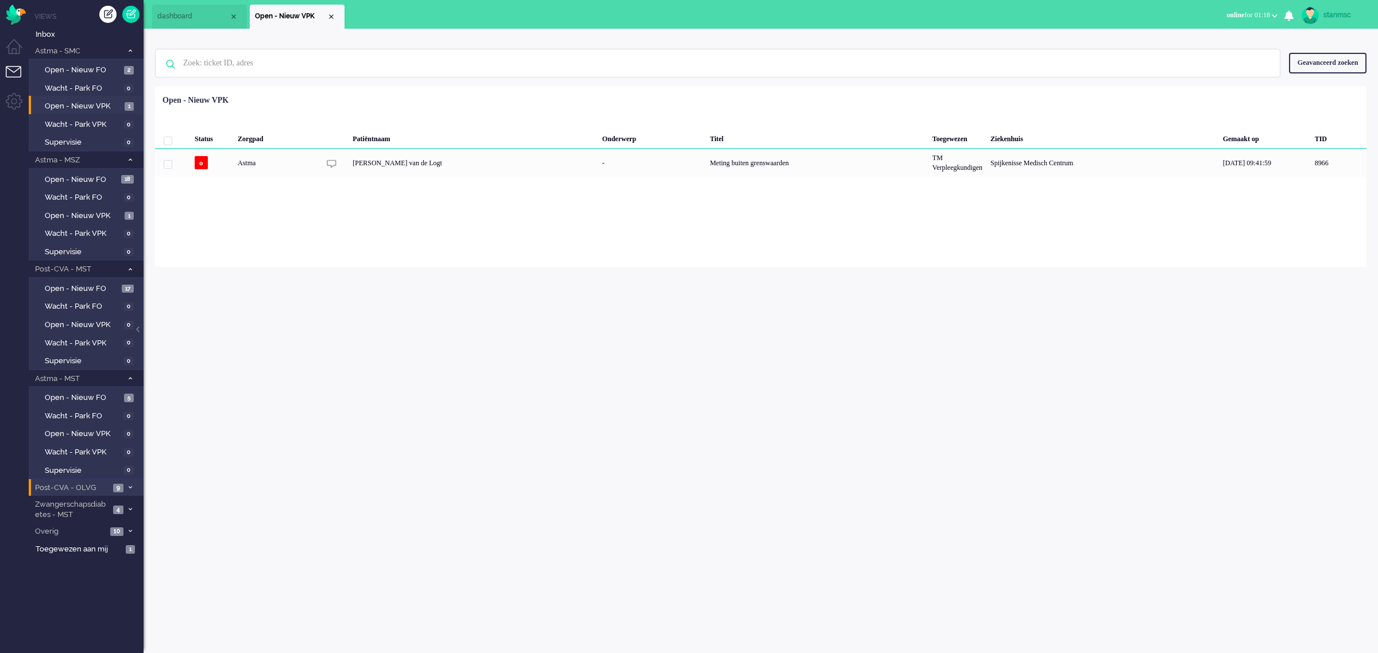
click at [78, 484] on span "Post-CVA - OLVG" at bounding box center [71, 488] width 76 height 11
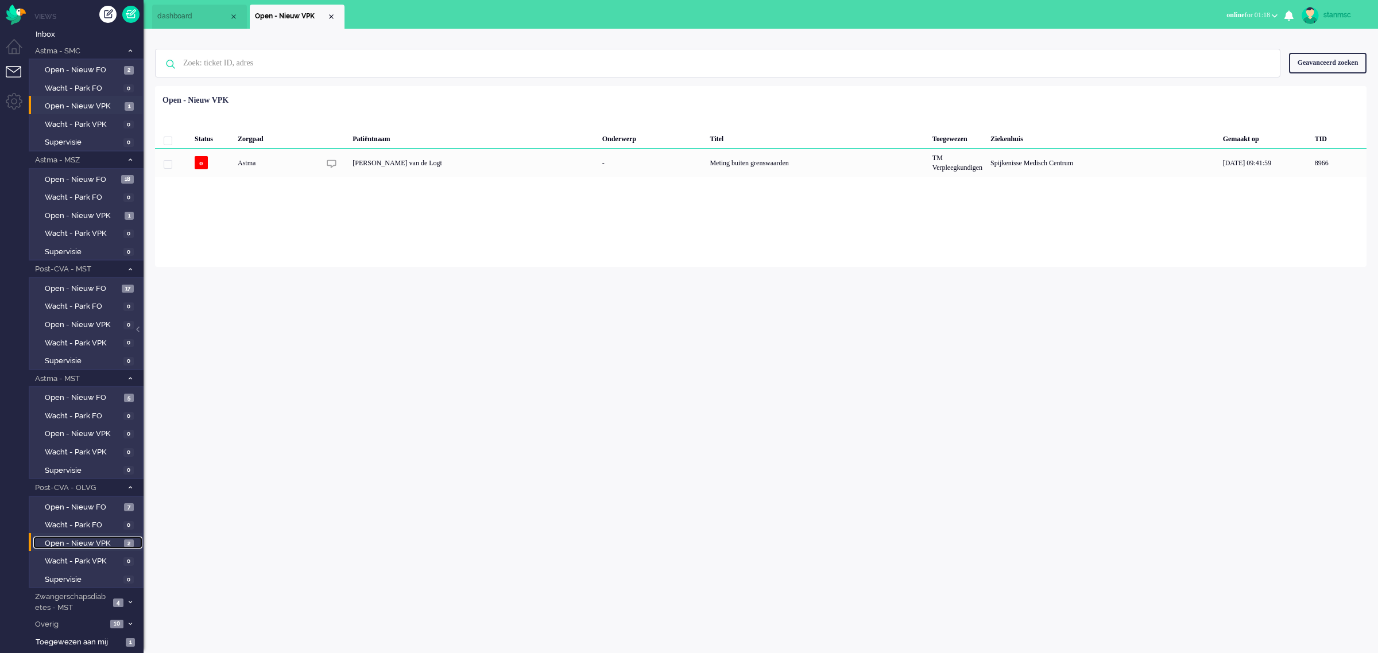
click at [78, 541] on span "Open - Nieuw VPK" at bounding box center [83, 544] width 76 height 11
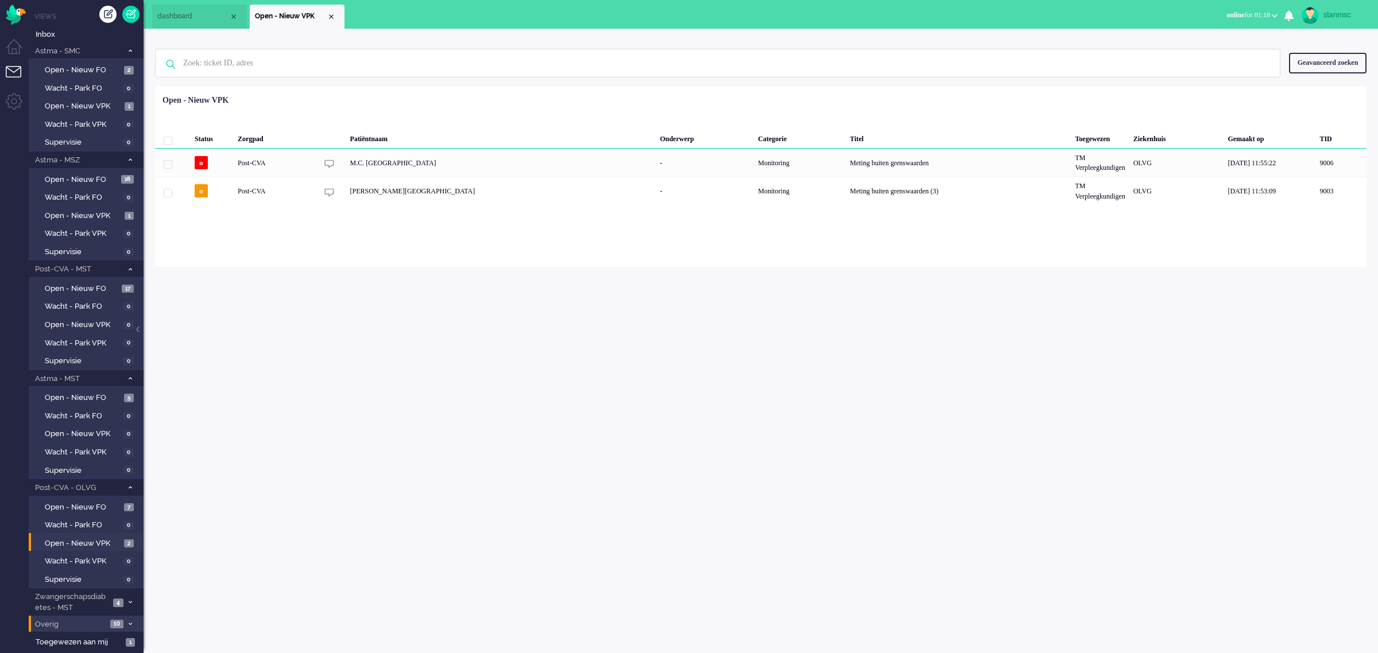
click at [71, 620] on span "Overig" at bounding box center [70, 625] width 74 height 11
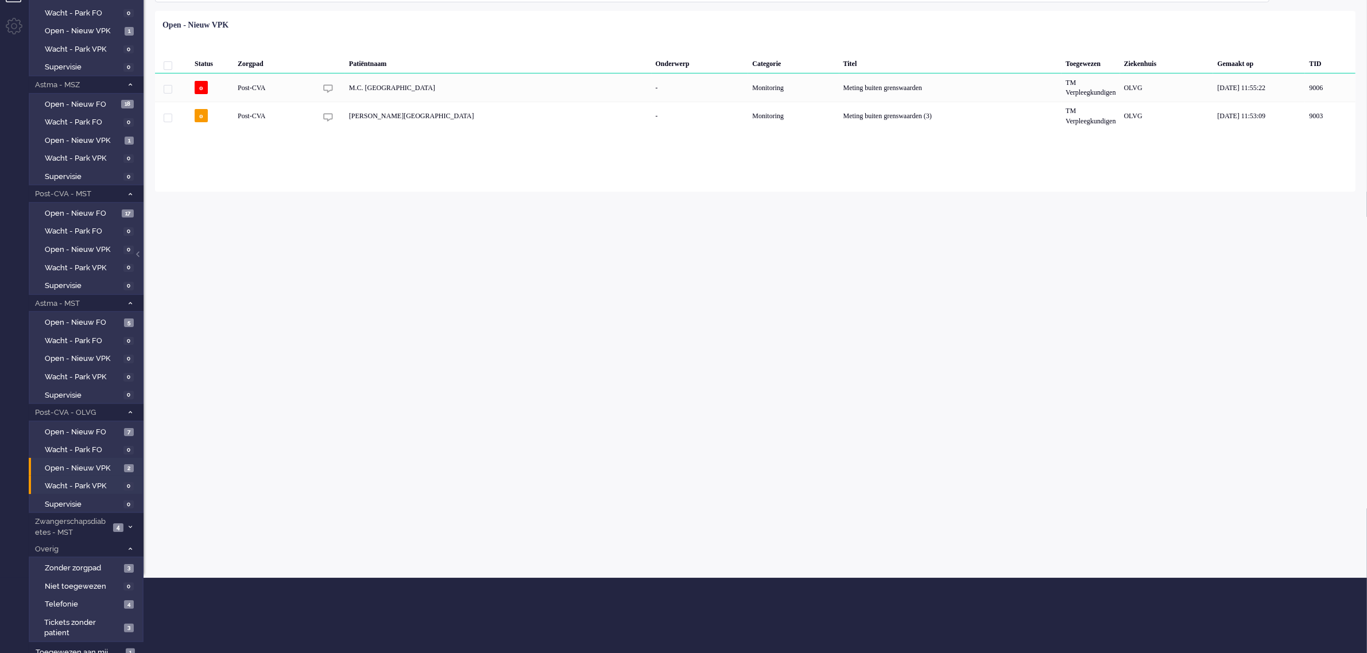
scroll to position [76, 0]
click at [96, 601] on span "Telefonie" at bounding box center [83, 604] width 76 height 11
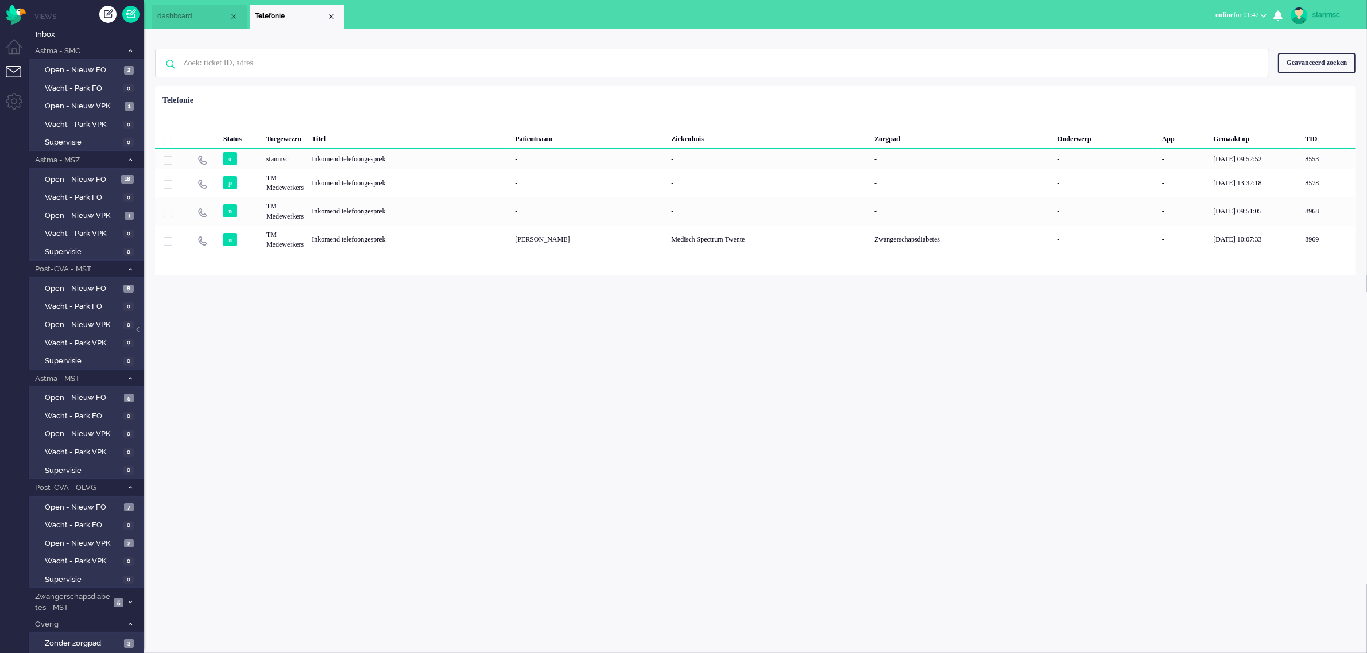
click at [1245, 14] on span "online for 01:42" at bounding box center [1238, 15] width 44 height 8
click at [1190, 37] on label "Away" at bounding box center [1219, 39] width 91 height 10
click at [1250, 11] on span "away for 00:07" at bounding box center [1239, 15] width 41 height 8
click at [1198, 50] on label "Online" at bounding box center [1219, 52] width 91 height 10
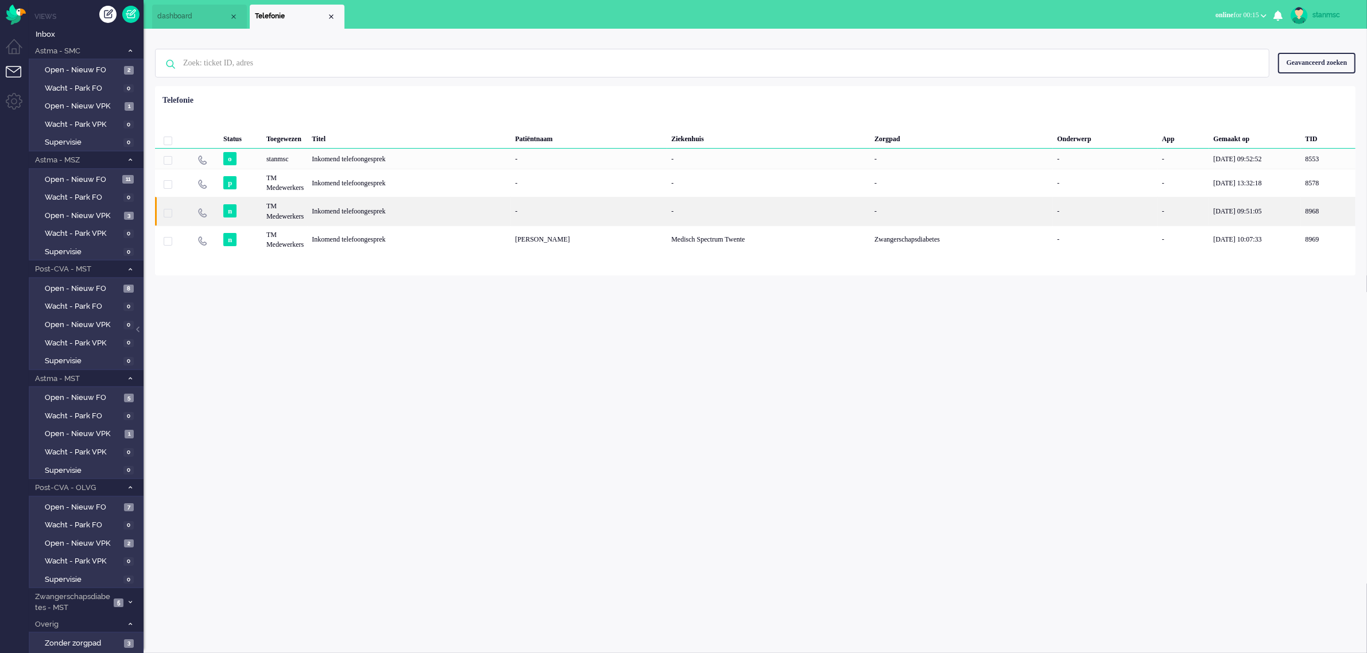
click at [1158, 212] on div "TM Medewerkers" at bounding box center [1184, 211] width 52 height 28
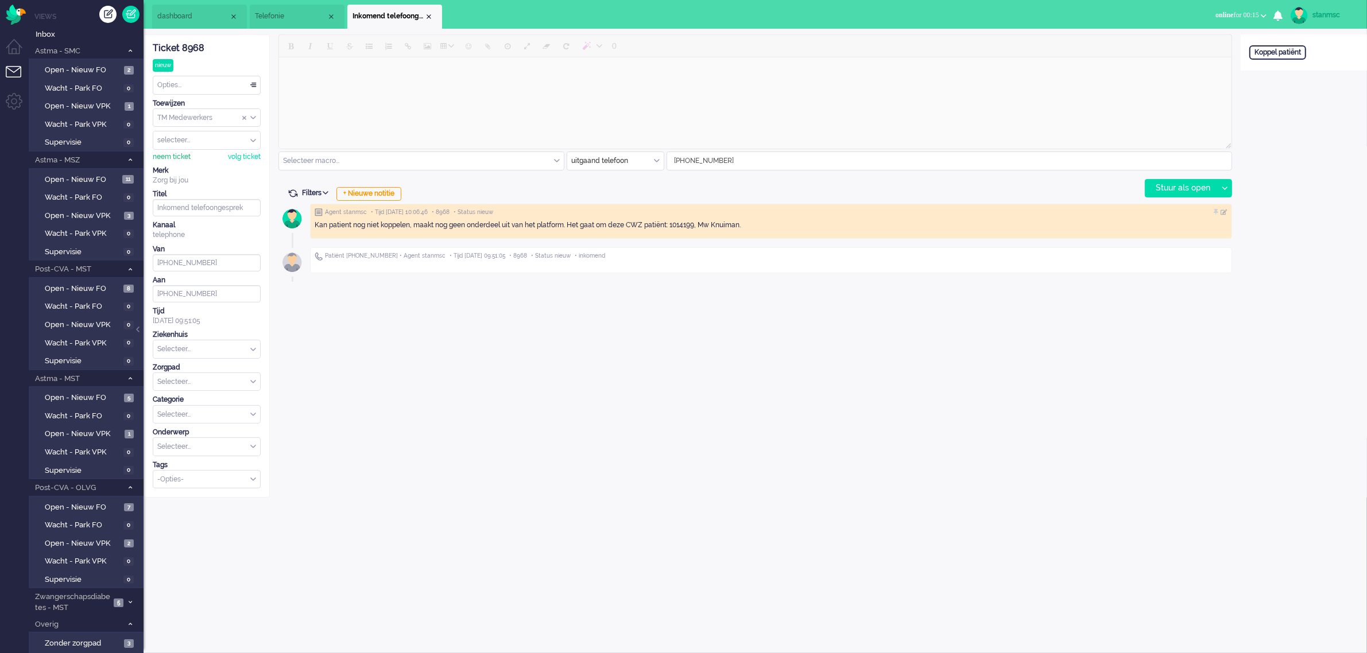
click at [181, 153] on div "neem ticket" at bounding box center [172, 157] width 38 height 10
click at [426, 15] on div "Close tab" at bounding box center [428, 16] width 9 height 9
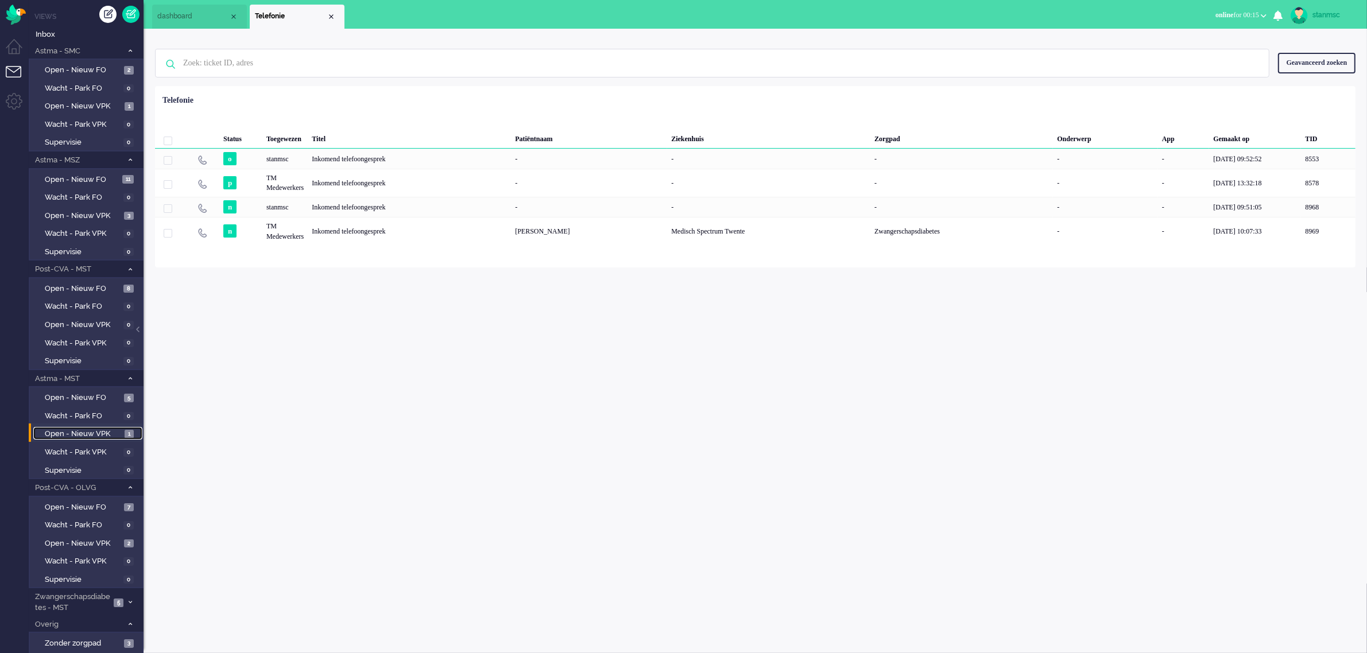
click at [76, 429] on span "Open - Nieuw VPK" at bounding box center [83, 434] width 77 height 11
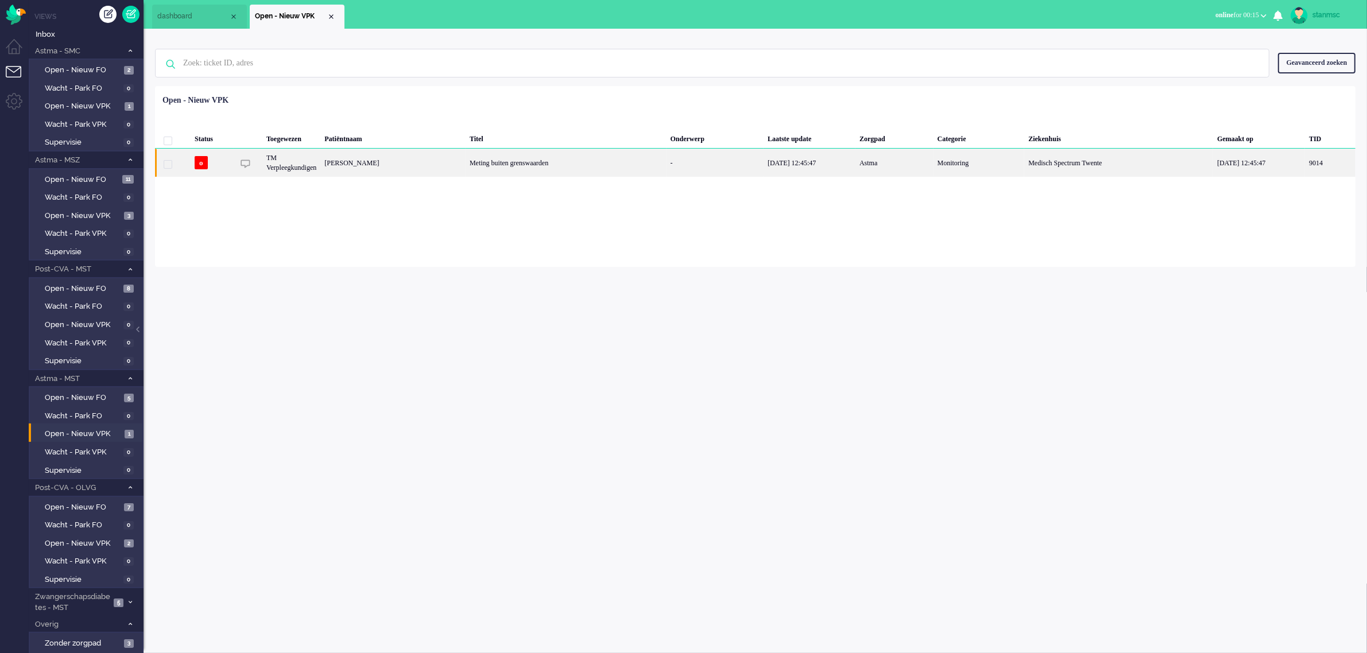
click at [1305, 160] on div "Johanna Huijzer" at bounding box center [1330, 163] width 51 height 28
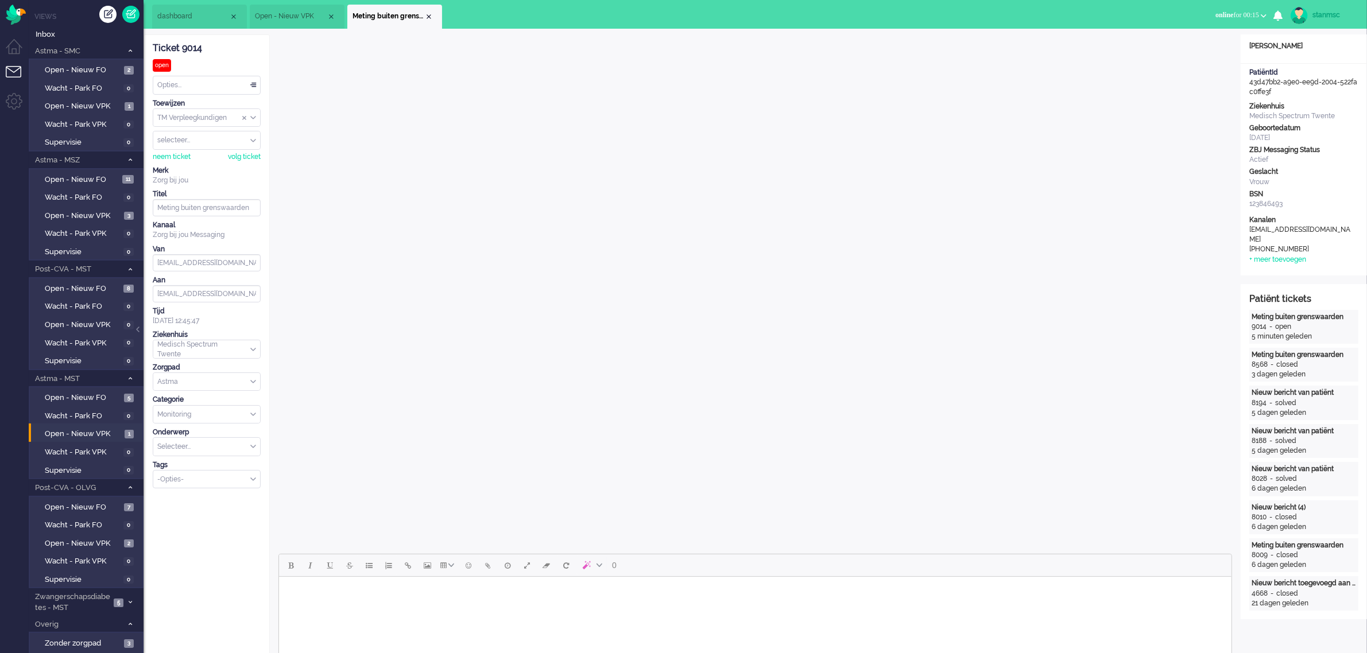
click at [238, 88] on div "Opties..." at bounding box center [206, 85] width 107 height 18
click at [207, 164] on li "Opgelost" at bounding box center [206, 166] width 107 height 17
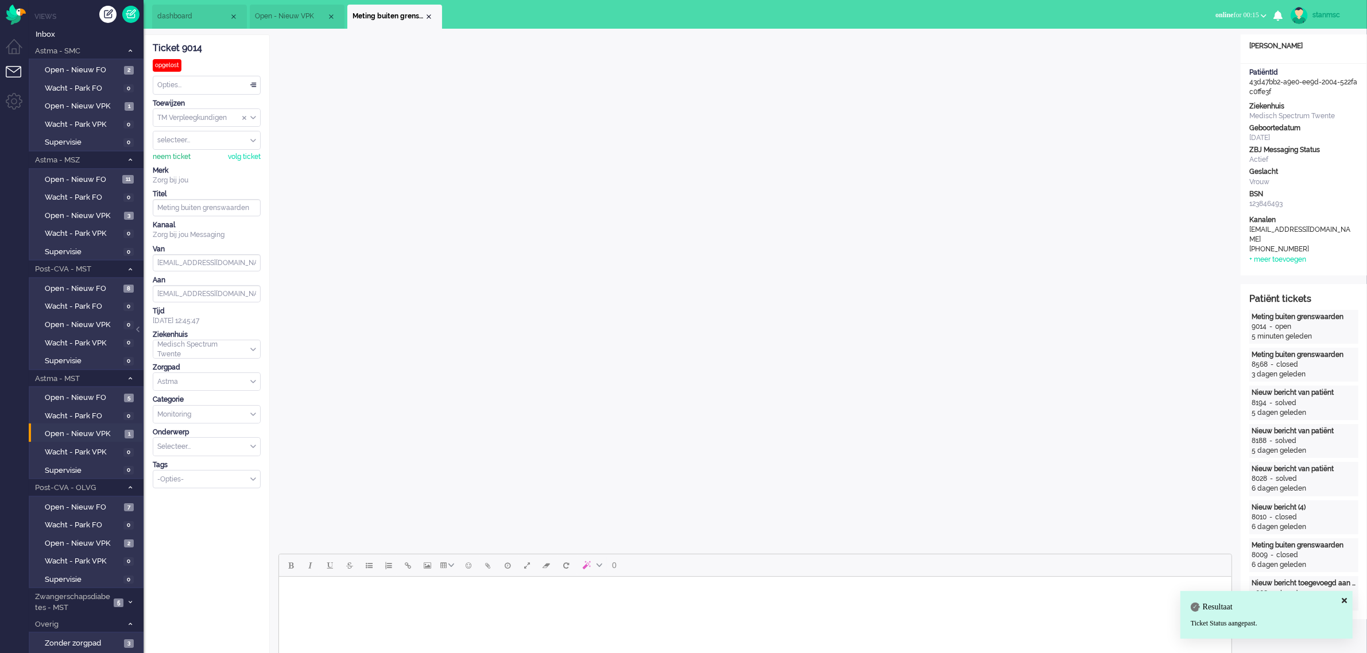
click at [177, 156] on div "neem ticket" at bounding box center [172, 157] width 38 height 10
click at [234, 84] on div "Opties..." at bounding box center [206, 85] width 107 height 18
click at [191, 161] on li "Opgelost" at bounding box center [206, 166] width 107 height 17
click at [426, 15] on div "Close tab" at bounding box center [428, 16] width 9 height 9
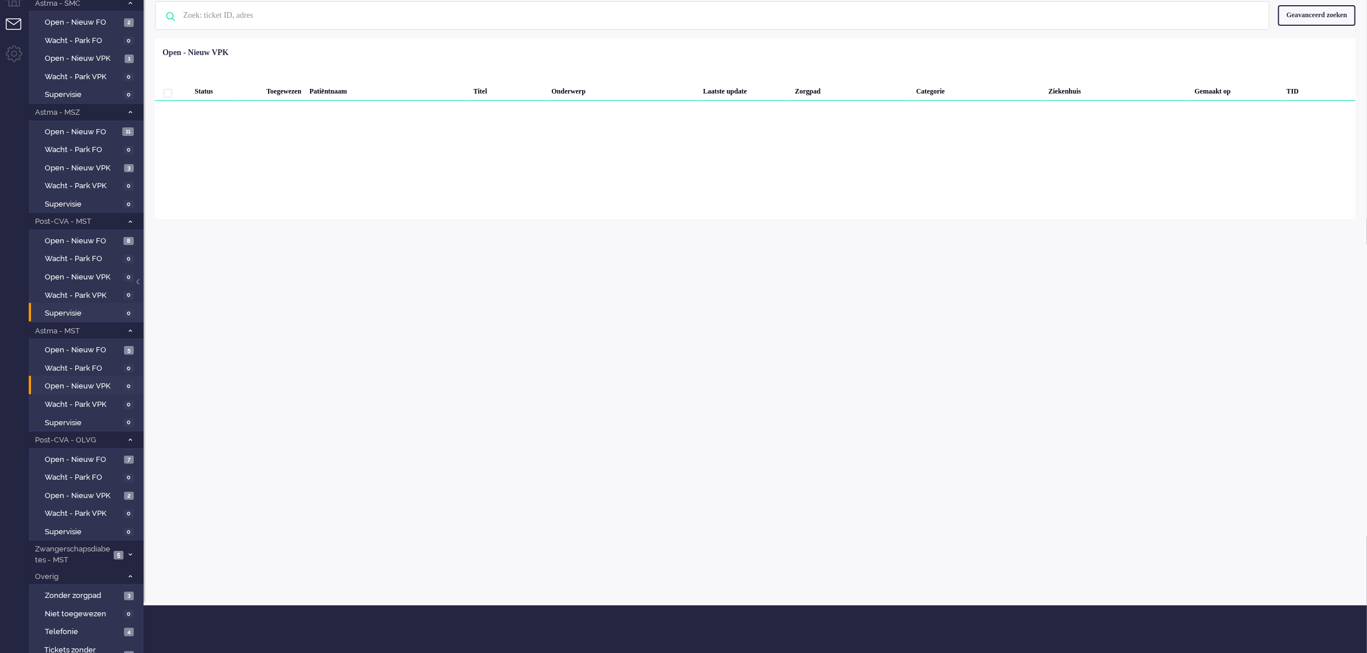
scroll to position [76, 0]
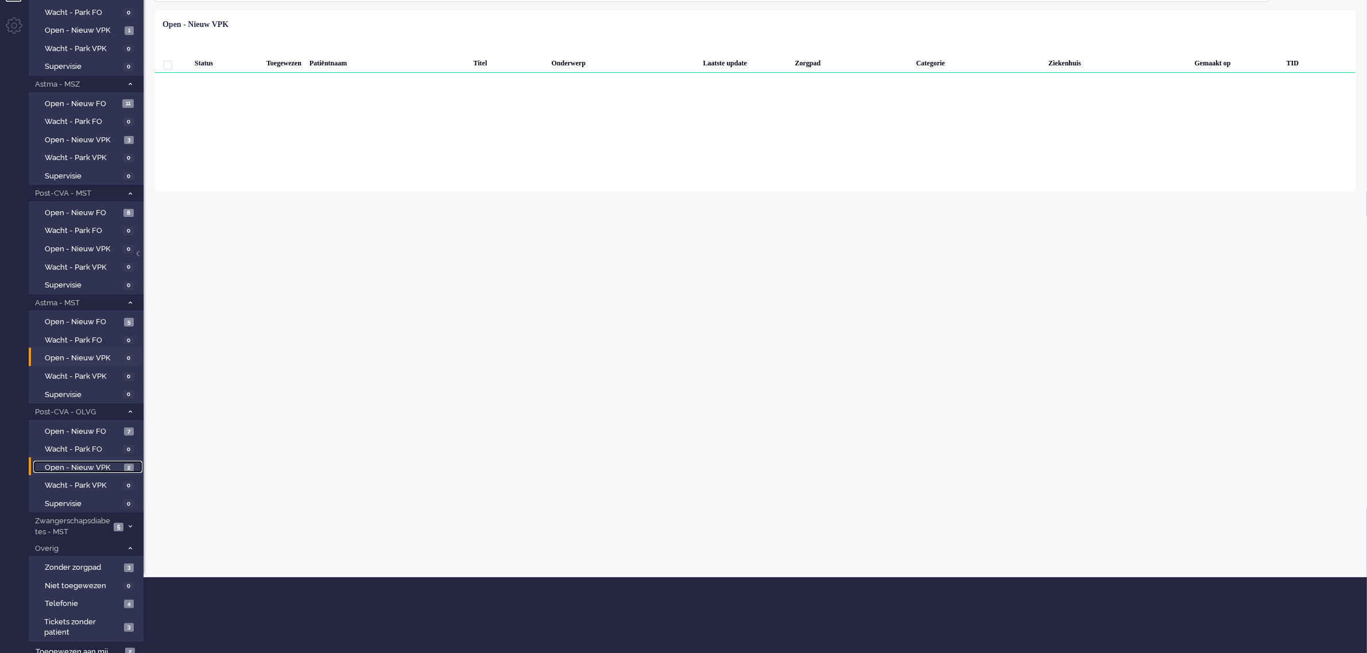
click at [93, 464] on span "Open - Nieuw VPK" at bounding box center [83, 468] width 76 height 11
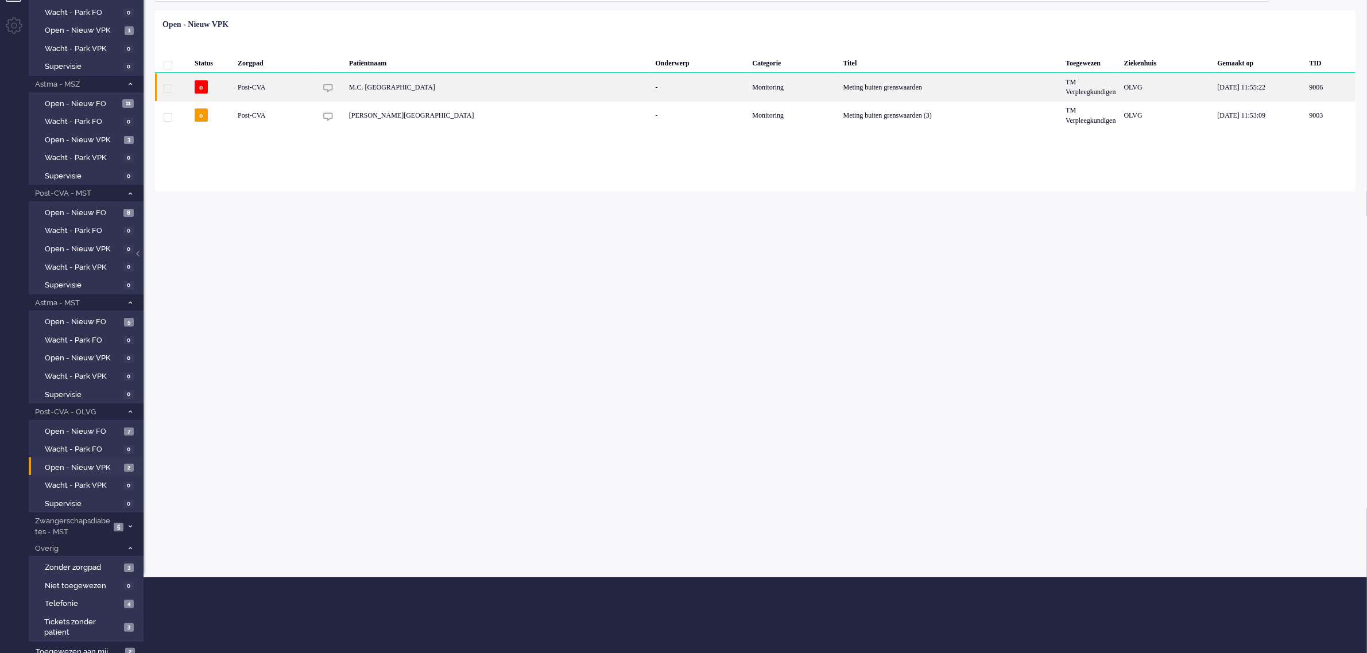
click at [424, 90] on div "M.C. Tabor" at bounding box center [498, 87] width 307 height 28
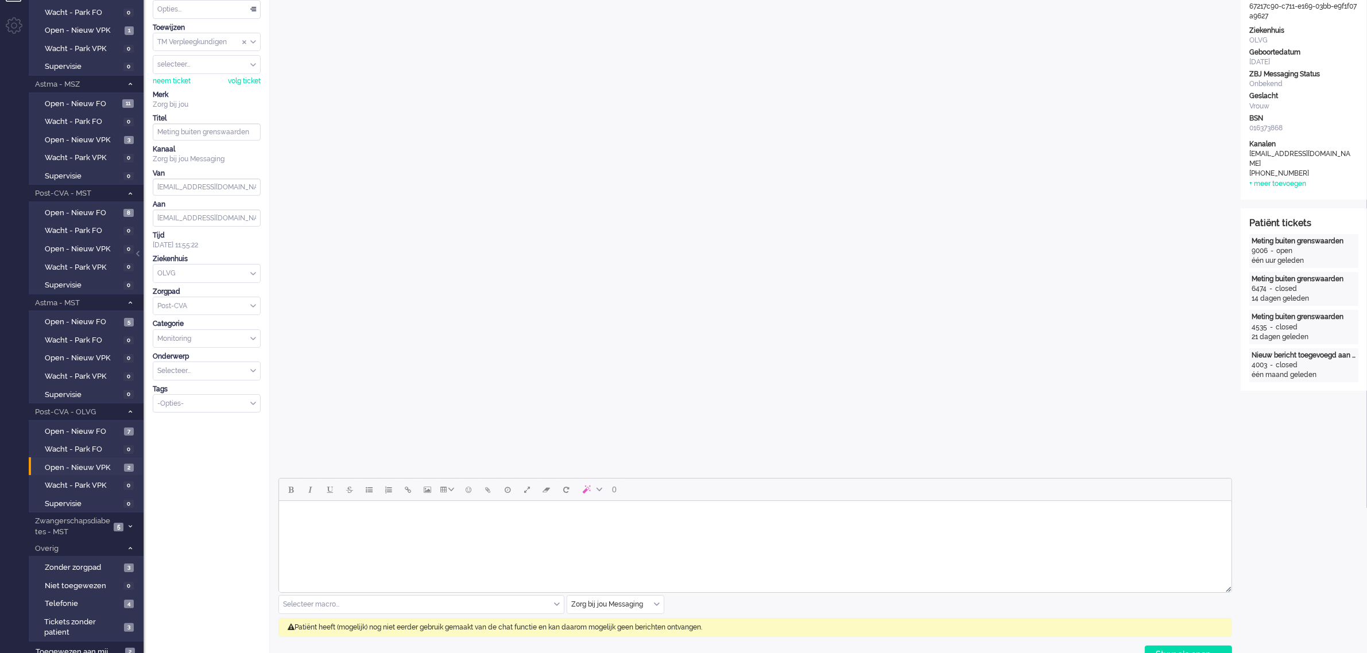
scroll to position [35, 0]
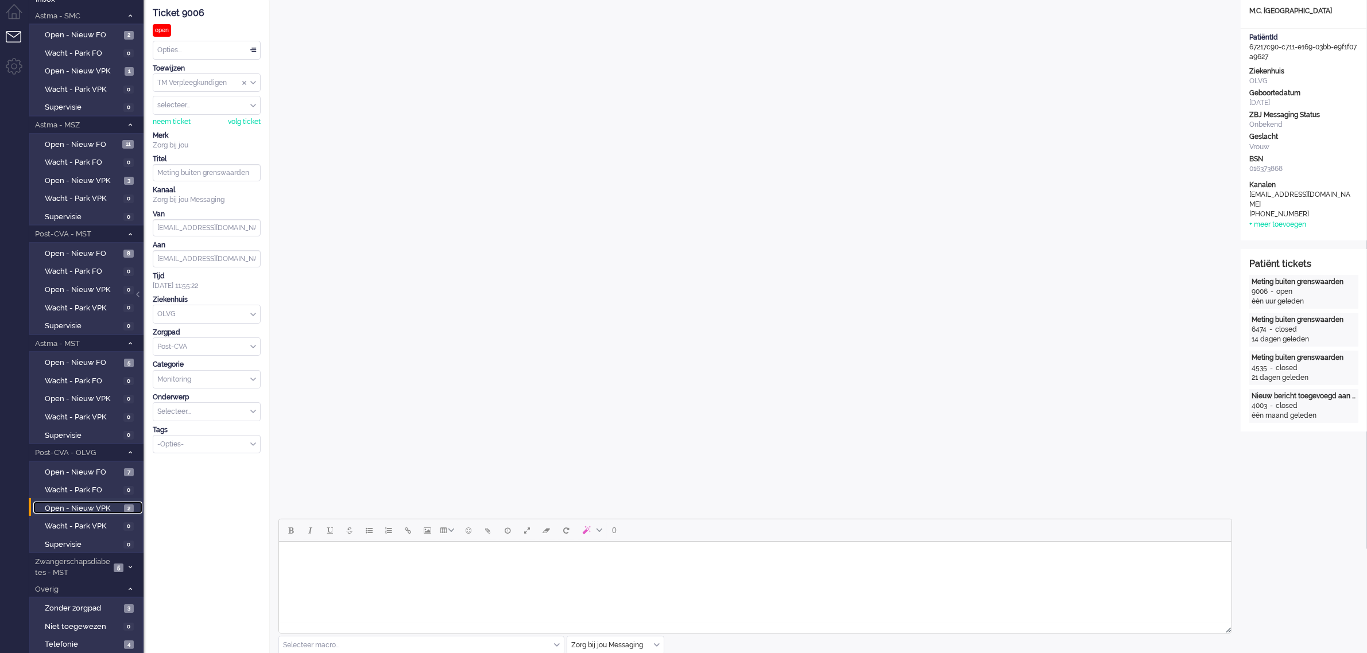
click at [64, 504] on span "Open - Nieuw VPK" at bounding box center [83, 509] width 76 height 11
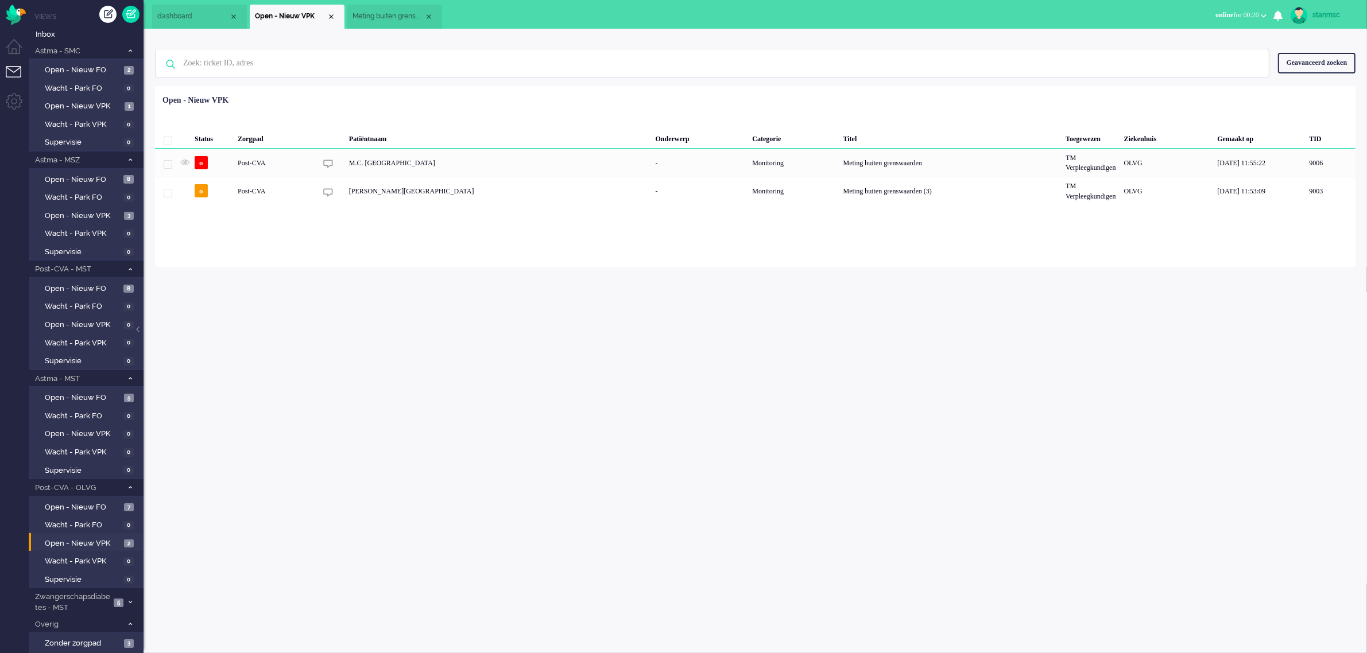
click at [1221, 13] on span "online" at bounding box center [1225, 15] width 18 height 8
click at [1195, 40] on label "Away" at bounding box center [1219, 39] width 91 height 10
